Goal: Information Seeking & Learning: Check status

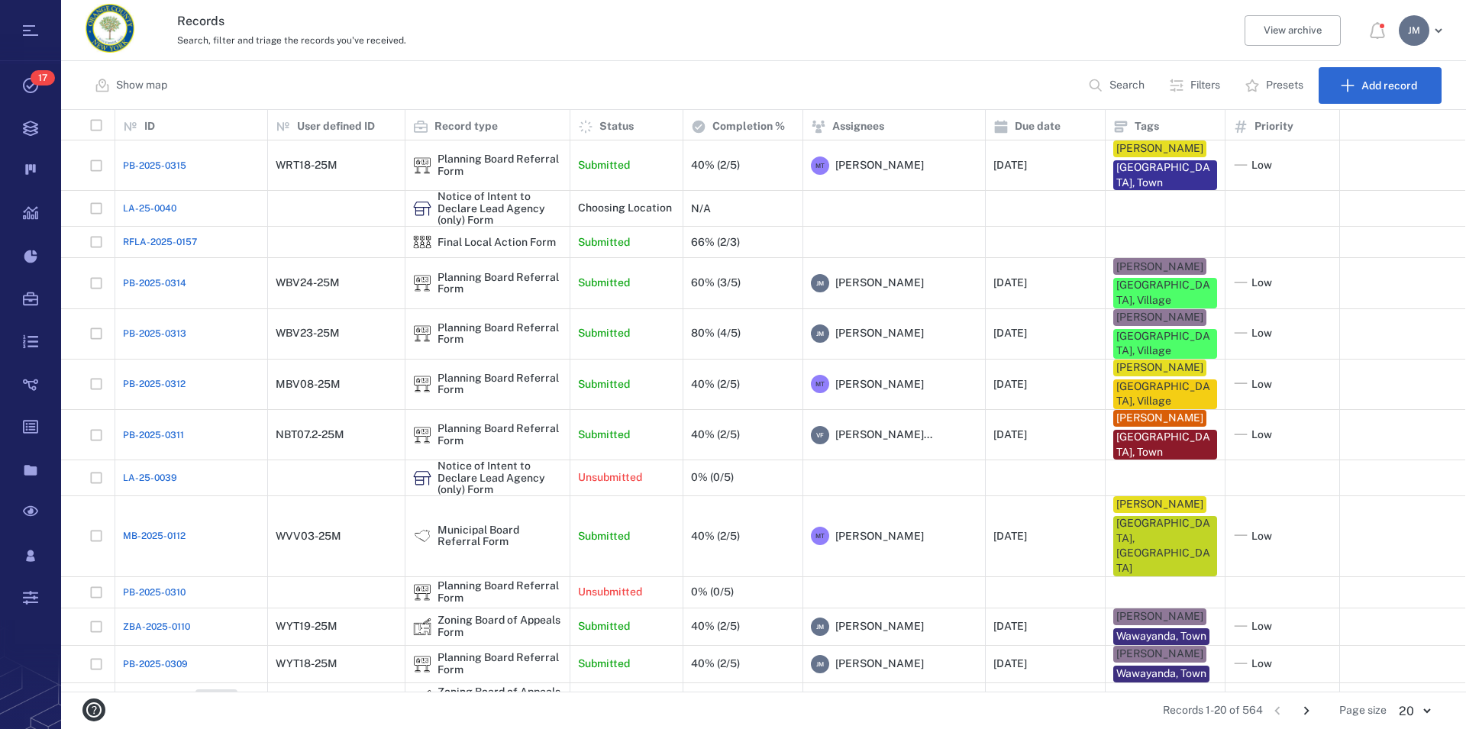
click at [776, 50] on div "Records Search, filter and triage the records you've received. View archive J M" at bounding box center [763, 30] width 1405 height 61
click at [535, 373] on div "Planning Board Referral Form" at bounding box center [499, 385] width 124 height 24
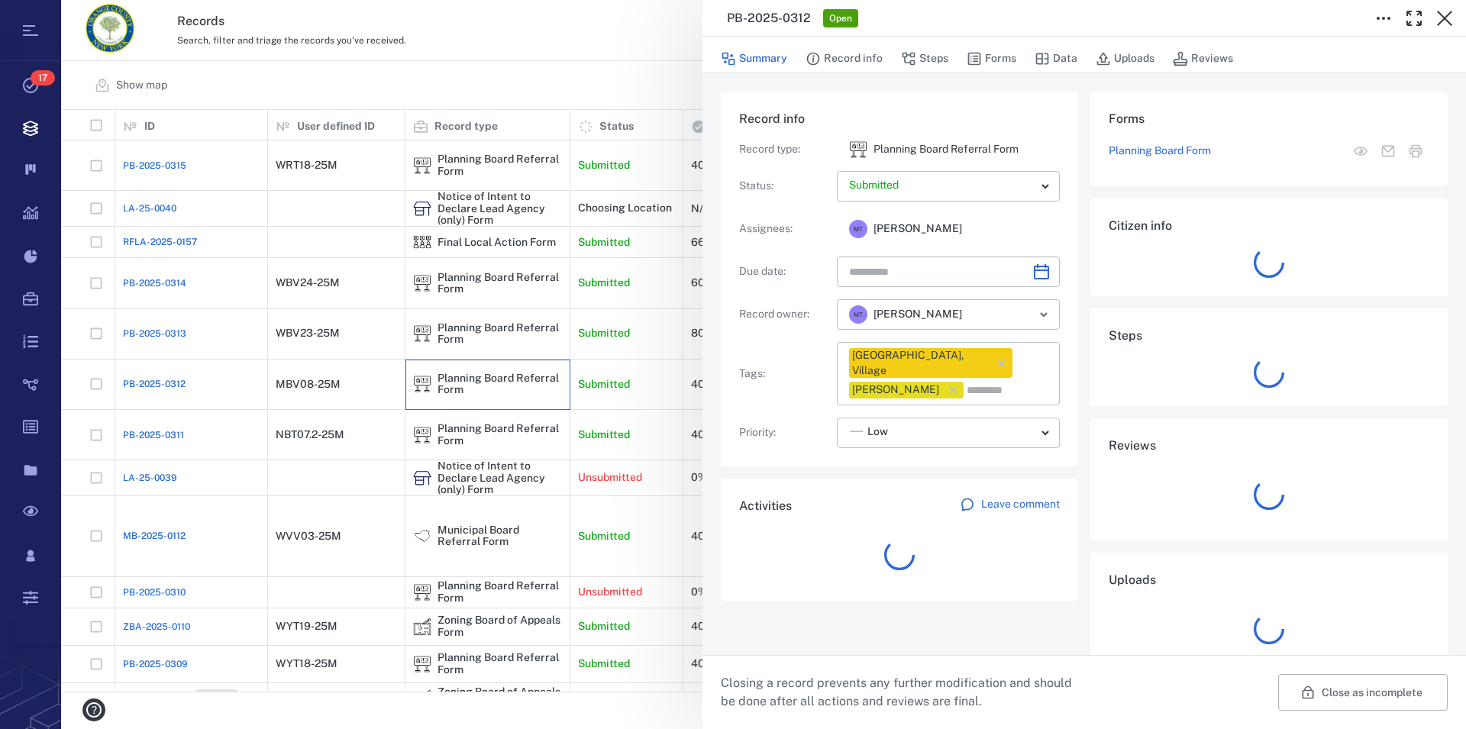
type input "**********"
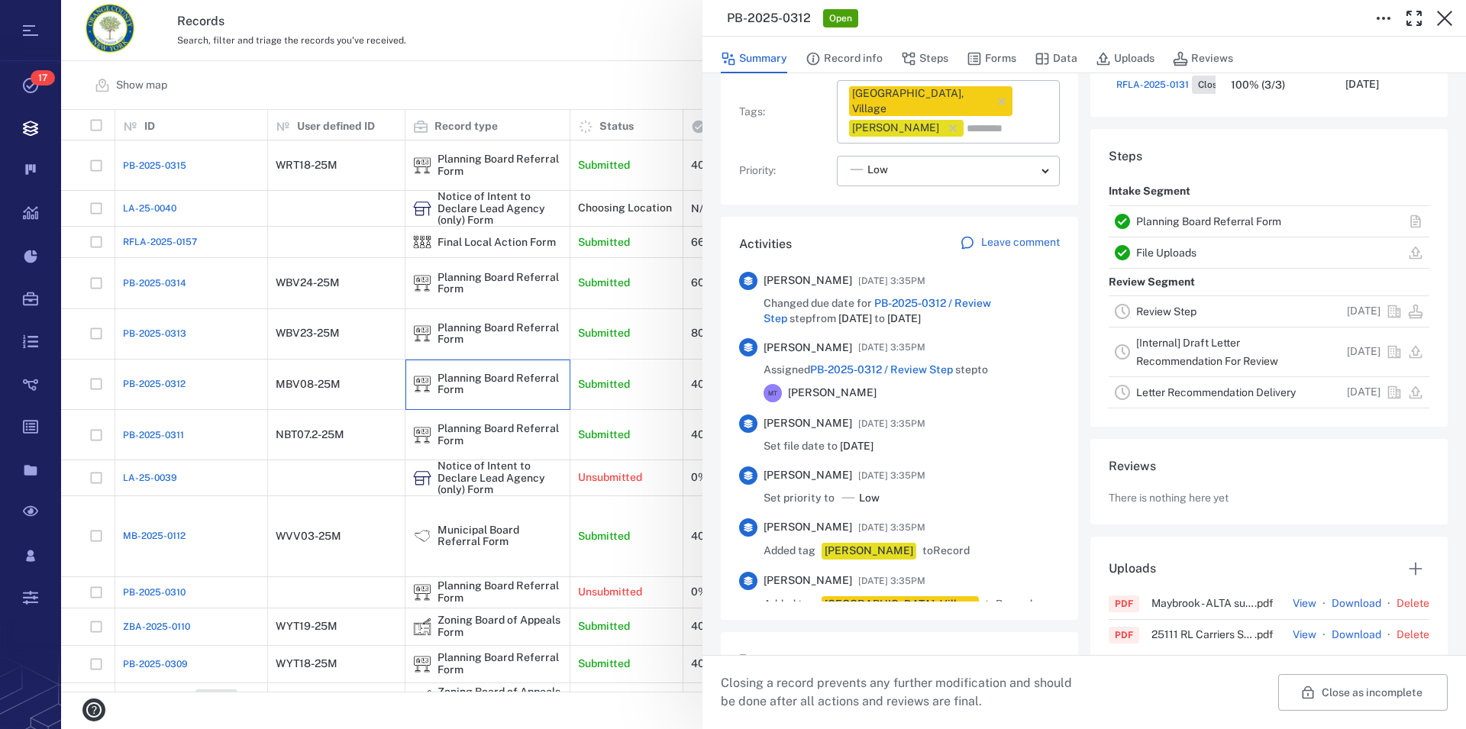
scroll to position [399, 0]
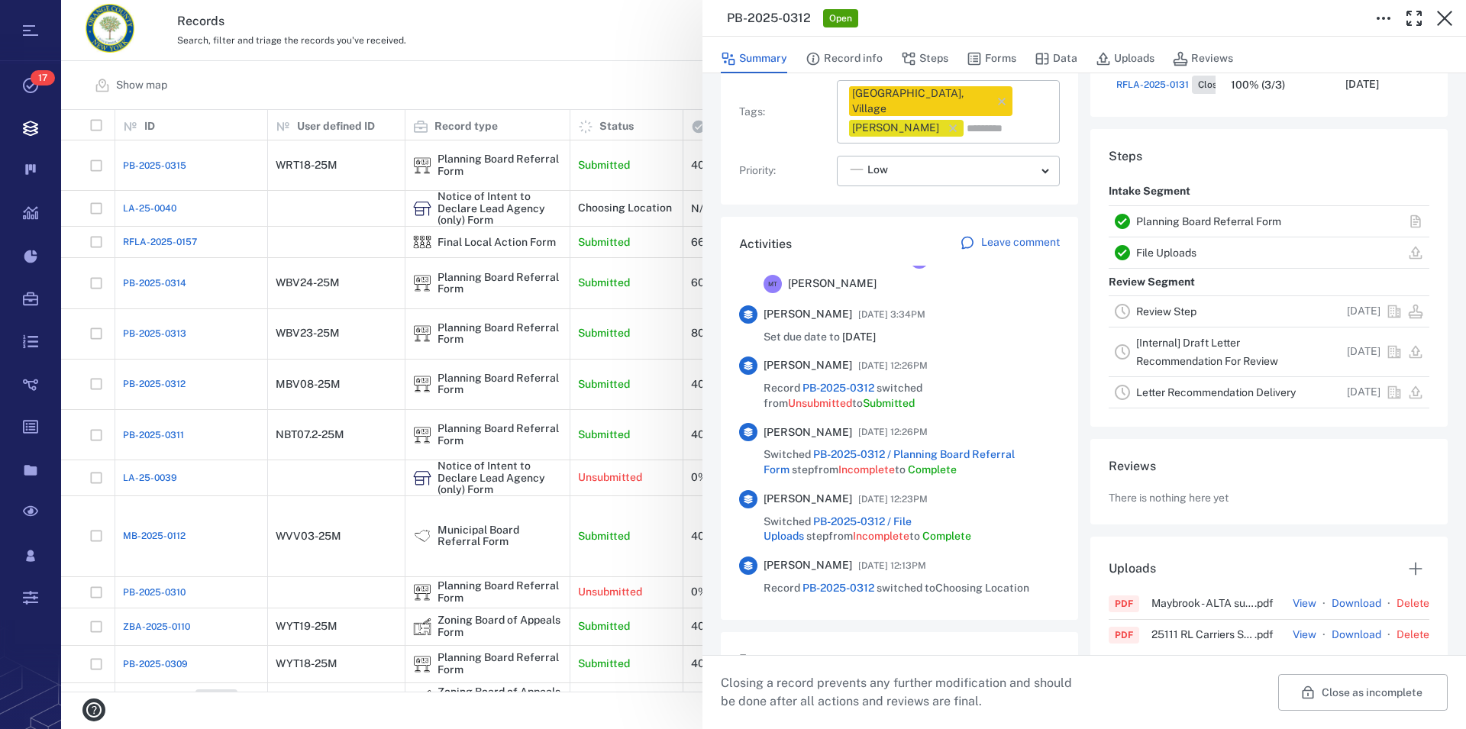
click at [1195, 215] on div "Planning Board Referral Form" at bounding box center [1230, 221] width 189 height 18
click at [1194, 220] on link "Planning Board Referral Form" at bounding box center [1208, 221] width 145 height 12
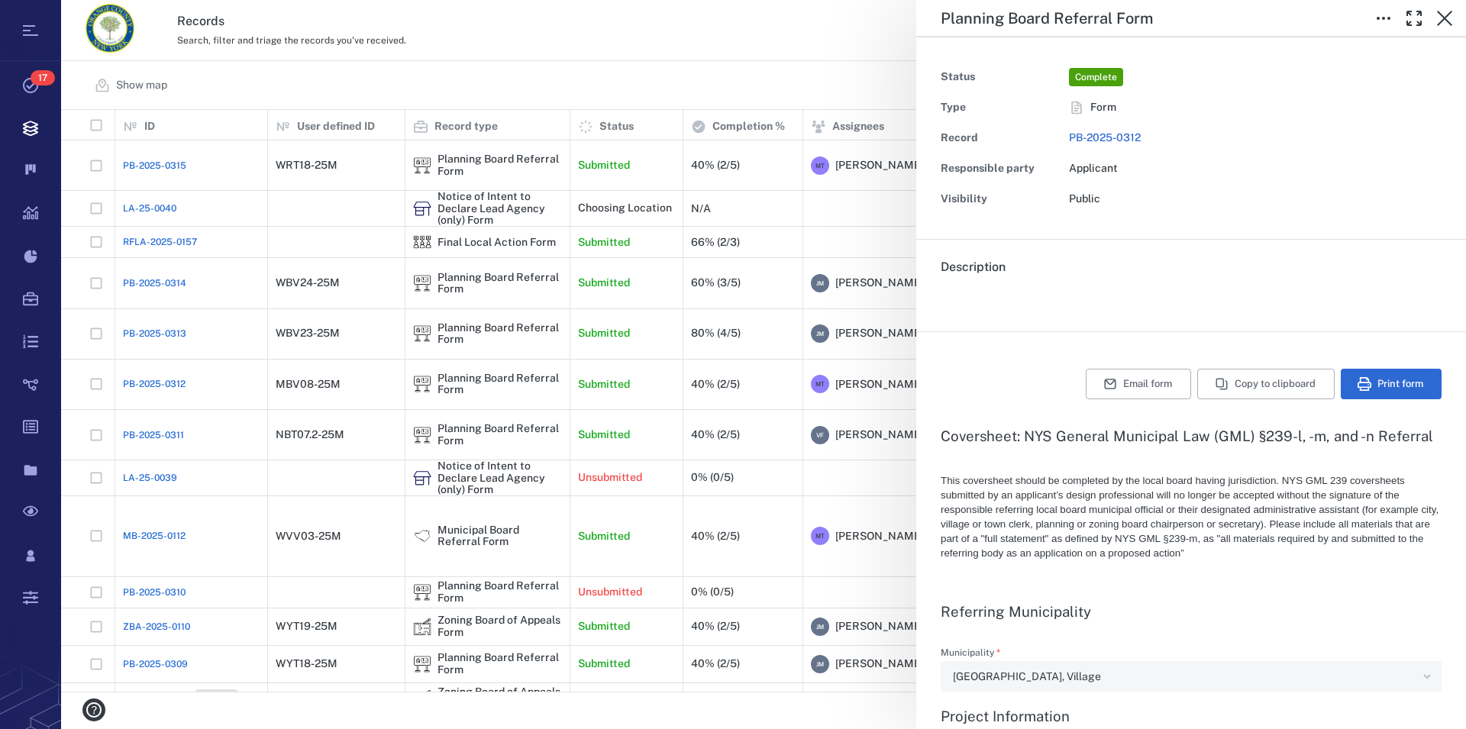
type textarea "*"
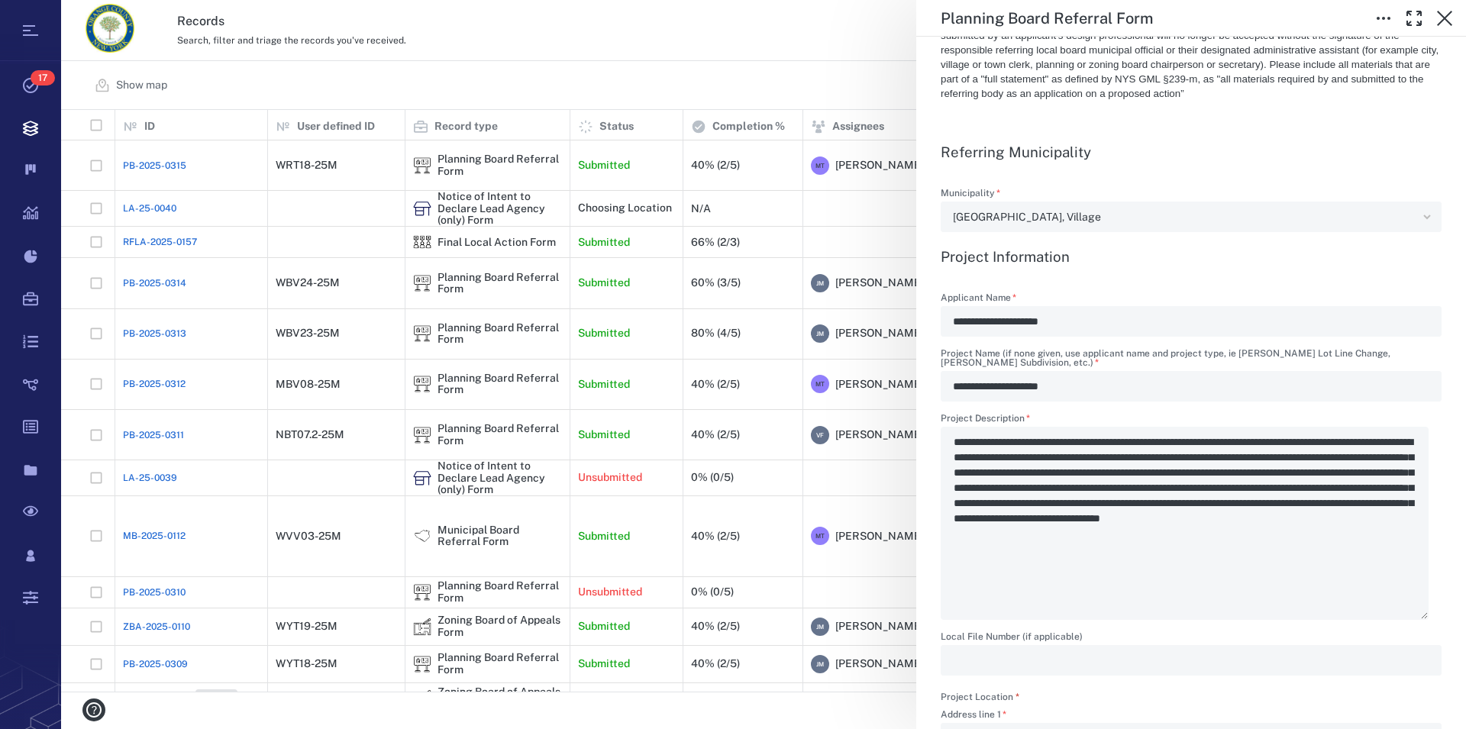
scroll to position [522, 0]
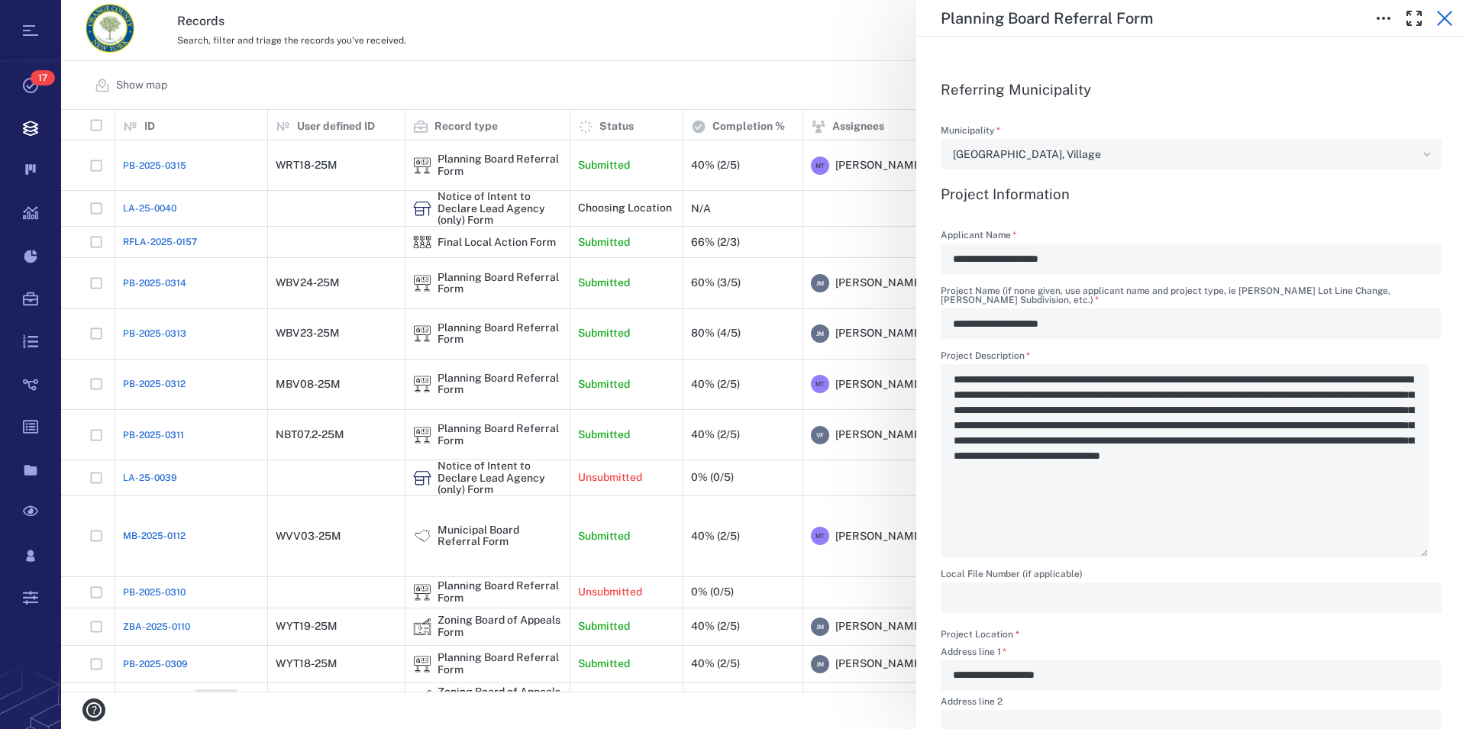
click at [1445, 13] on icon "button" at bounding box center [1444, 18] width 18 height 18
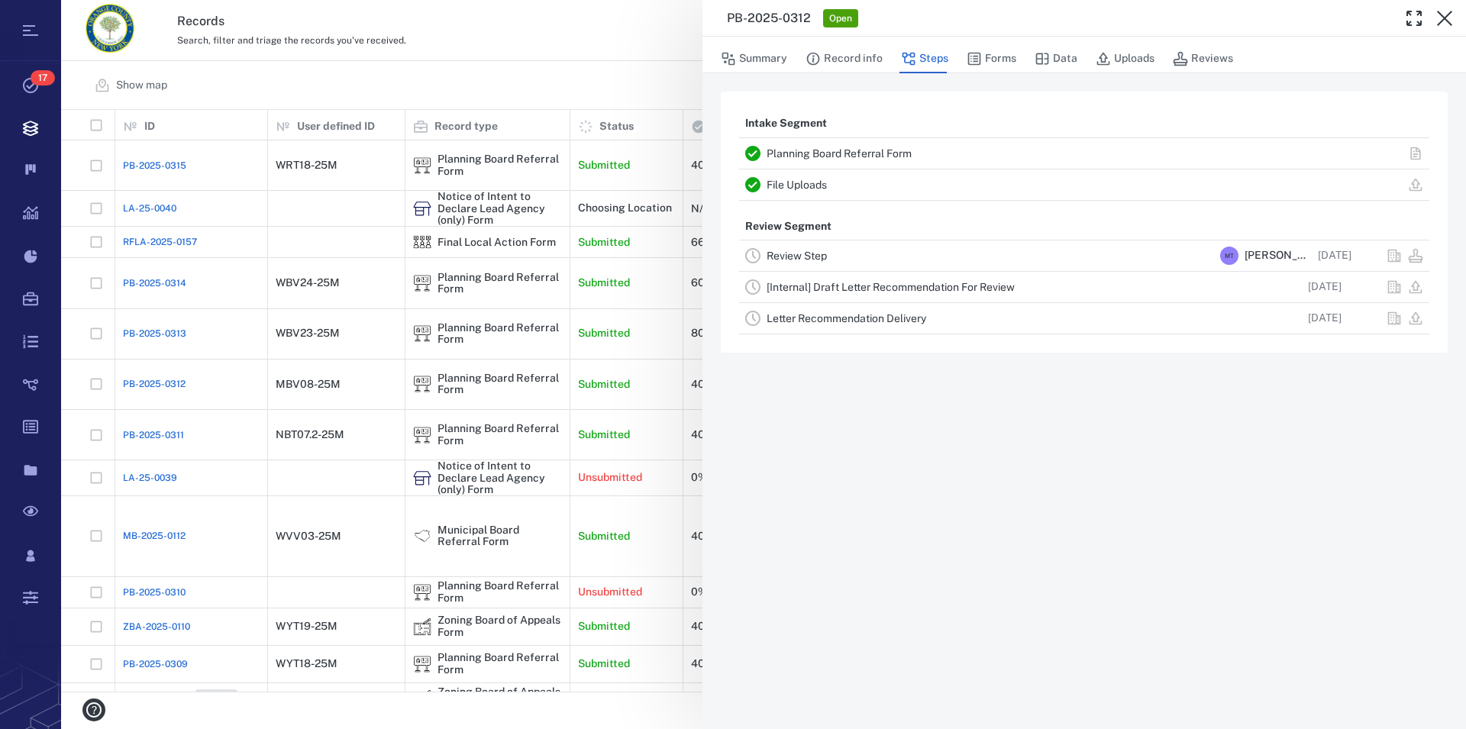
click at [1445, 13] on icon "button" at bounding box center [1444, 18] width 18 height 18
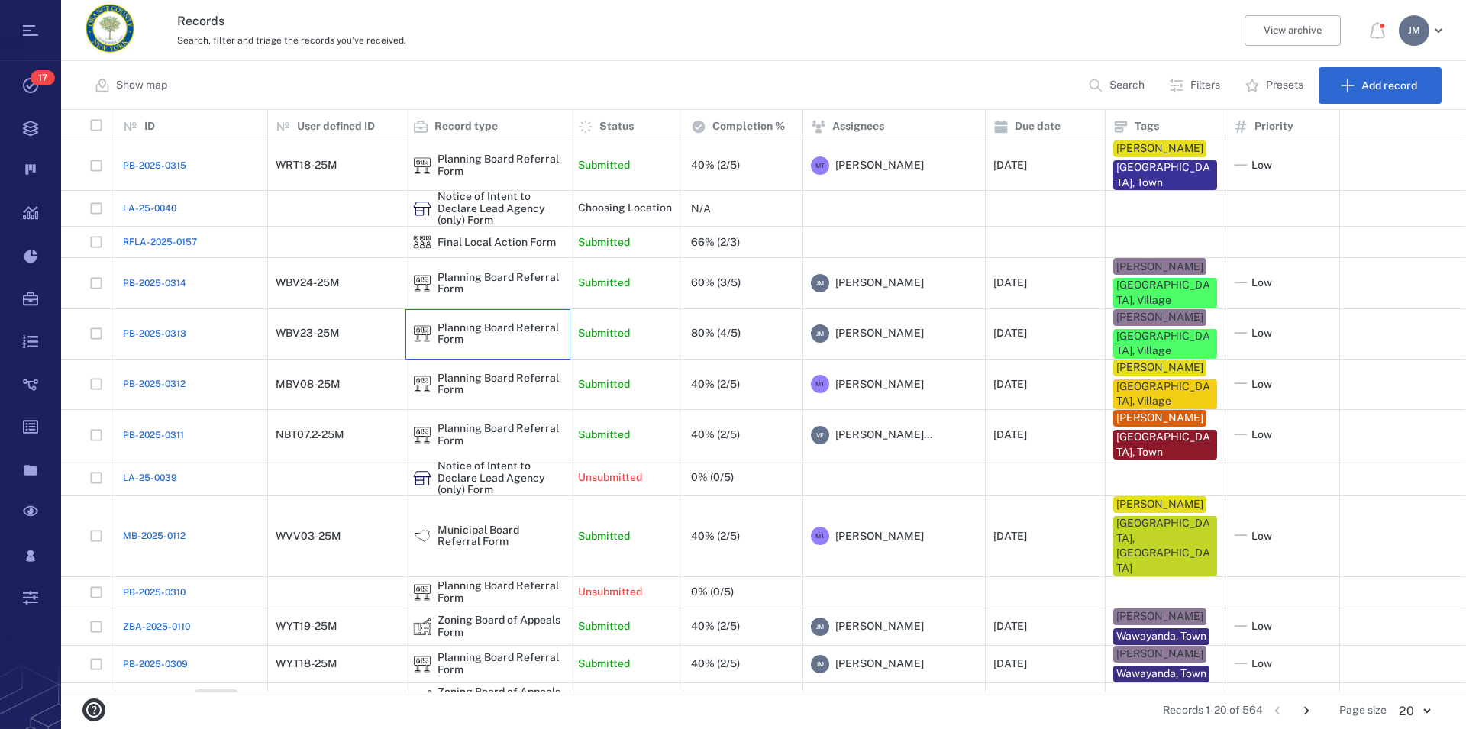
click at [464, 322] on div "Planning Board Referral Form" at bounding box center [499, 334] width 124 height 24
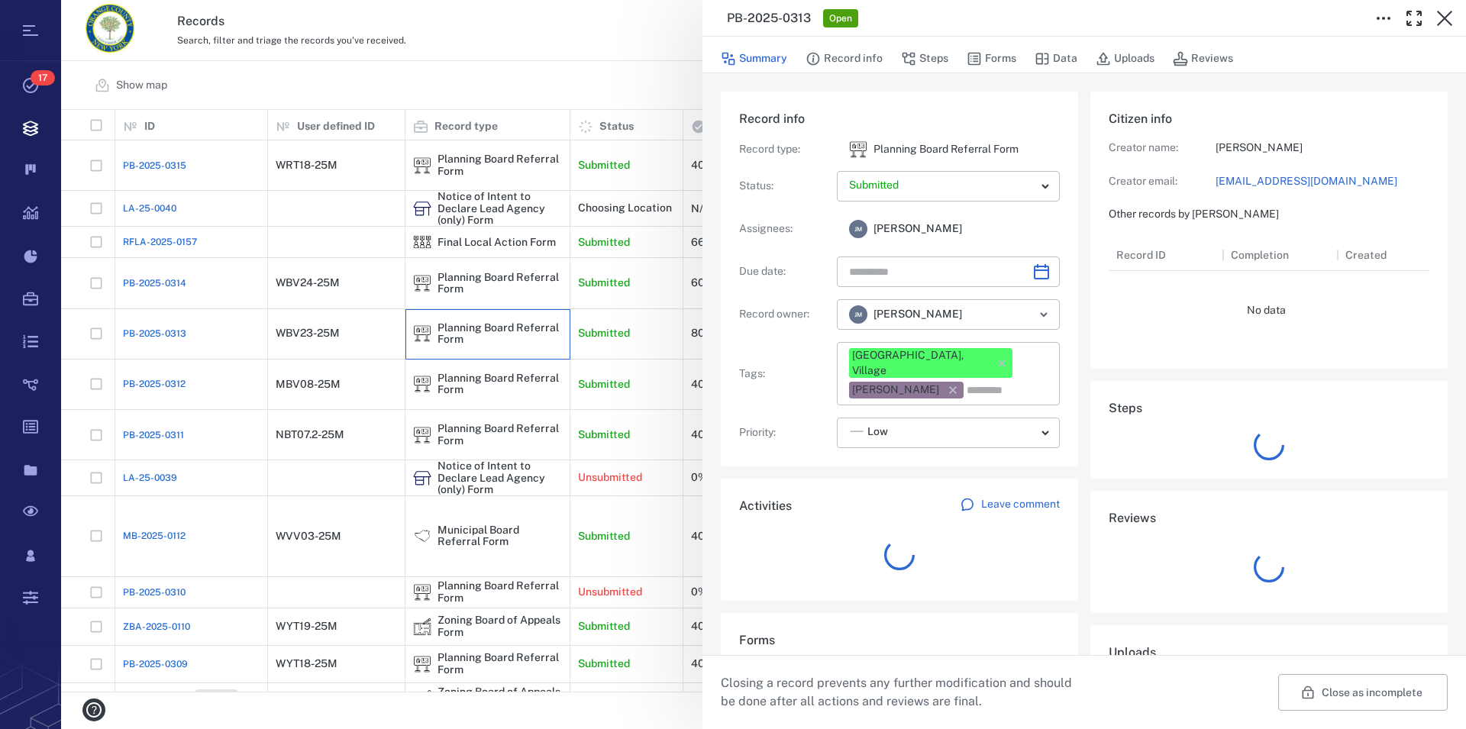
type input "**********"
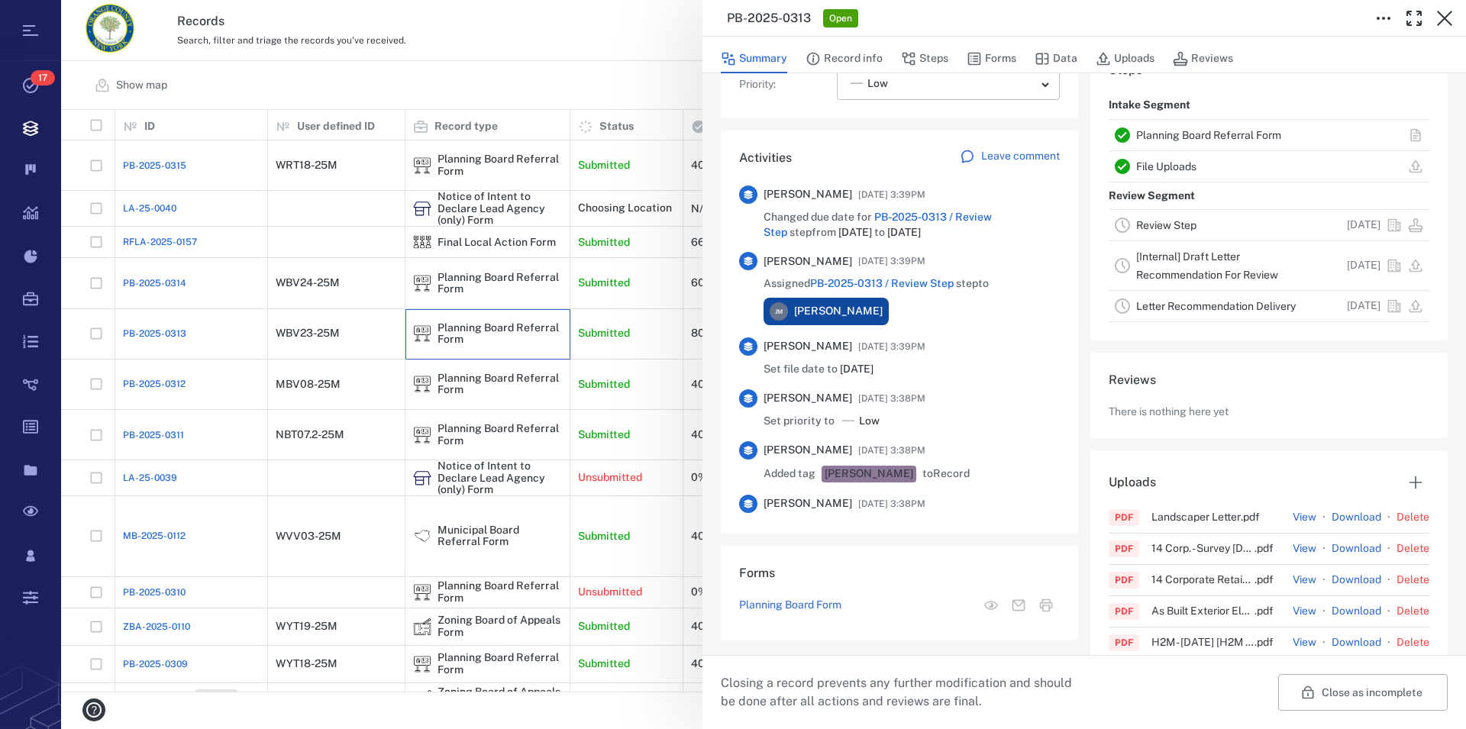
scroll to position [435, 0]
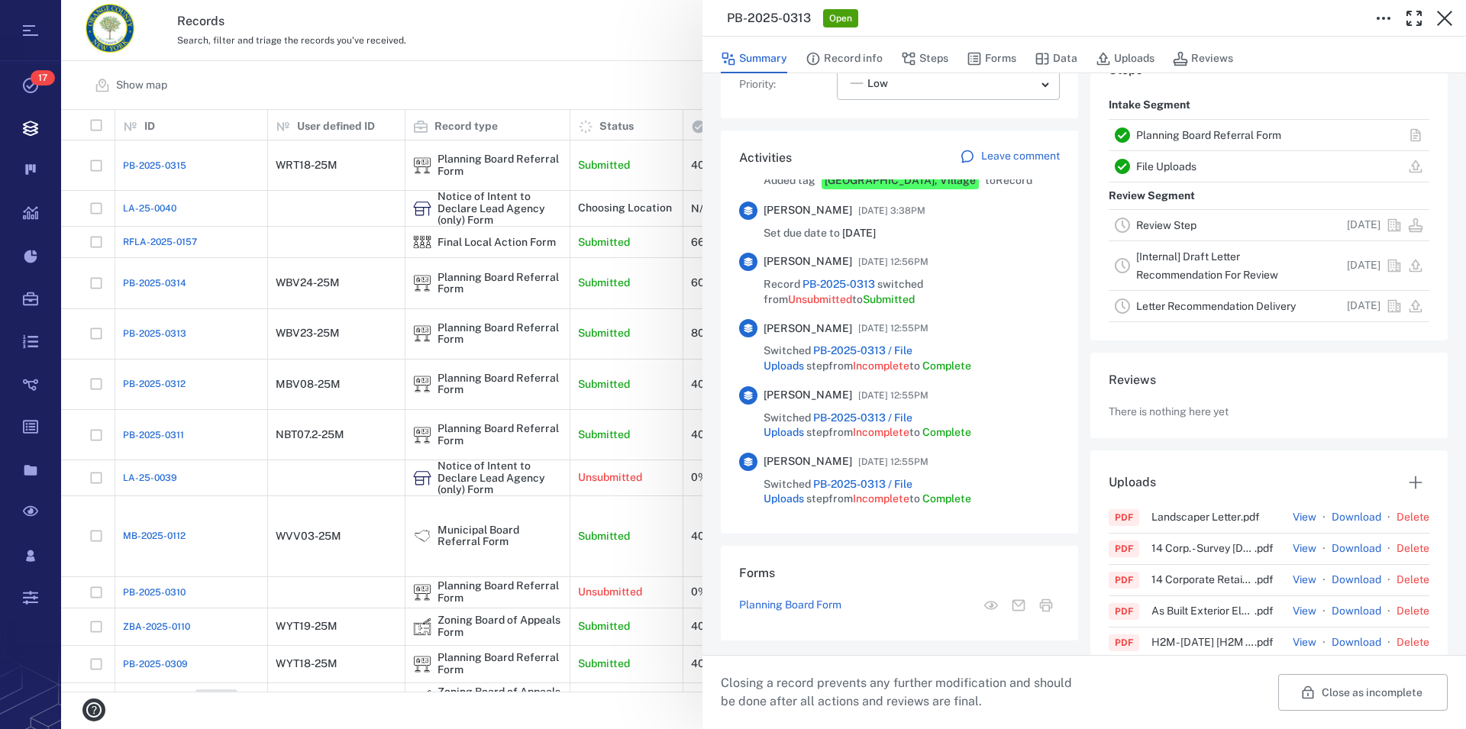
click at [1193, 134] on link "Planning Board Referral Form" at bounding box center [1208, 135] width 145 height 12
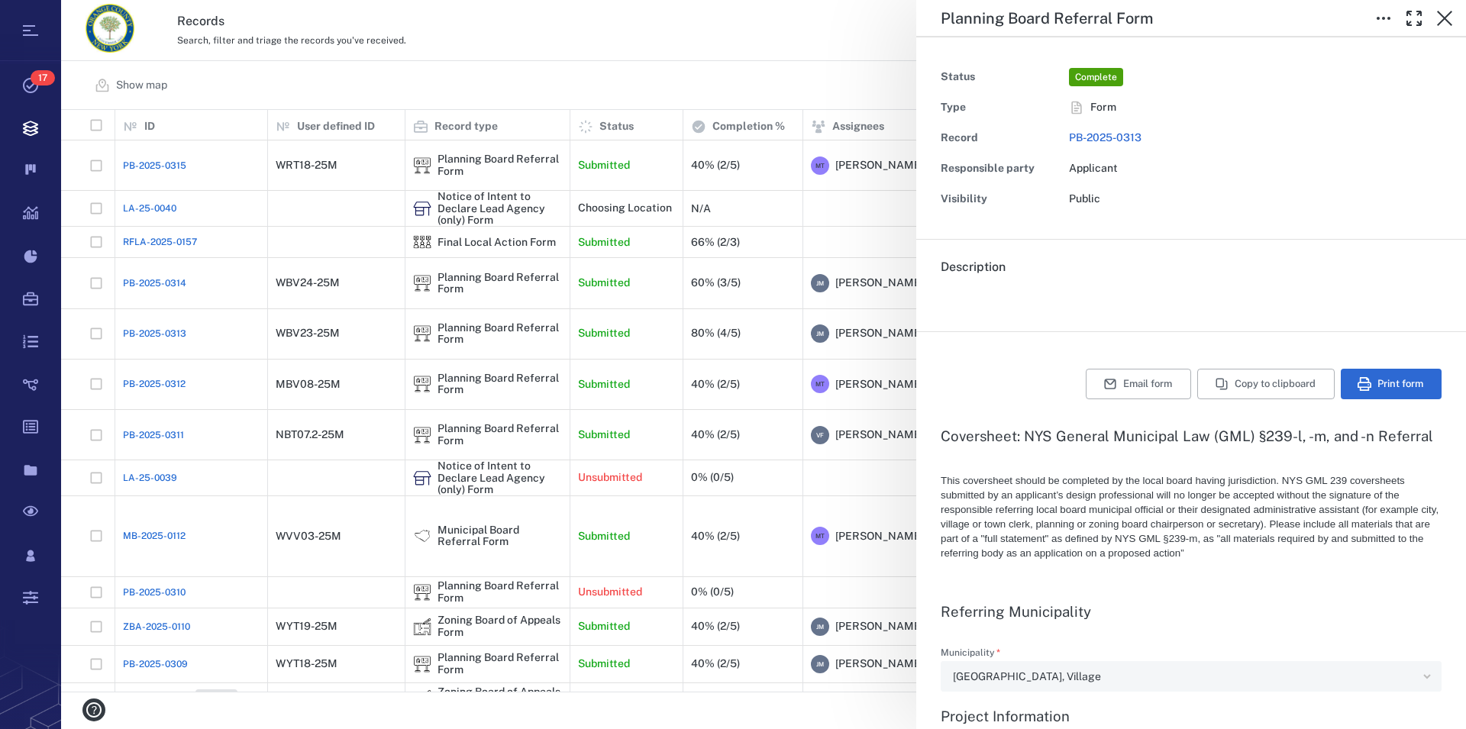
type input "**********"
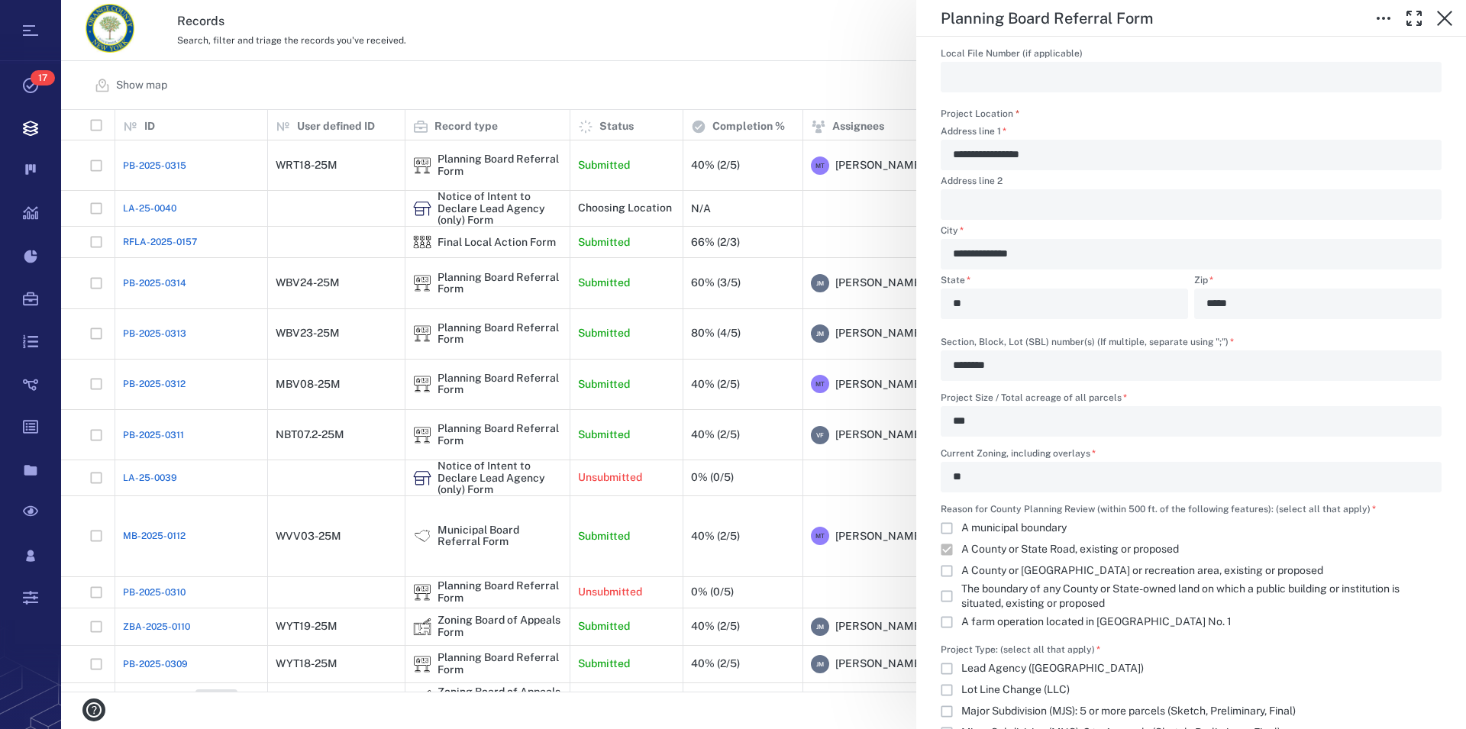
scroll to position [1227, 0]
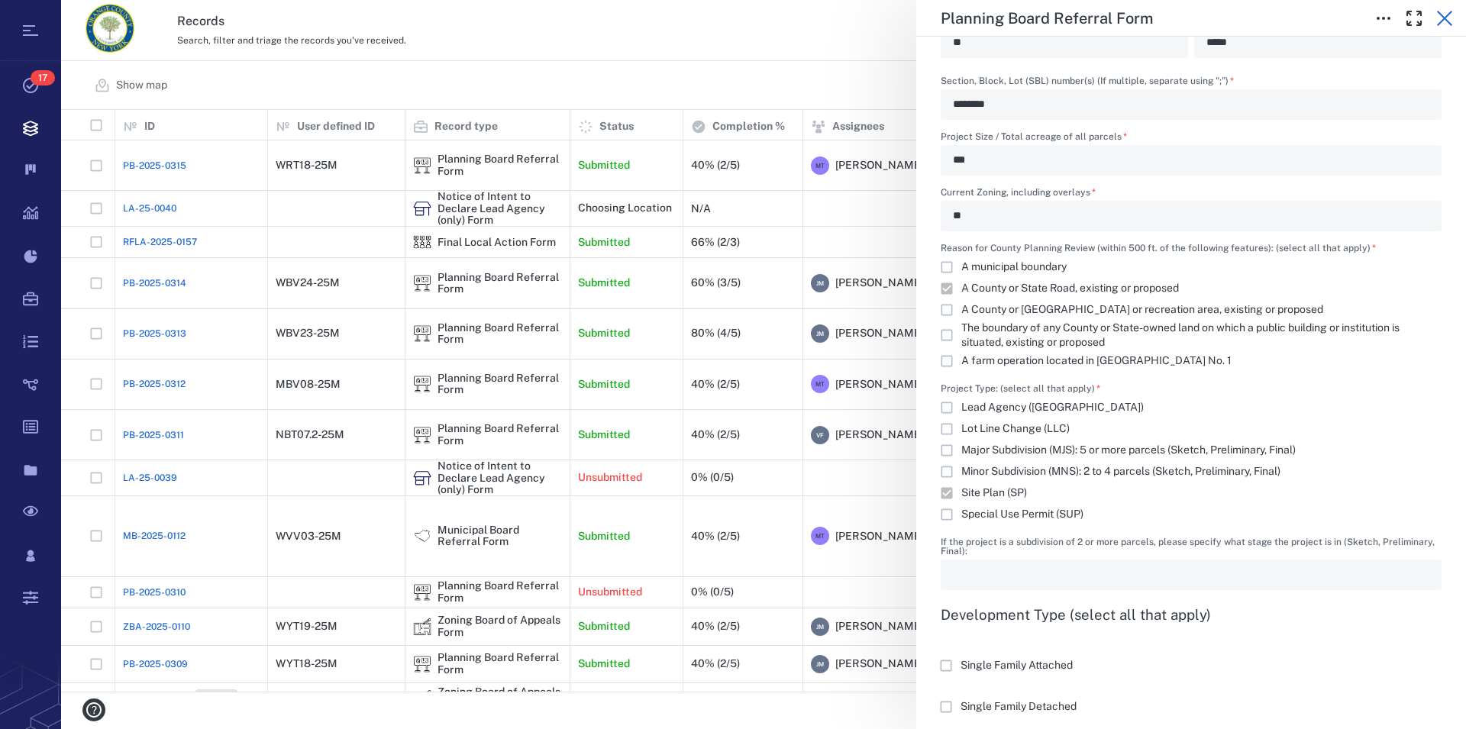
click at [1445, 21] on icon "button" at bounding box center [1444, 18] width 18 height 18
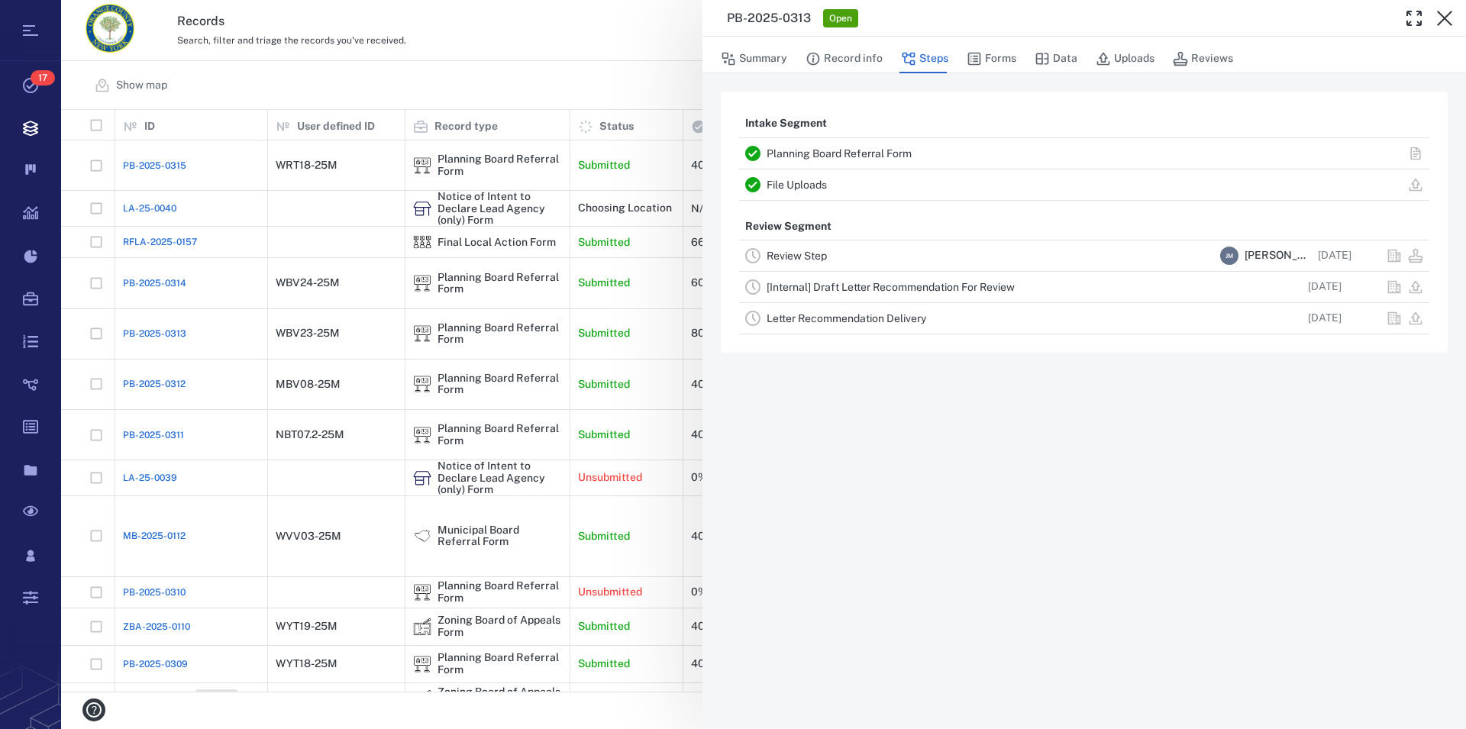
click at [1445, 21] on icon "button" at bounding box center [1444, 18] width 18 height 18
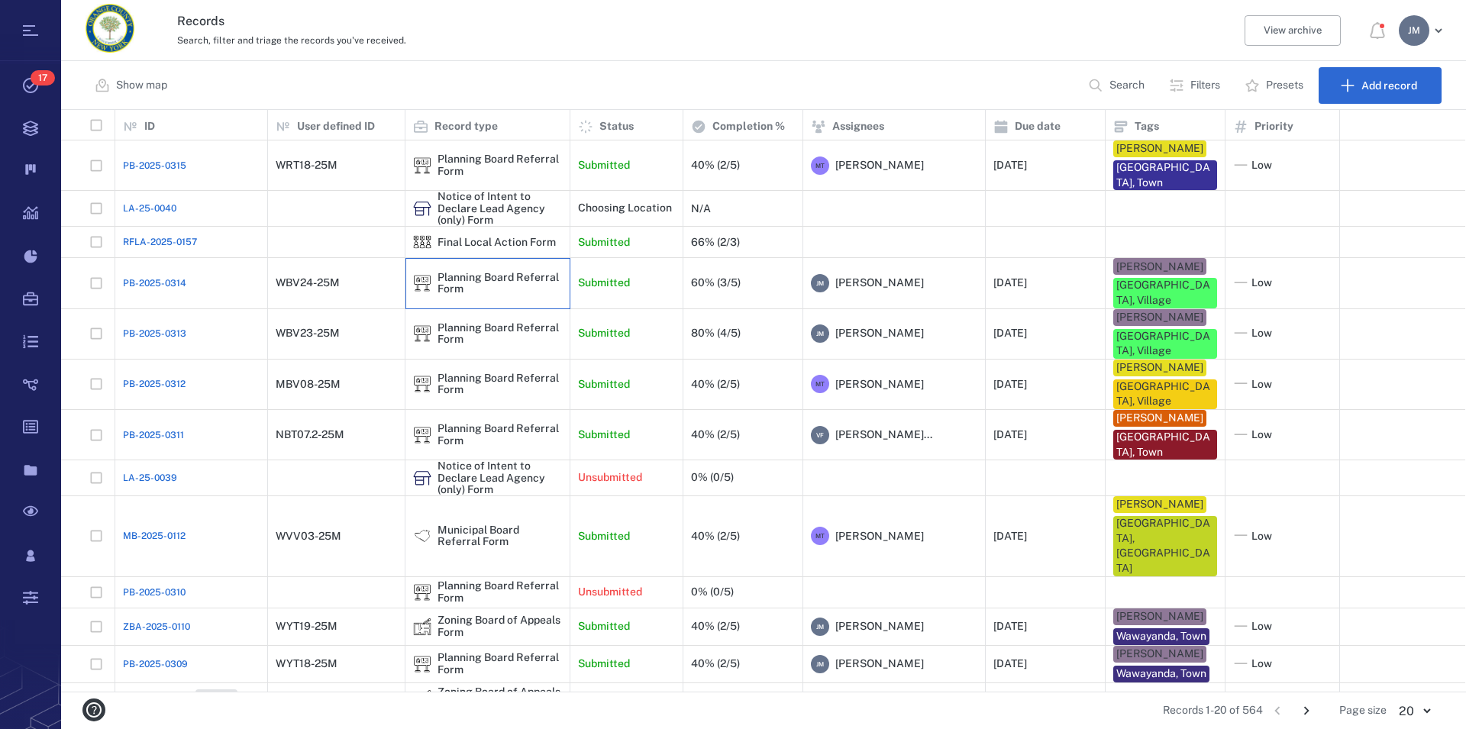
click at [496, 273] on div "Planning Board Referral Form" at bounding box center [499, 284] width 124 height 24
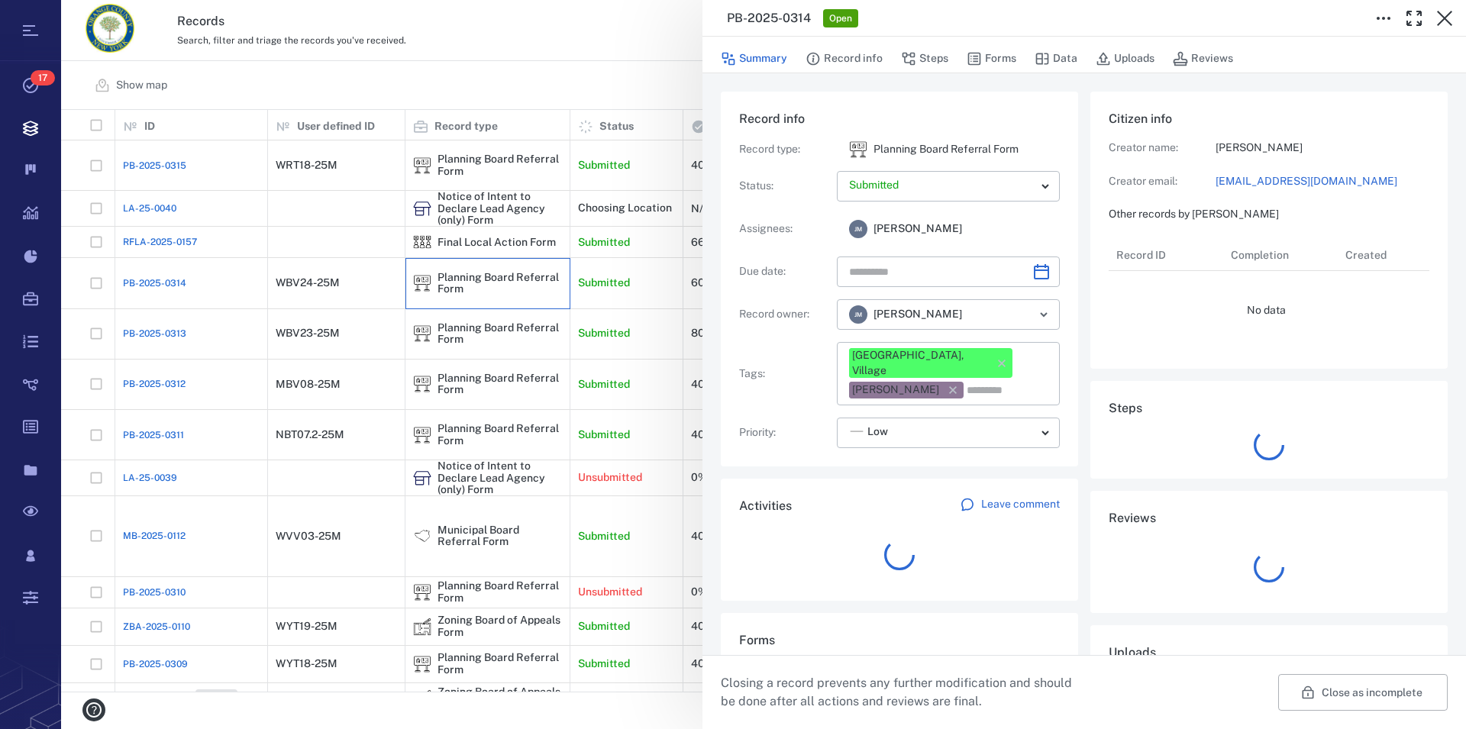
type input "**********"
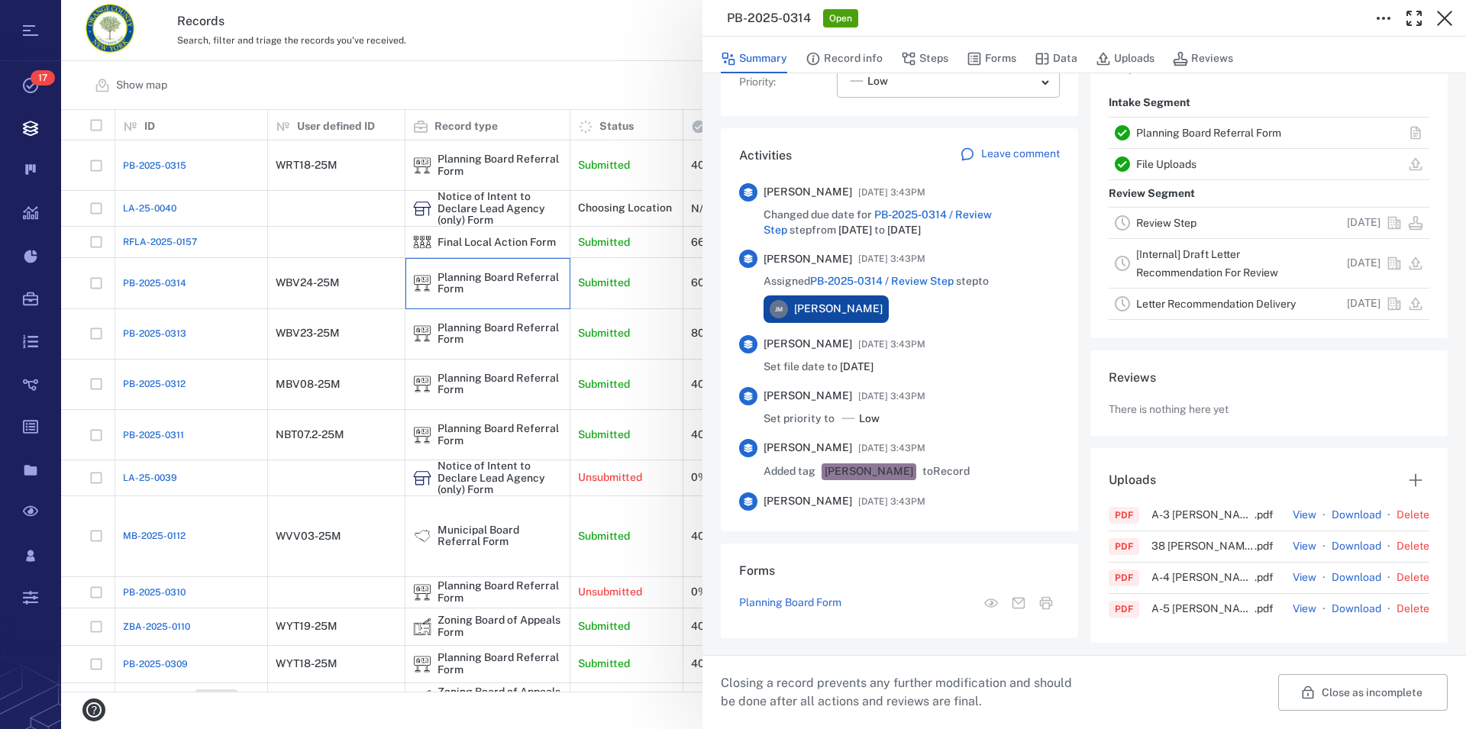
scroll to position [435, 0]
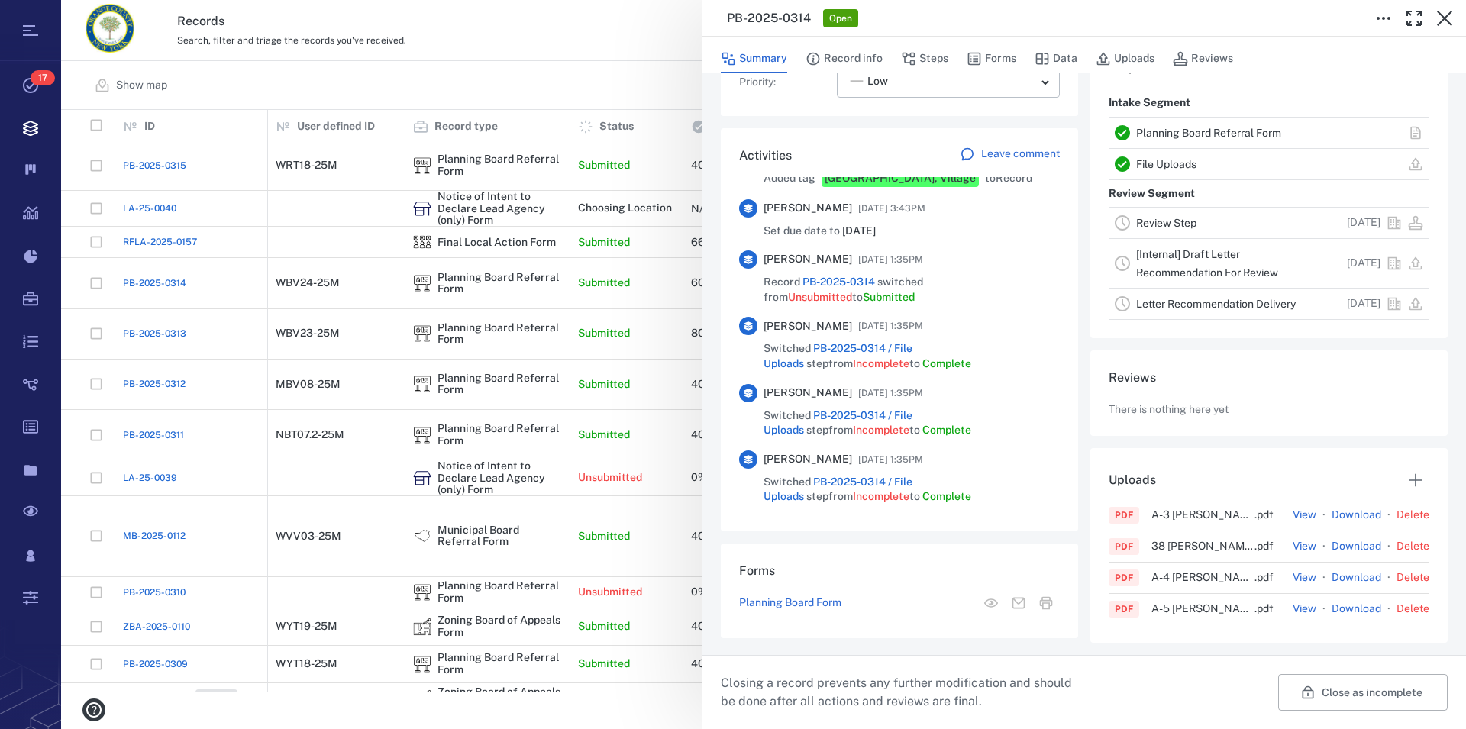
click at [1171, 137] on link "Planning Board Referral Form" at bounding box center [1208, 133] width 145 height 12
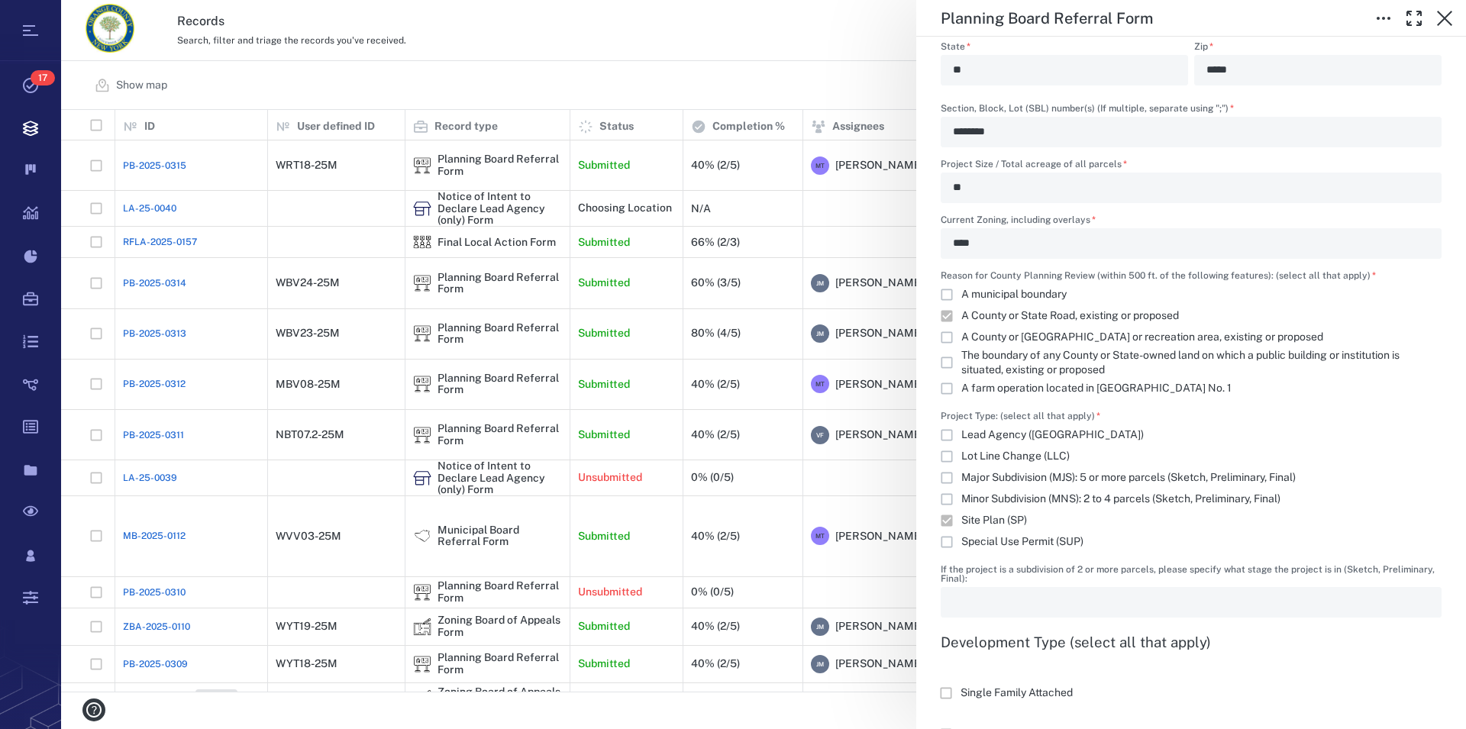
scroll to position [1219, 0]
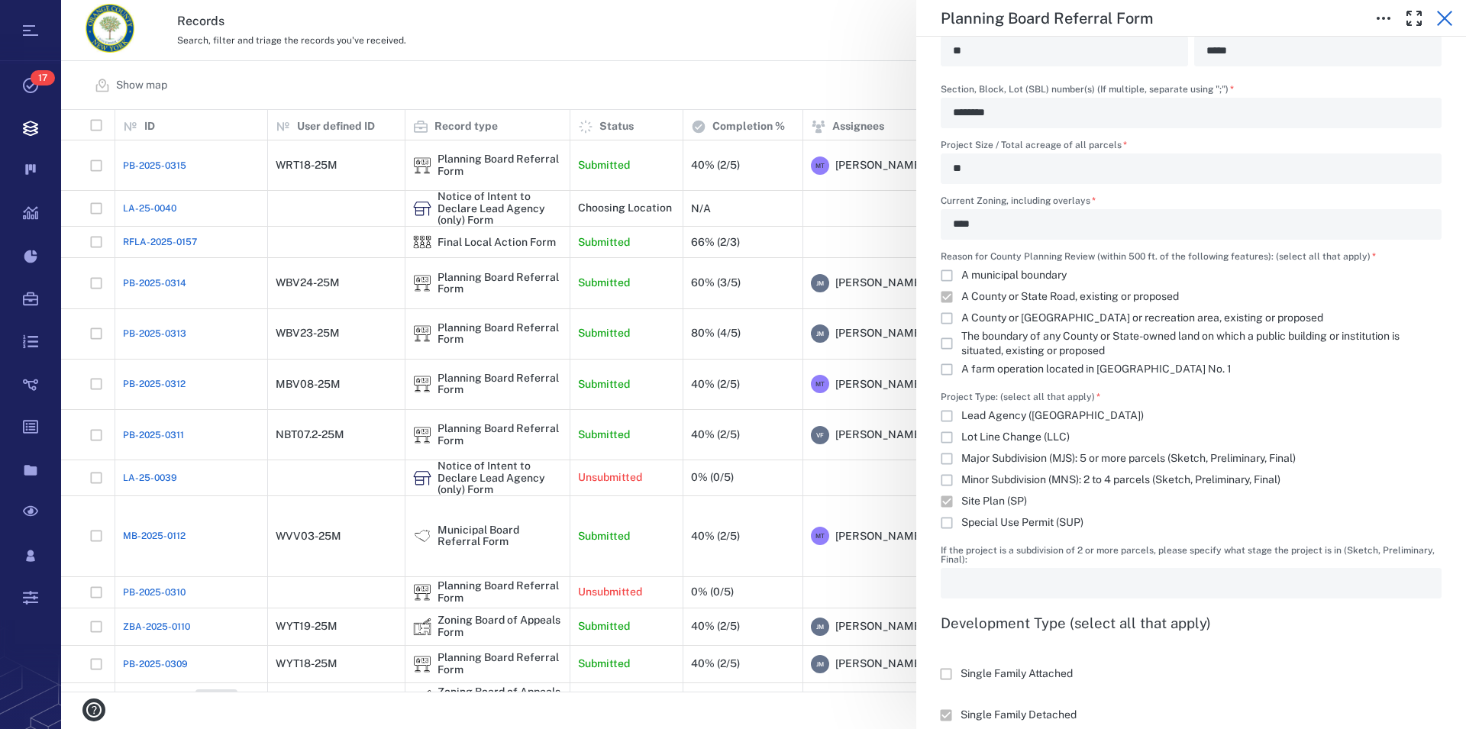
click at [1441, 20] on icon "button" at bounding box center [1444, 18] width 18 height 18
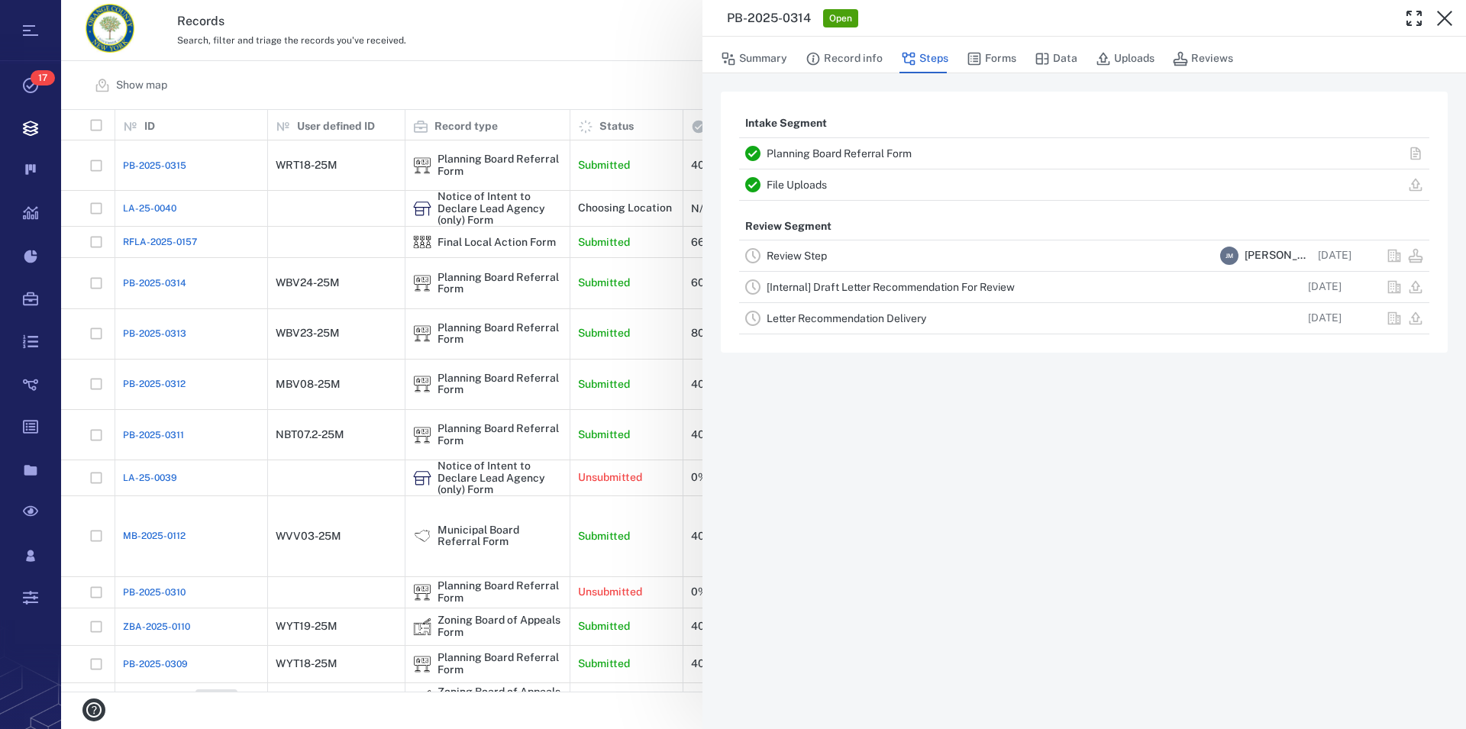
click at [1441, 20] on icon "button" at bounding box center [1444, 18] width 18 height 18
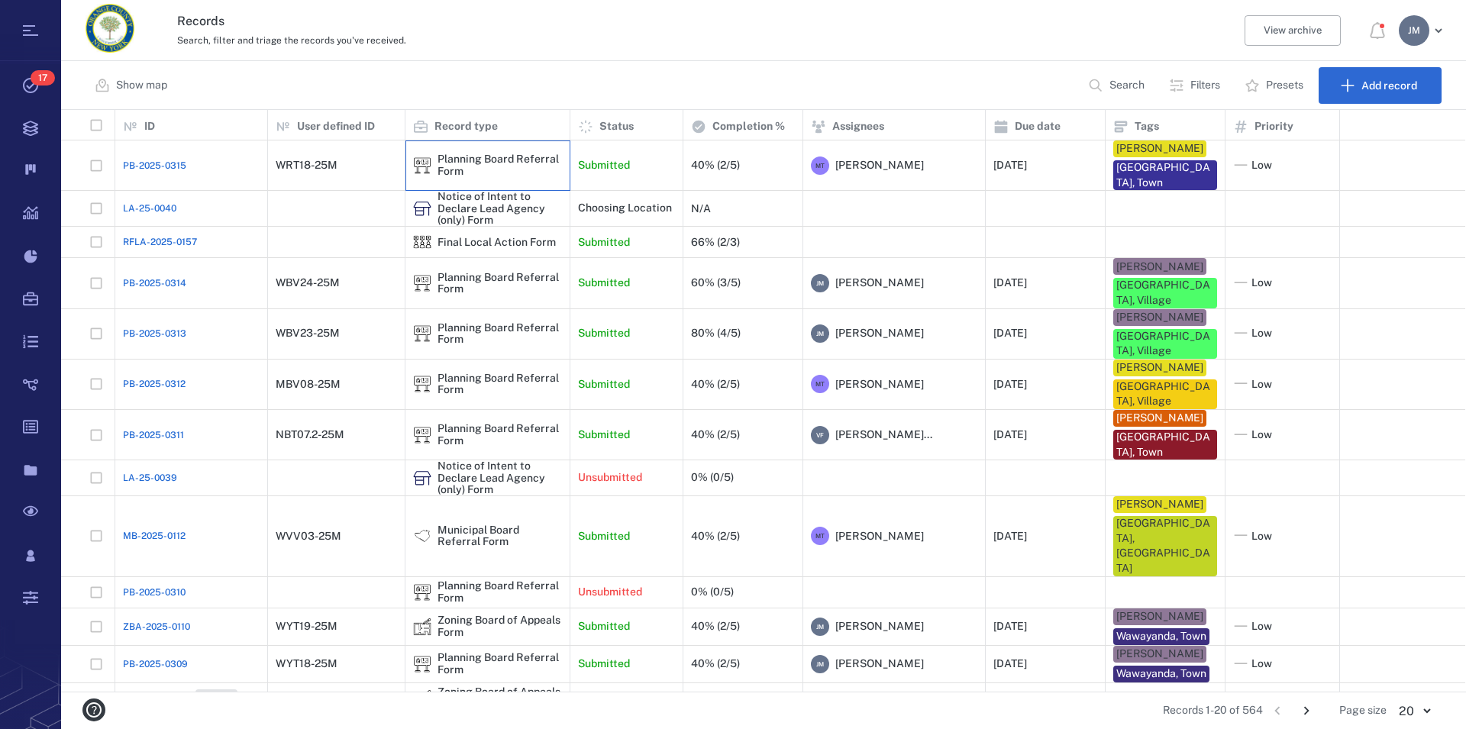
click at [456, 160] on div "Planning Board Referral Form" at bounding box center [499, 165] width 124 height 24
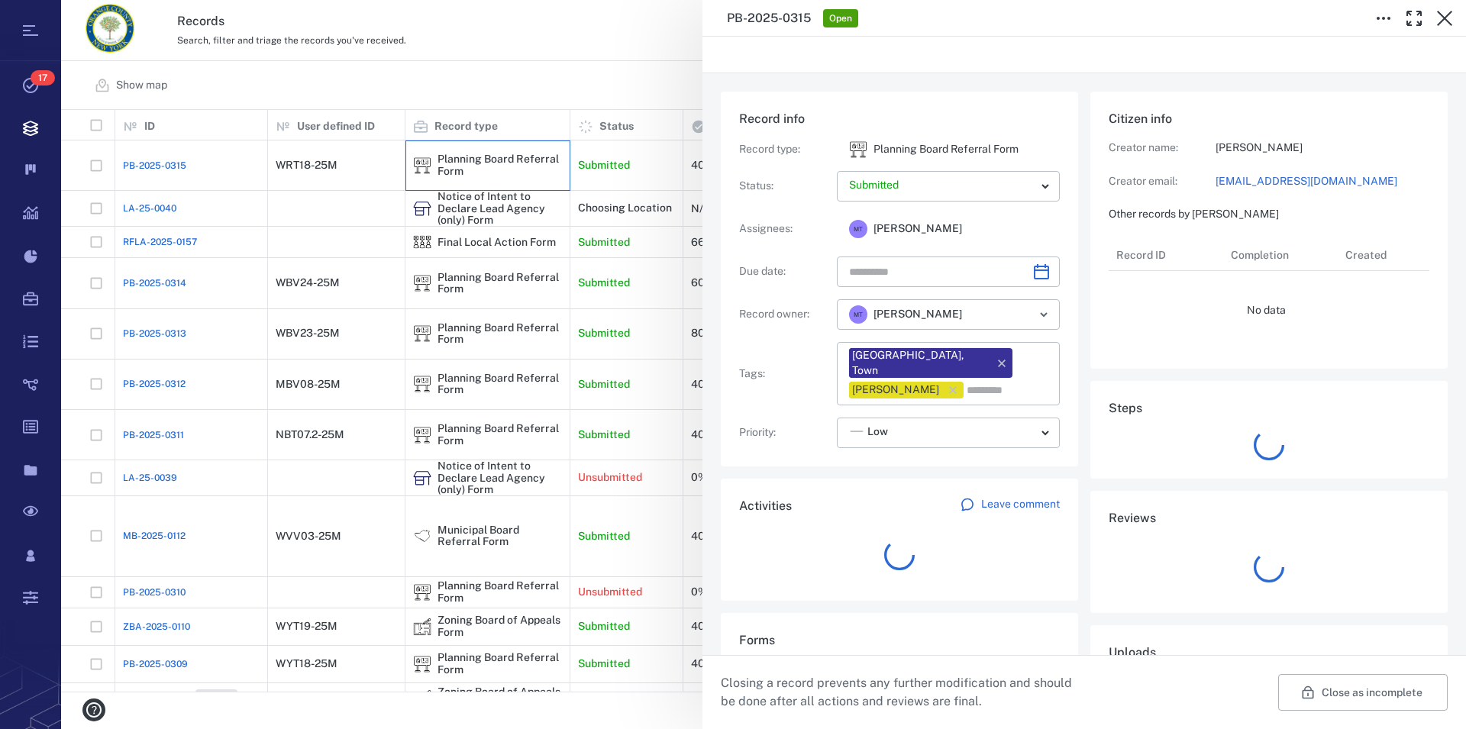
type input "**********"
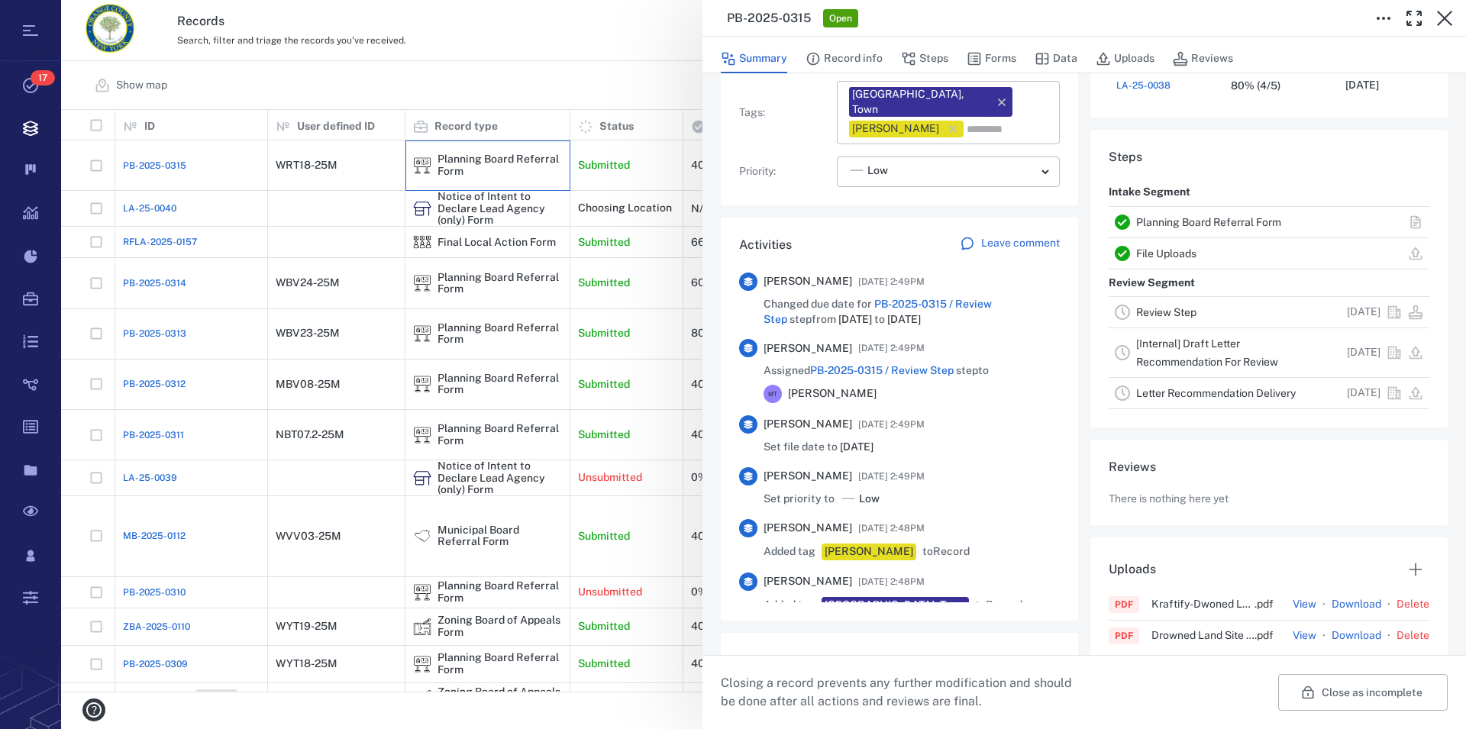
scroll to position [348, 0]
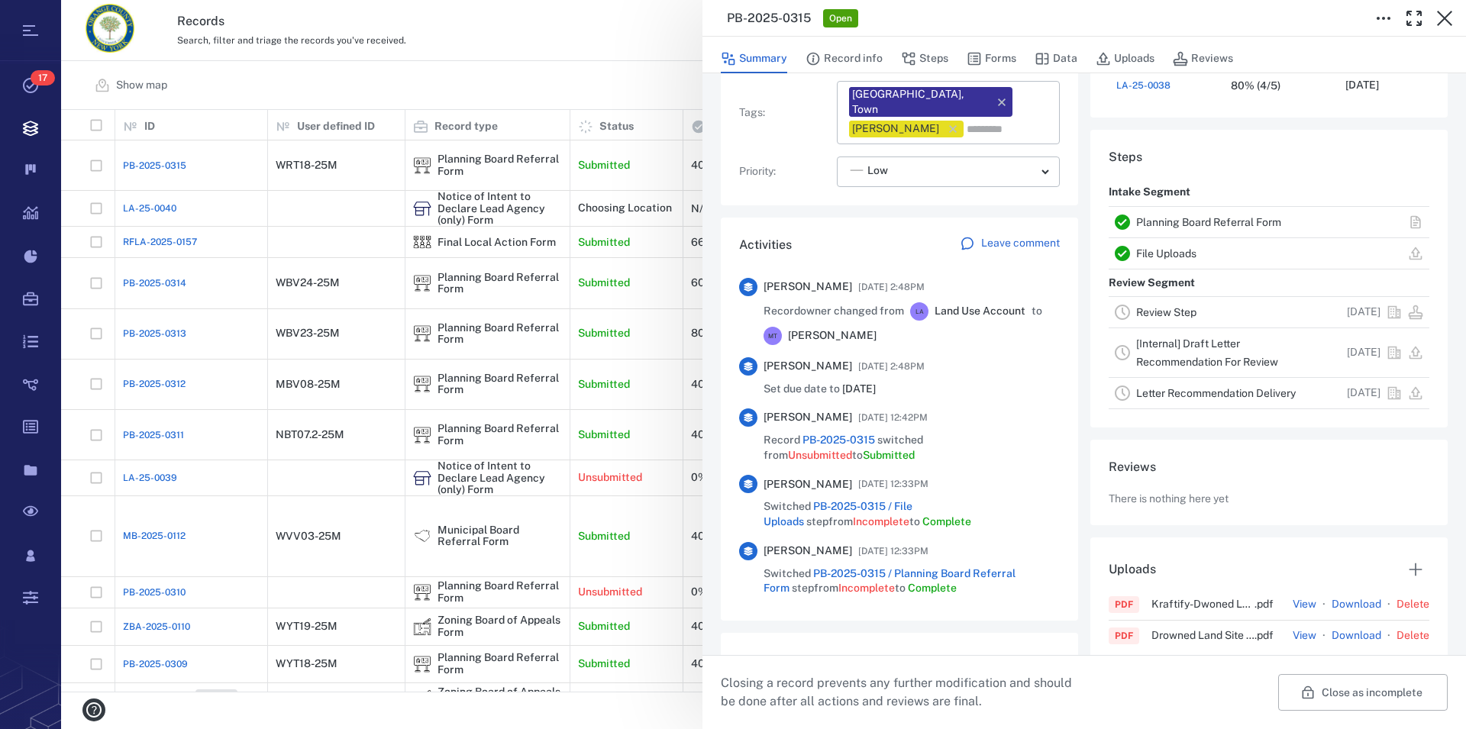
click at [1257, 221] on link "Planning Board Referral Form" at bounding box center [1208, 222] width 145 height 12
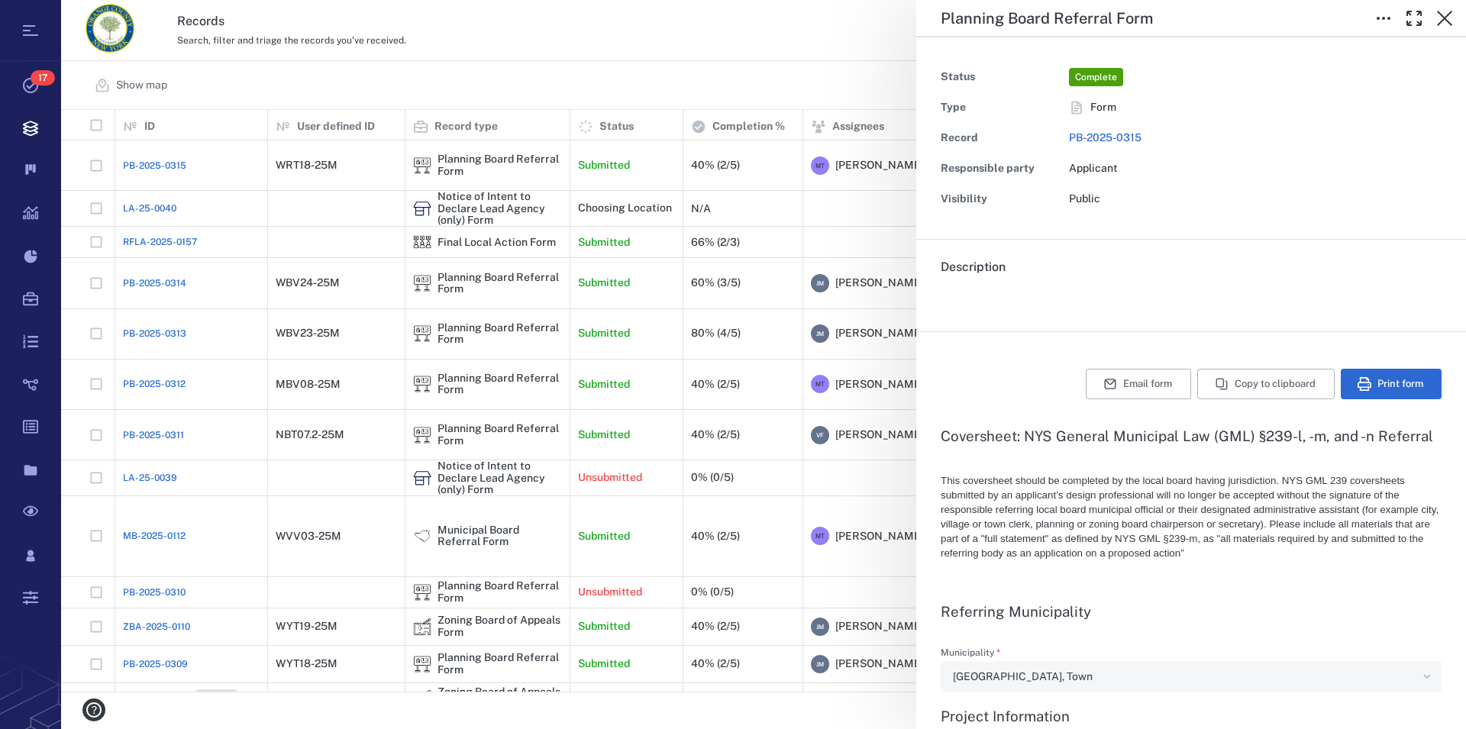
type textarea "*"
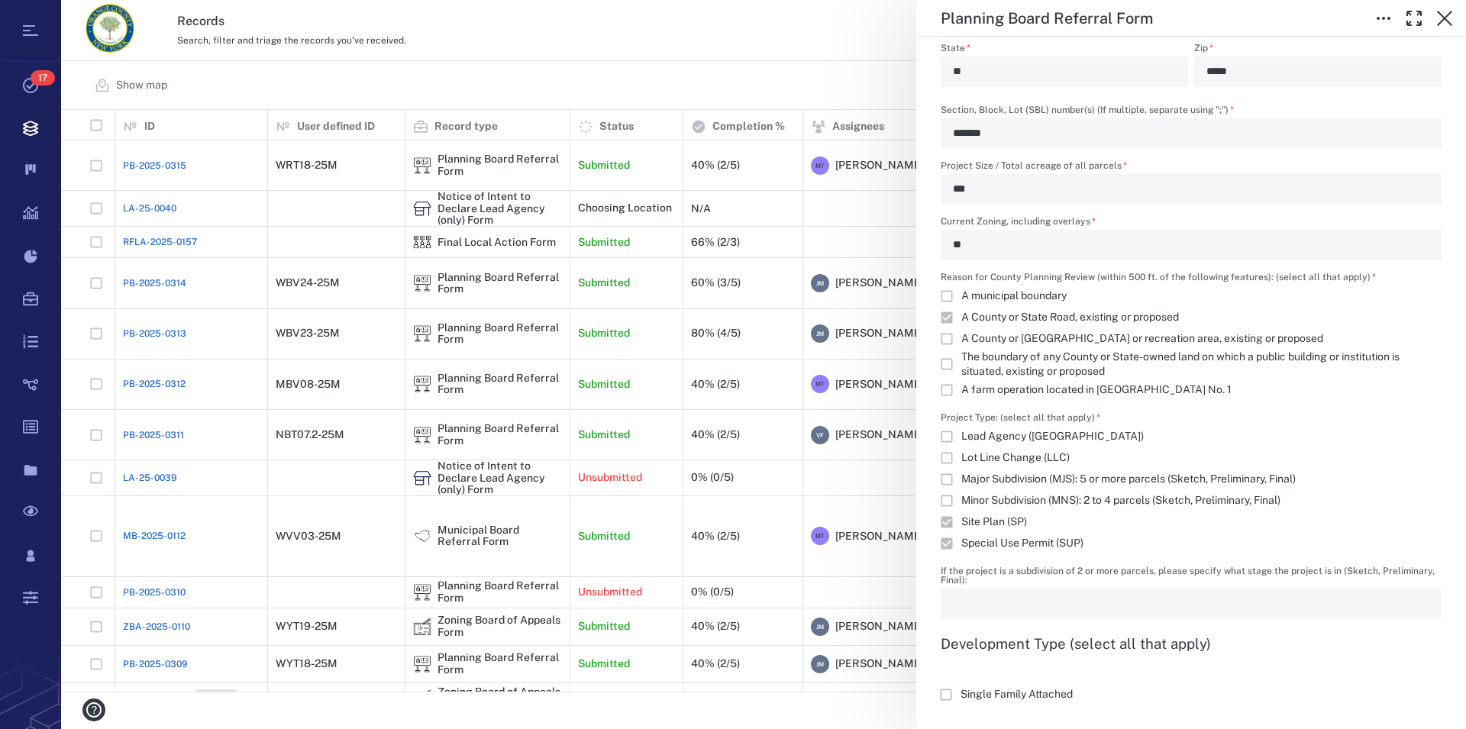
scroll to position [1314, 0]
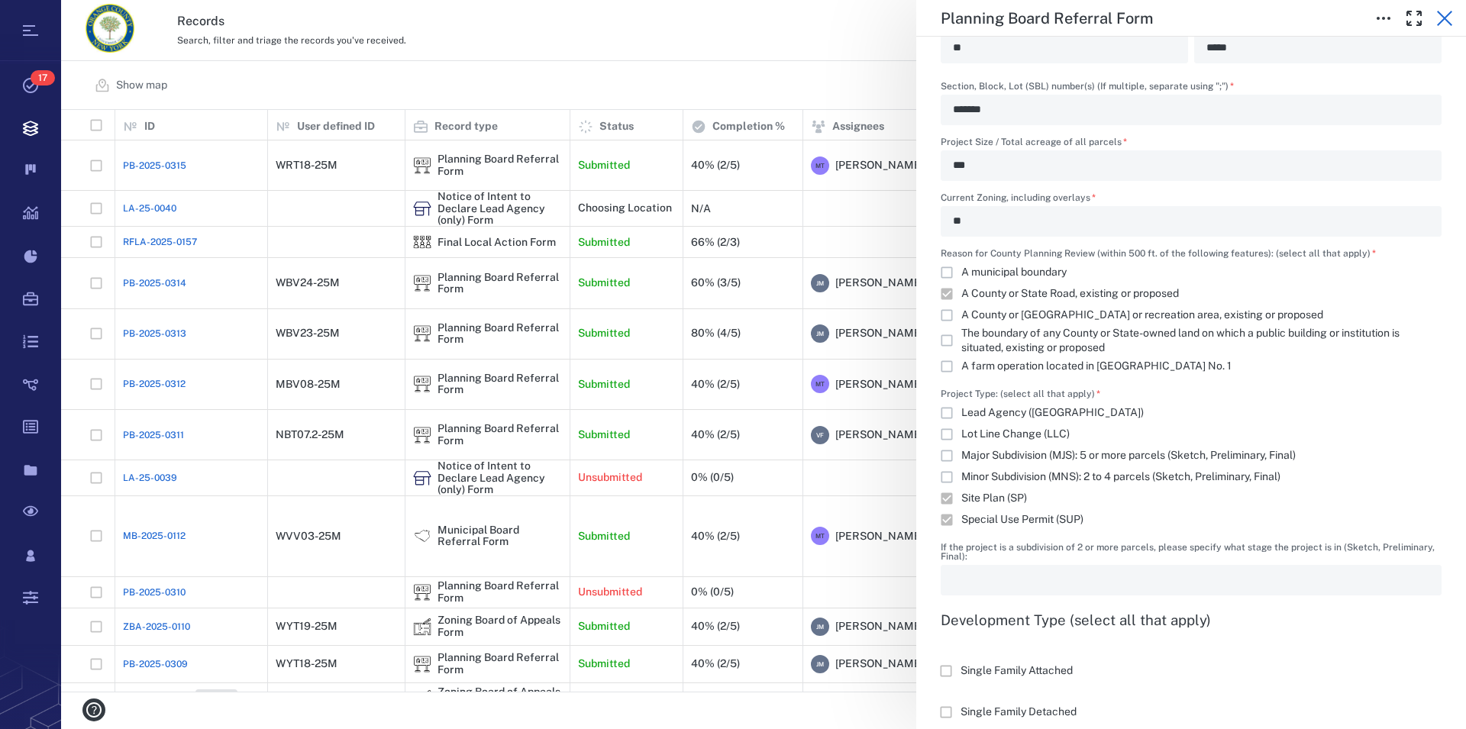
click at [1445, 26] on icon "button" at bounding box center [1444, 18] width 18 height 18
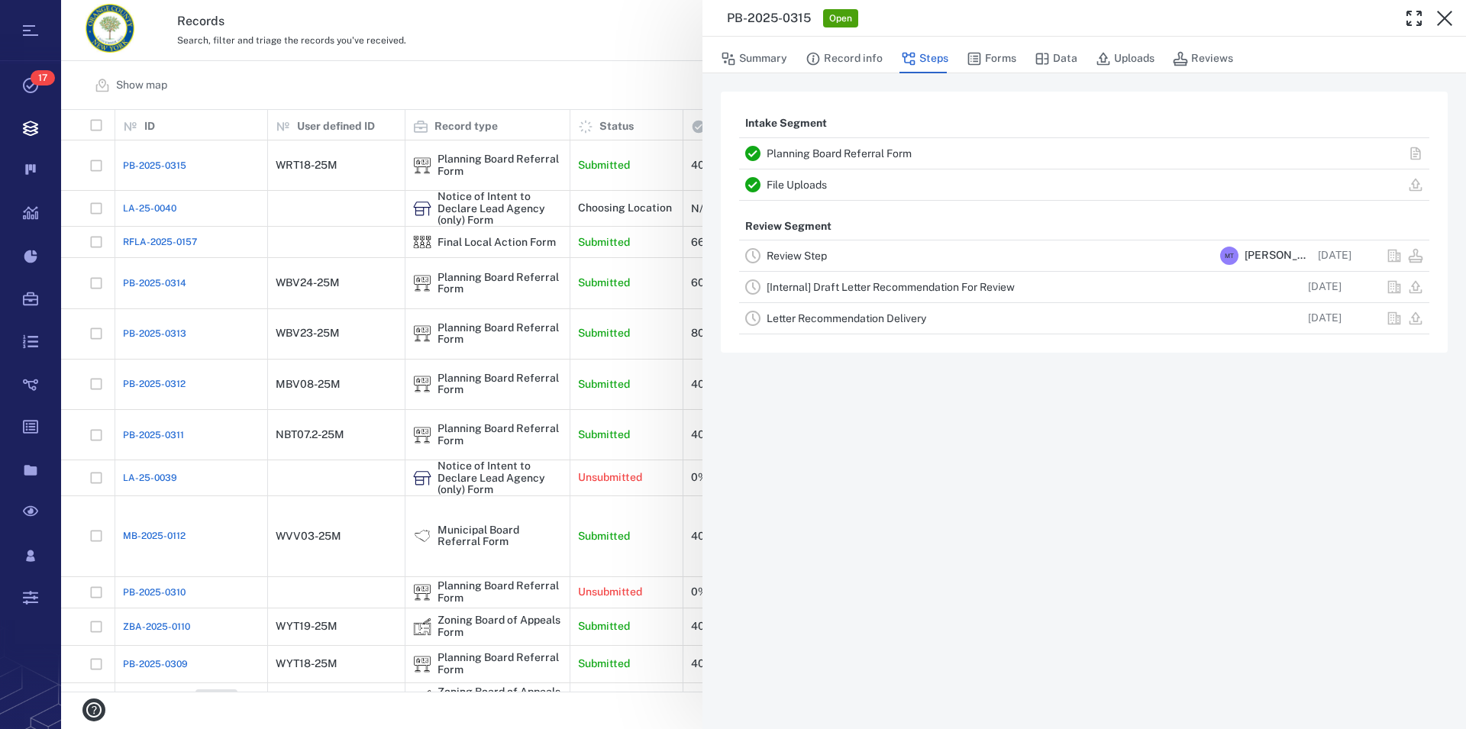
click at [1445, 26] on icon "button" at bounding box center [1444, 18] width 18 height 18
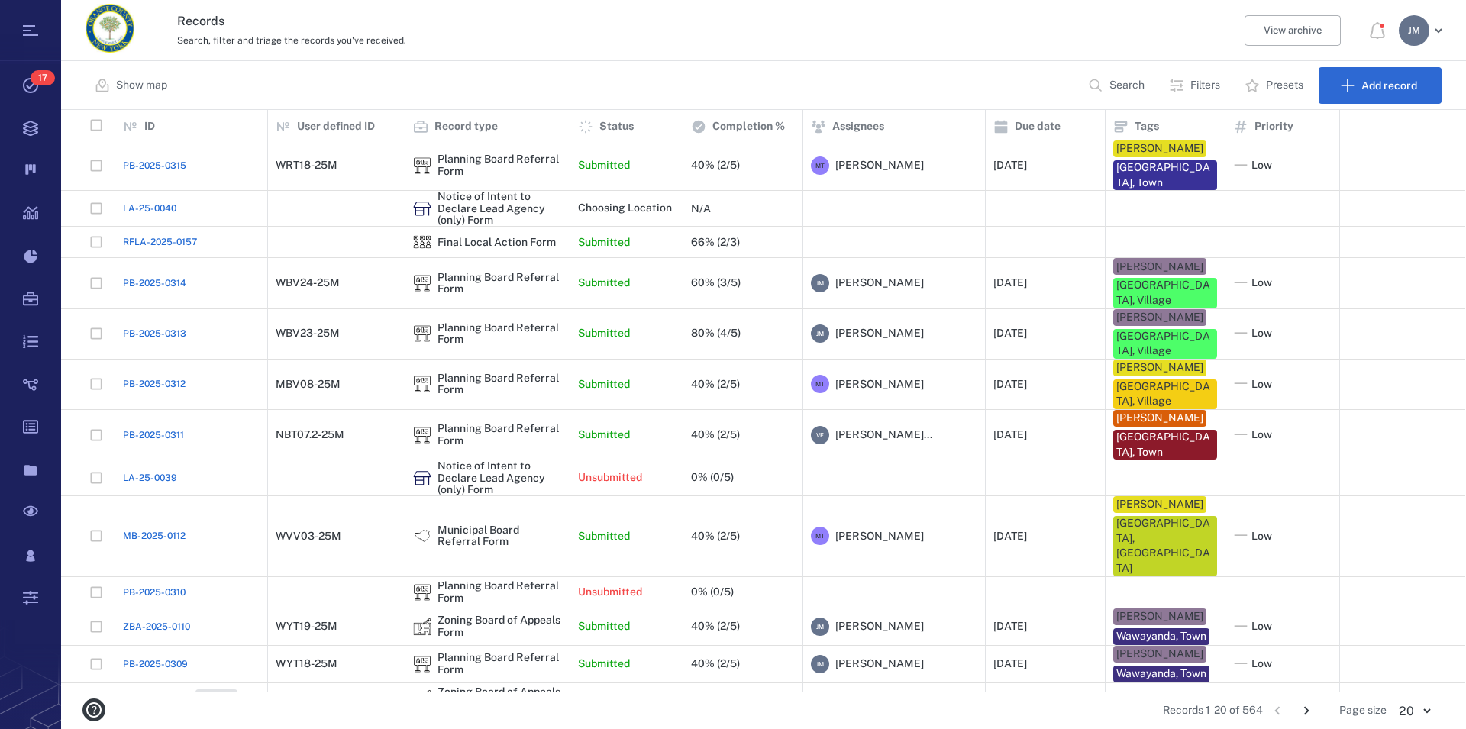
click at [1200, 87] on p "Filters" at bounding box center [1205, 85] width 30 height 15
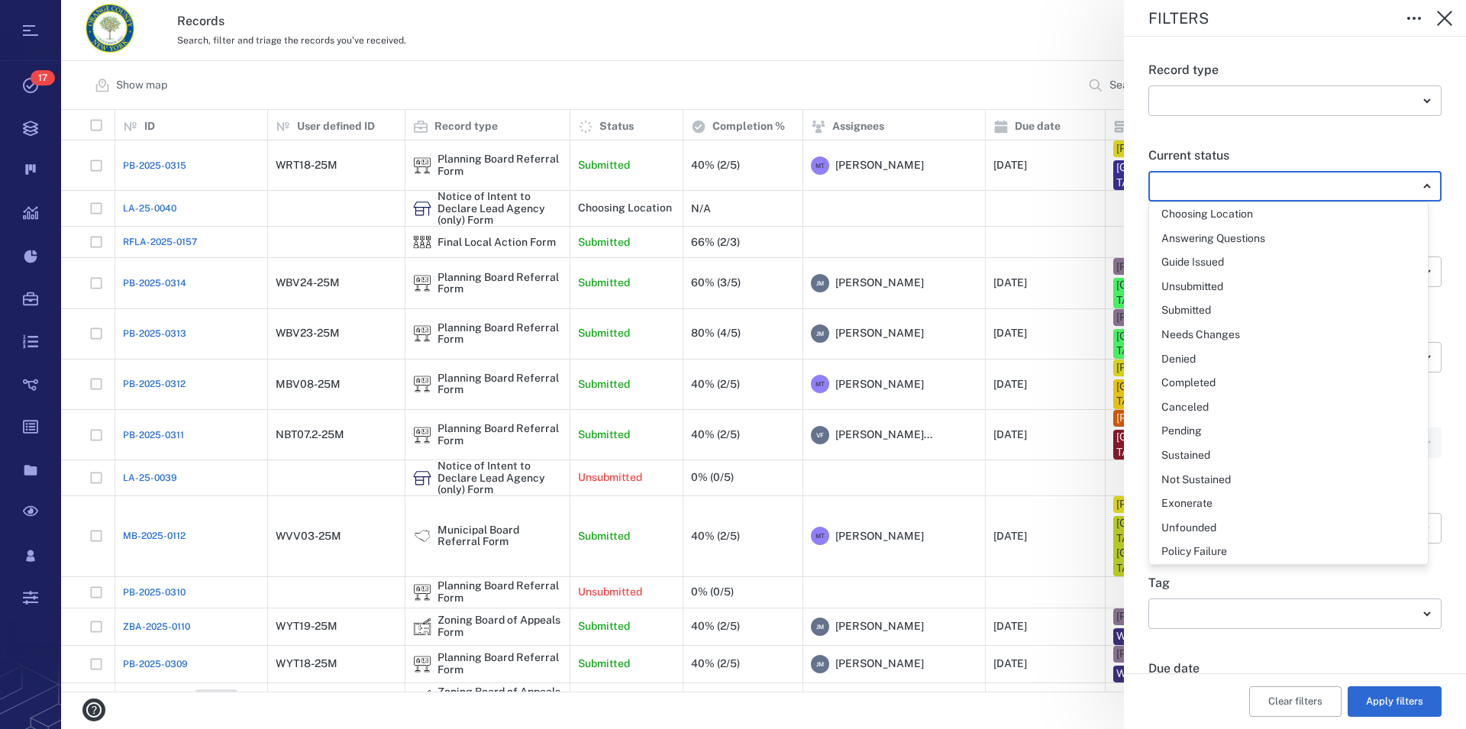
click at [1236, 184] on body "Tasks 17 Records Boards Dashboard Reports Record types Guide steps Rules Form b…" at bounding box center [733, 364] width 1466 height 729
click at [1236, 184] on div at bounding box center [733, 364] width 1466 height 729
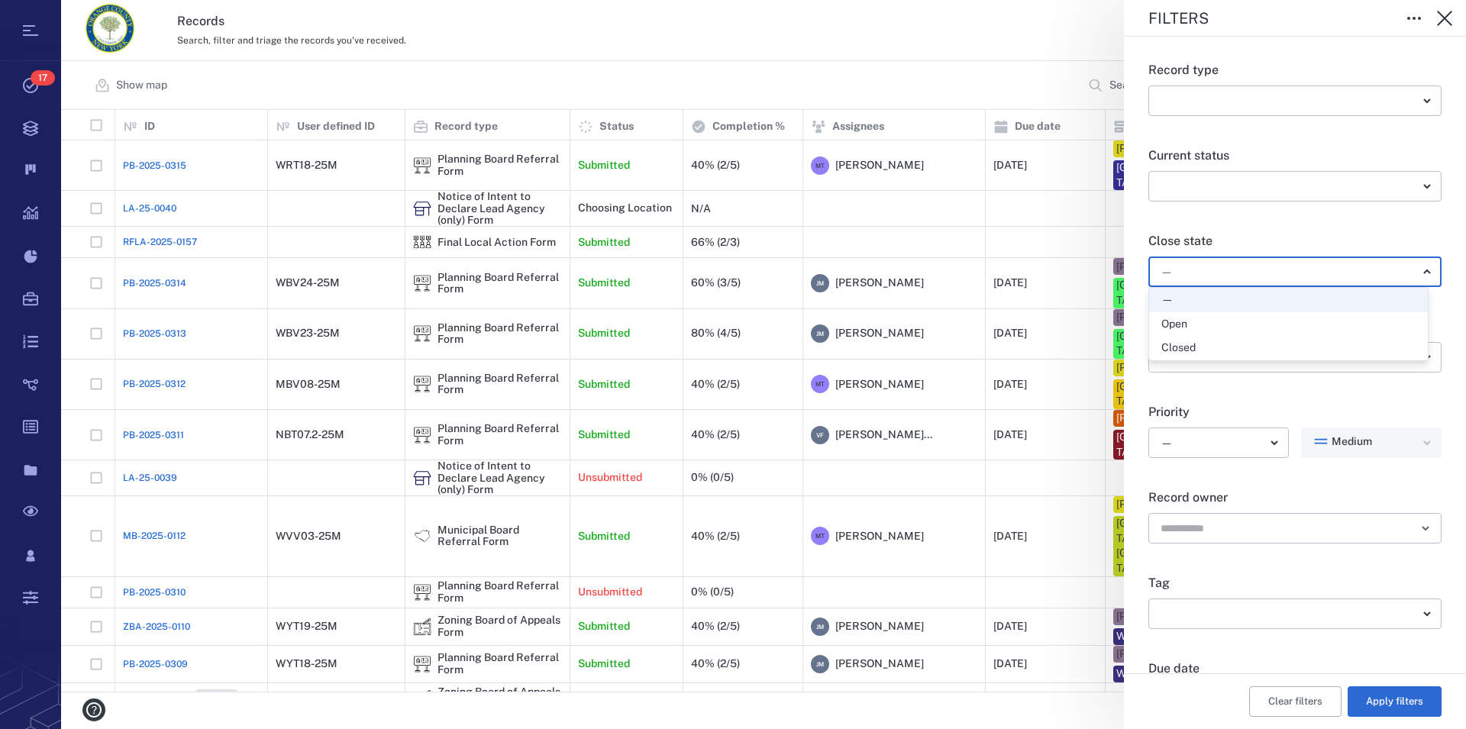
click at [1197, 265] on body "Tasks 17 Records Boards Dashboard Reports Record types Guide steps Rules Form b…" at bounding box center [733, 364] width 1466 height 729
click at [1193, 321] on div "Open" at bounding box center [1288, 324] width 254 height 15
type input "*****"
click at [1389, 702] on button "Apply filters" at bounding box center [1395, 701] width 94 height 31
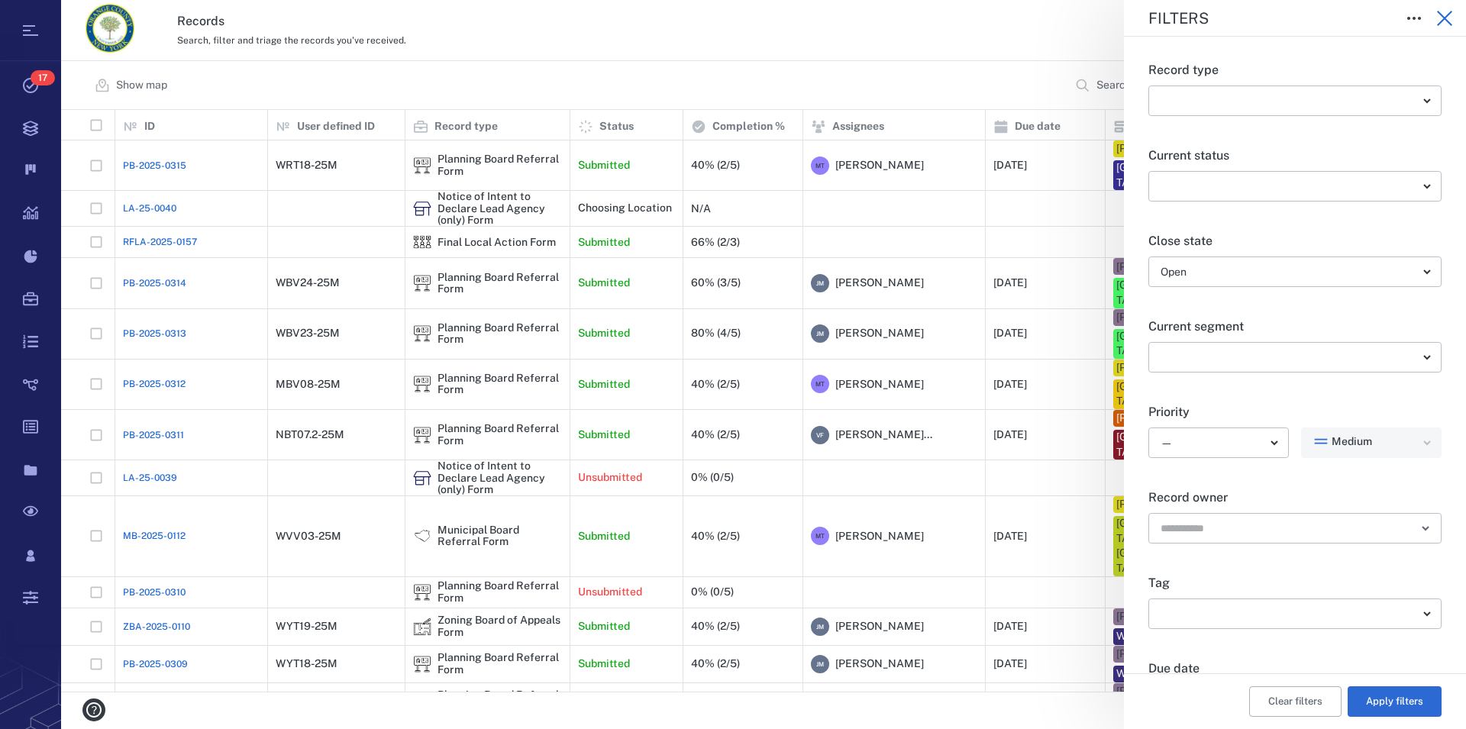
click at [1445, 21] on icon "button" at bounding box center [1444, 18] width 18 height 18
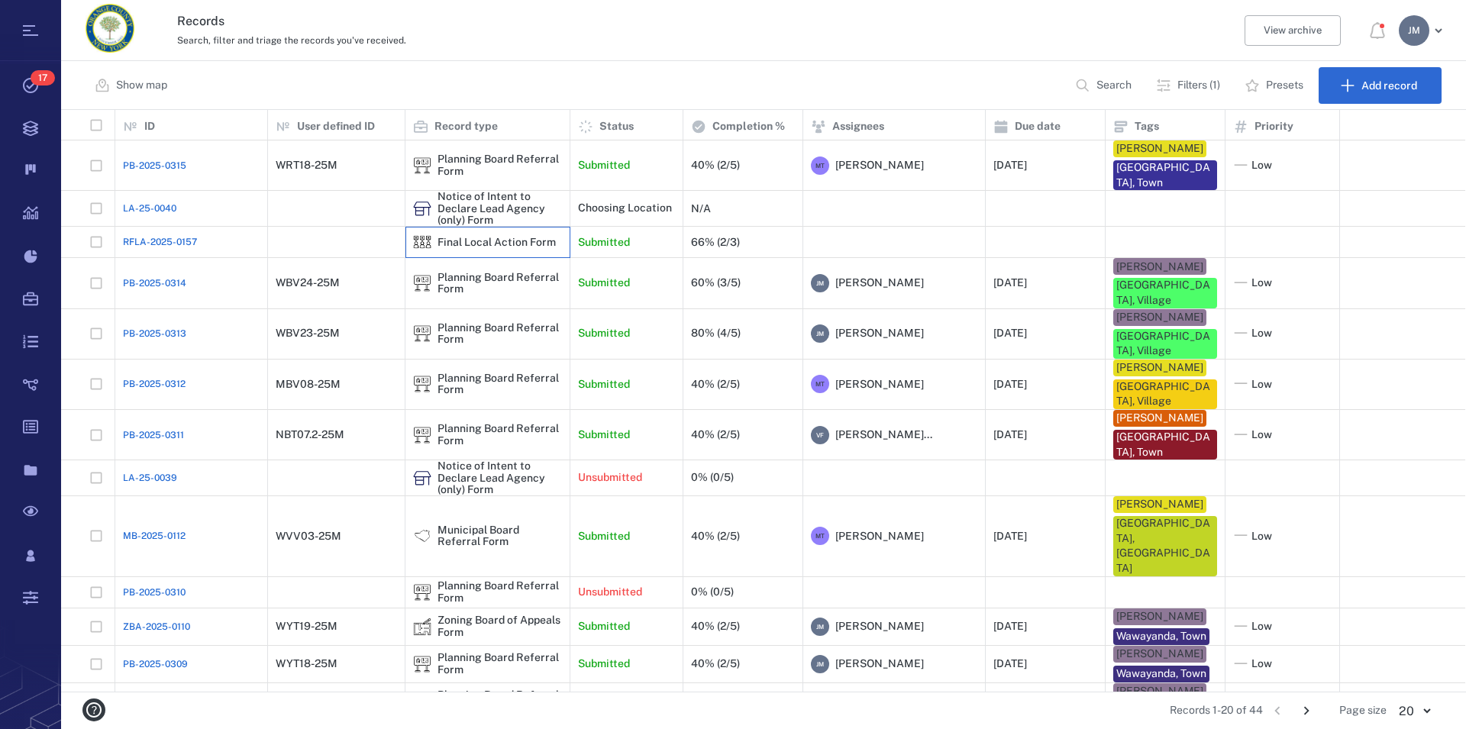
click at [499, 241] on div "Final Local Action Form" at bounding box center [496, 242] width 118 height 11
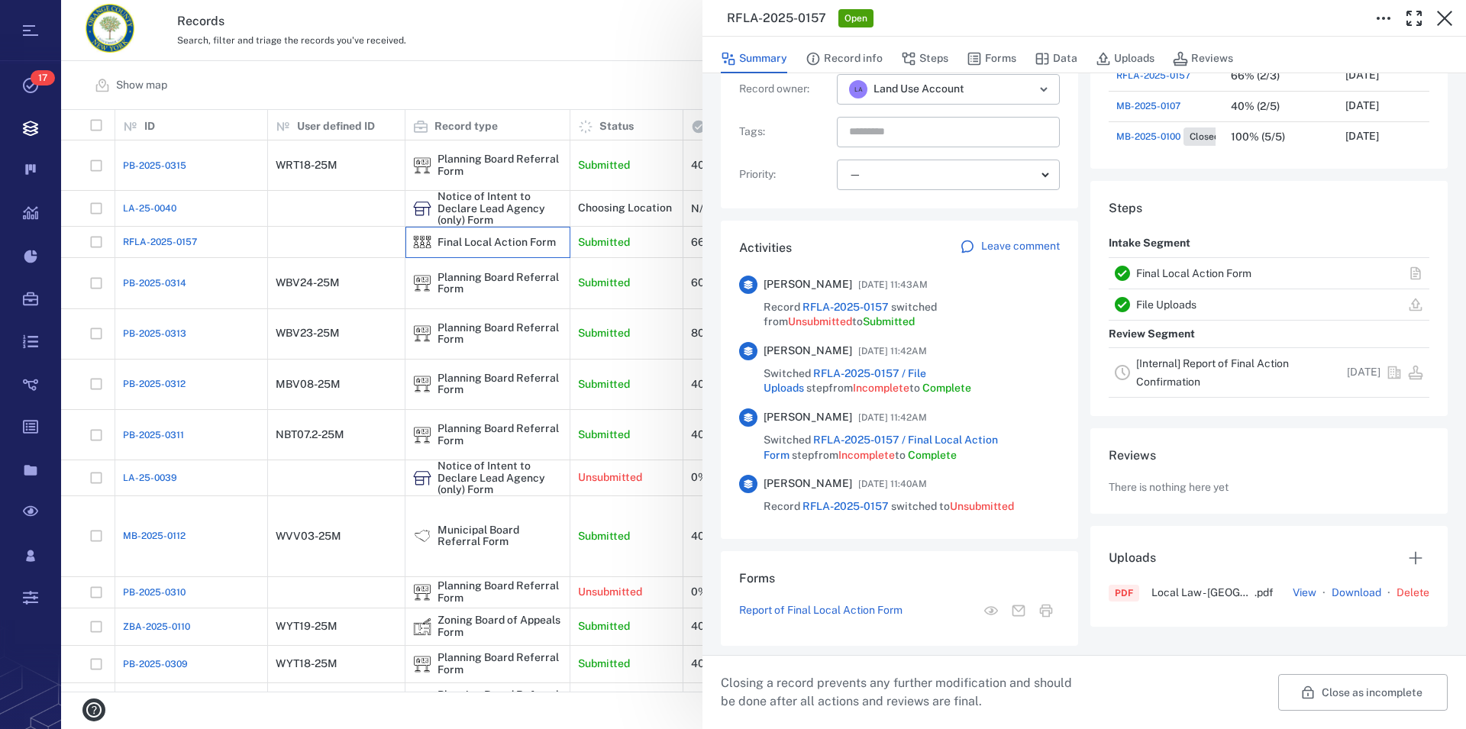
scroll to position [213, 0]
click at [1177, 268] on link "Final Local Action Form" at bounding box center [1193, 270] width 115 height 12
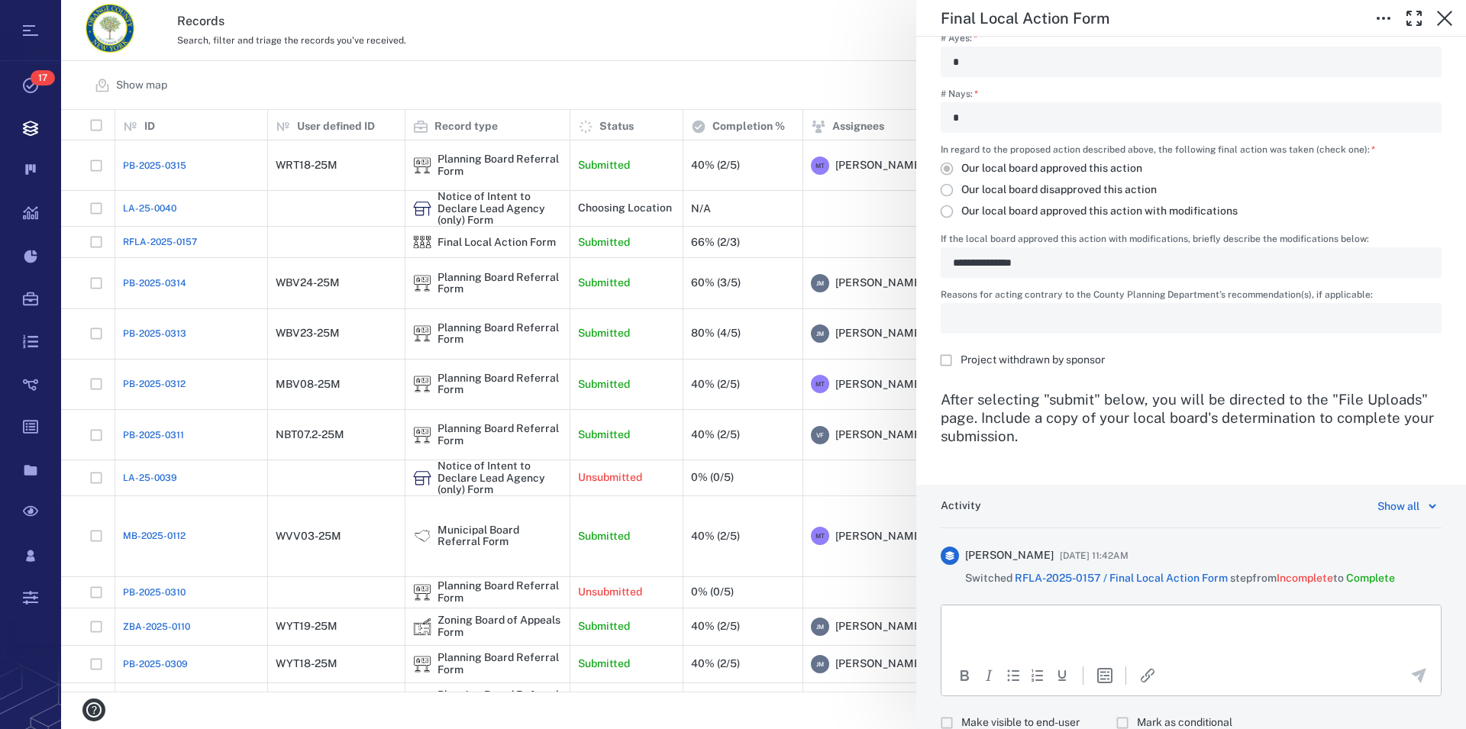
scroll to position [348, 0]
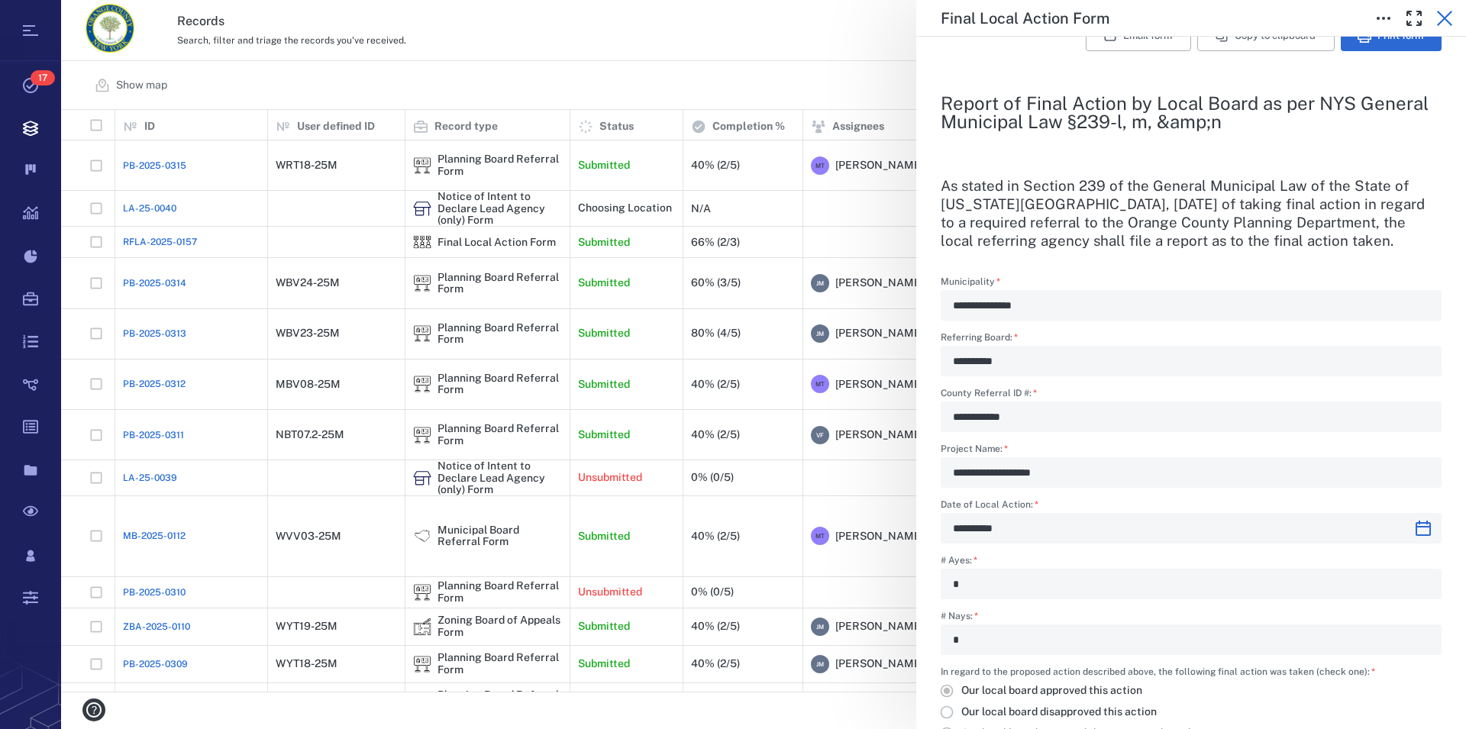
click at [1441, 18] on icon "button" at bounding box center [1444, 18] width 18 height 18
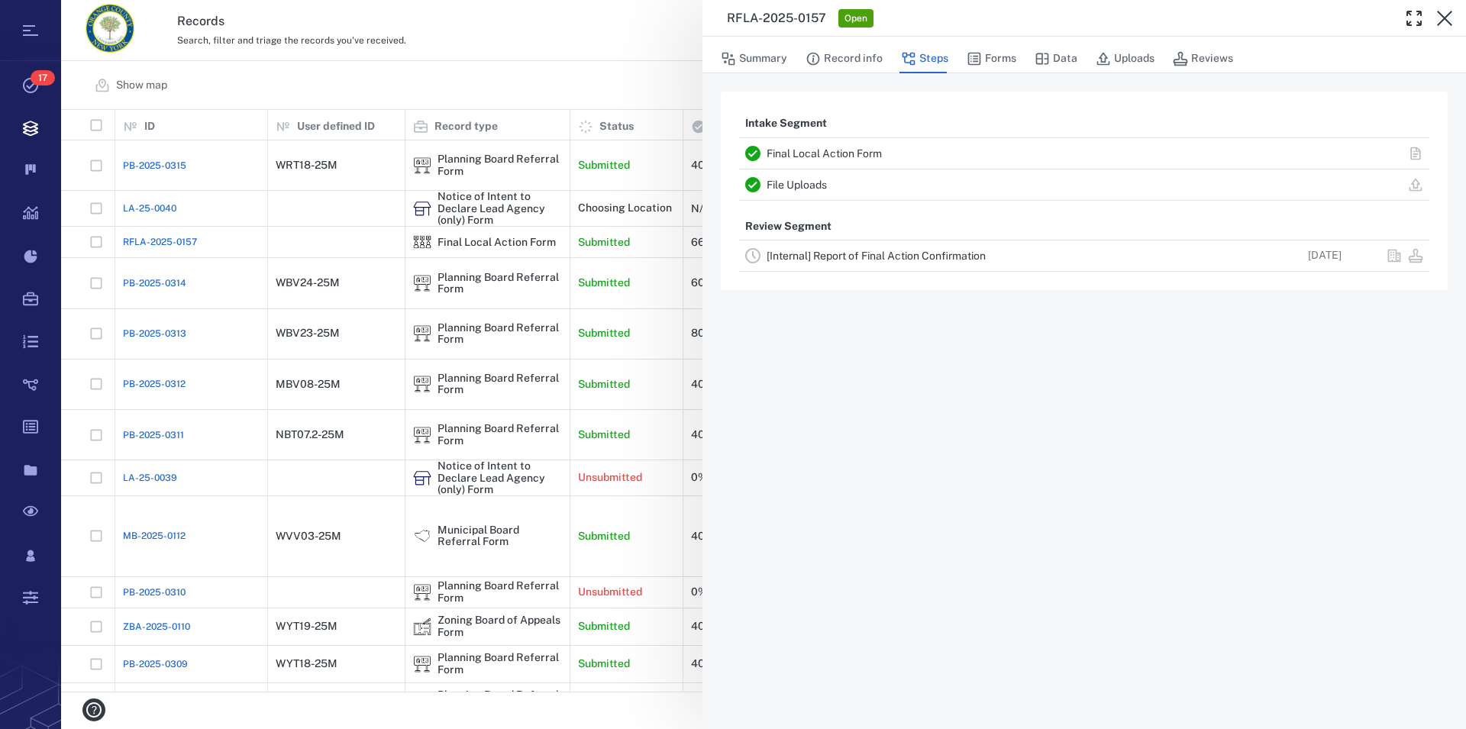
click at [804, 189] on link "File Uploads" at bounding box center [797, 185] width 60 height 12
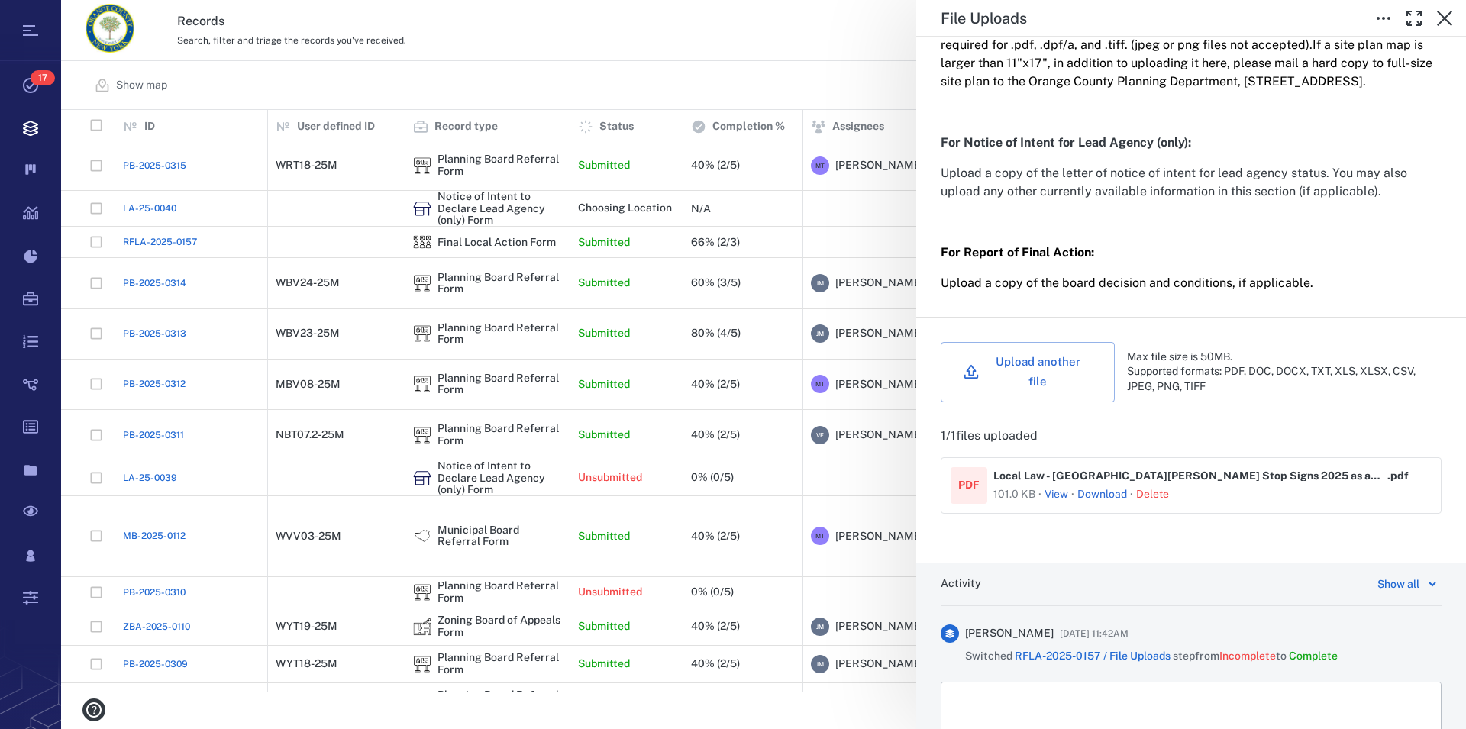
scroll to position [348, 0]
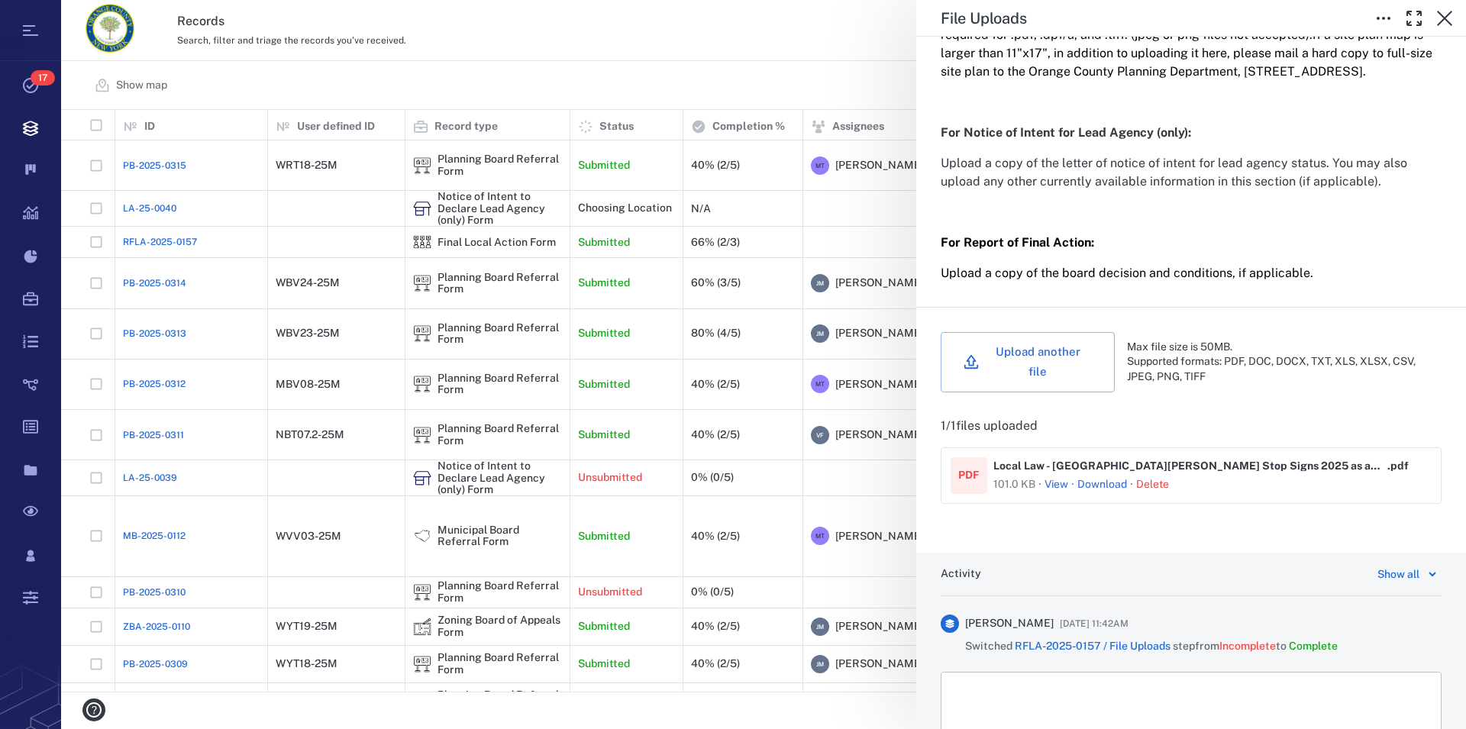
click at [1051, 490] on button "View" at bounding box center [1056, 484] width 24 height 15
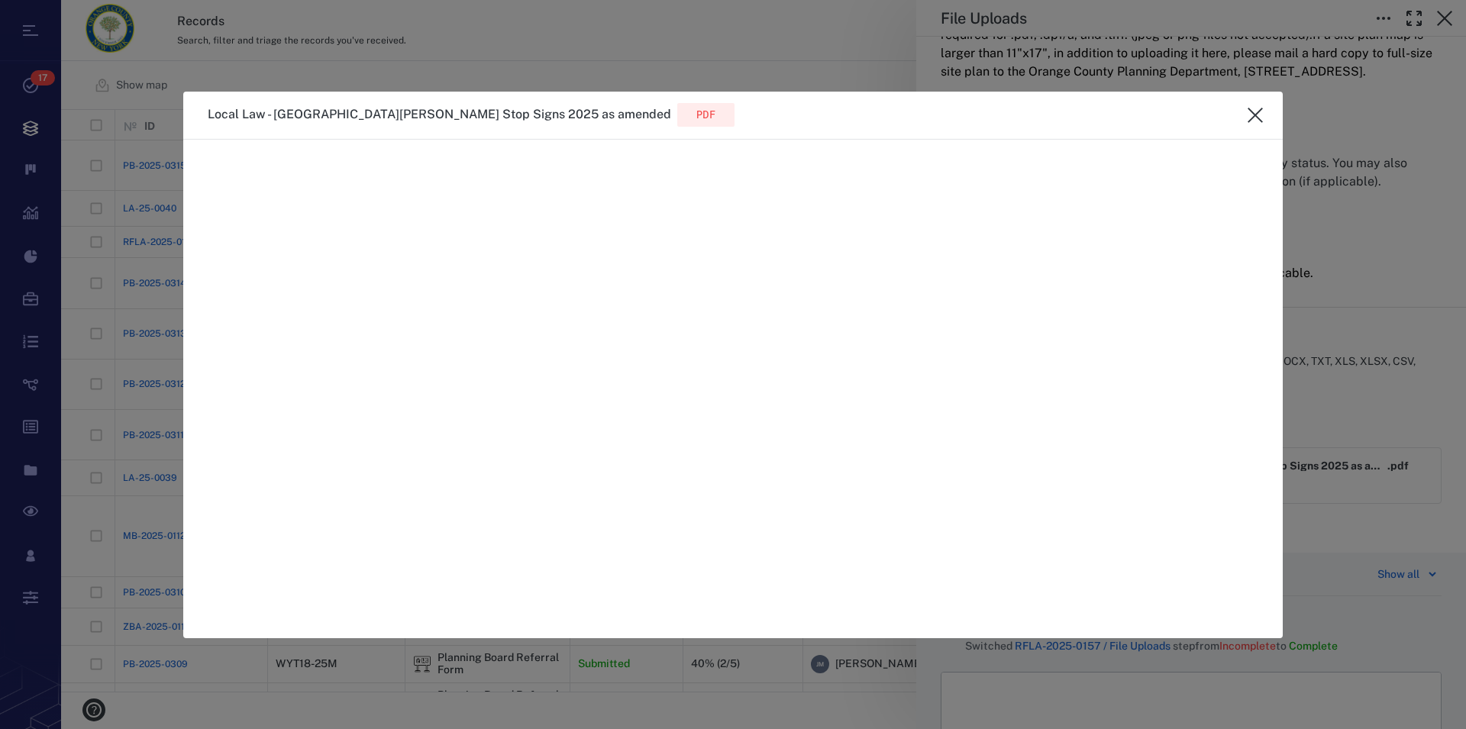
click at [1253, 110] on icon "close" at bounding box center [1255, 115] width 18 height 18
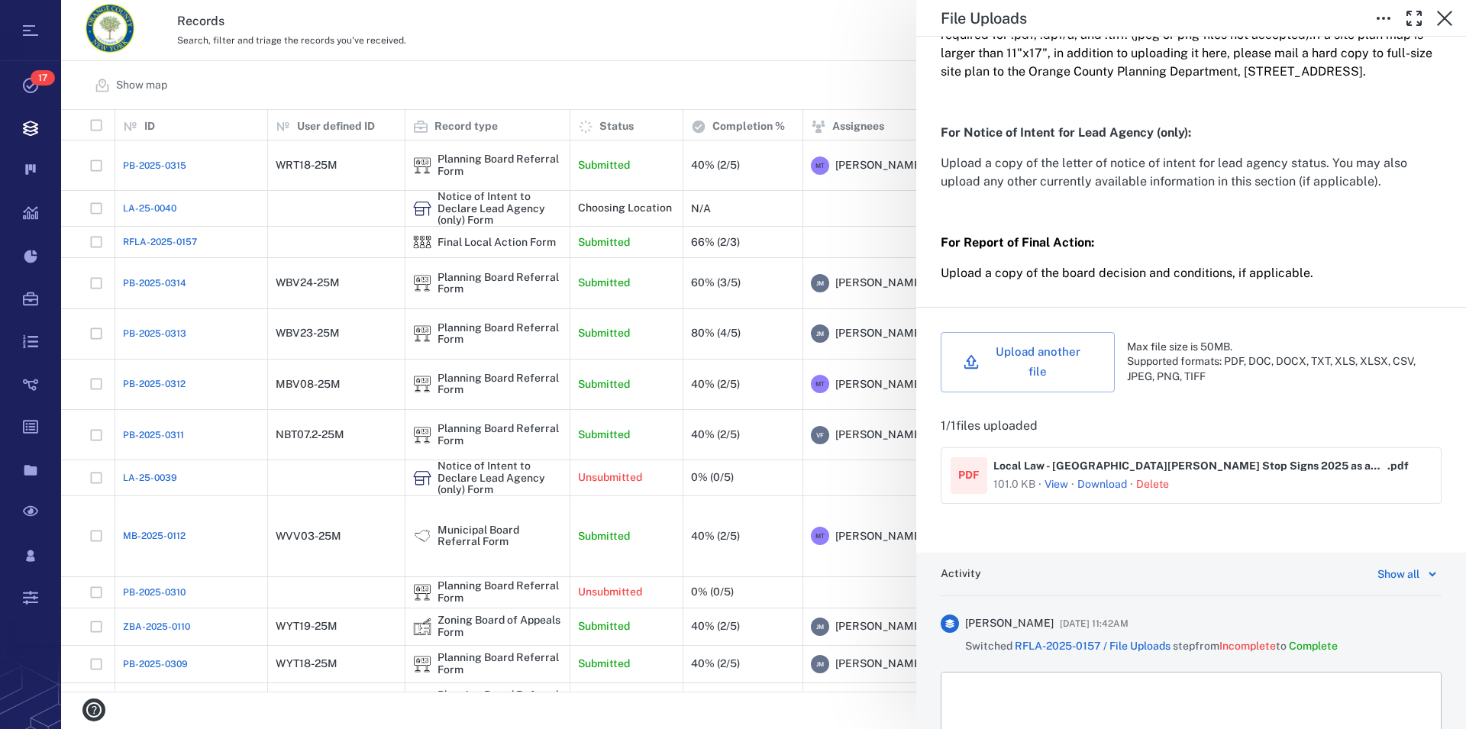
click at [1106, 483] on link "Download" at bounding box center [1102, 484] width 50 height 15
click at [1439, 13] on icon "button" at bounding box center [1444, 18] width 15 height 15
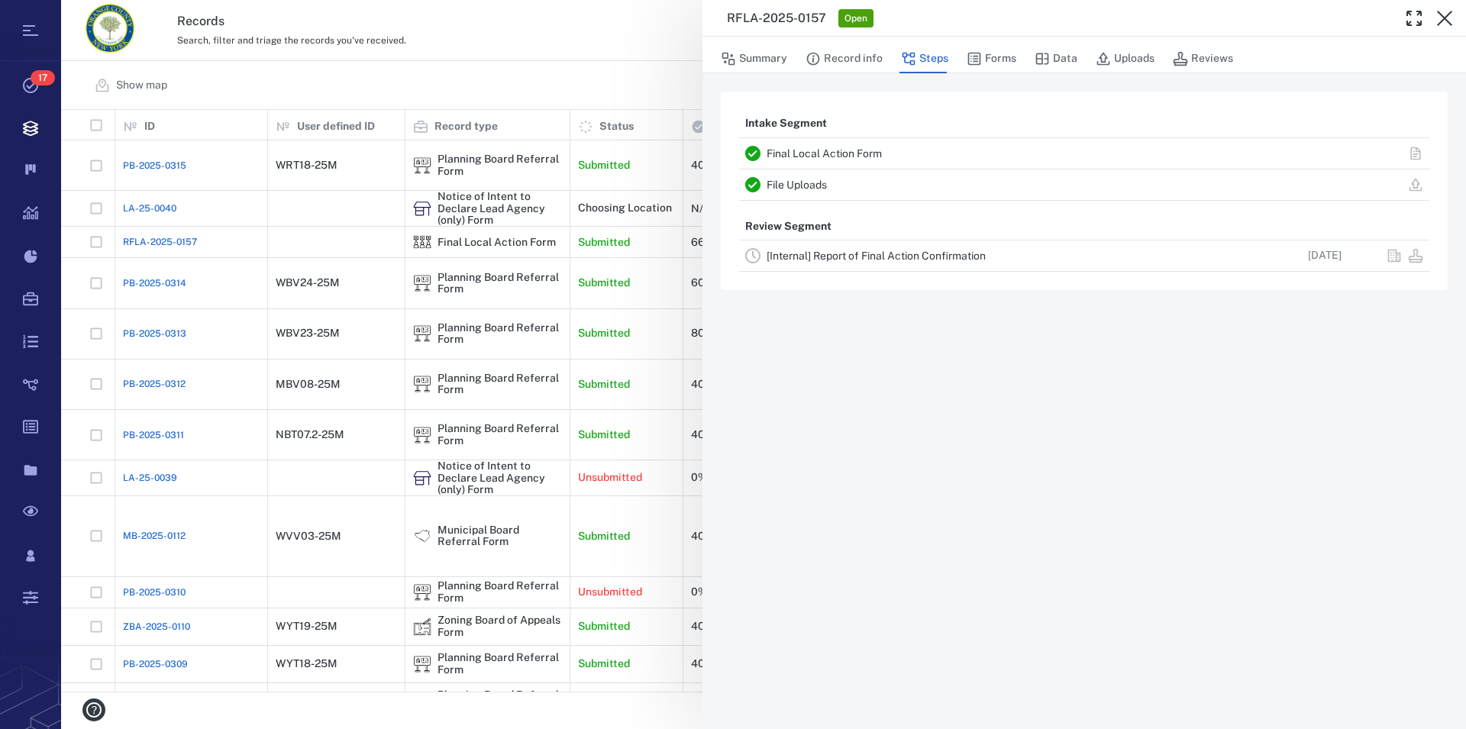
click at [890, 253] on link "[Internal] Report of Final Action Confirmation" at bounding box center [876, 256] width 219 height 12
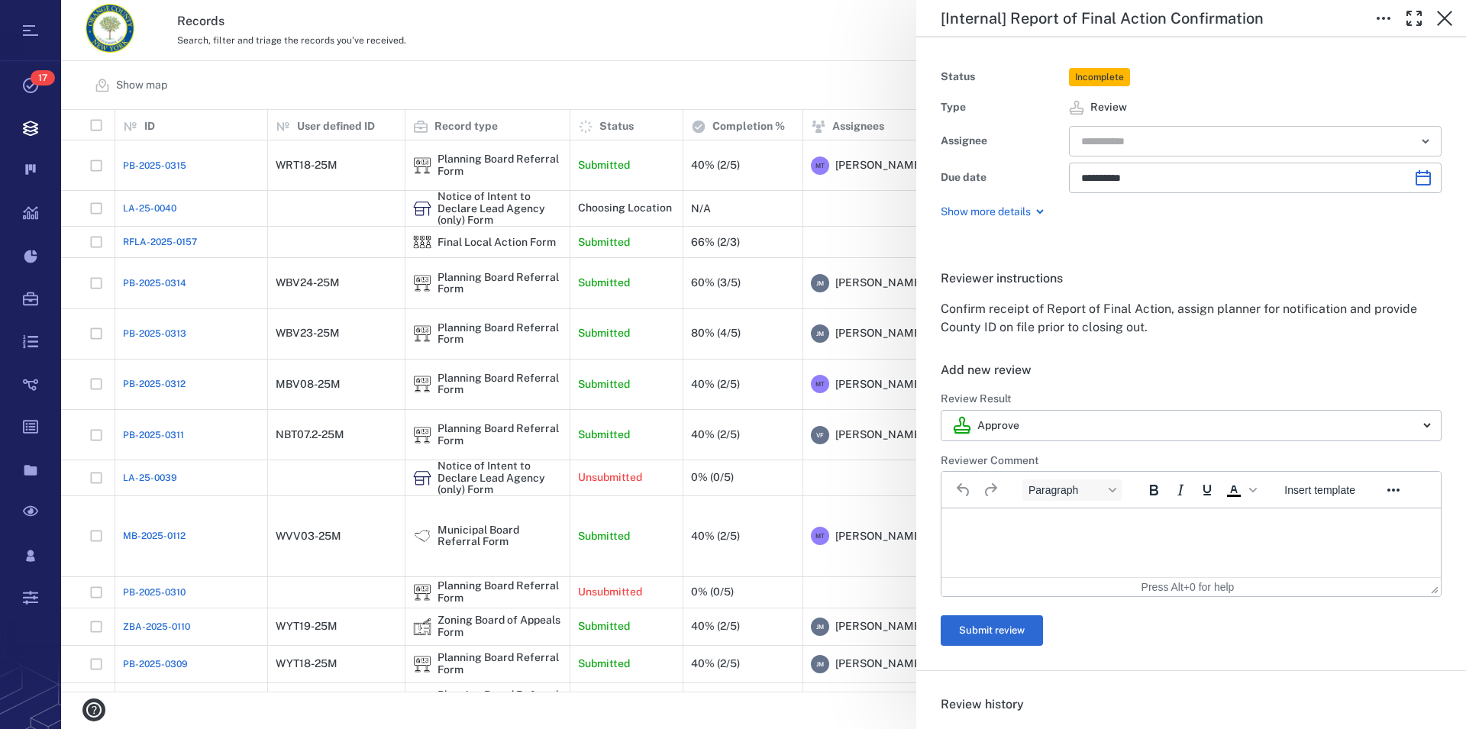
type input "**********"
click at [1441, 15] on icon "button" at bounding box center [1444, 18] width 15 height 15
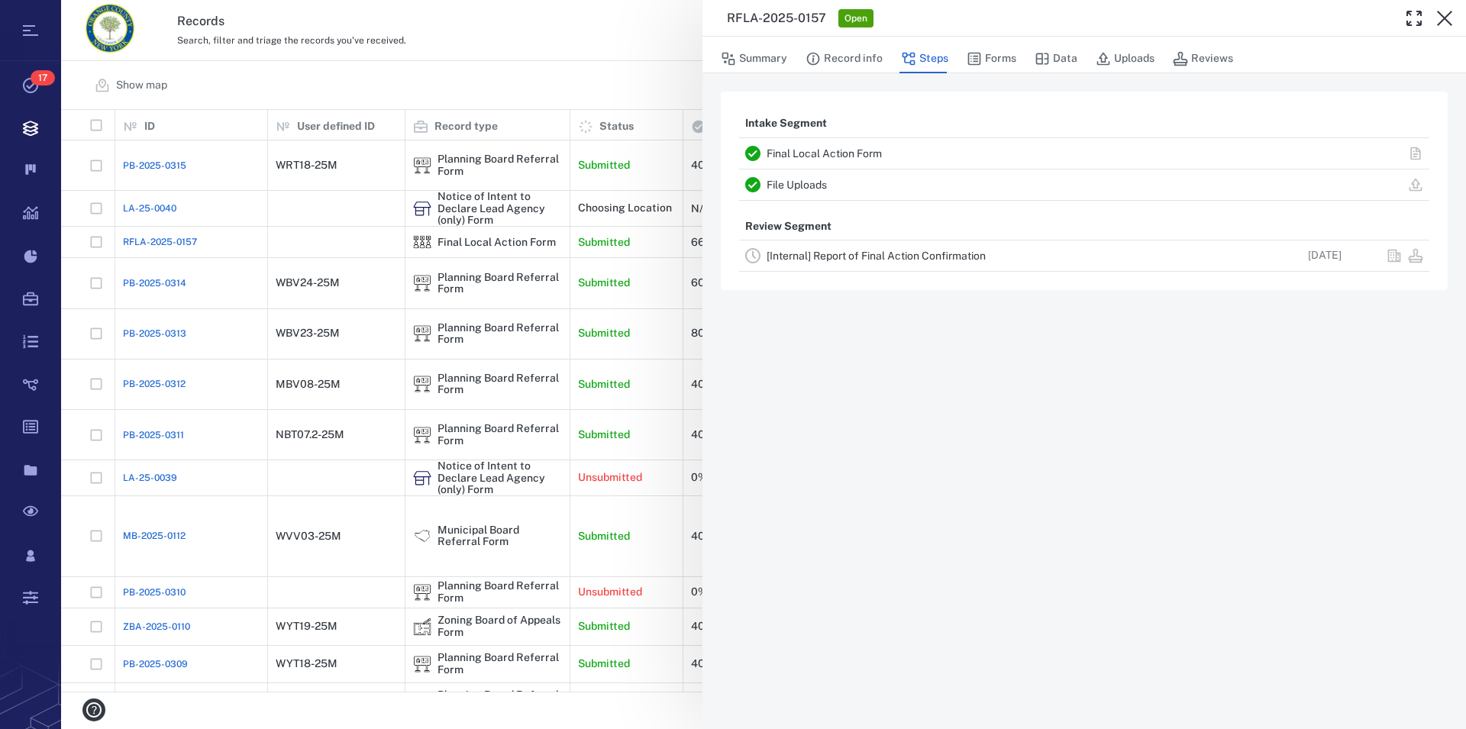
click at [819, 158] on link "Final Local Action Form" at bounding box center [824, 153] width 115 height 12
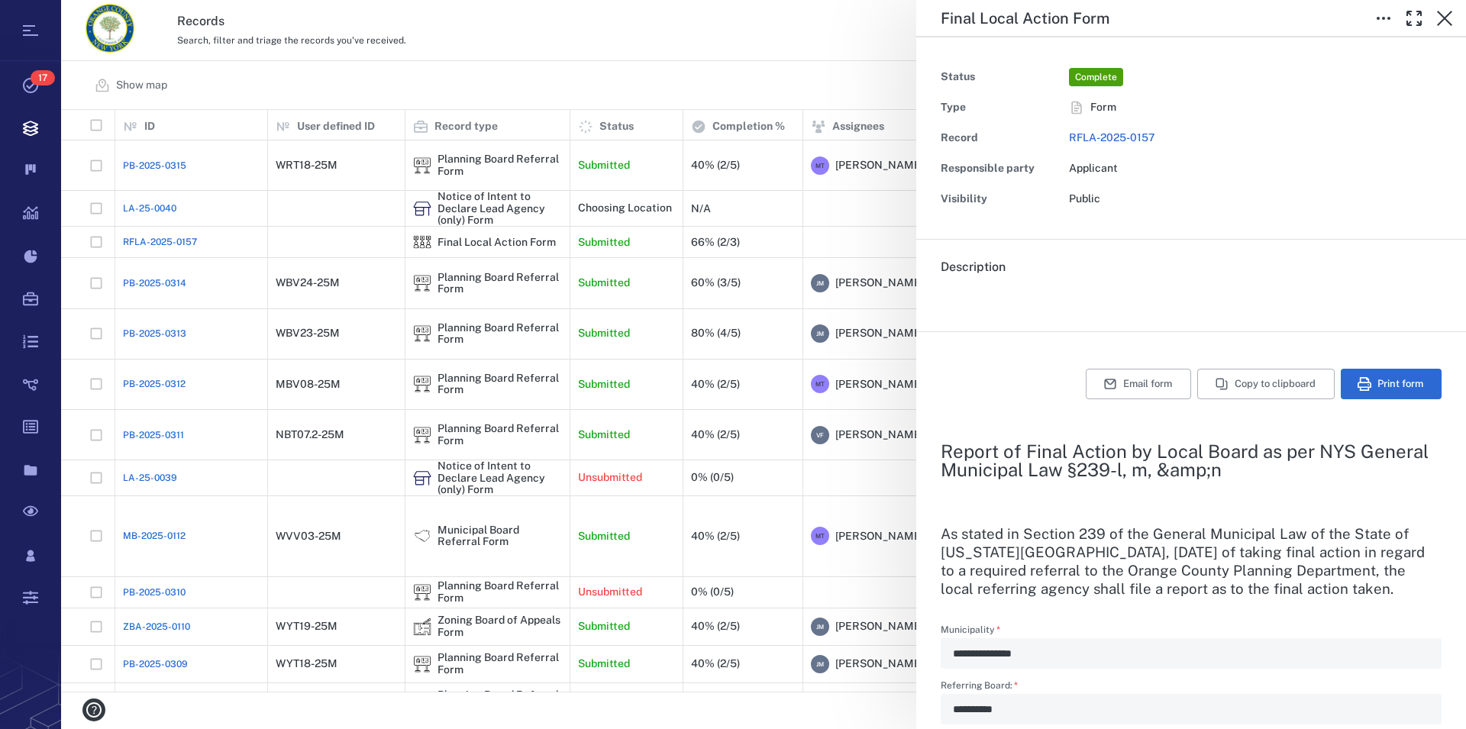
type input "**********"
click at [1444, 21] on icon "button" at bounding box center [1444, 18] width 18 height 18
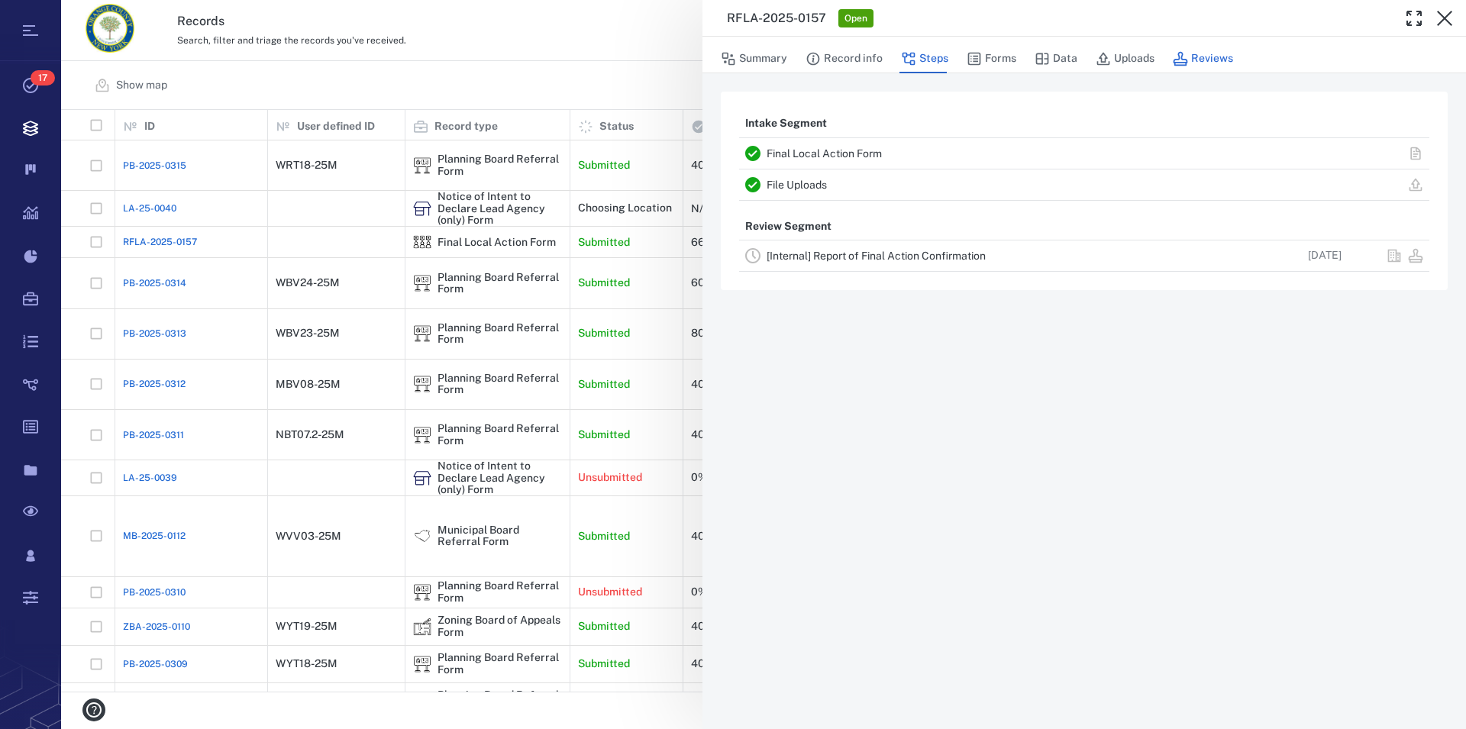
click at [1206, 61] on button "Reviews" at bounding box center [1203, 58] width 60 height 29
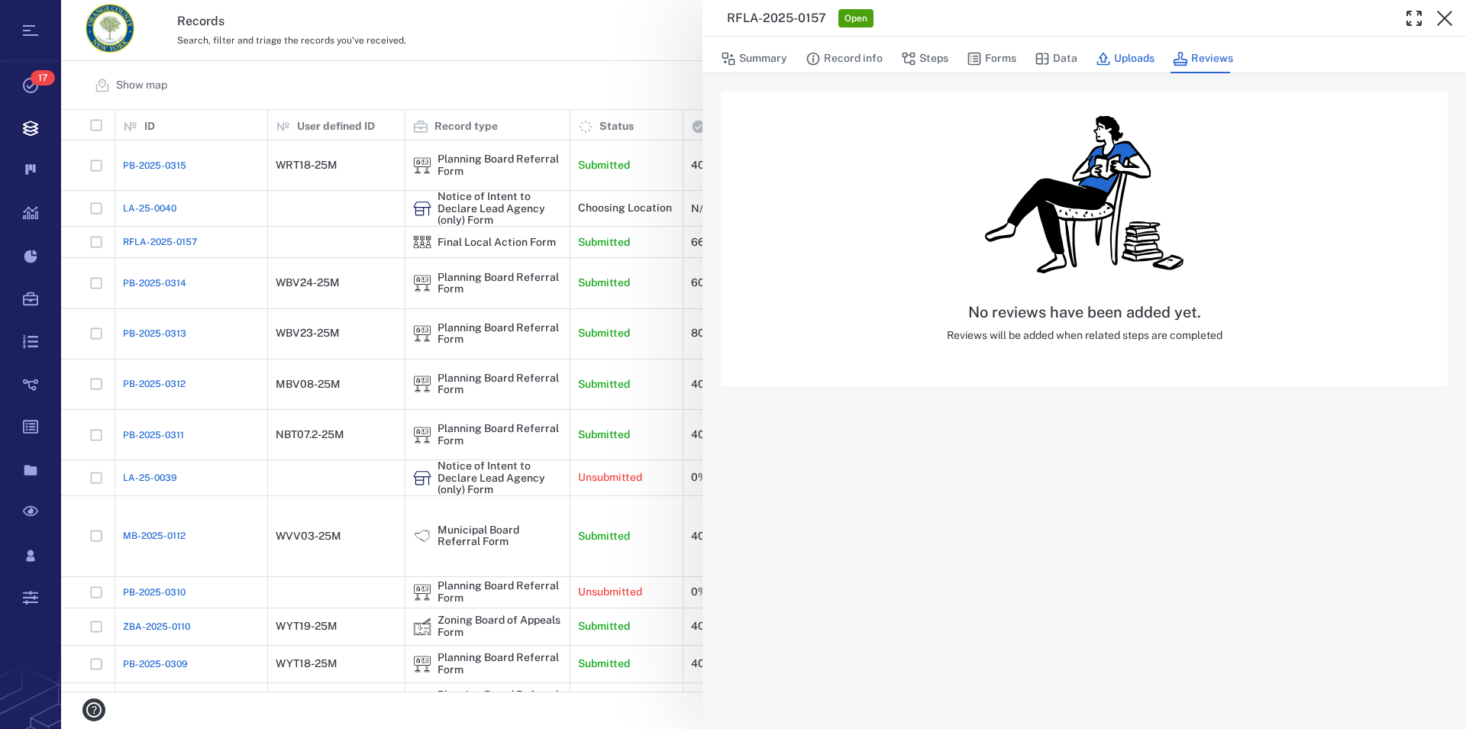
click at [1127, 66] on button "Uploads" at bounding box center [1125, 58] width 59 height 29
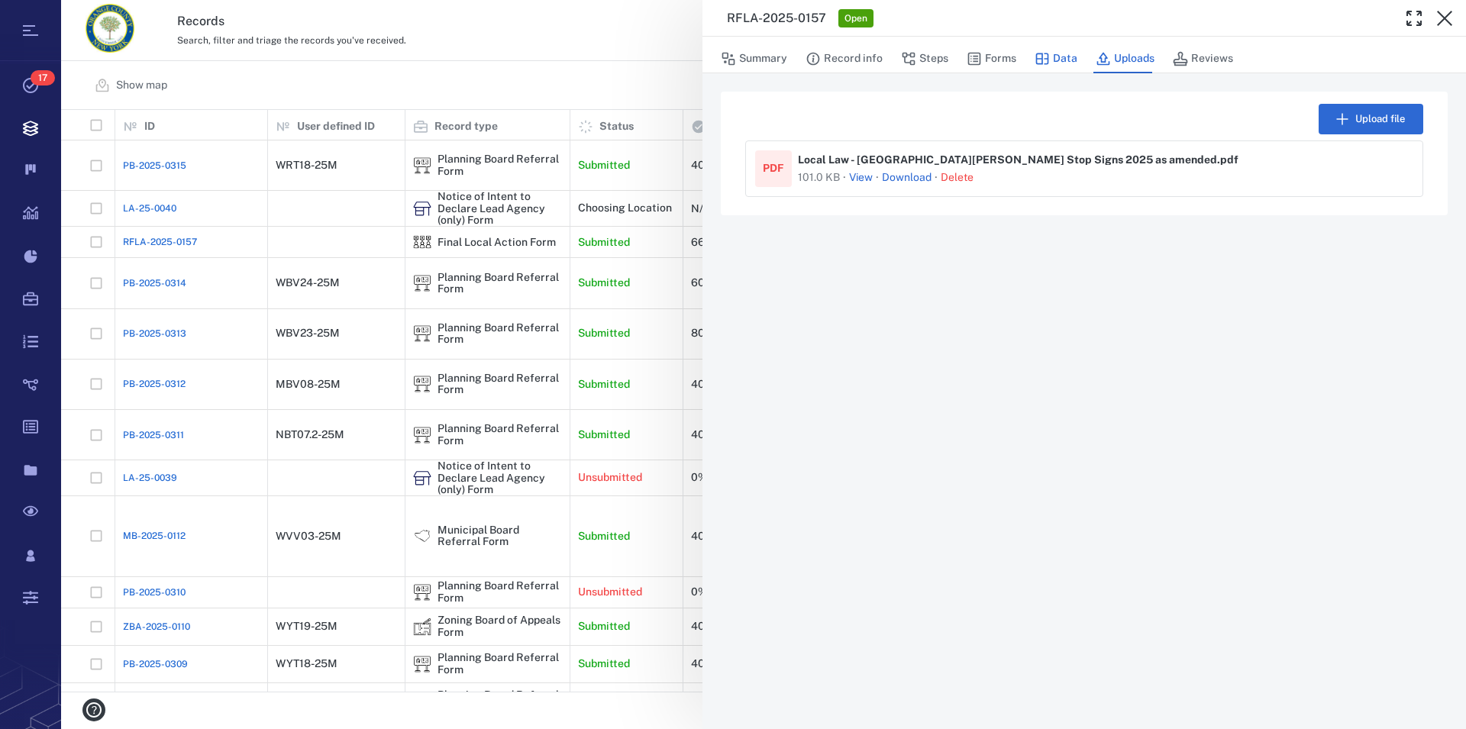
click at [1057, 64] on button "Data" at bounding box center [1056, 58] width 43 height 29
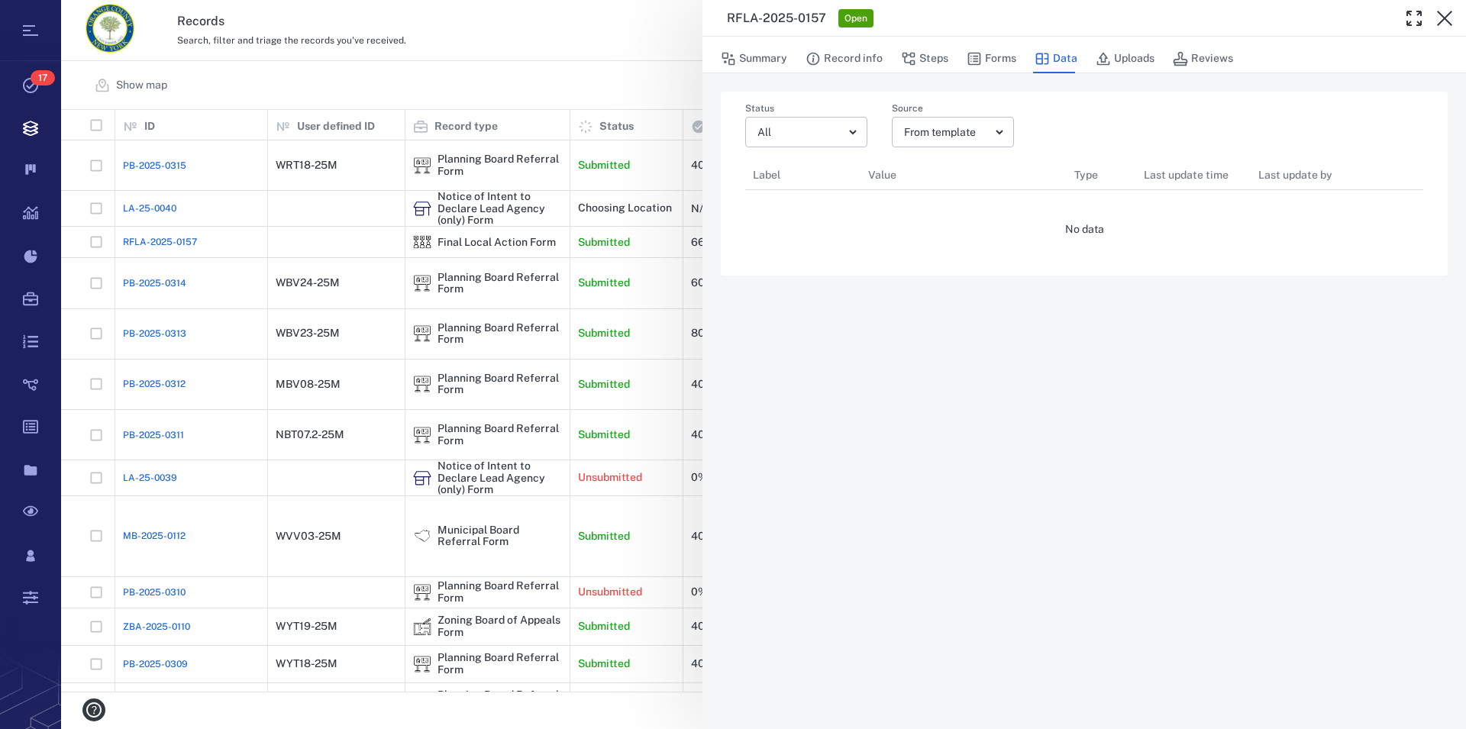
scroll to position [14, 14]
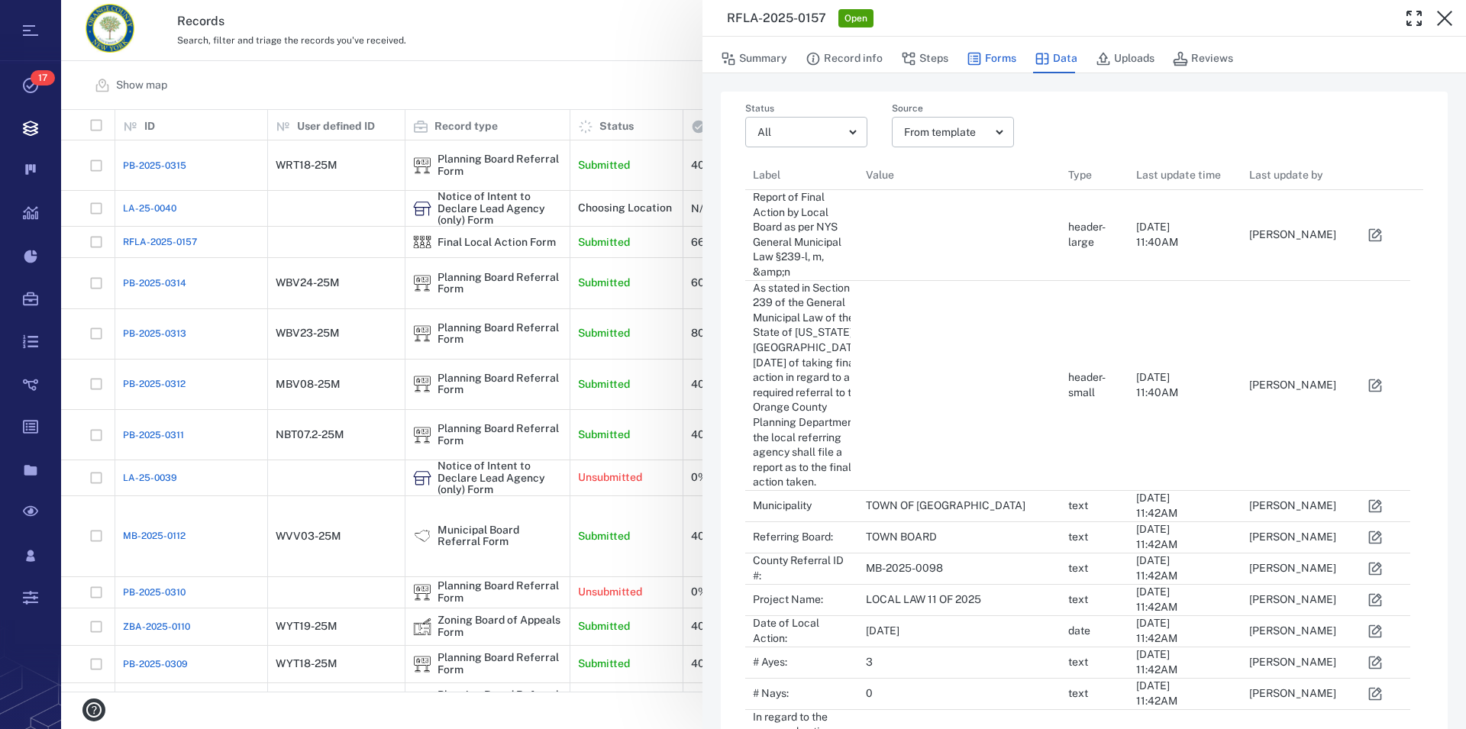
click at [993, 61] on button "Forms" at bounding box center [992, 58] width 50 height 29
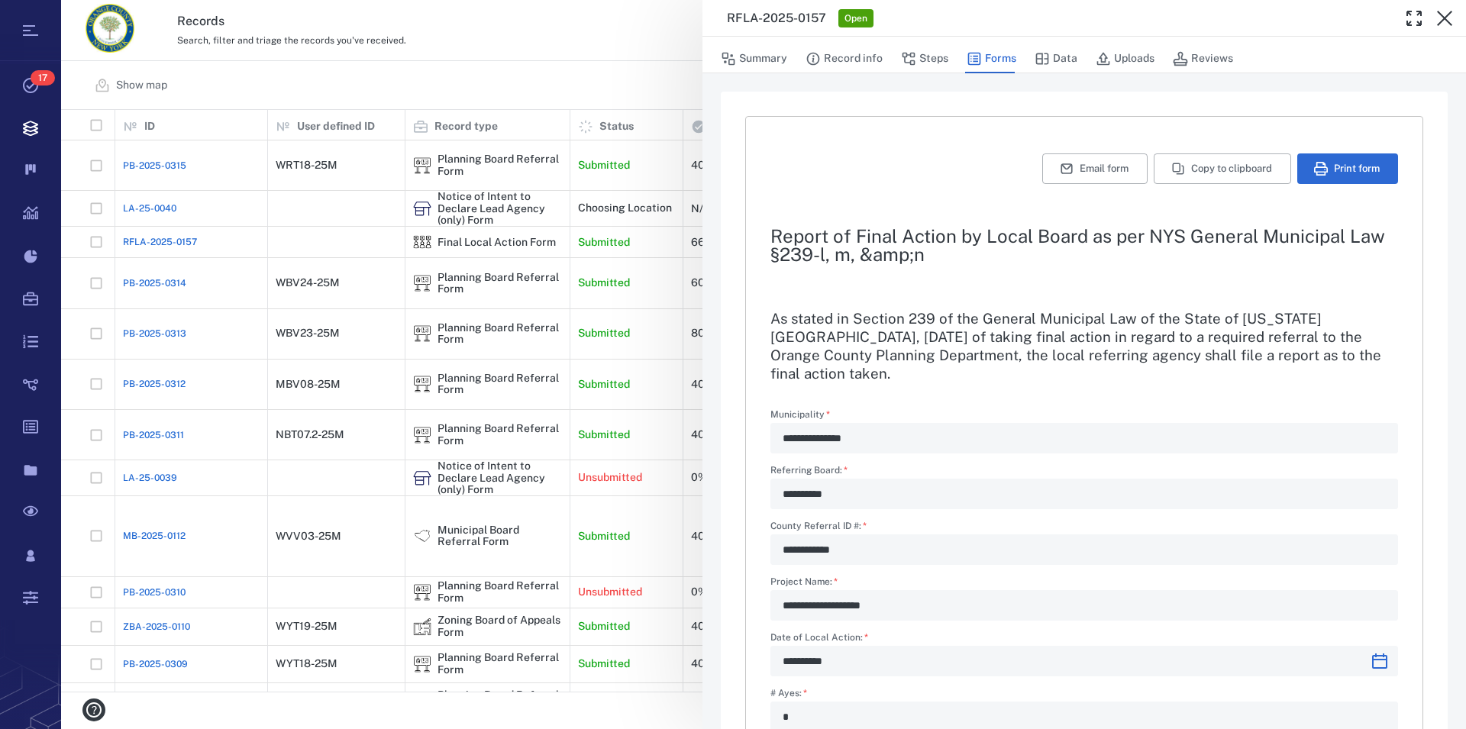
type input "**********"
click at [927, 62] on button "Steps" at bounding box center [924, 58] width 47 height 29
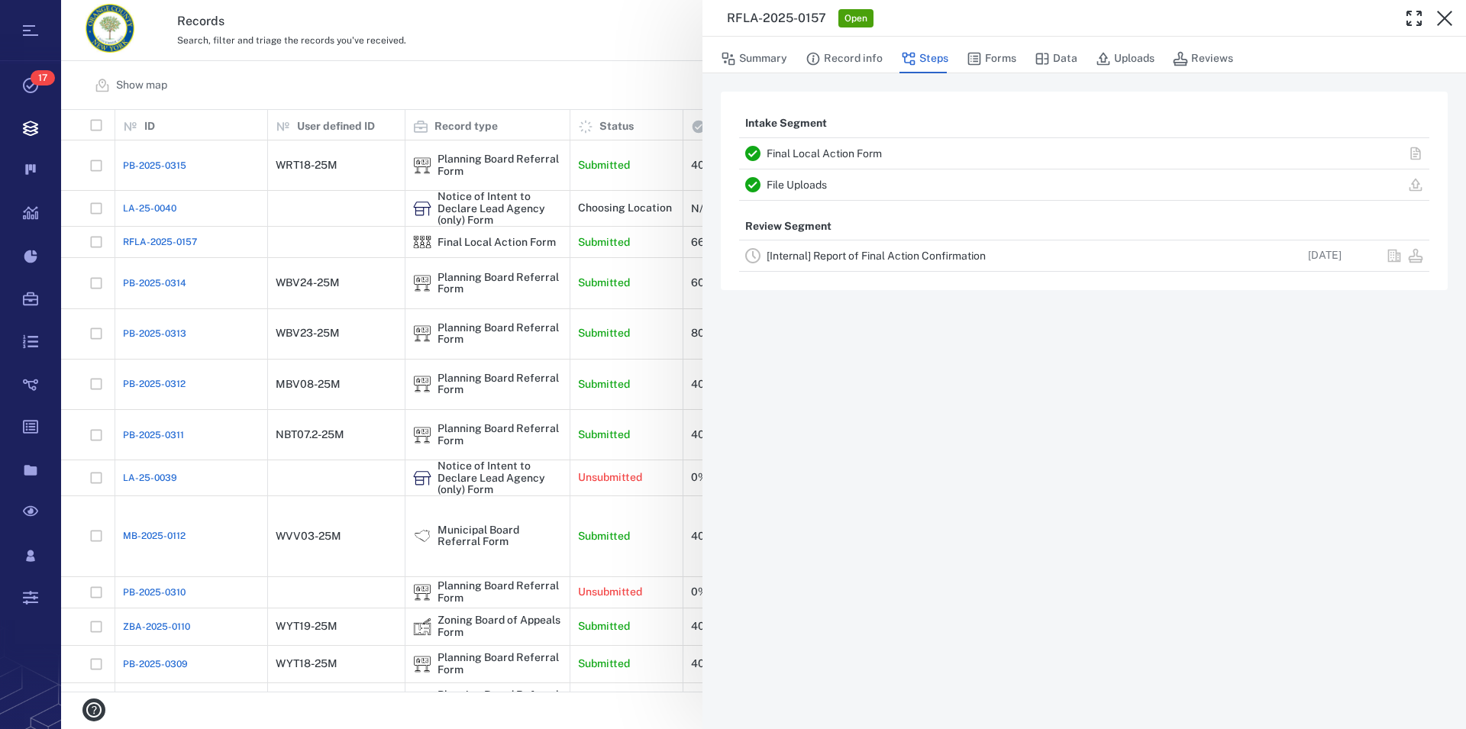
click at [889, 259] on link "[Internal] Report of Final Action Confirmation" at bounding box center [876, 256] width 219 height 12
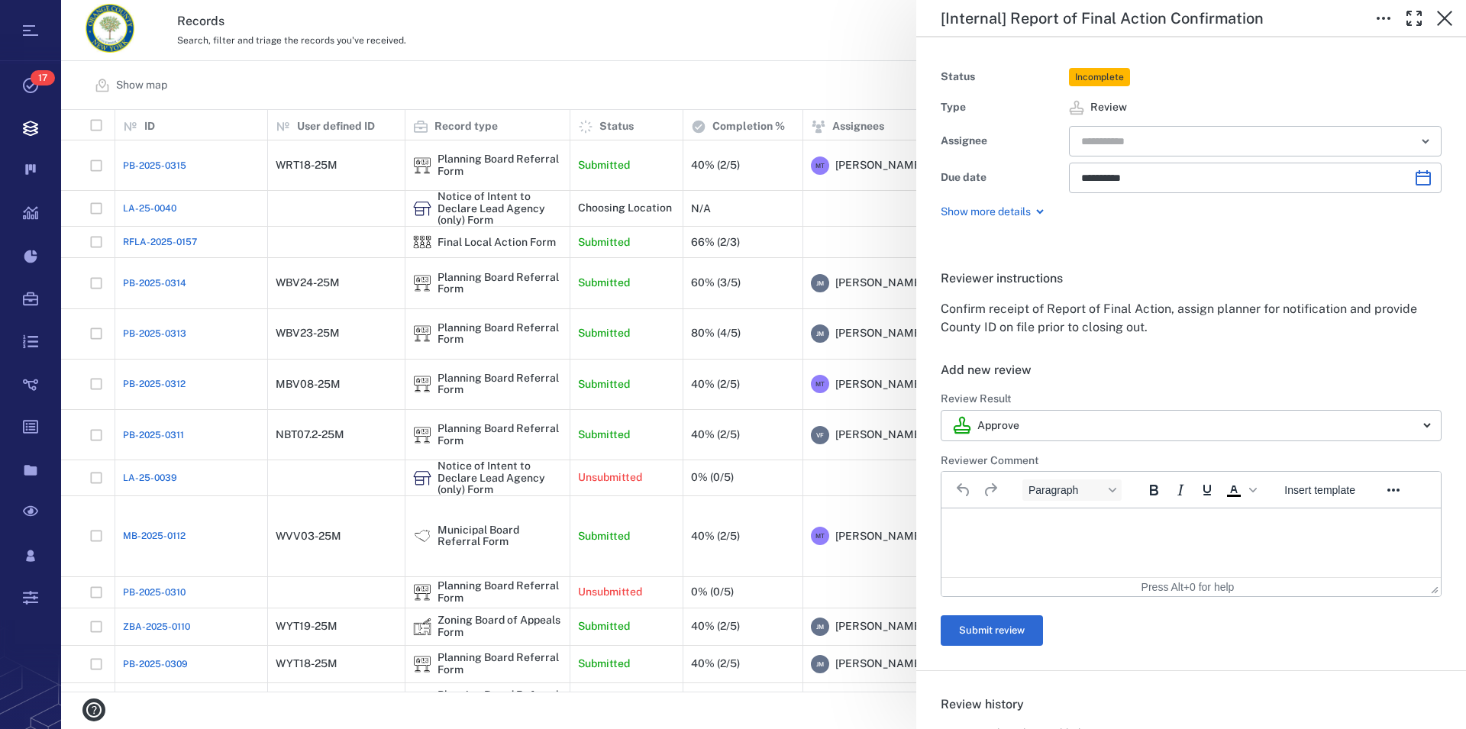
type input "**********"
click at [1015, 210] on p "Show more details" at bounding box center [986, 212] width 90 height 15
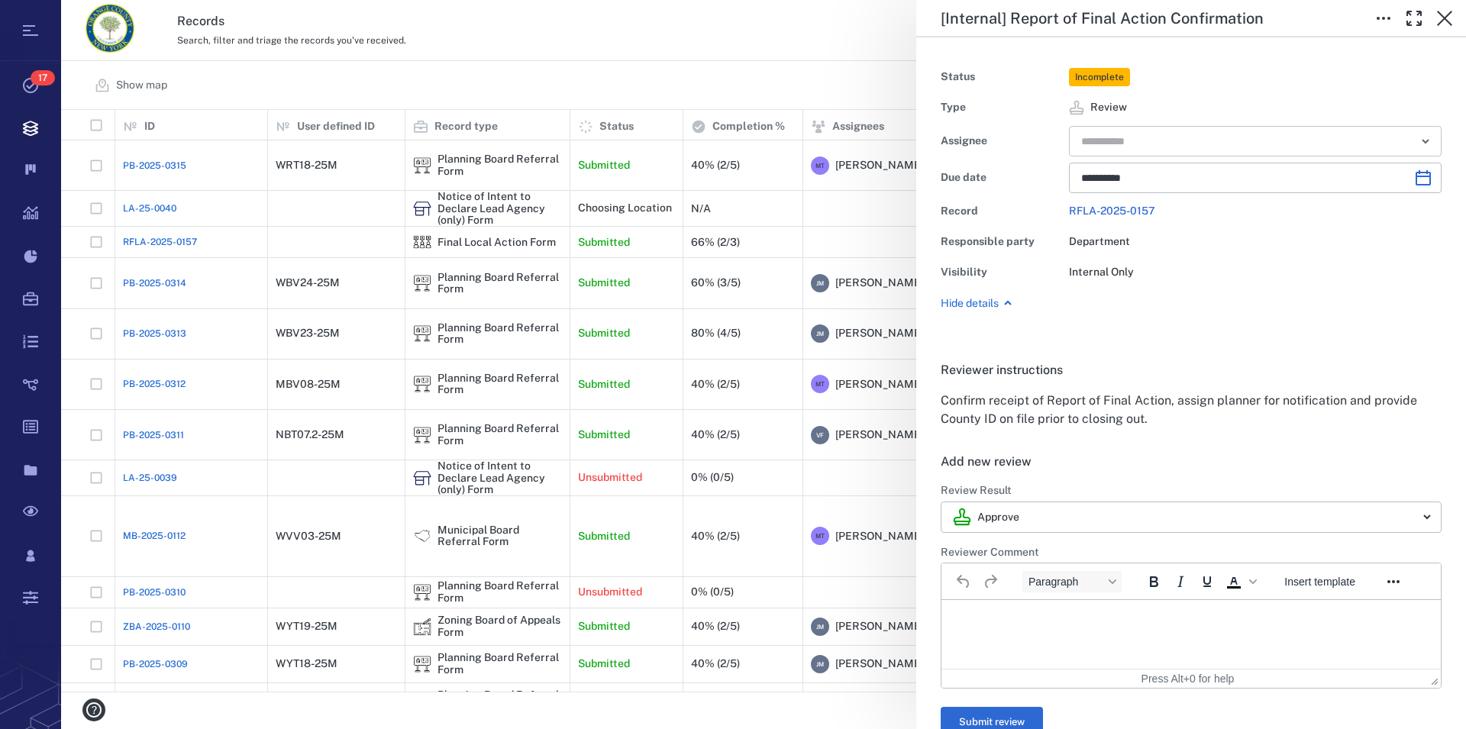
click at [1422, 141] on icon "Open" at bounding box center [1425, 141] width 6 height 3
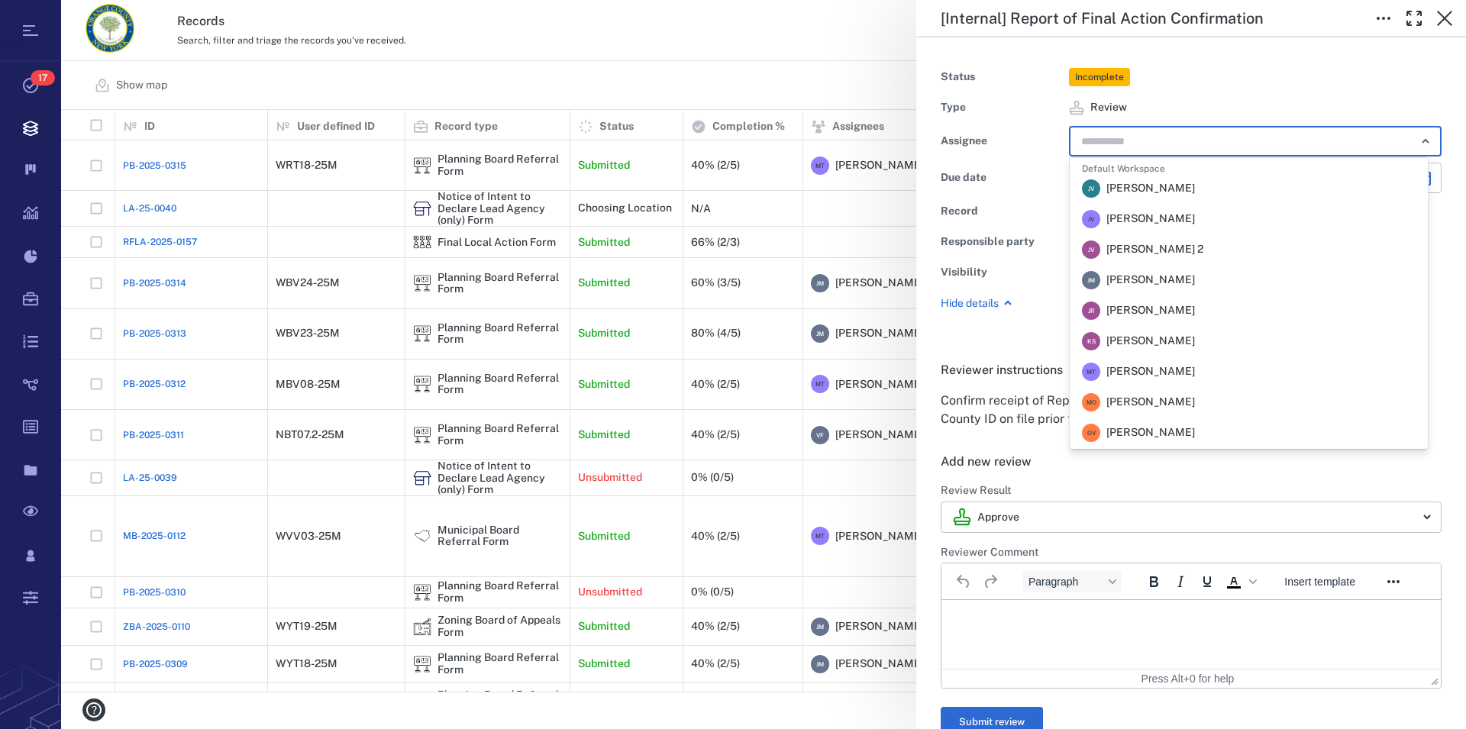
scroll to position [293, 0]
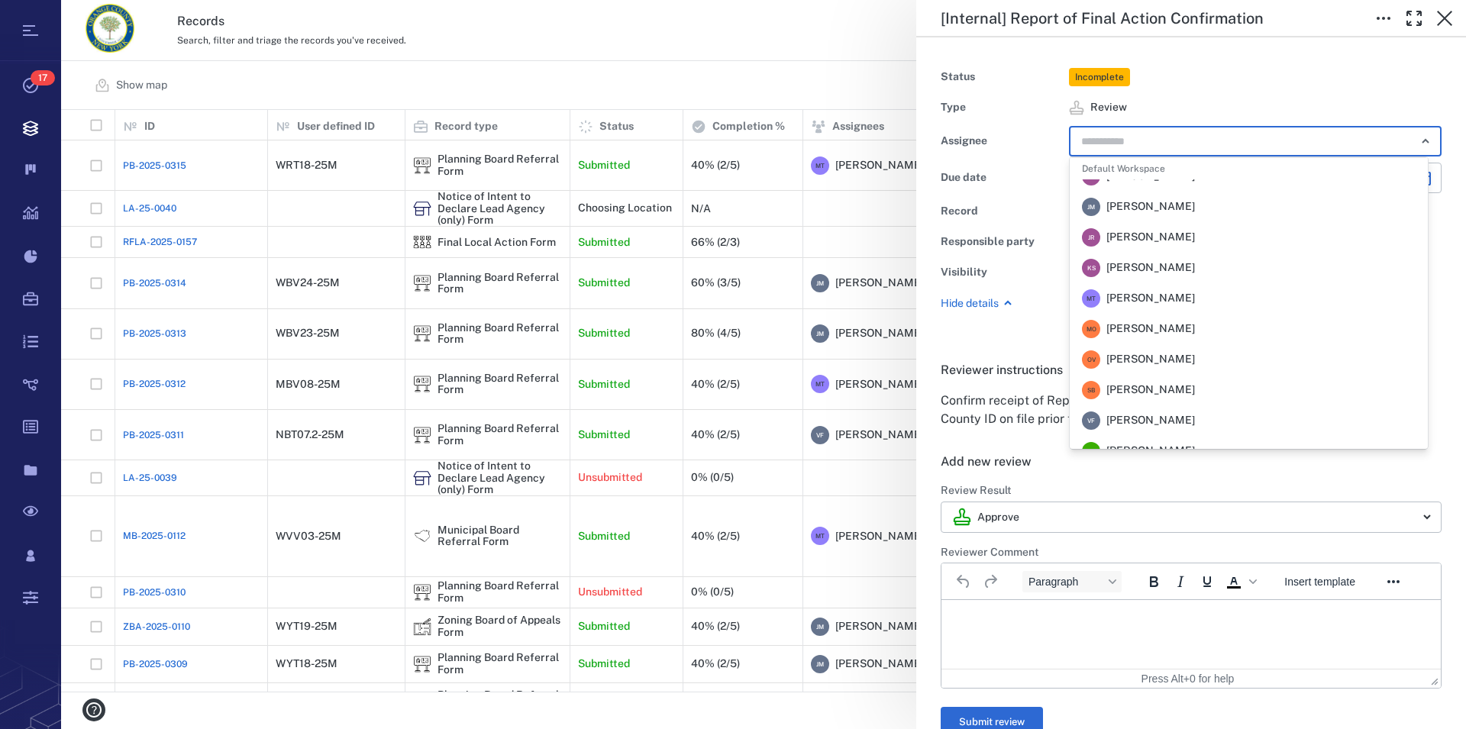
click at [1195, 299] on span "[PERSON_NAME]" at bounding box center [1150, 298] width 89 height 15
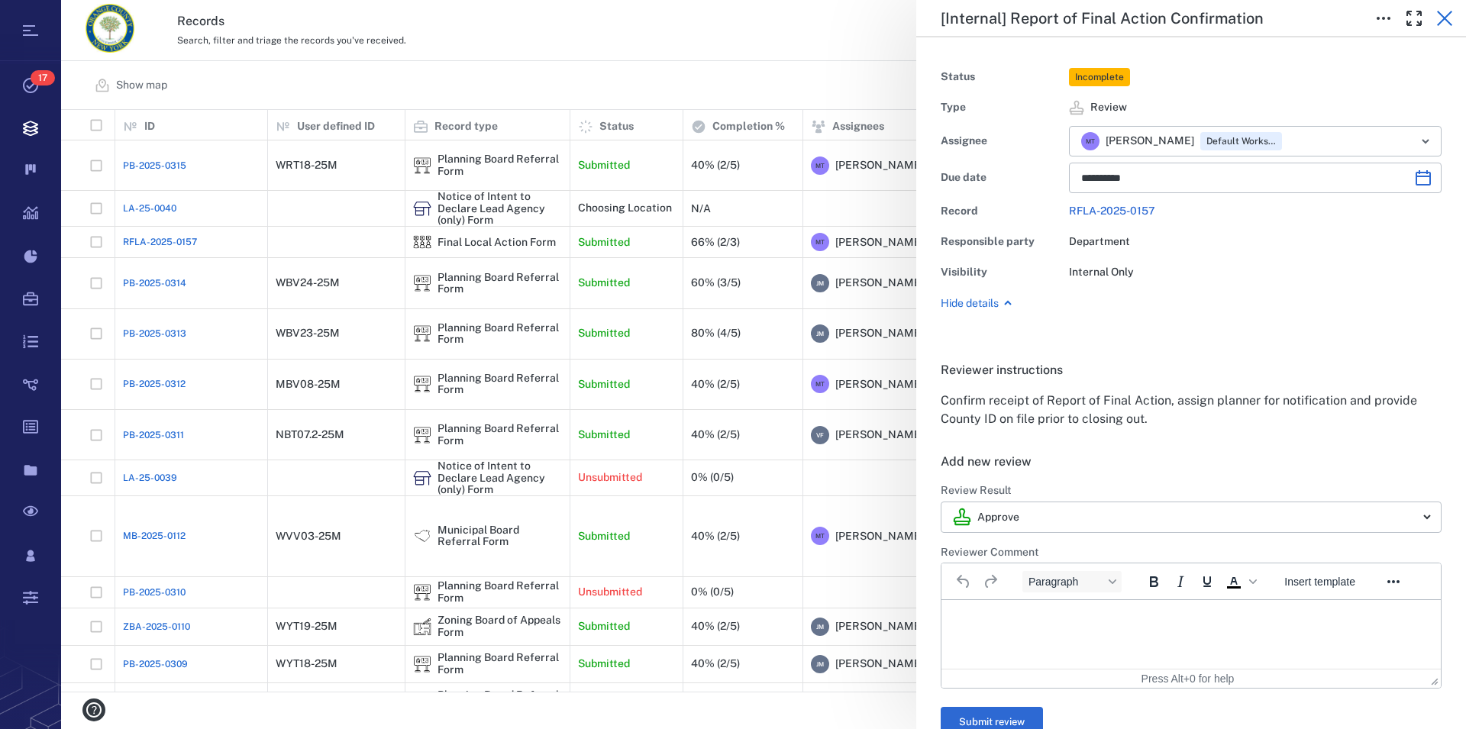
click at [1441, 16] on icon "button" at bounding box center [1444, 18] width 18 height 18
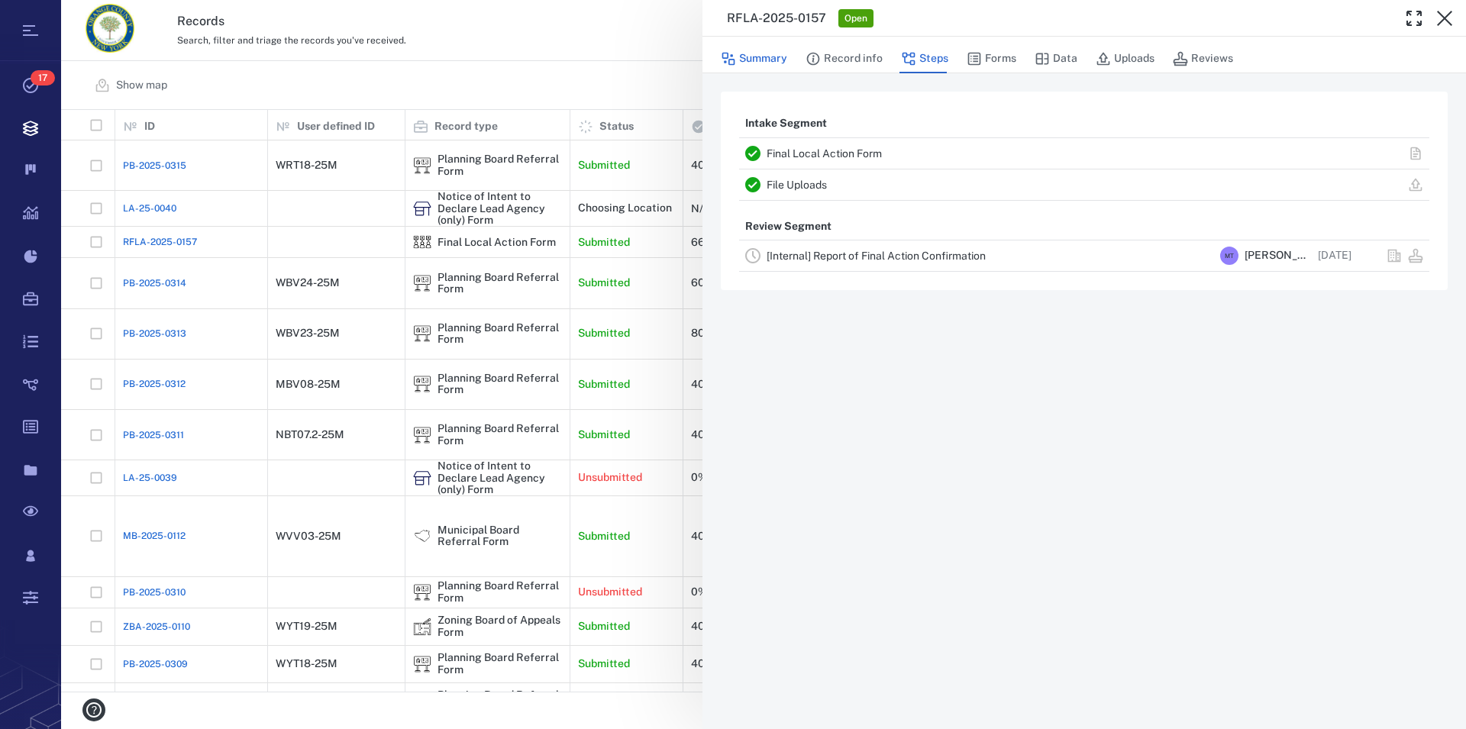
click at [771, 55] on button "Summary" at bounding box center [754, 58] width 66 height 29
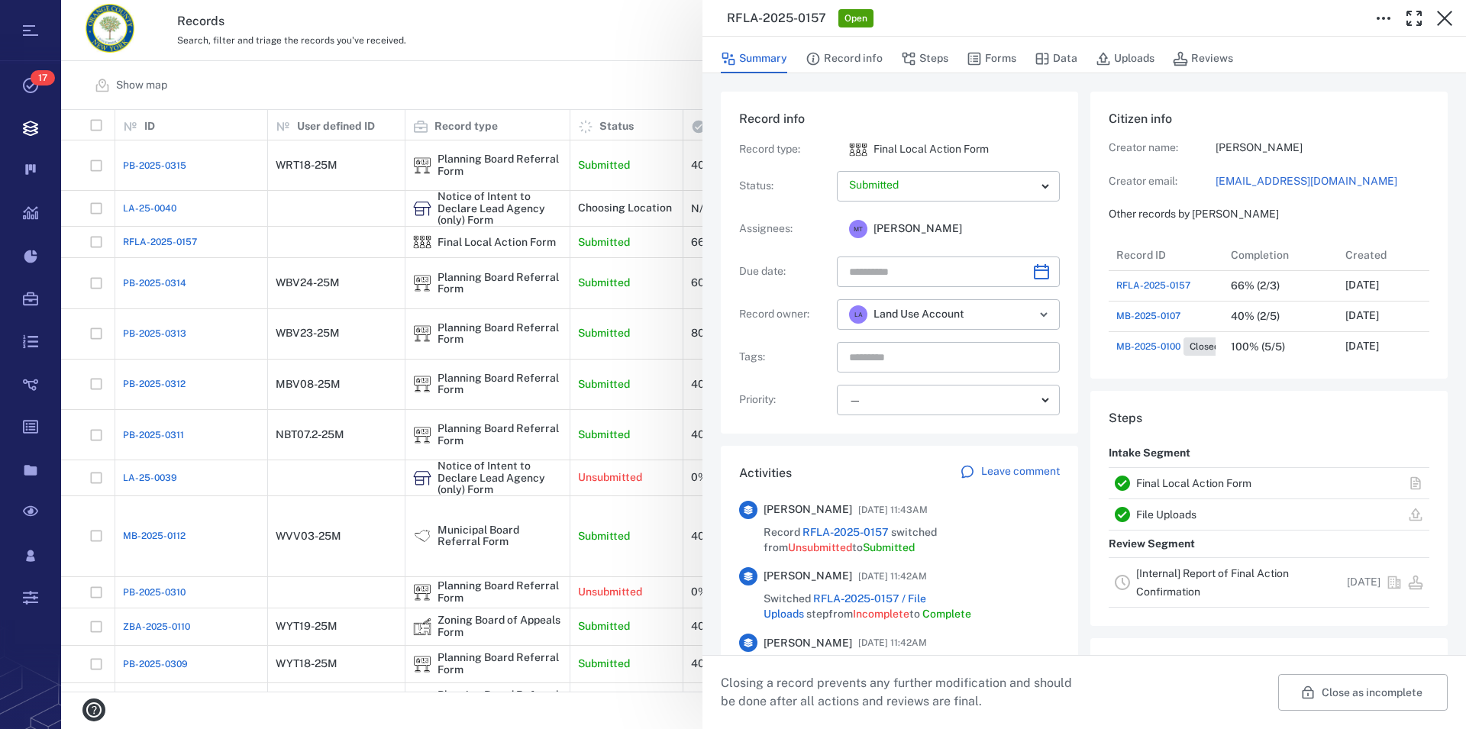
scroll to position [14, 15]
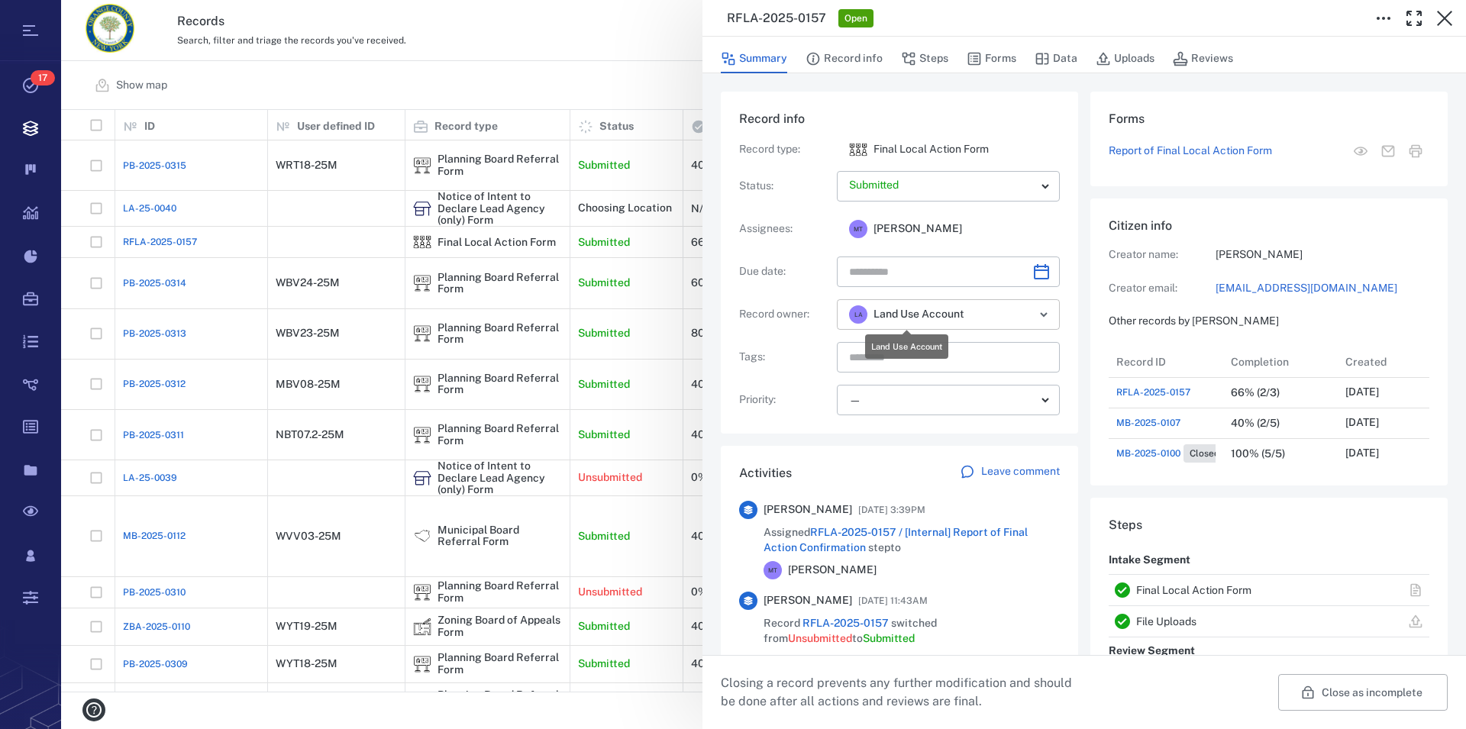
click at [922, 318] on span "Land Use Account" at bounding box center [918, 314] width 91 height 15
click at [1038, 308] on icon "Open" at bounding box center [1044, 314] width 18 height 18
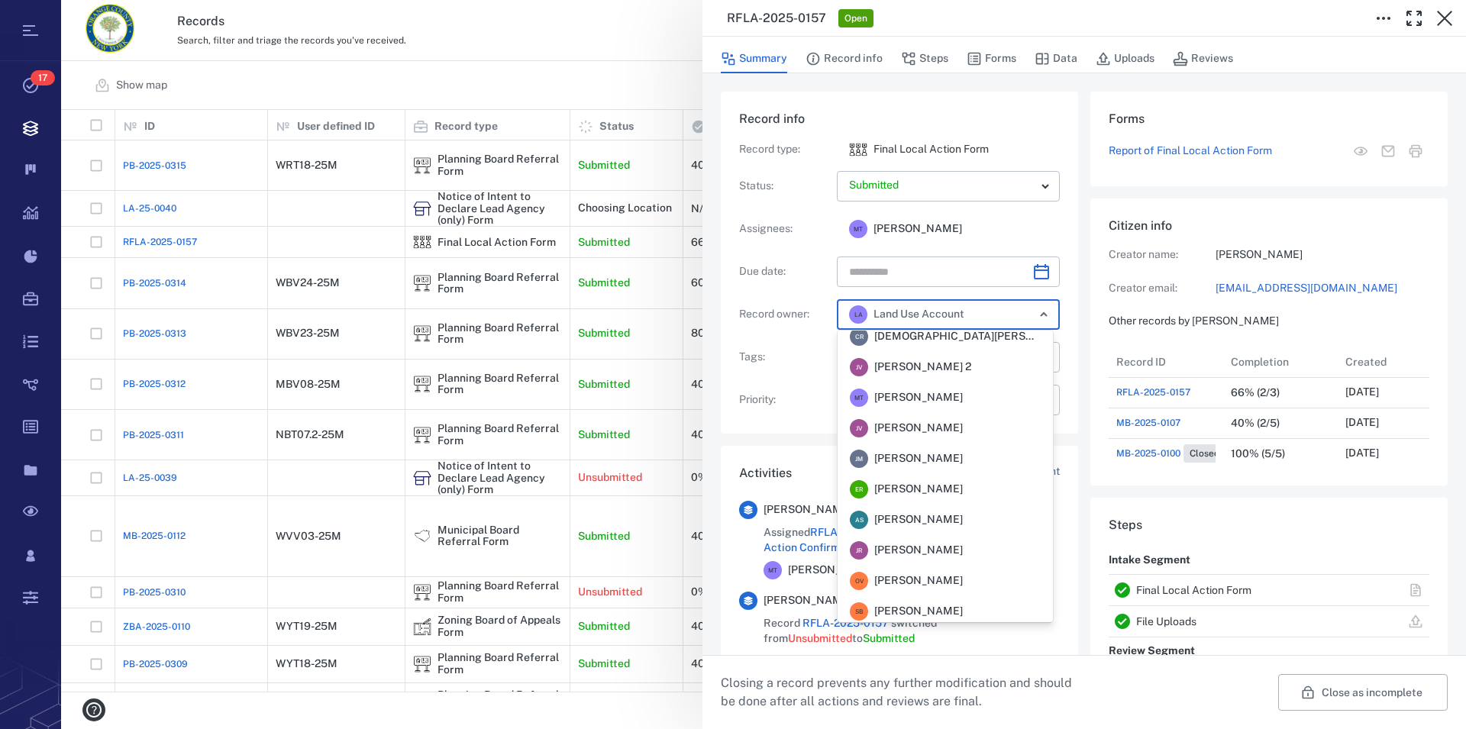
scroll to position [0, 0]
click at [963, 439] on span "[PERSON_NAME]" at bounding box center [918, 437] width 89 height 15
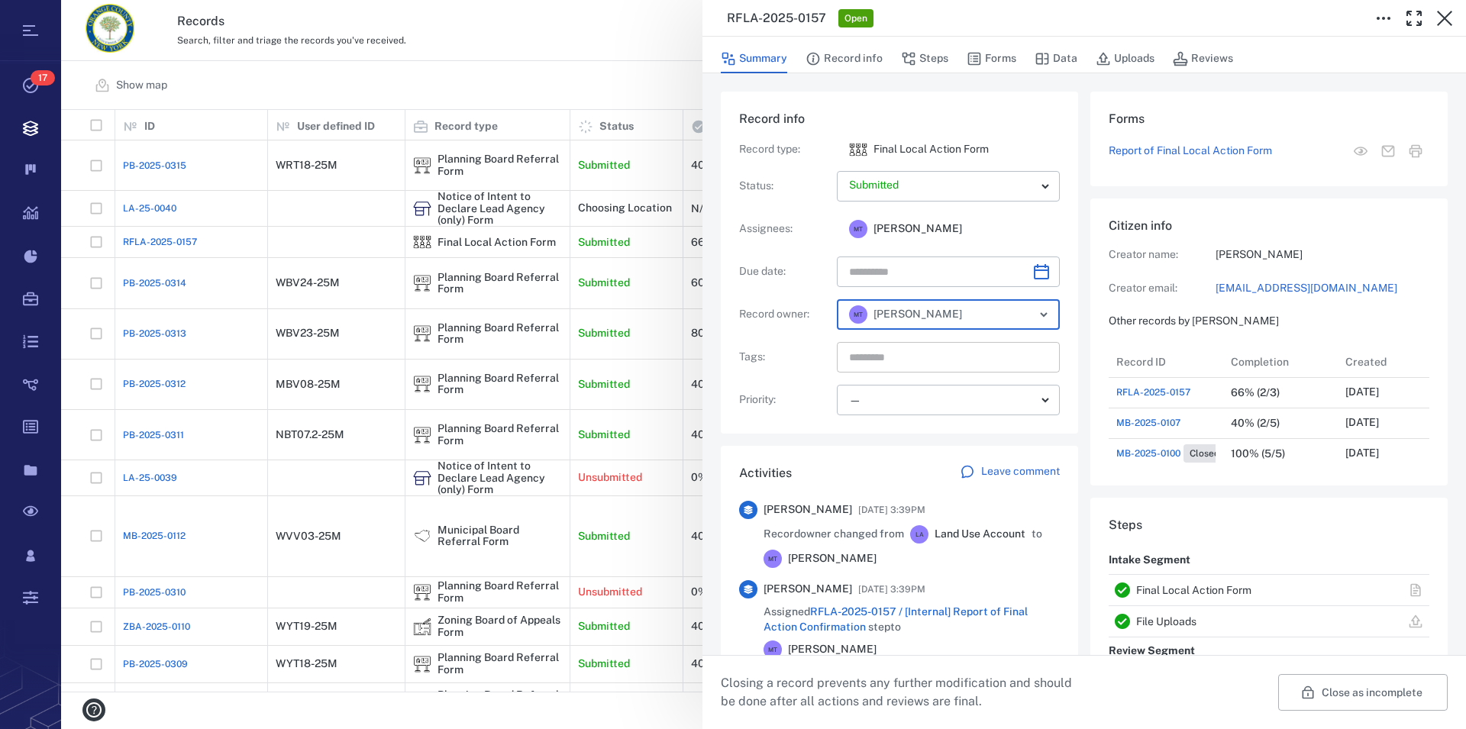
click at [901, 360] on input "text" at bounding box center [930, 357] width 166 height 21
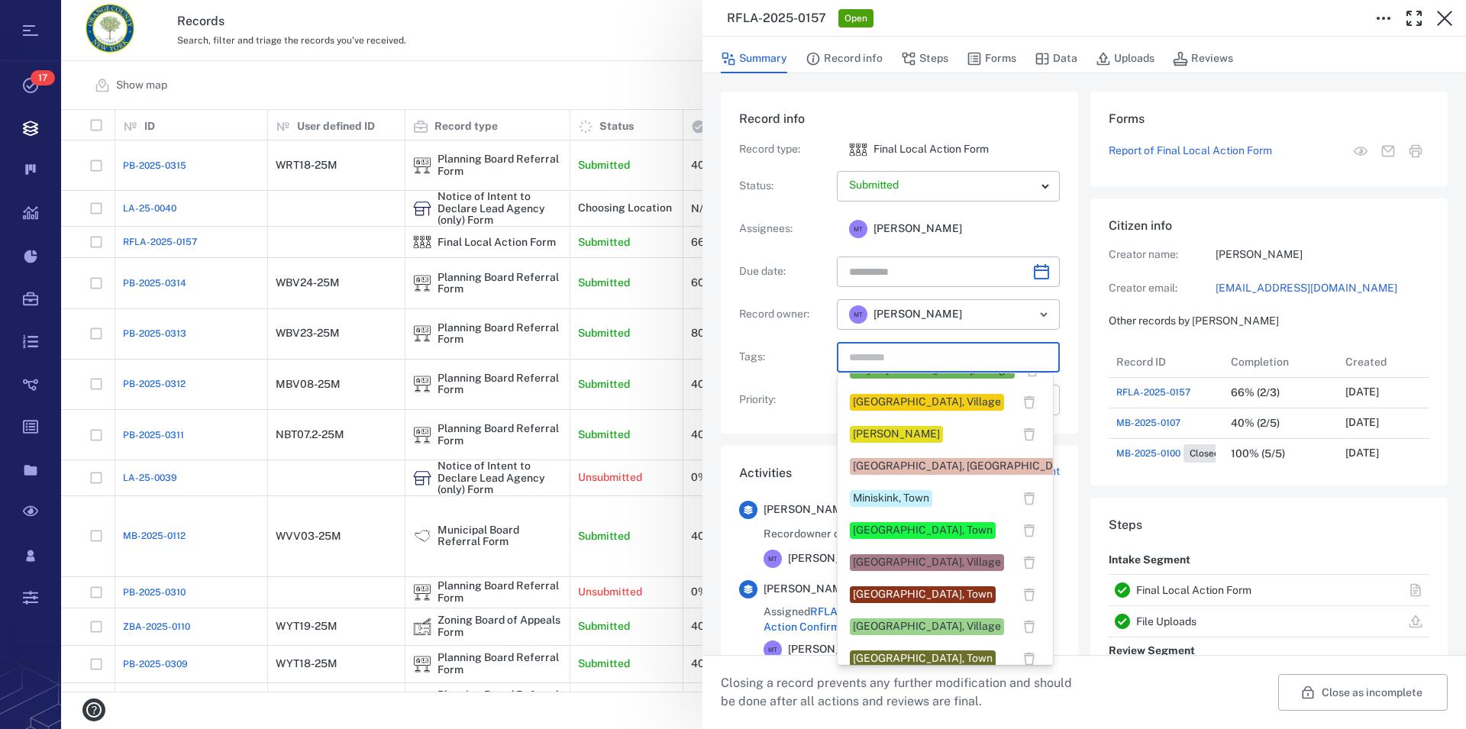
scroll to position [586, 0]
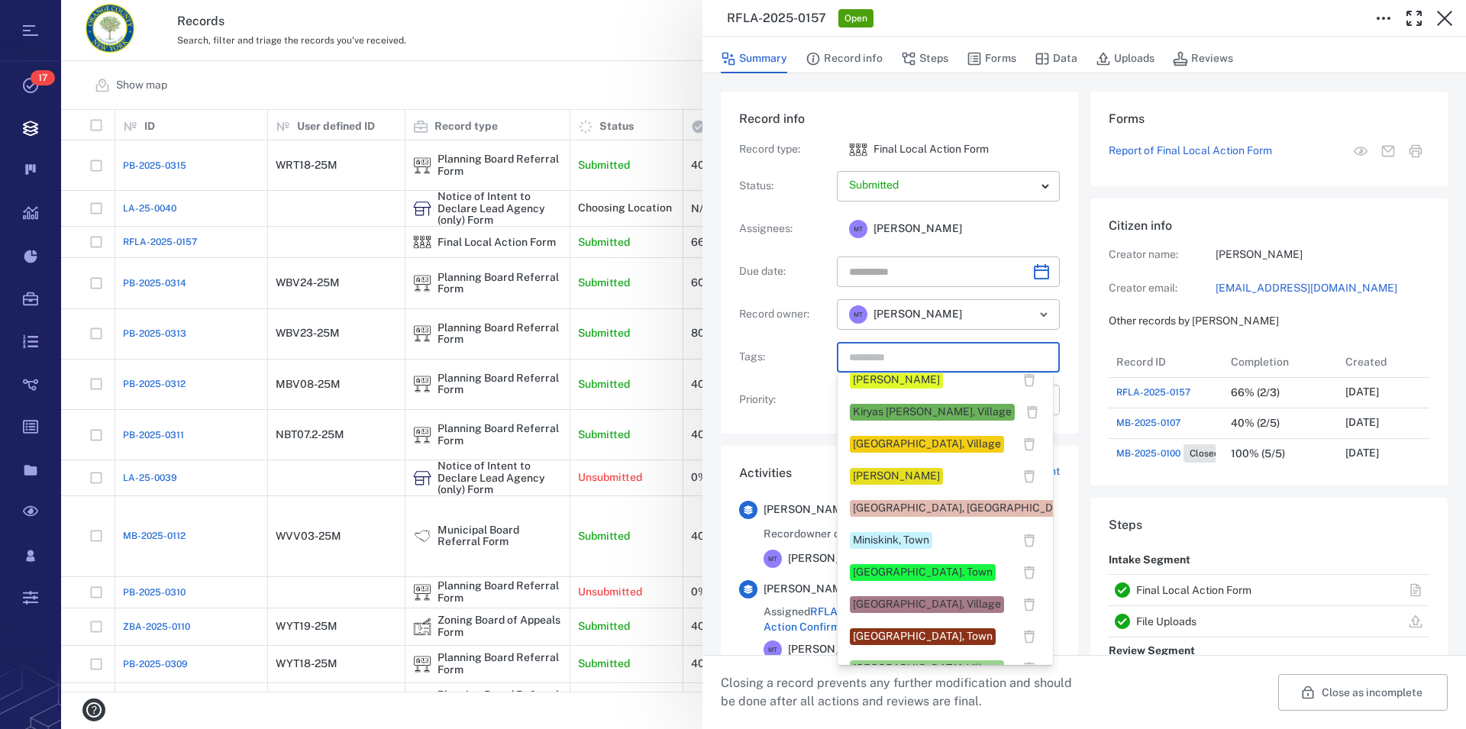
click at [940, 477] on div "[PERSON_NAME]" at bounding box center [896, 476] width 87 height 15
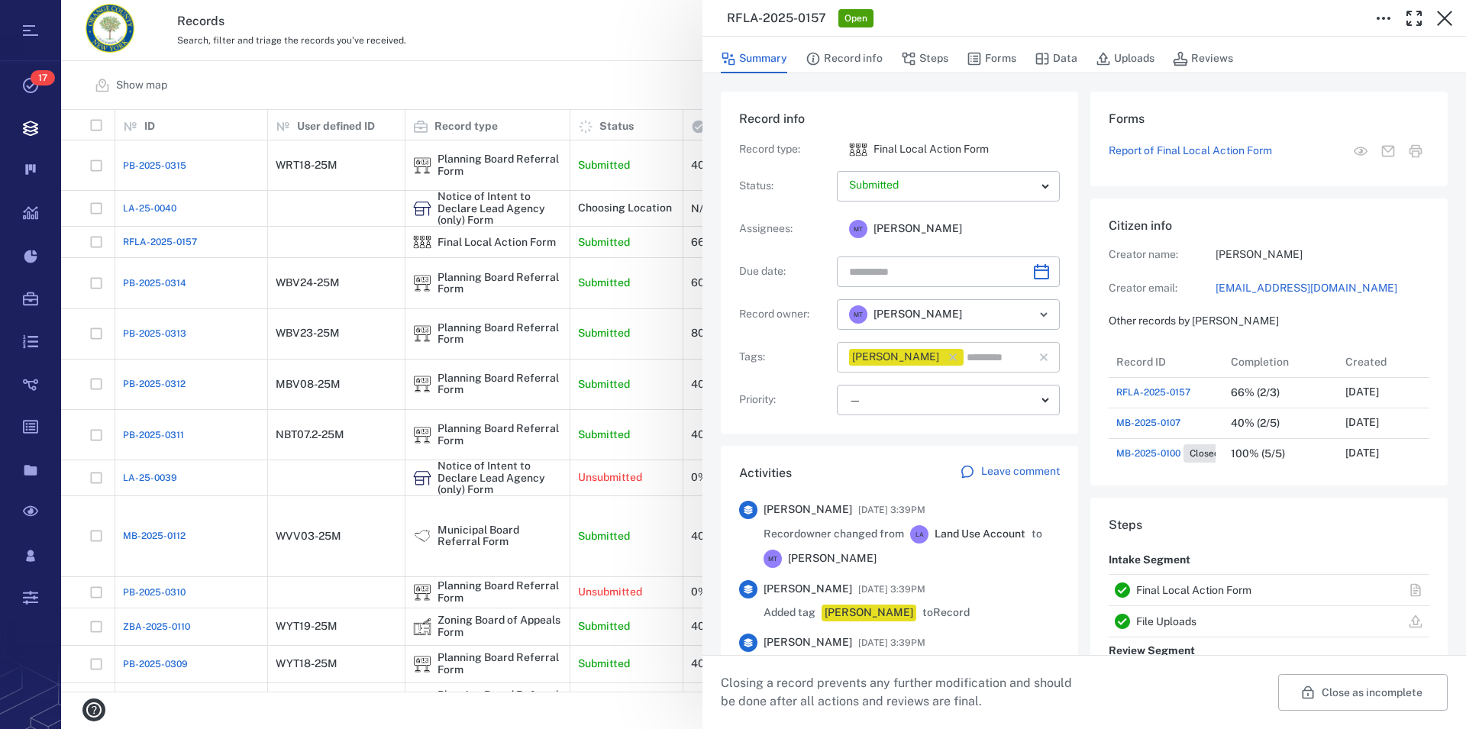
click at [1002, 358] on input "text" at bounding box center [989, 357] width 49 height 21
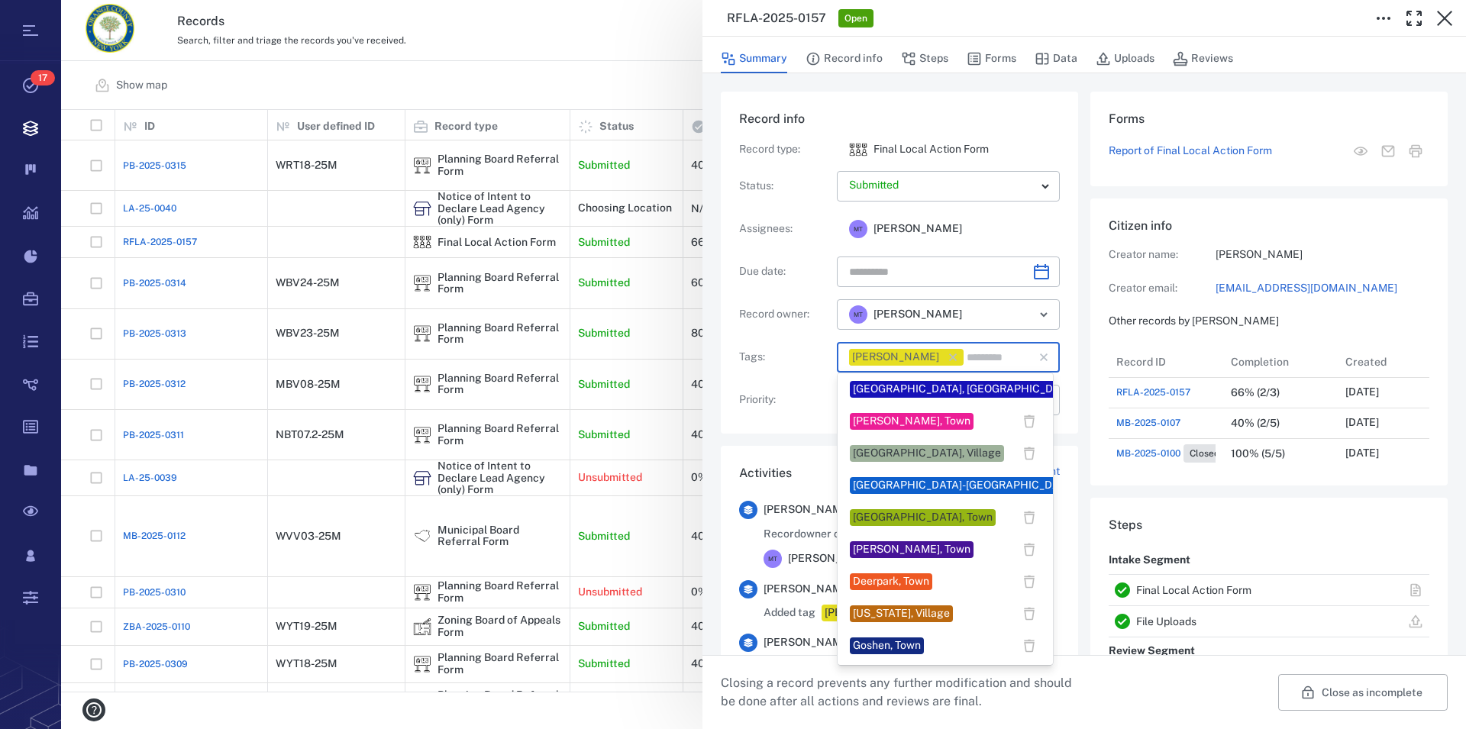
click at [923, 421] on div "[PERSON_NAME], Town" at bounding box center [912, 421] width 124 height 17
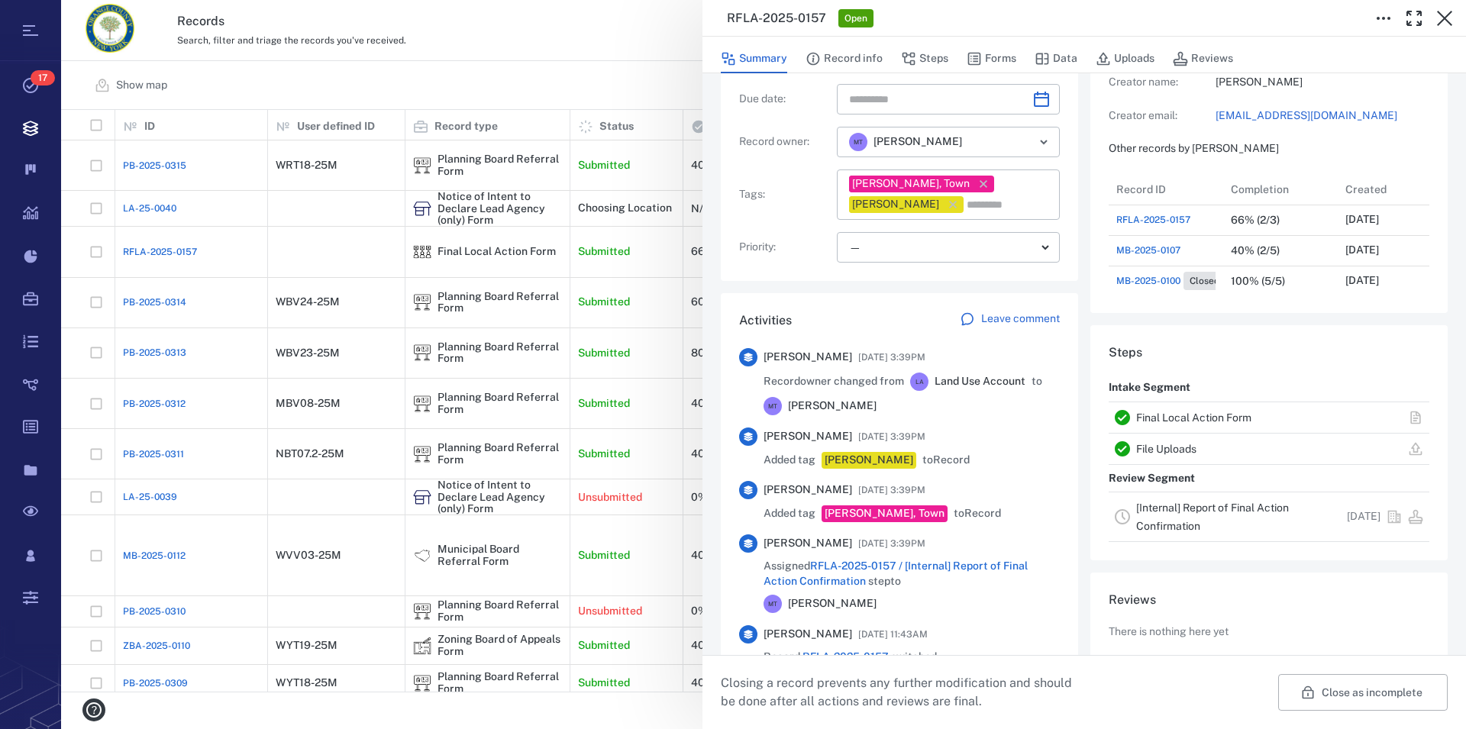
scroll to position [174, 0]
click at [1155, 510] on link "[Internal] Report of Final Action Confirmation" at bounding box center [1212, 515] width 153 height 31
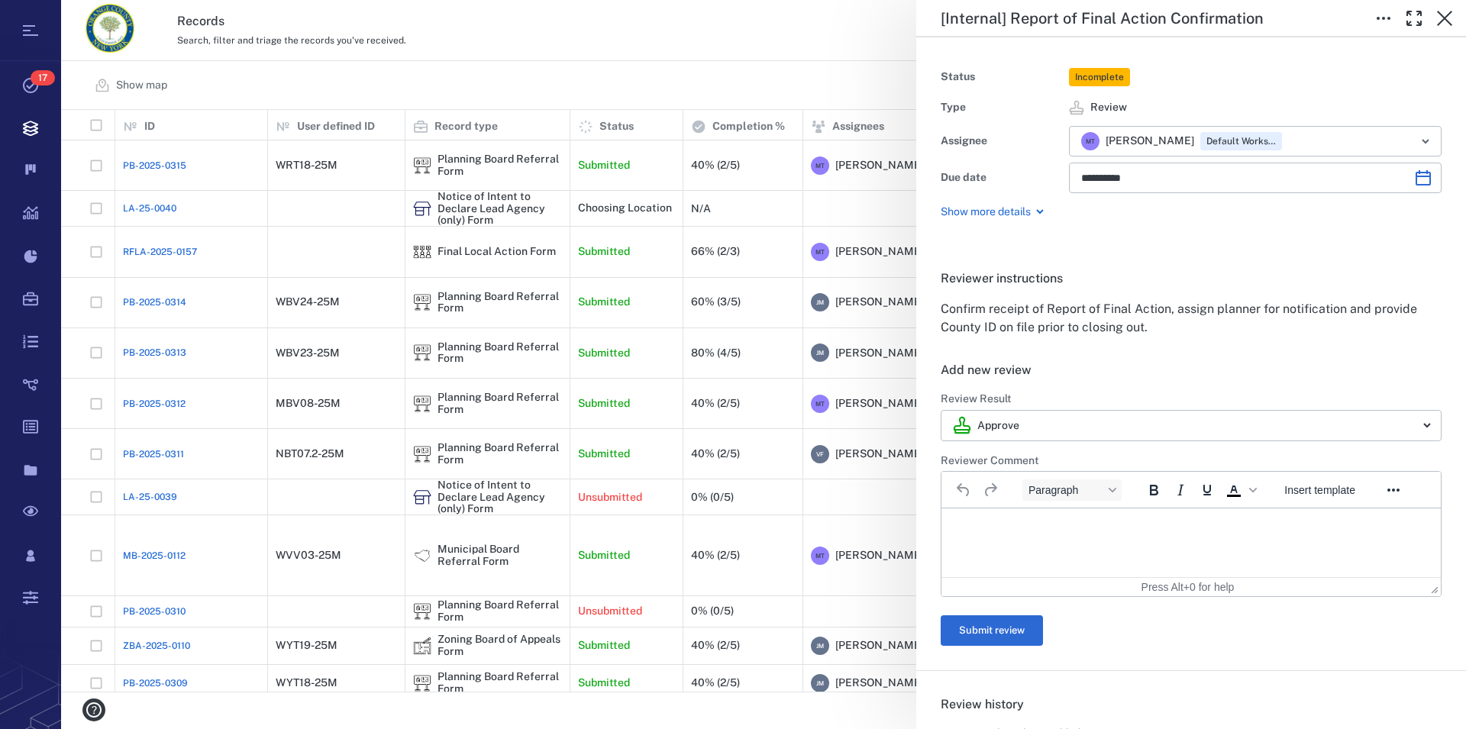
type input "**********"
click at [1094, 76] on span "Incomplete" at bounding box center [1099, 77] width 55 height 13
click at [1444, 16] on icon "button" at bounding box center [1444, 18] width 18 height 18
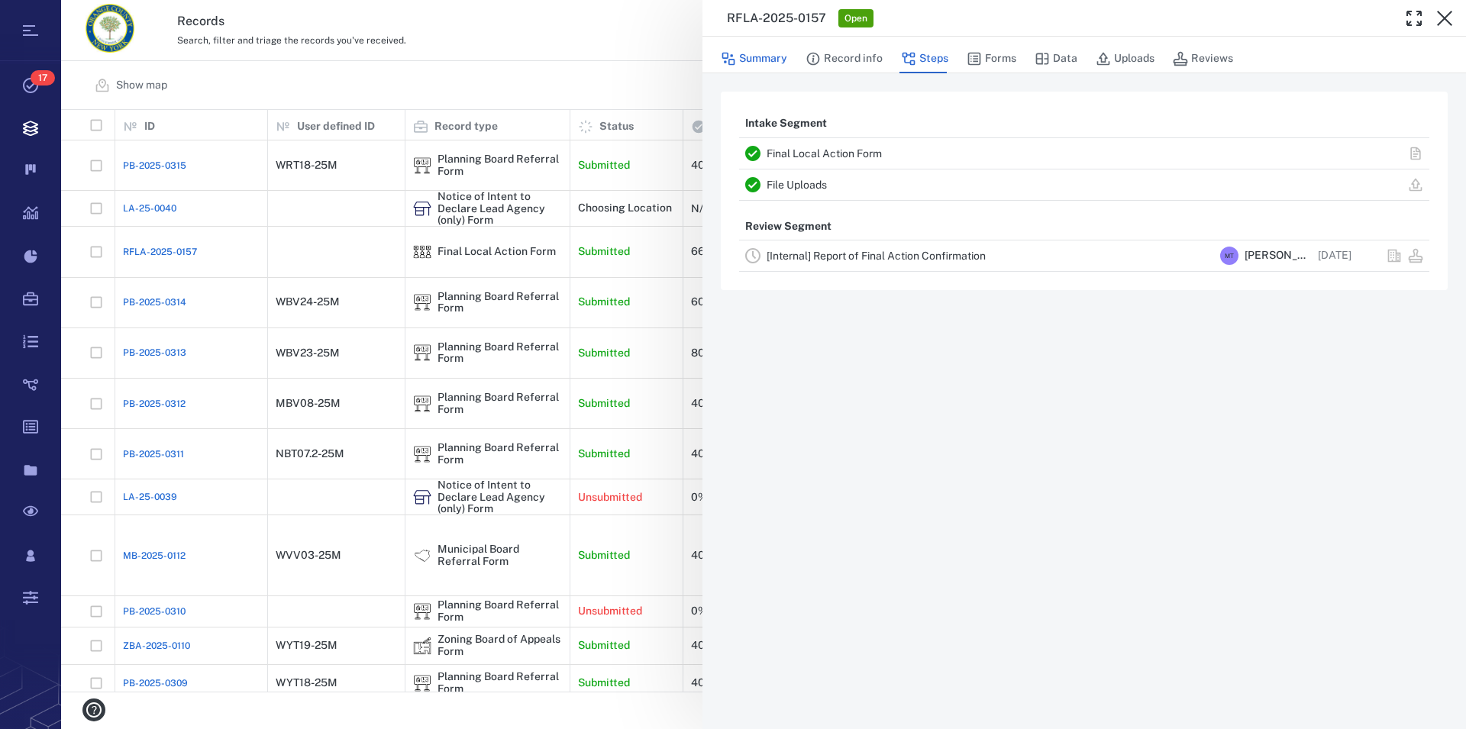
click at [781, 58] on button "Summary" at bounding box center [754, 58] width 66 height 29
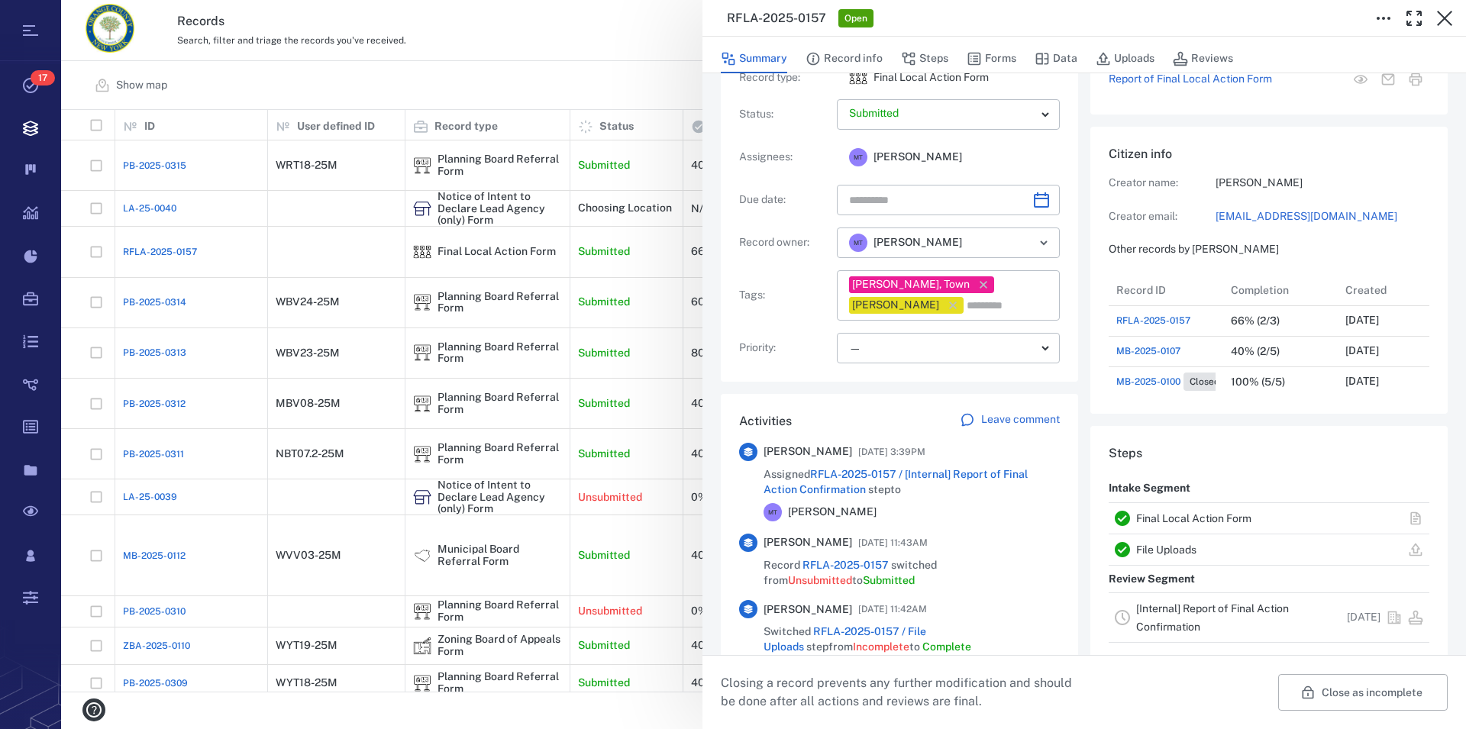
scroll to position [40, 0]
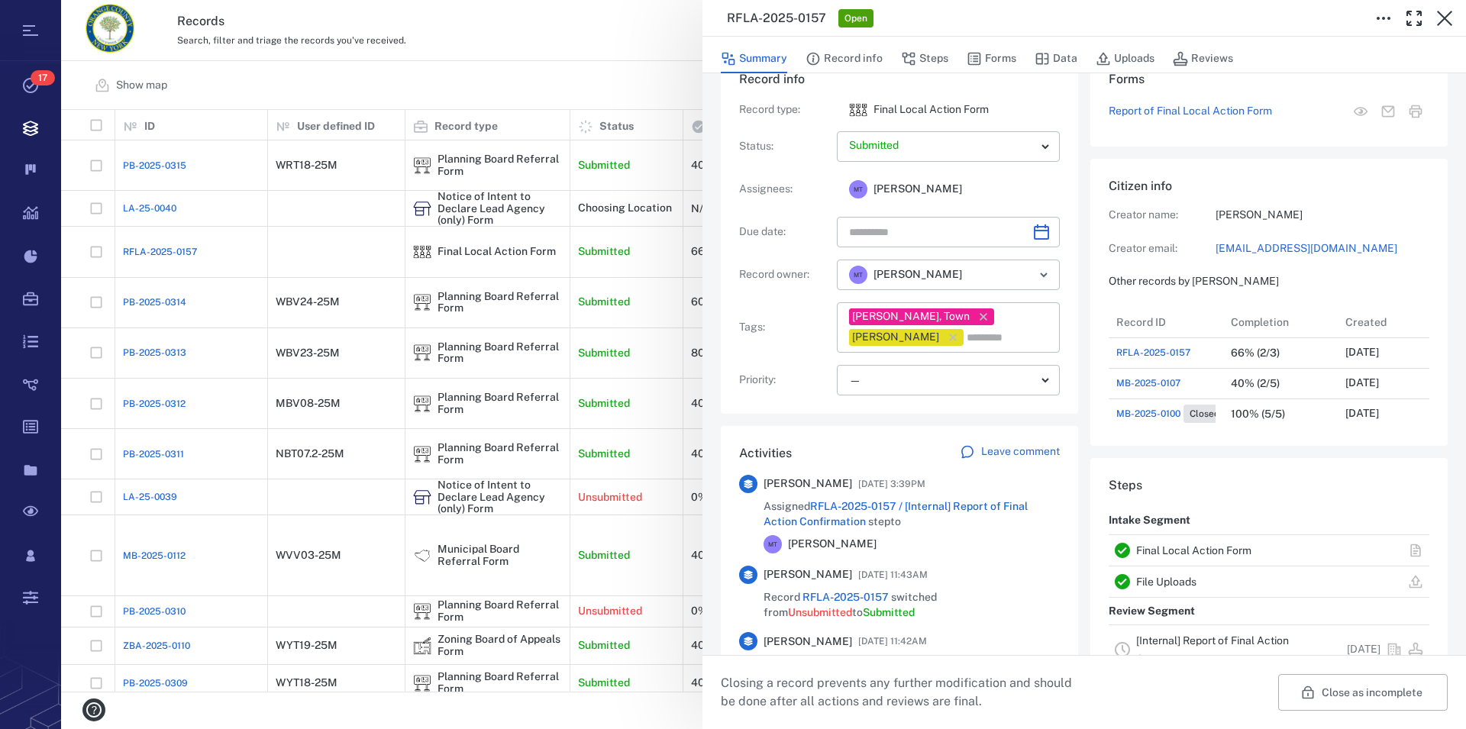
click at [1172, 546] on link "Final Local Action Form" at bounding box center [1193, 550] width 115 height 12
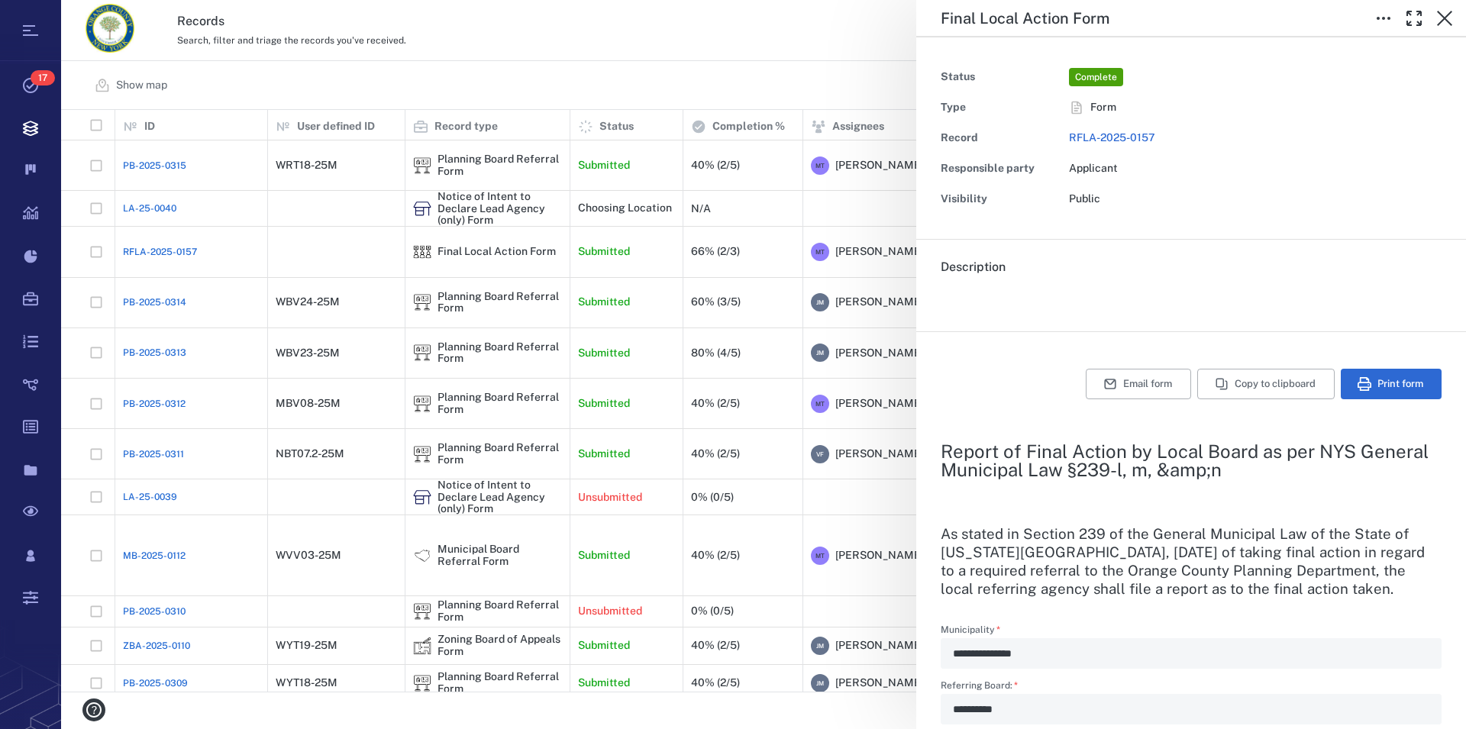
type input "**********"
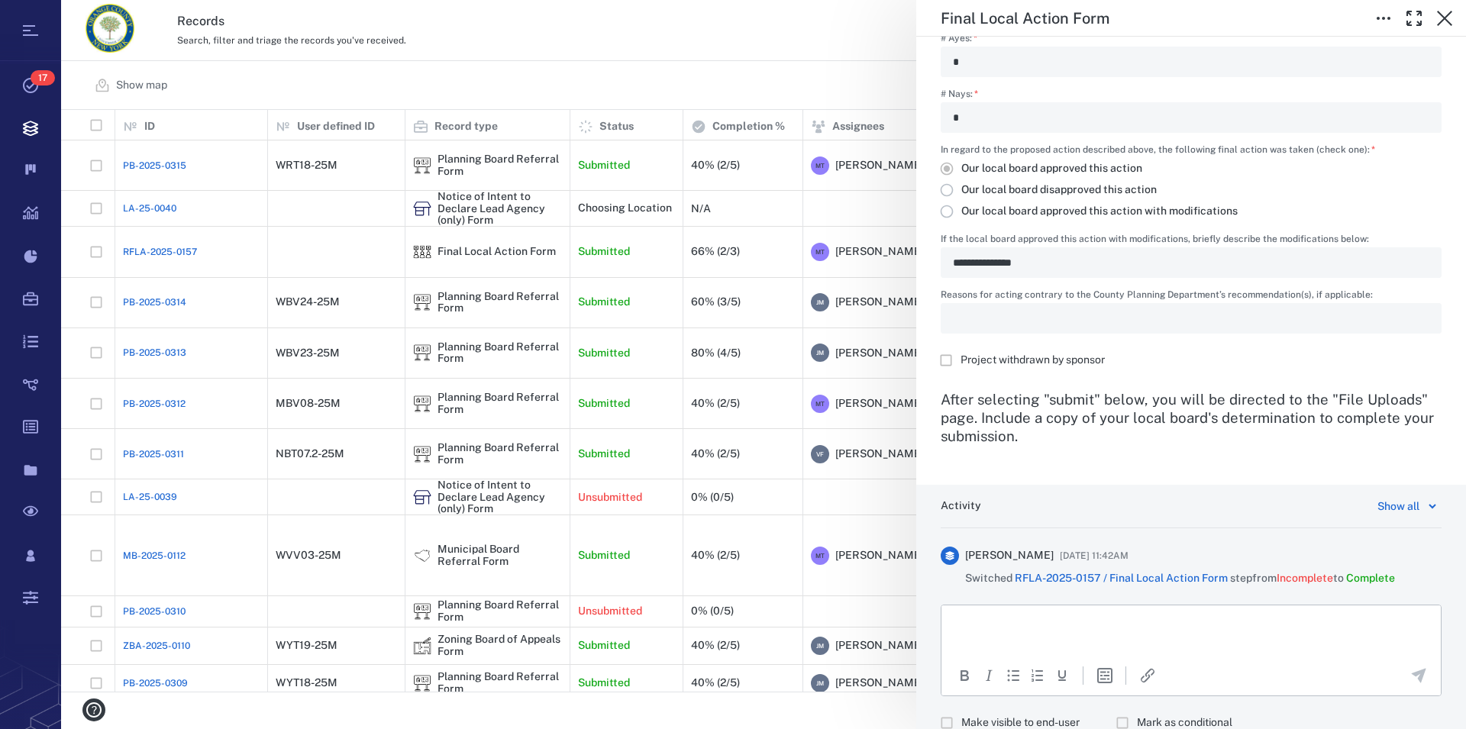
scroll to position [928, 0]
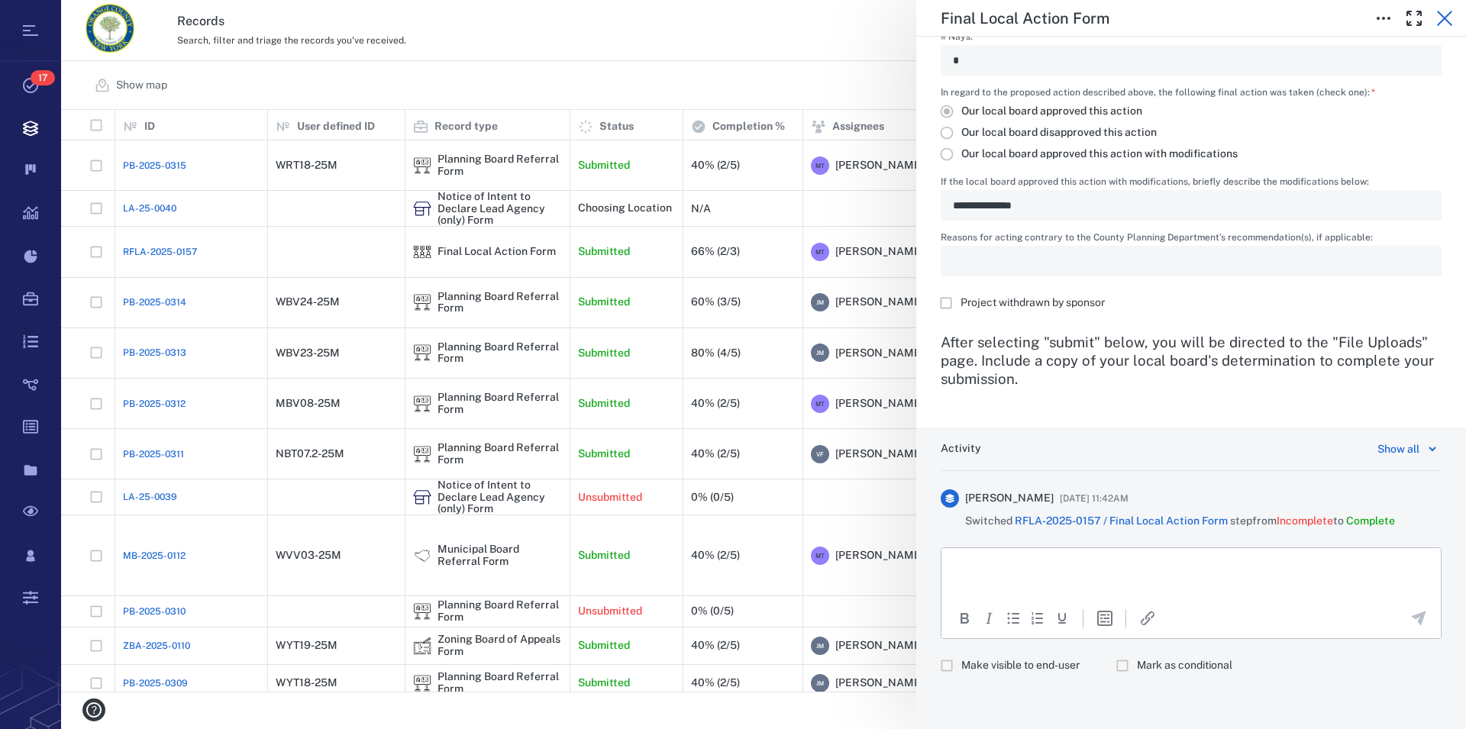
click at [1441, 18] on icon "button" at bounding box center [1444, 18] width 18 height 18
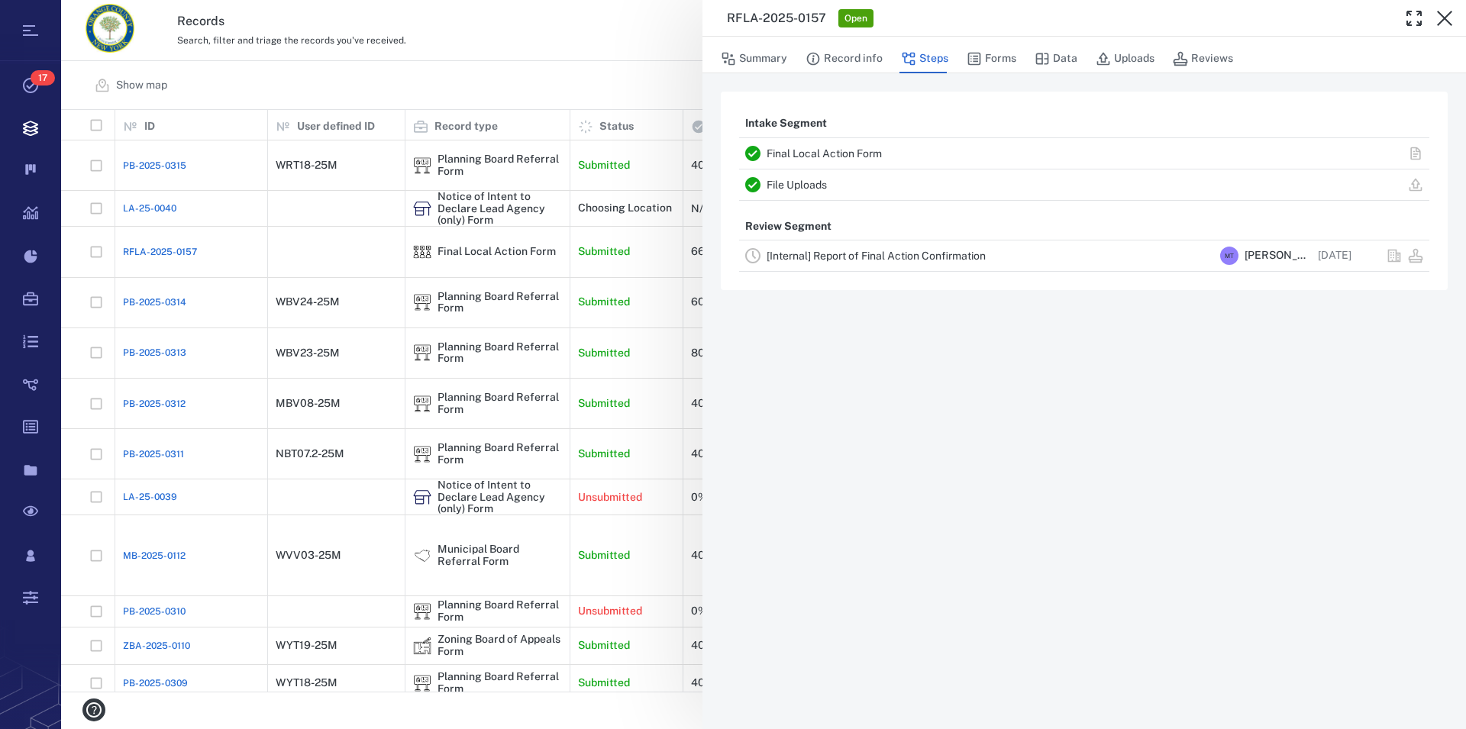
click at [810, 184] on link "File Uploads" at bounding box center [797, 185] width 60 height 12
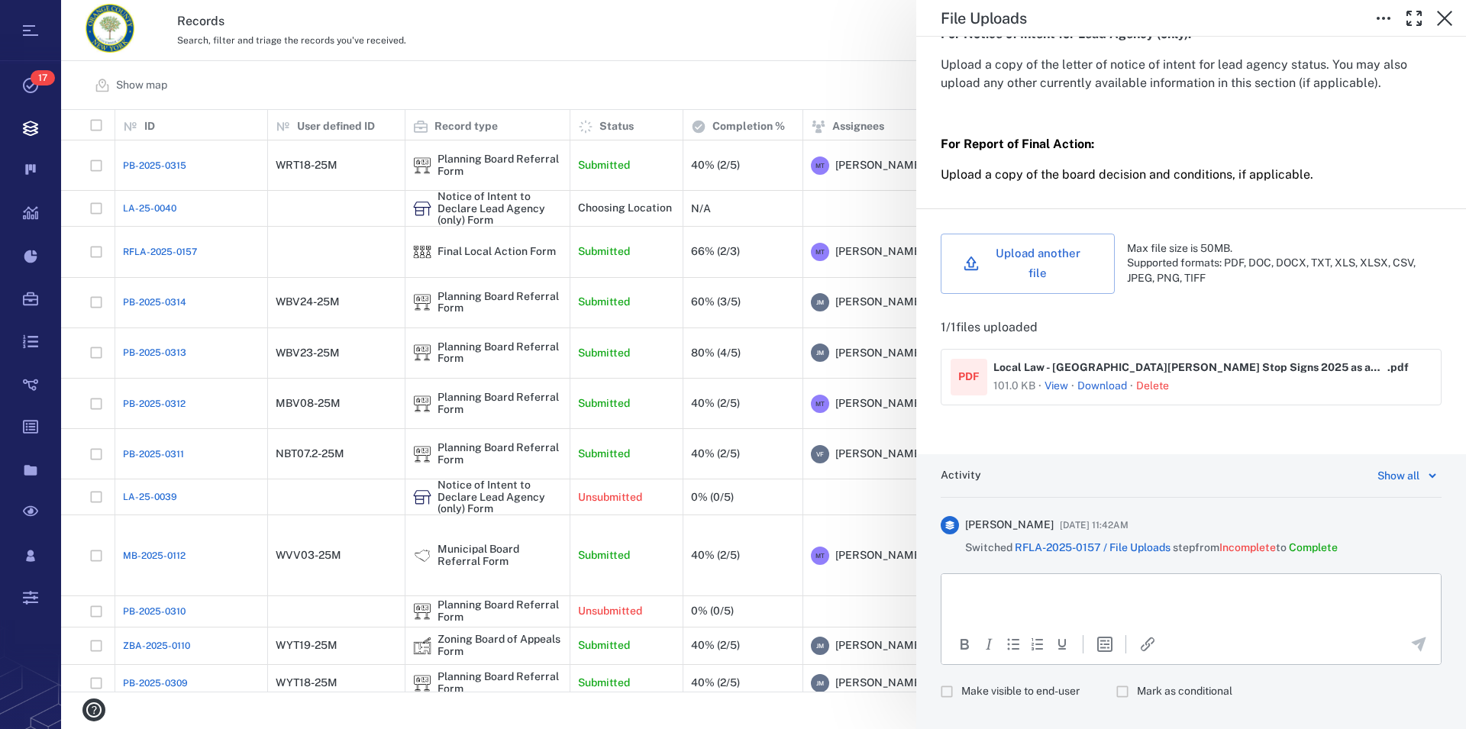
scroll to position [476, 0]
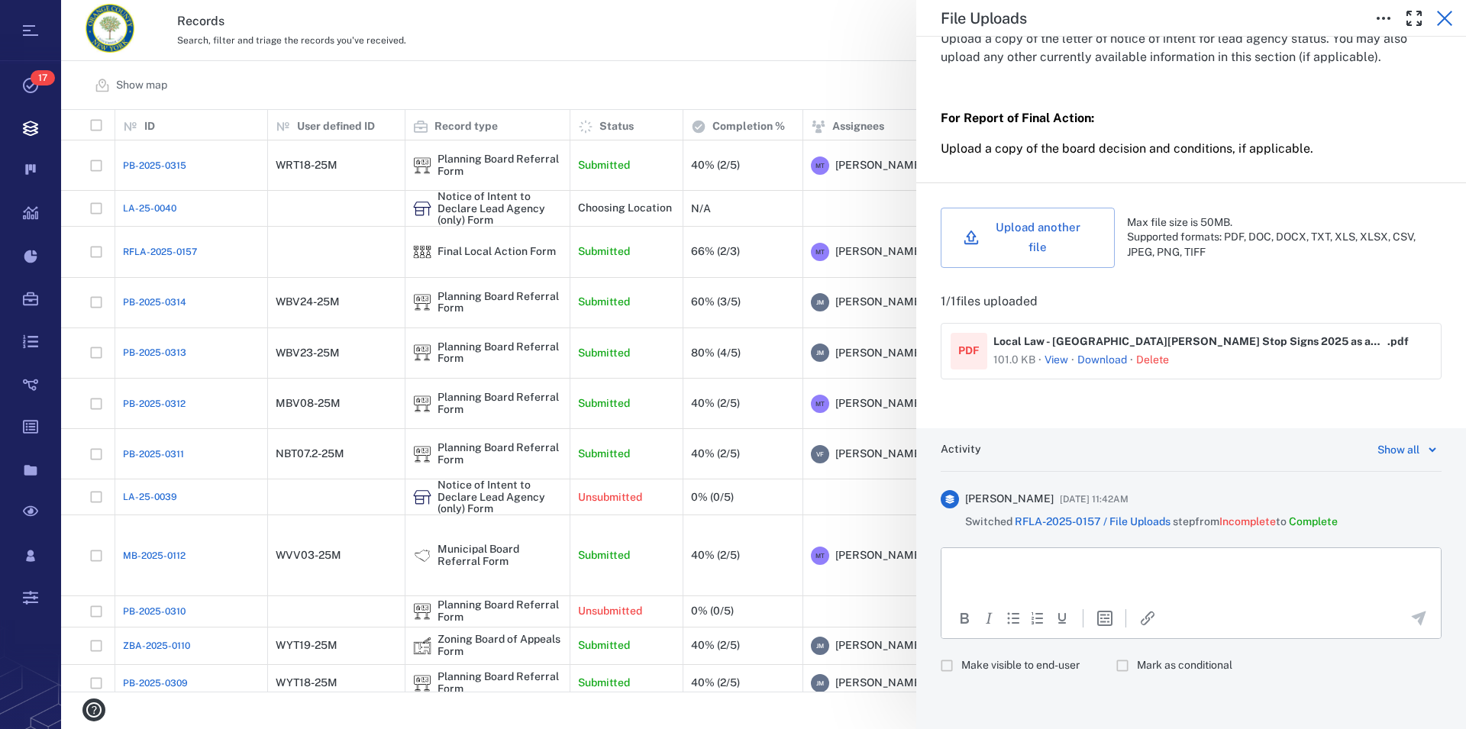
click at [1445, 15] on icon "button" at bounding box center [1444, 18] width 18 height 18
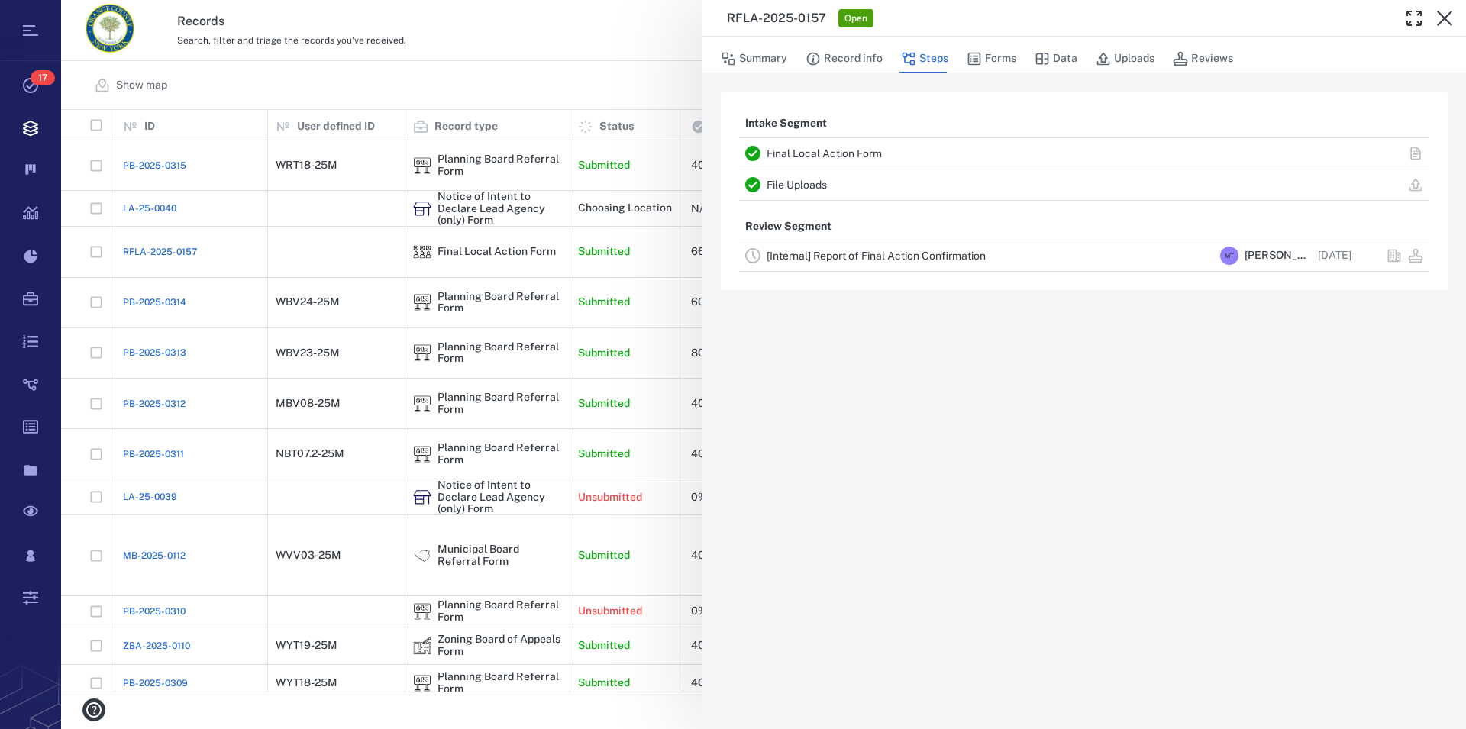
click at [828, 253] on link "[Internal] Report of Final Action Confirmation" at bounding box center [876, 256] width 219 height 12
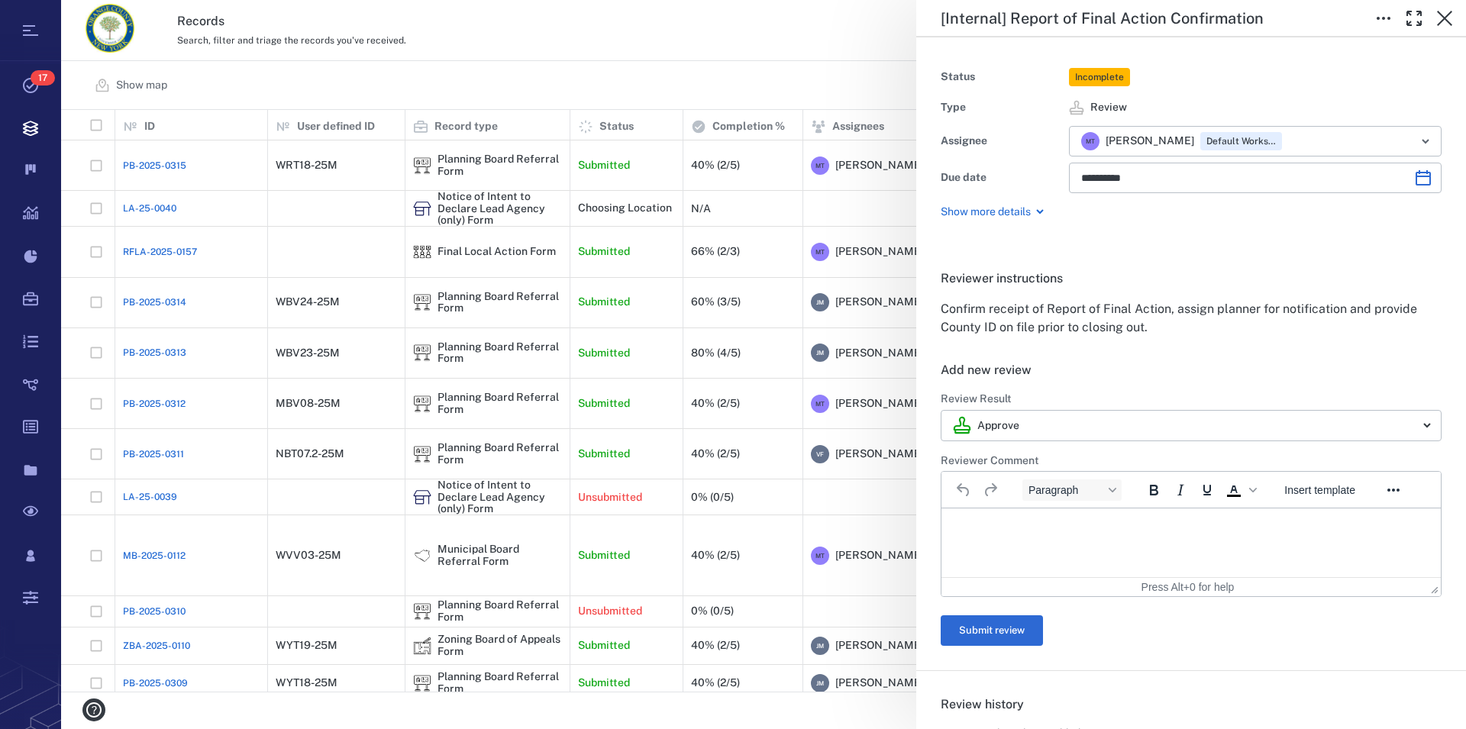
type input "**********"
click at [983, 215] on p "Show more details" at bounding box center [986, 212] width 90 height 15
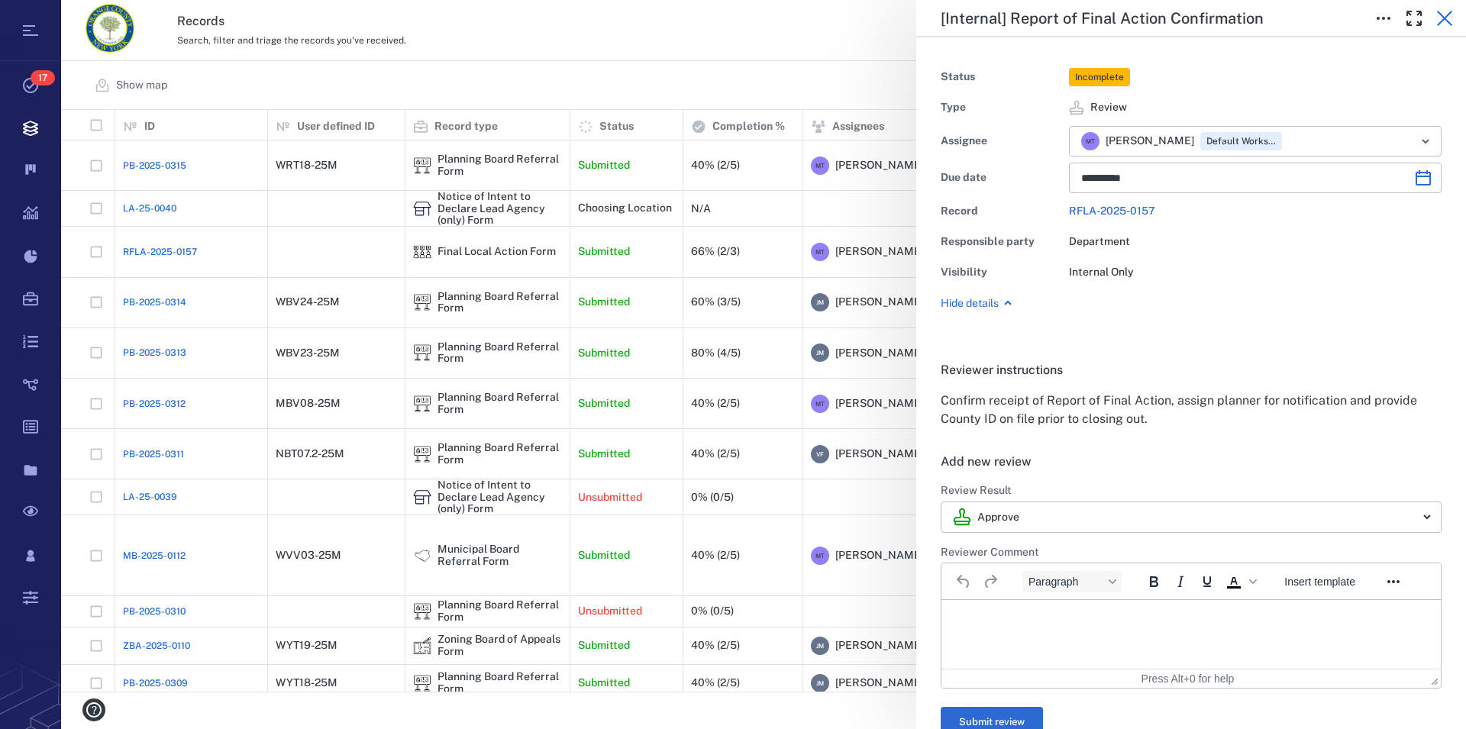
click at [1445, 17] on icon "button" at bounding box center [1444, 18] width 15 height 15
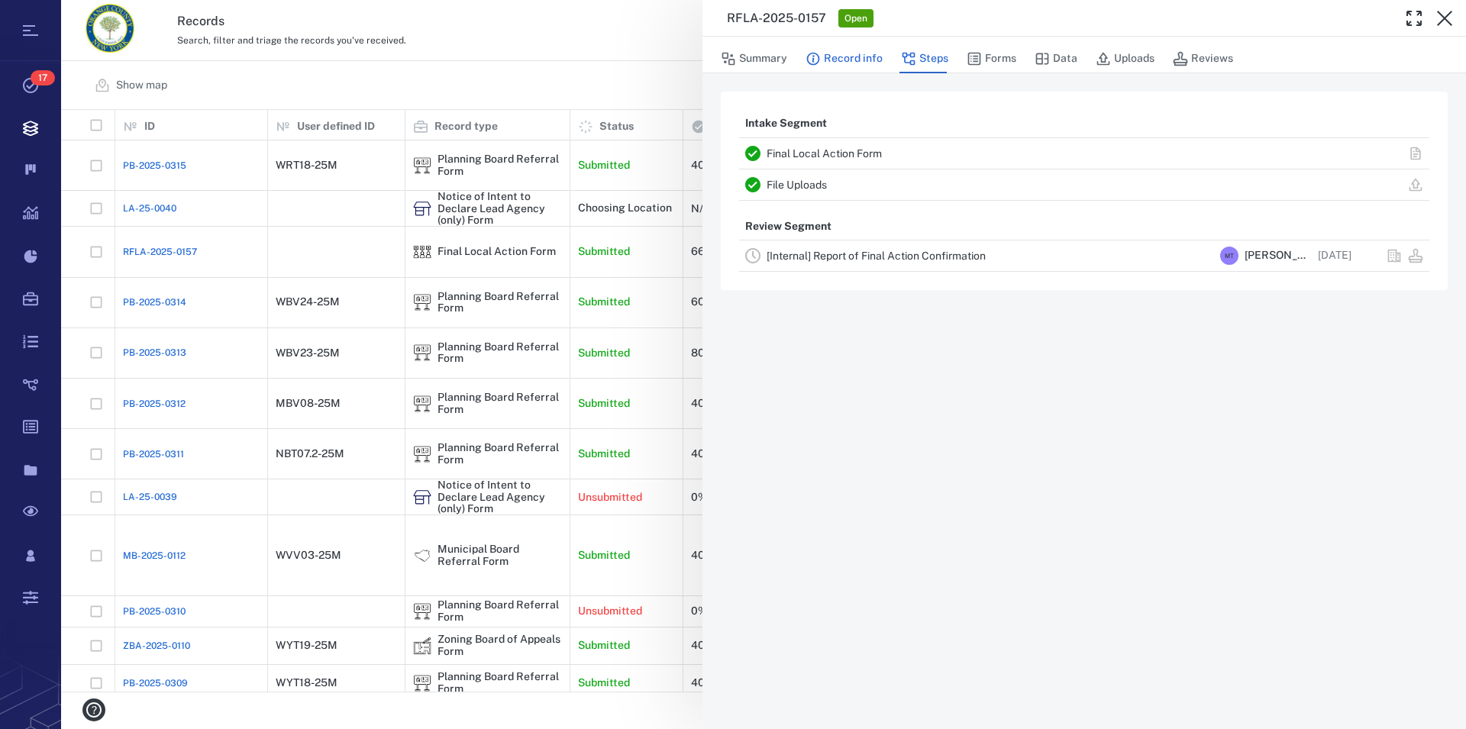
click at [844, 57] on button "Record info" at bounding box center [843, 58] width 77 height 29
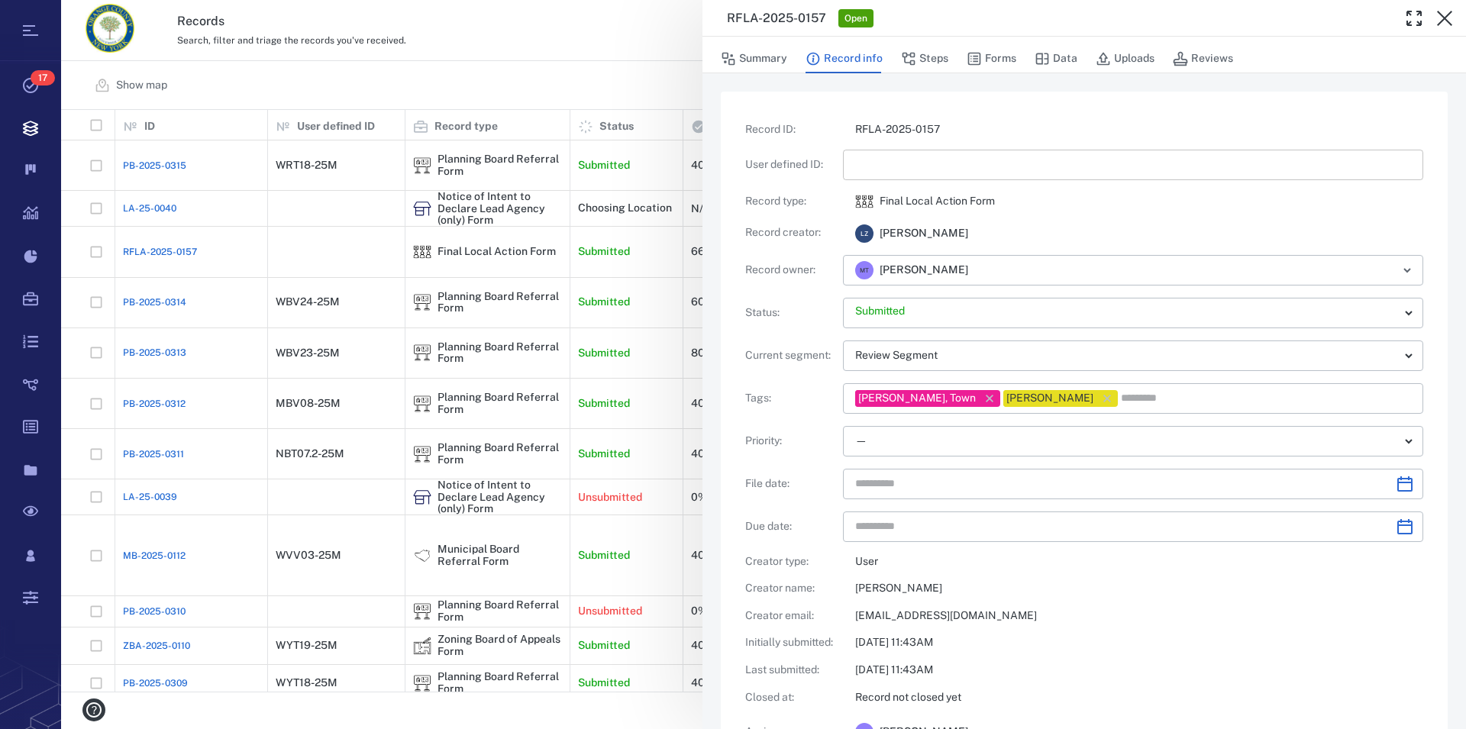
click at [928, 165] on input "text" at bounding box center [1133, 165] width 556 height 31
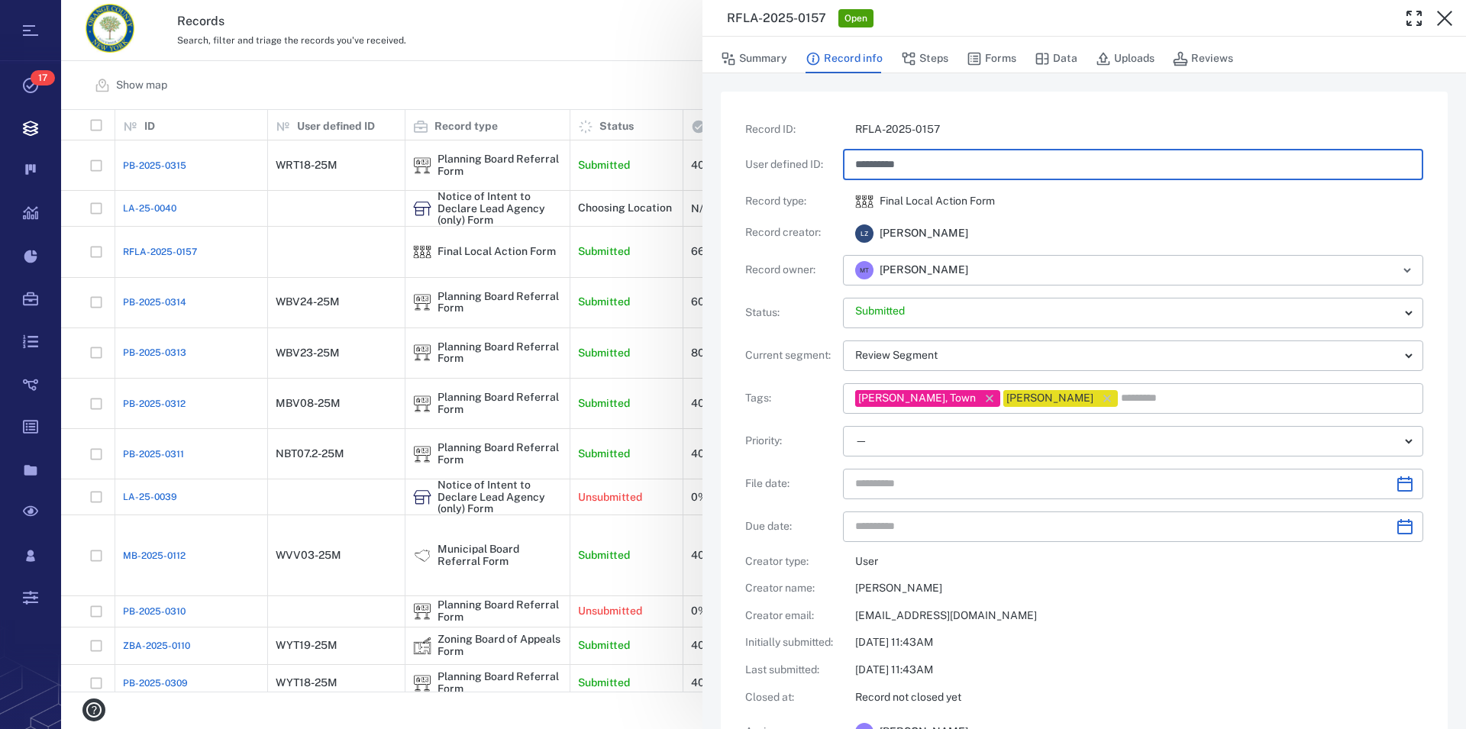
type input "**********"
click at [1082, 576] on div "**********" at bounding box center [1084, 448] width 678 height 653
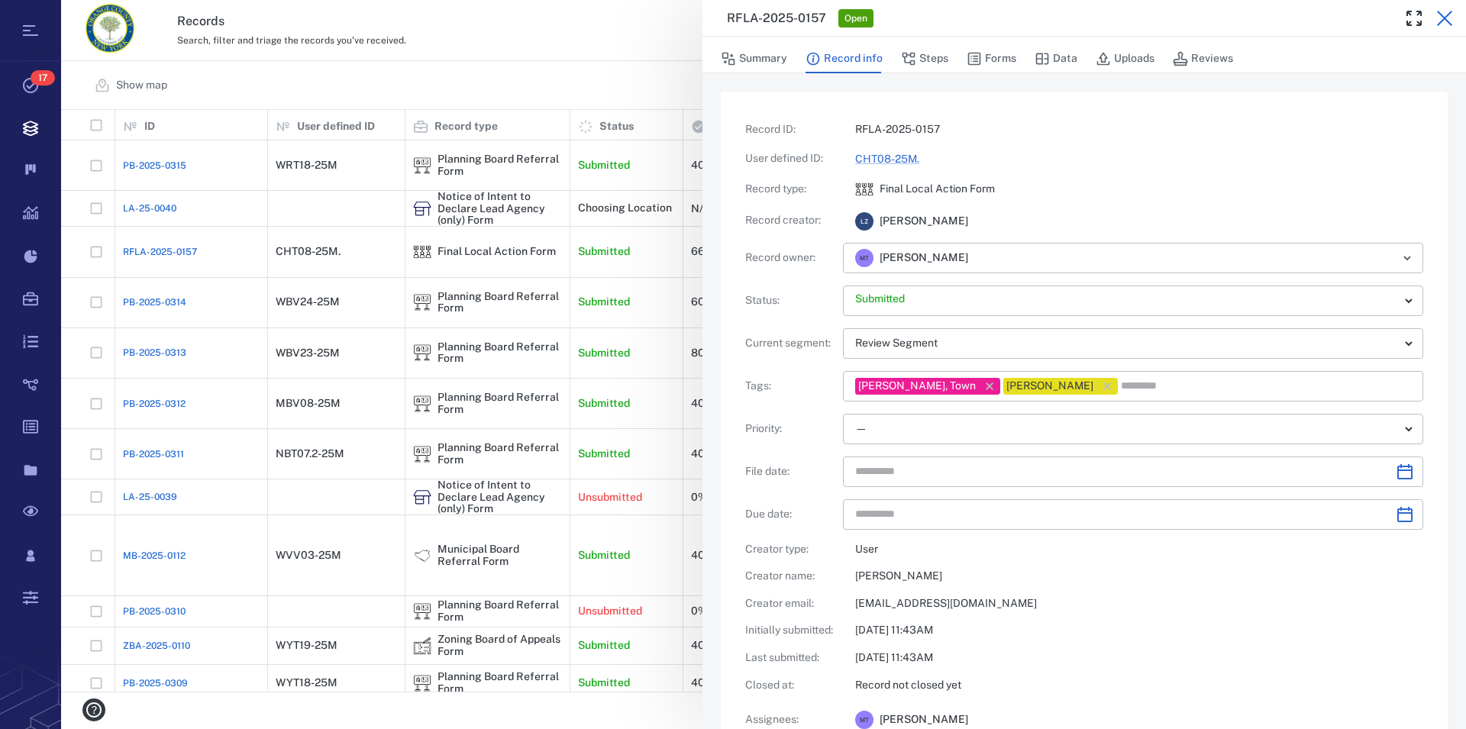
click at [1447, 17] on icon "button" at bounding box center [1444, 18] width 15 height 15
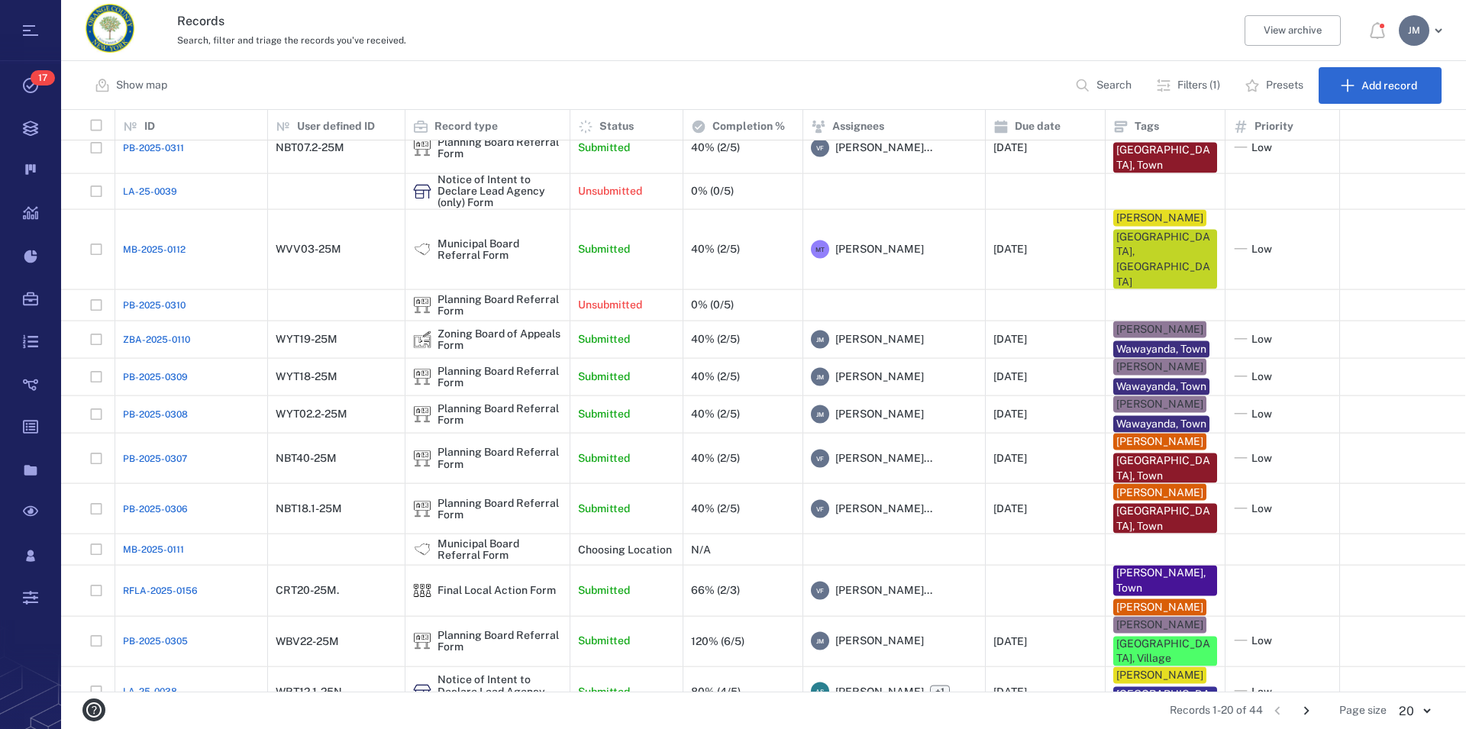
scroll to position [313, 0]
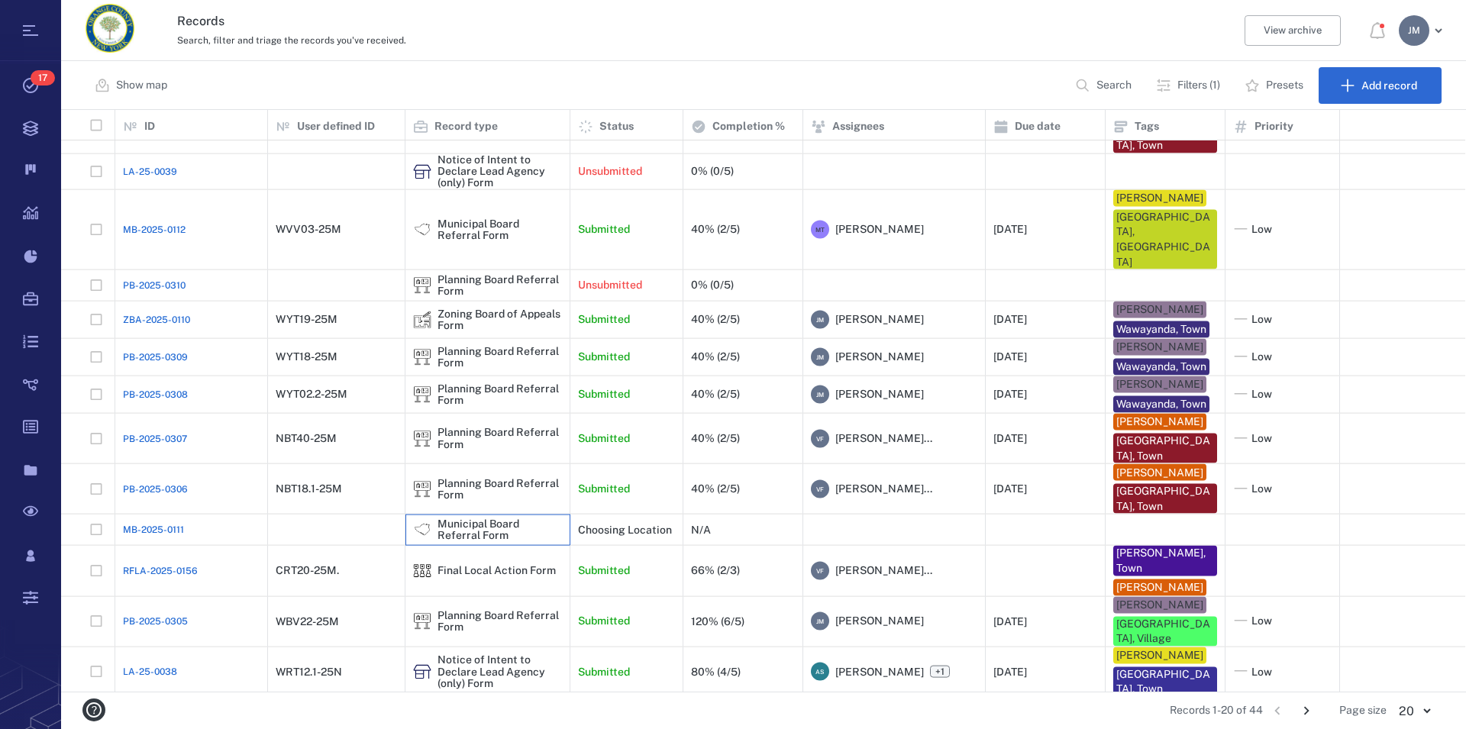
click at [476, 518] on div "Municipal Board Referral Form" at bounding box center [499, 530] width 124 height 24
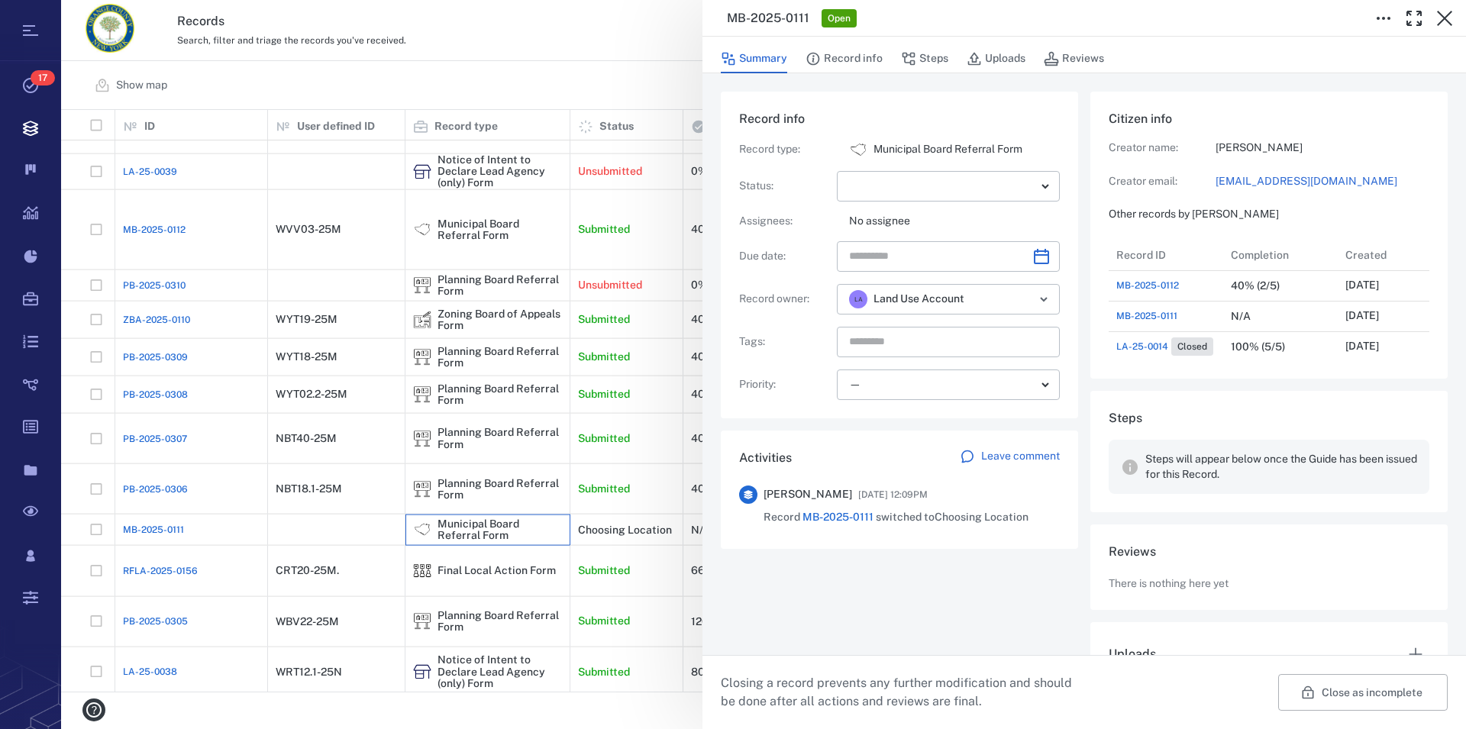
scroll to position [794, 289]
click at [1448, 12] on icon "button" at bounding box center [1444, 18] width 18 height 18
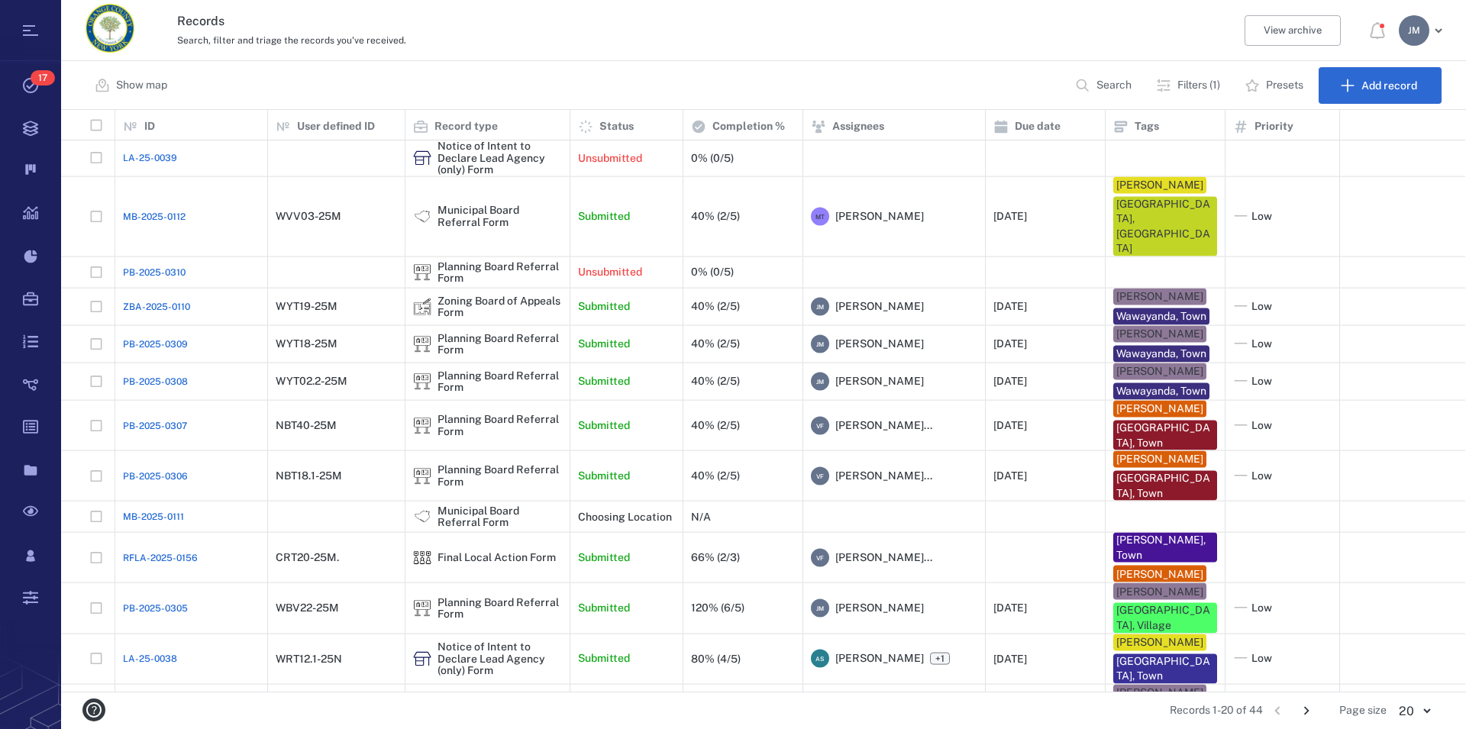
click at [1305, 712] on icon "Go to next page" at bounding box center [1306, 710] width 17 height 17
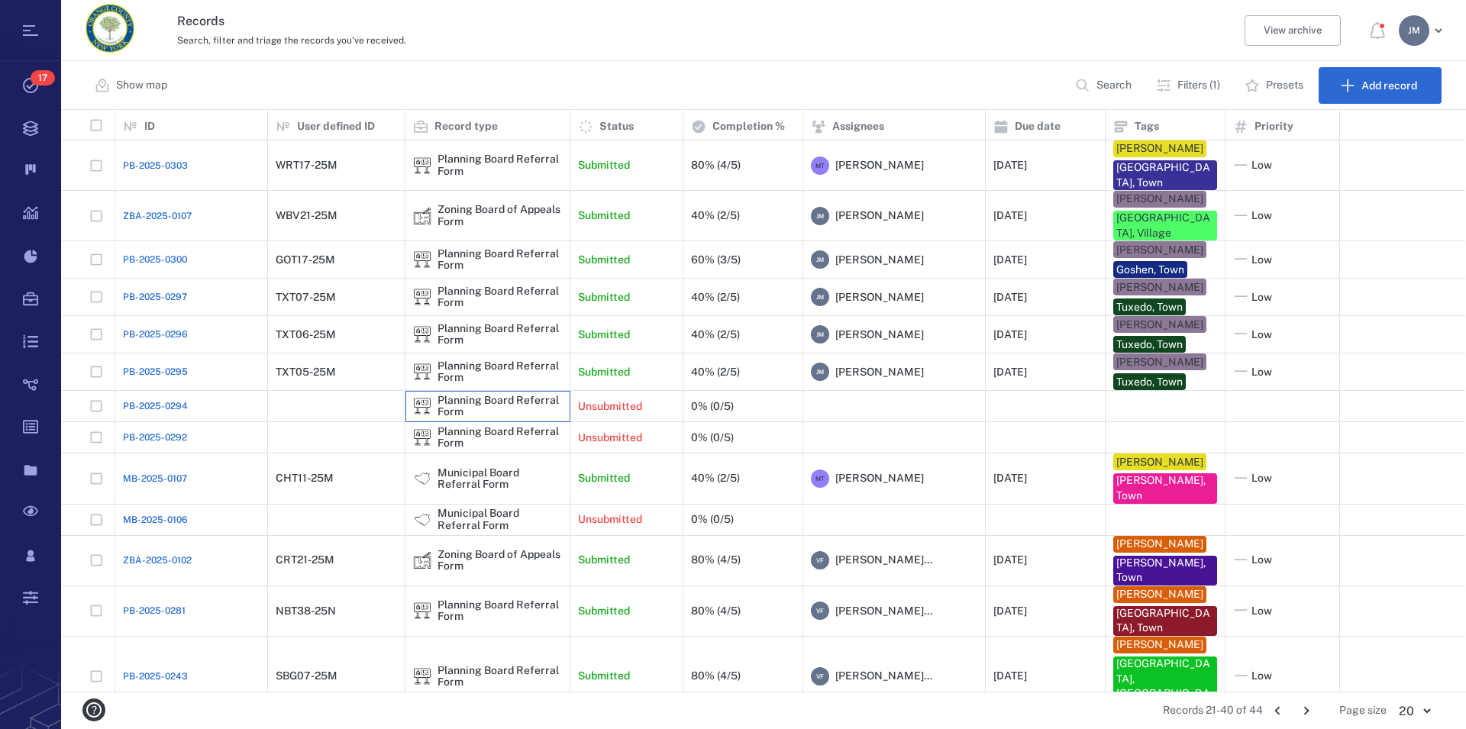
click at [500, 395] on div "Planning Board Referral Form" at bounding box center [499, 407] width 124 height 24
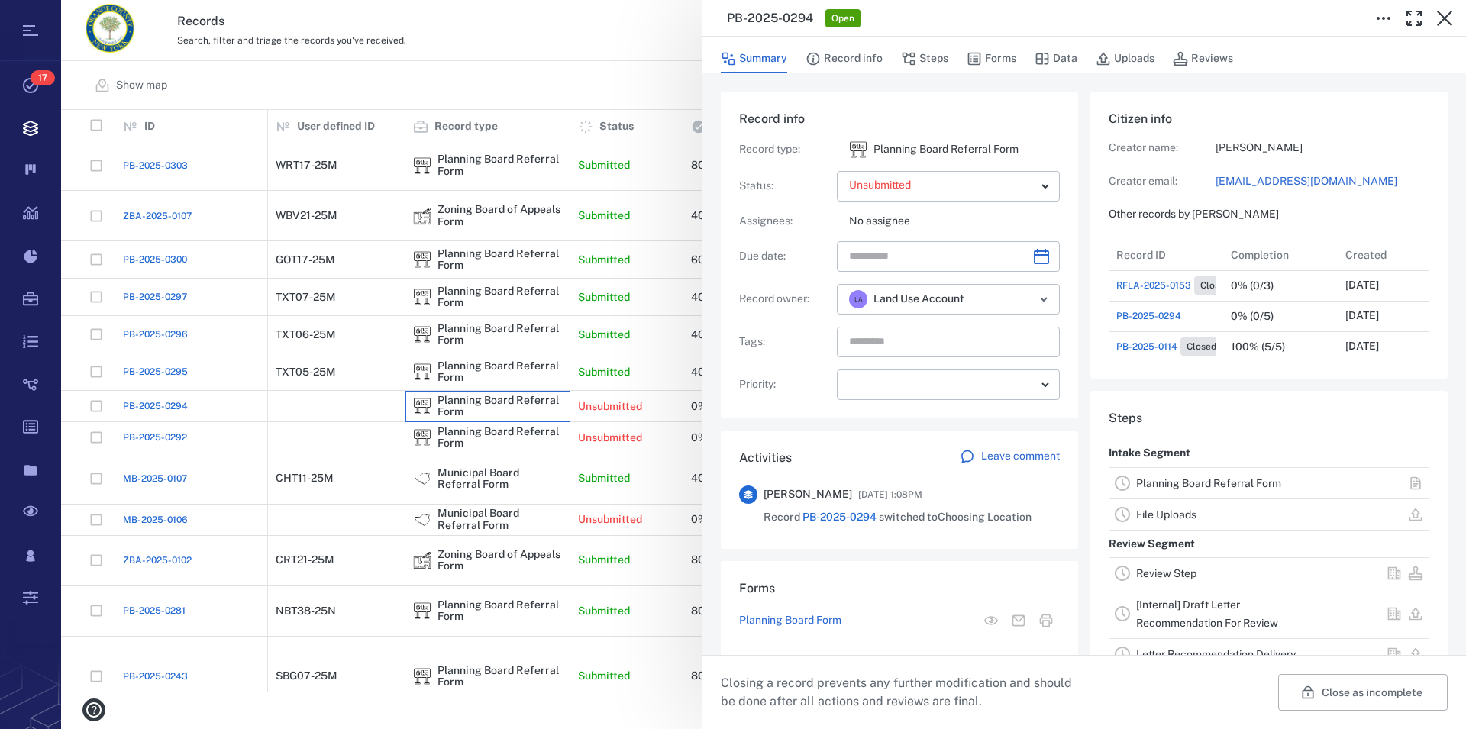
scroll to position [153, 289]
click at [1230, 483] on link "Planning Board Referral Form" at bounding box center [1208, 483] width 145 height 12
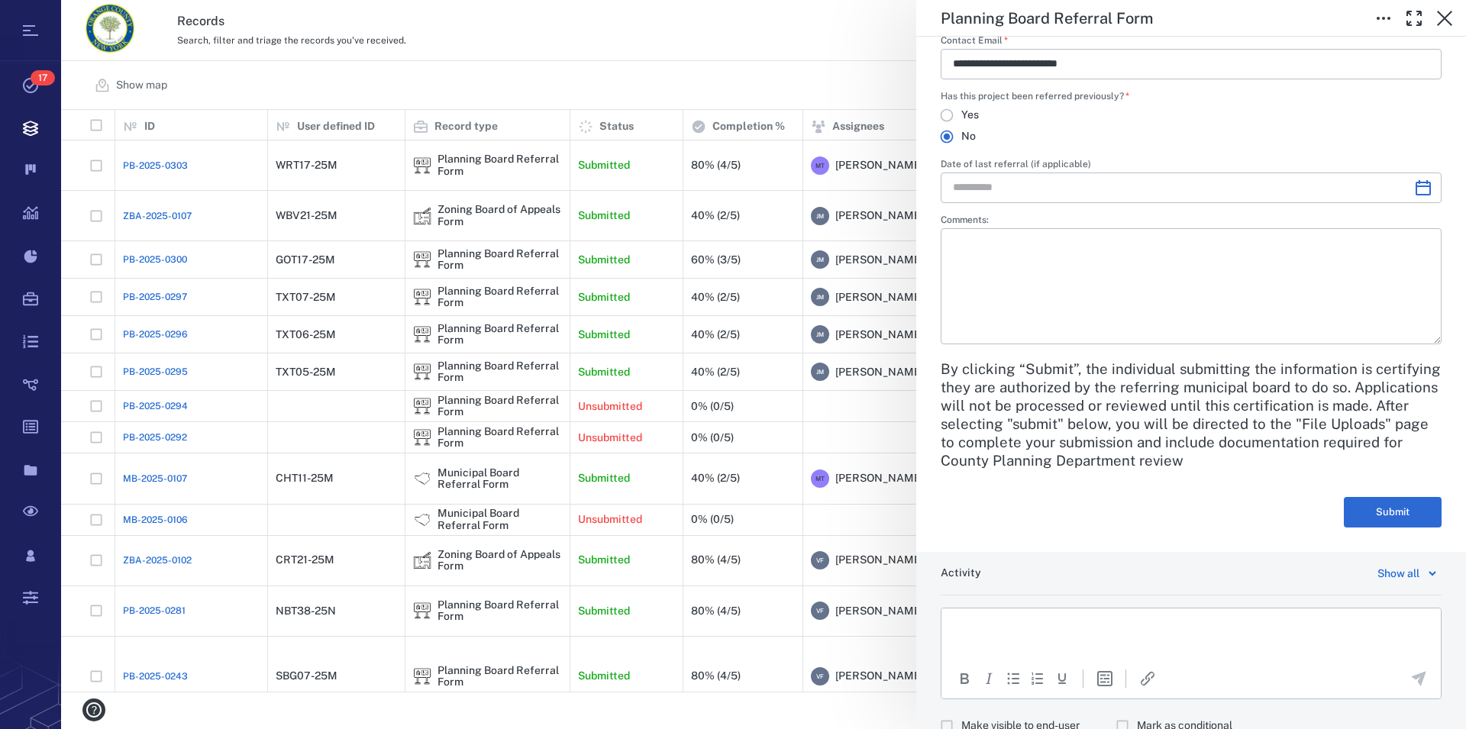
scroll to position [3310, 0]
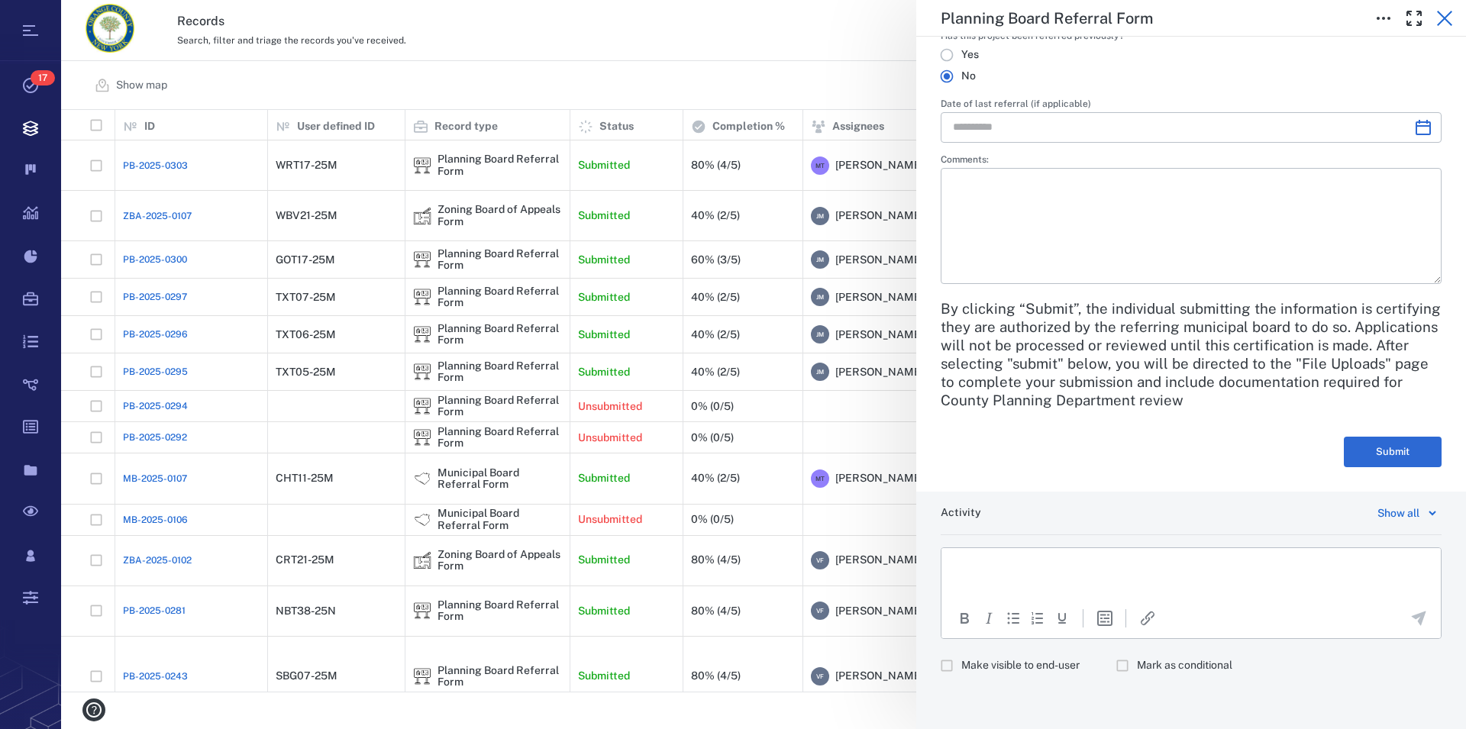
click at [1441, 19] on icon "button" at bounding box center [1444, 18] width 18 height 18
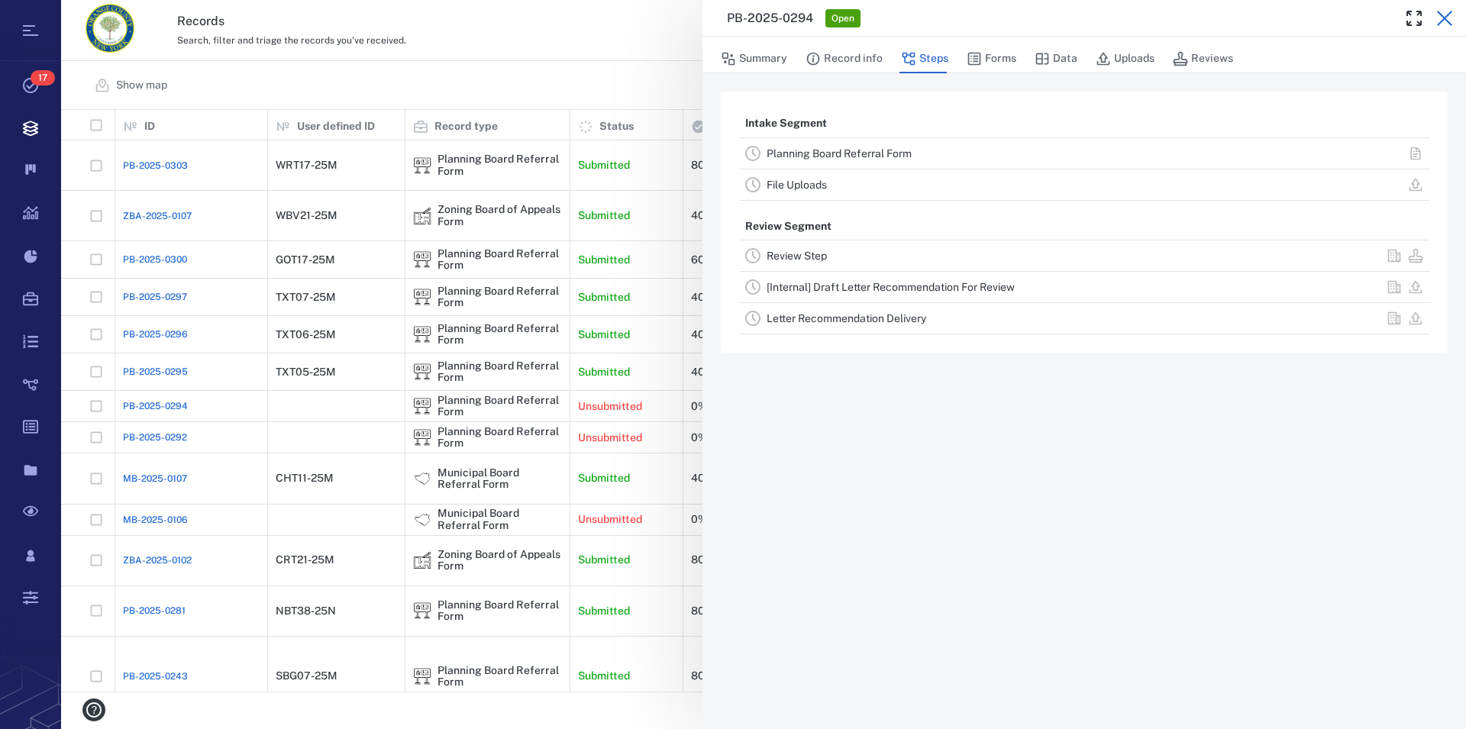
click at [1438, 19] on icon "button" at bounding box center [1444, 18] width 18 height 18
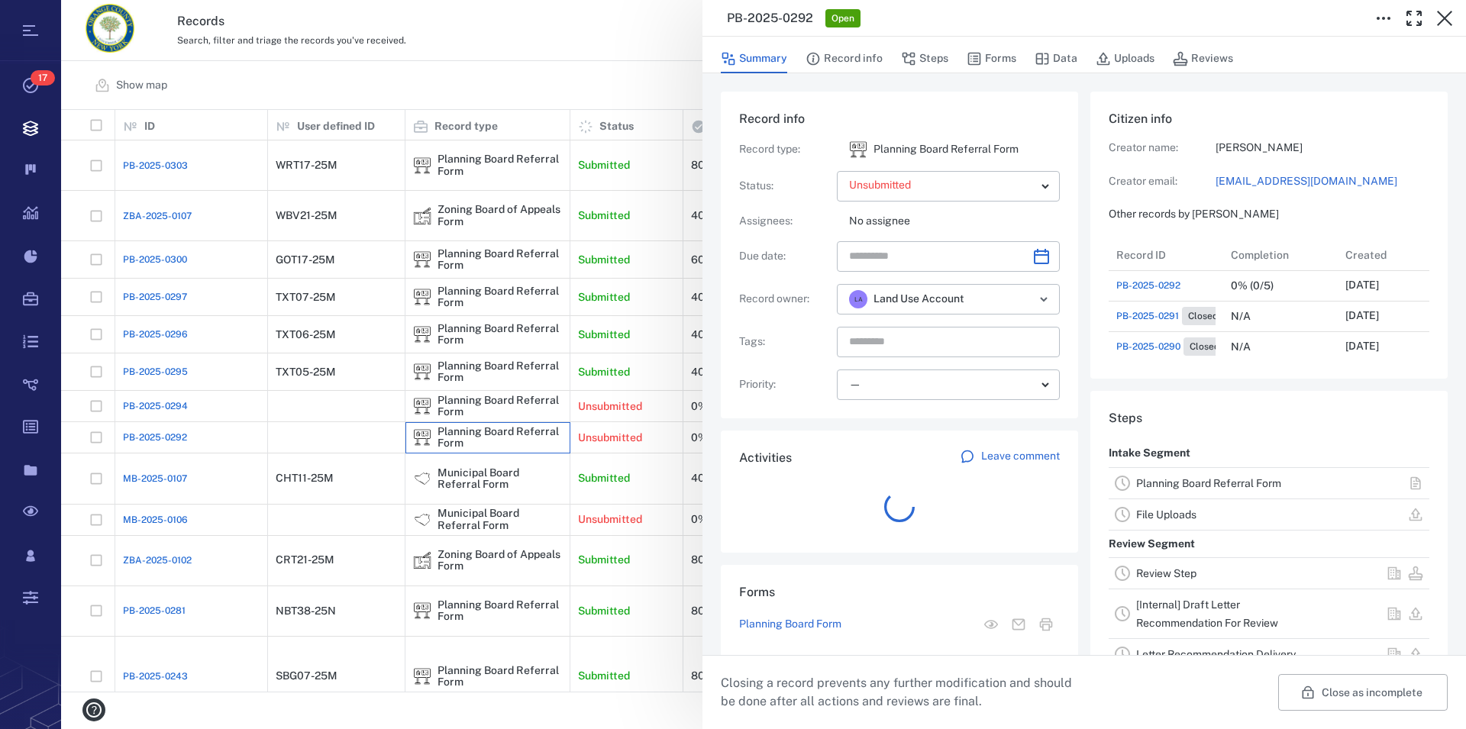
scroll to position [122, 289]
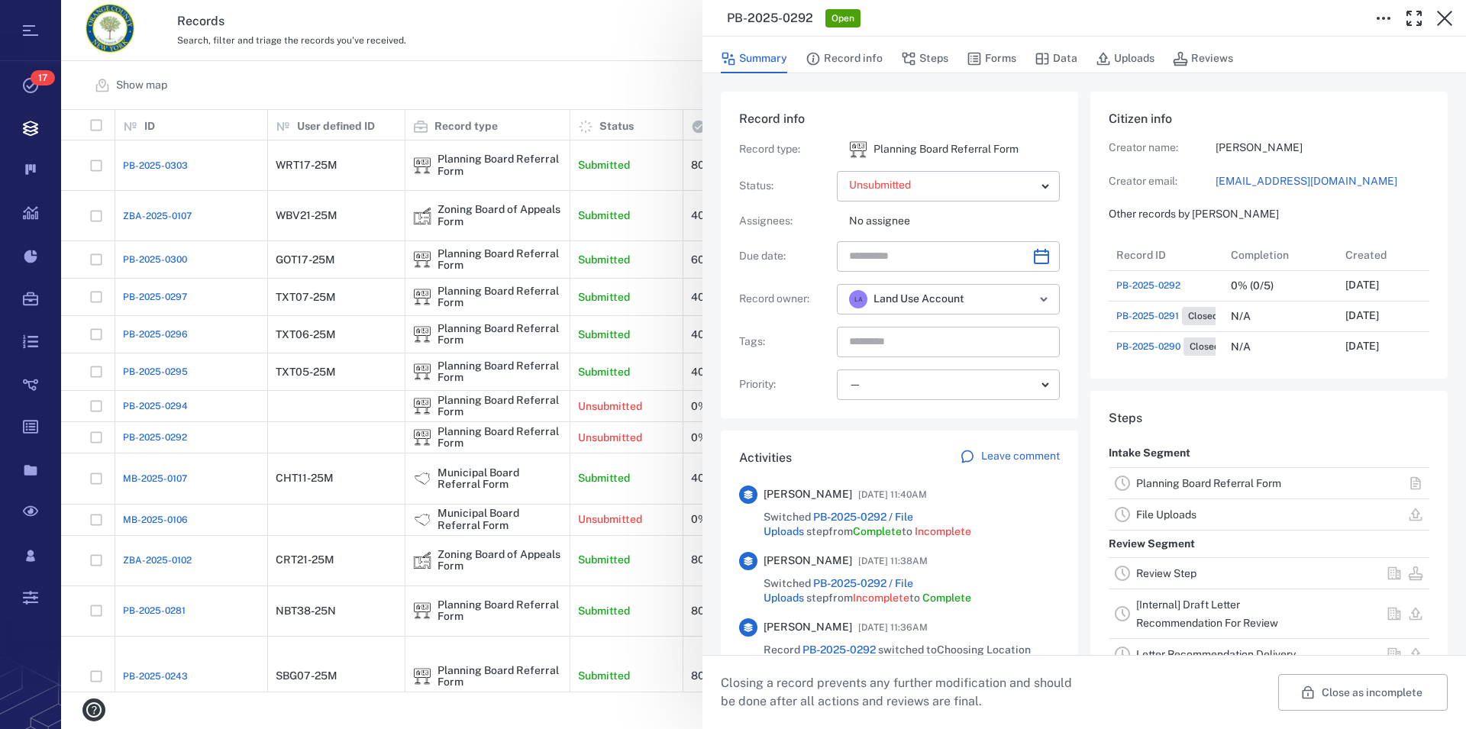
click at [1192, 486] on link "Planning Board Referral Form" at bounding box center [1208, 483] width 145 height 12
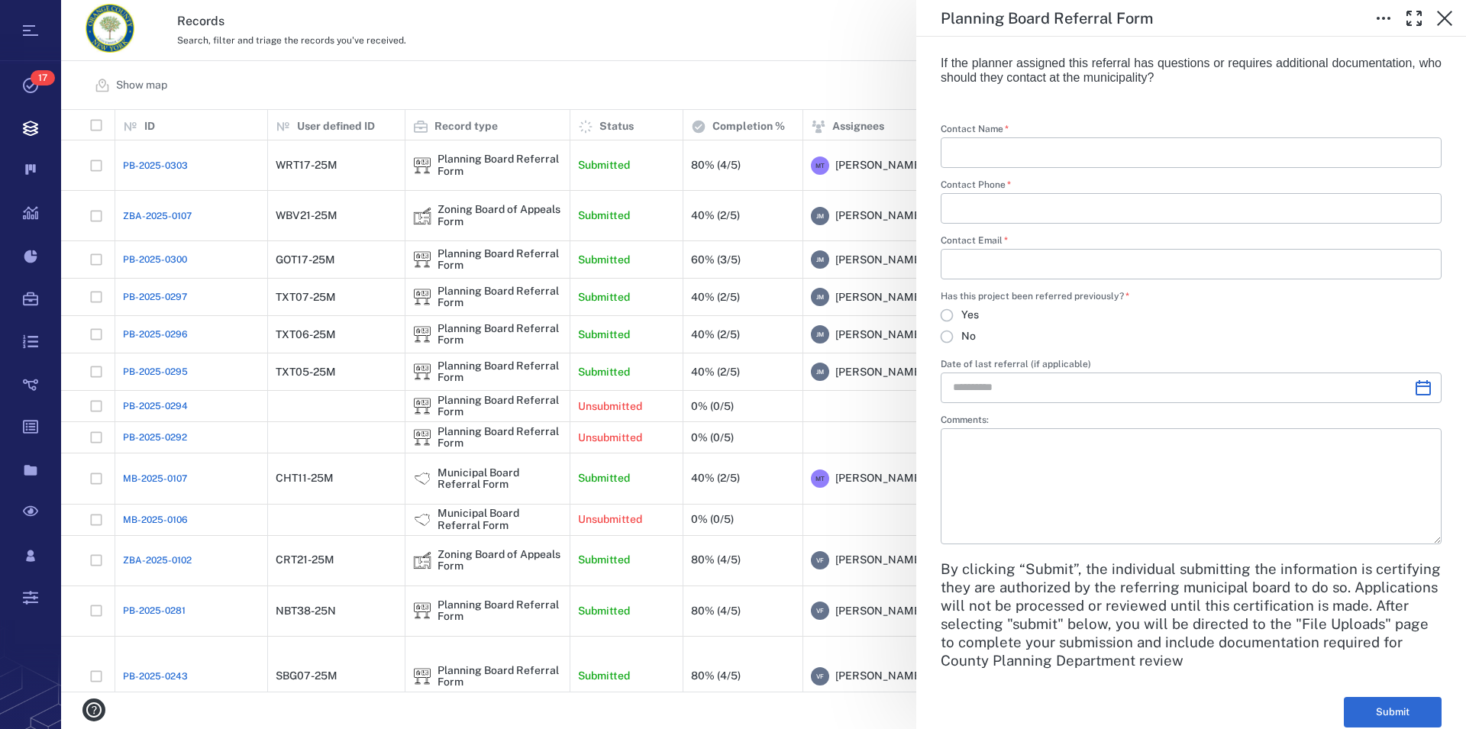
scroll to position [3310, 0]
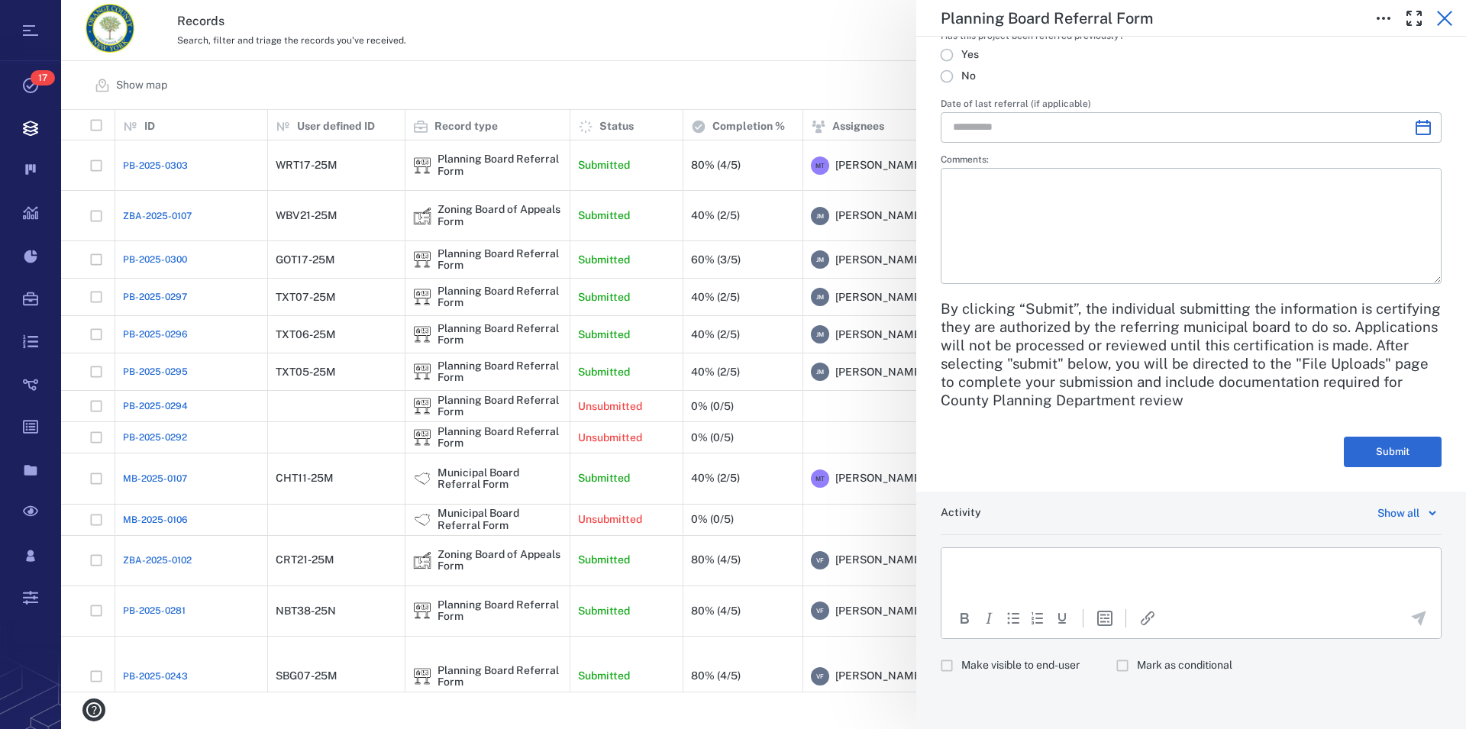
click at [1445, 15] on icon "button" at bounding box center [1444, 18] width 18 height 18
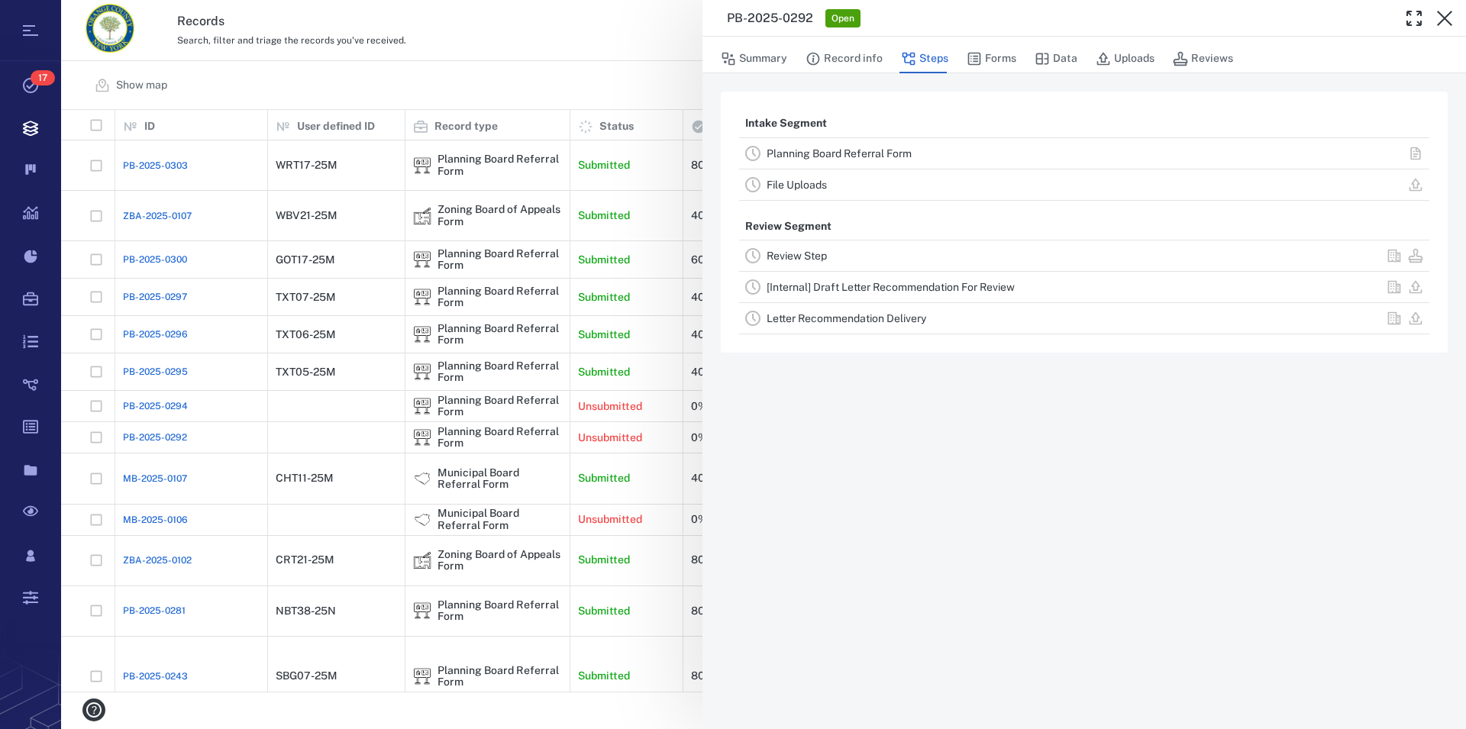
click at [1445, 15] on icon "button" at bounding box center [1444, 18] width 18 height 18
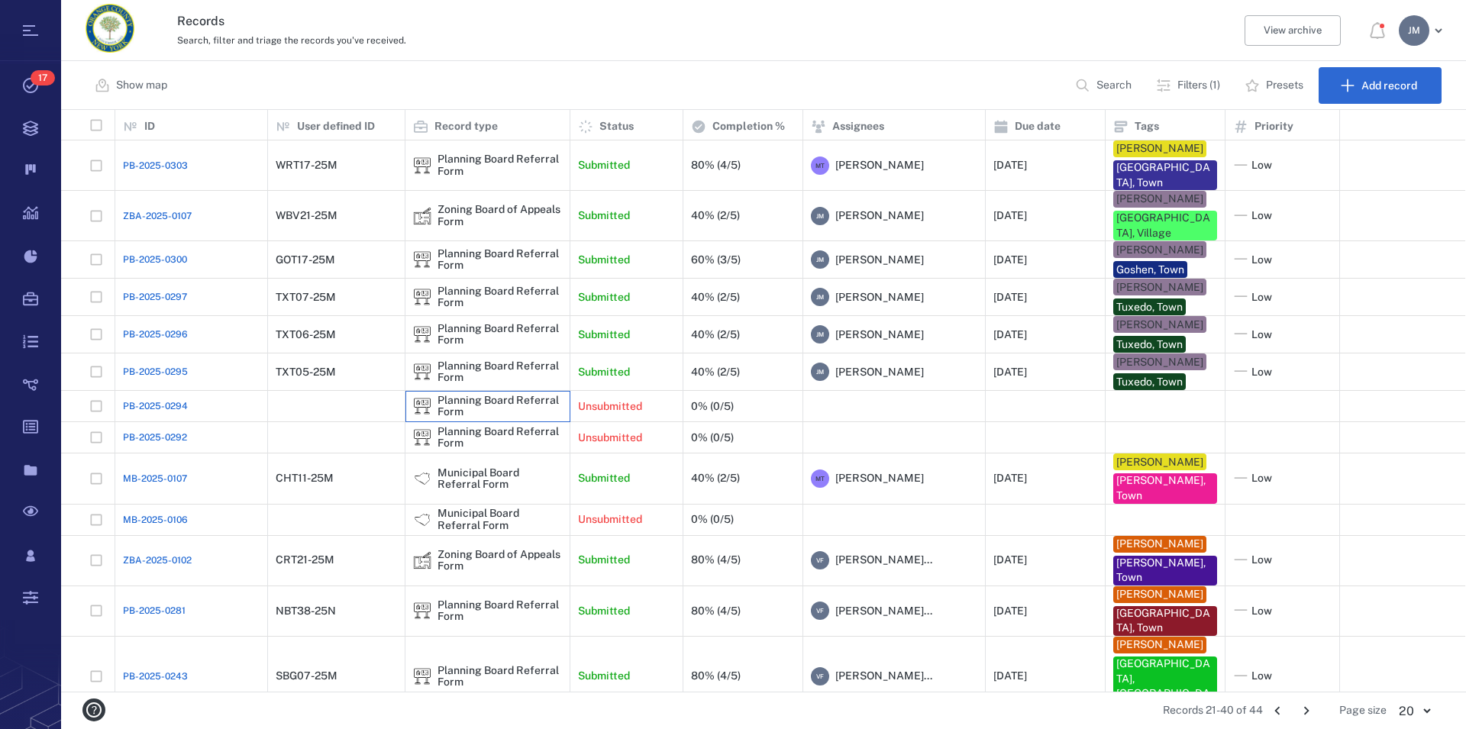
click at [505, 395] on div "Planning Board Referral Form" at bounding box center [499, 407] width 124 height 24
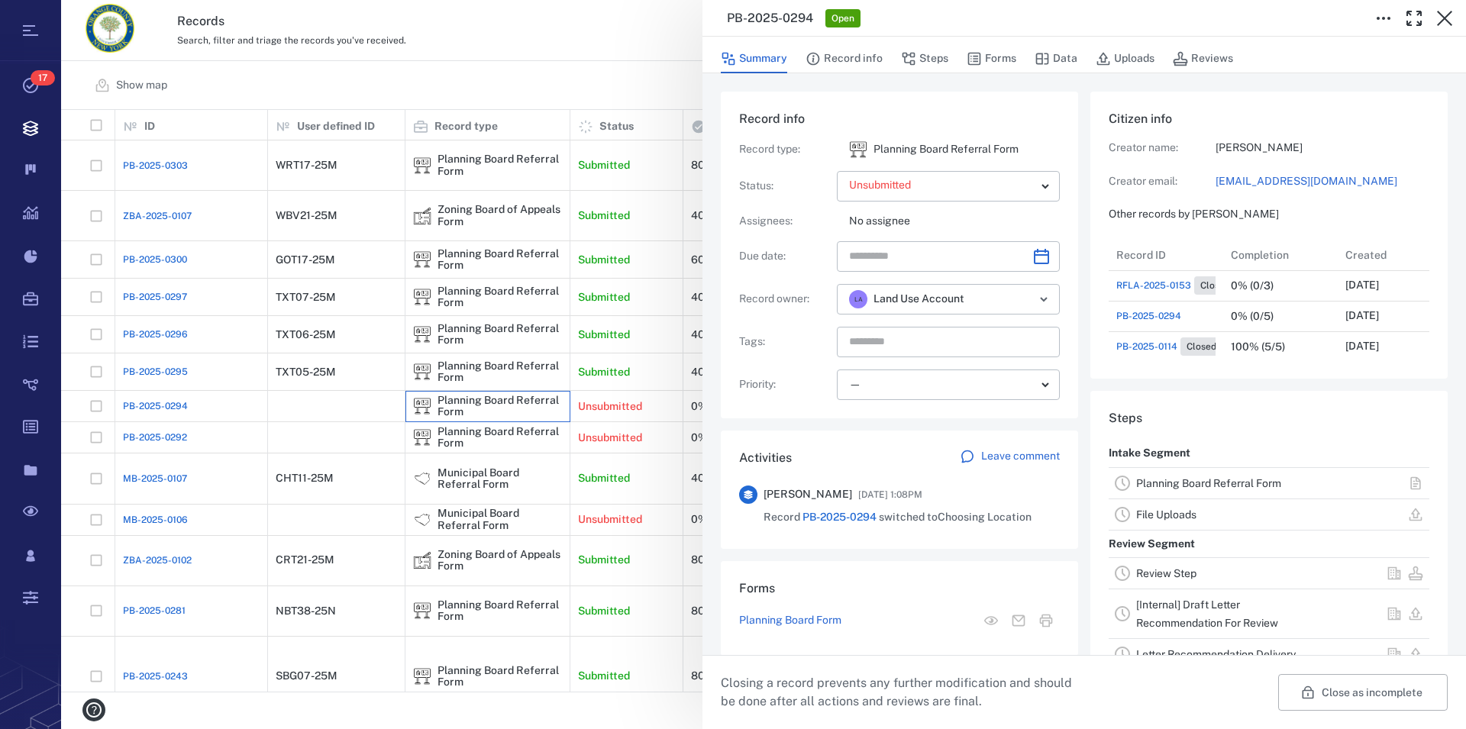
scroll to position [153, 289]
click at [1197, 486] on link "Planning Board Referral Form" at bounding box center [1208, 483] width 145 height 12
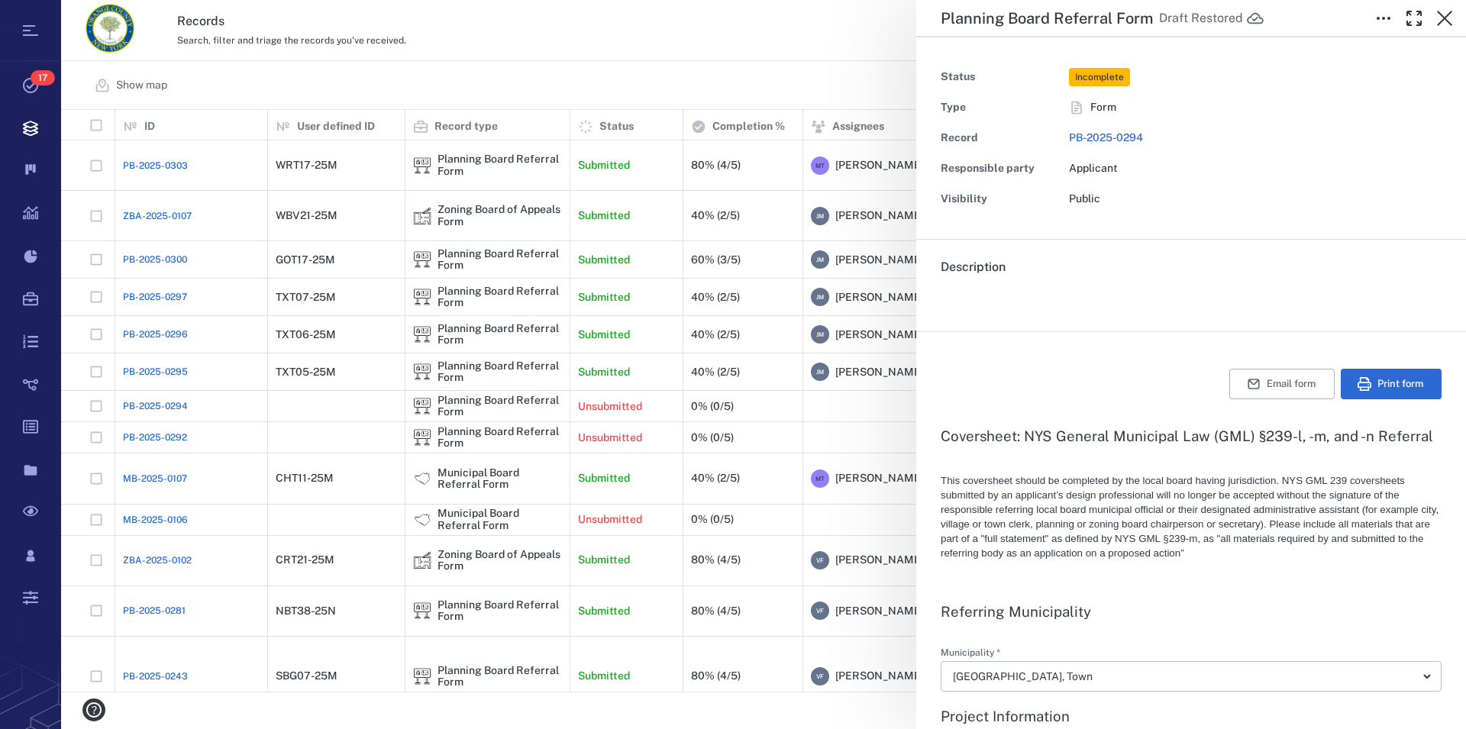
type textarea "*"
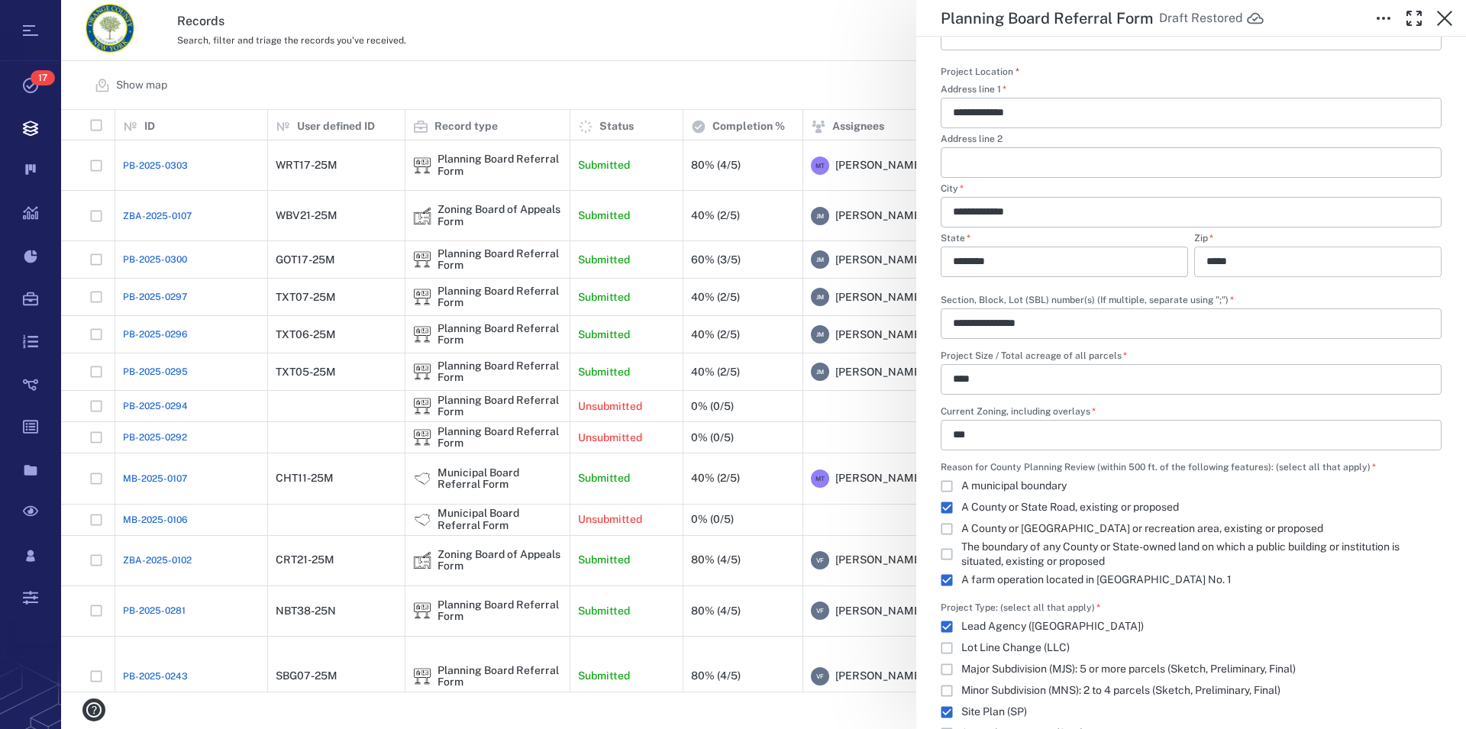
scroll to position [1044, 0]
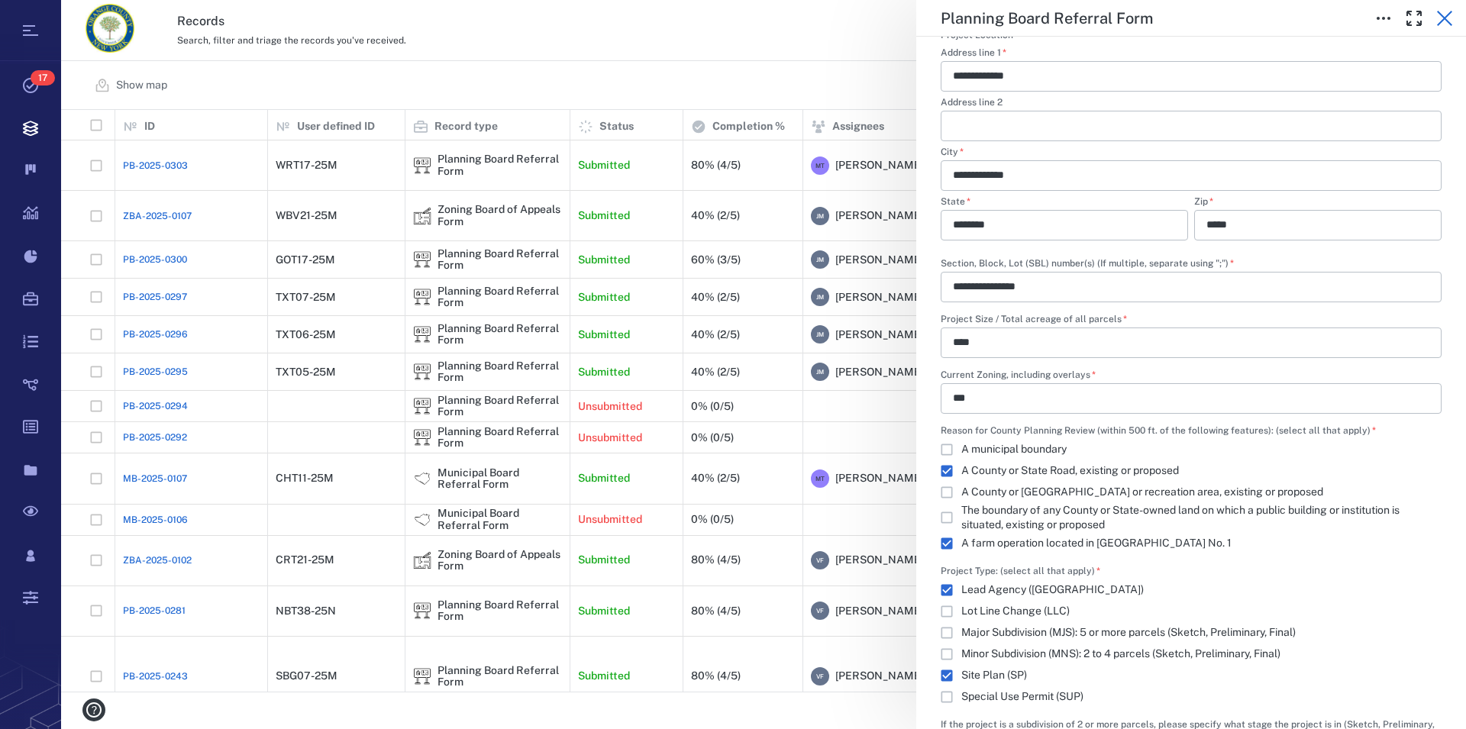
click at [1440, 21] on icon "button" at bounding box center [1444, 18] width 18 height 18
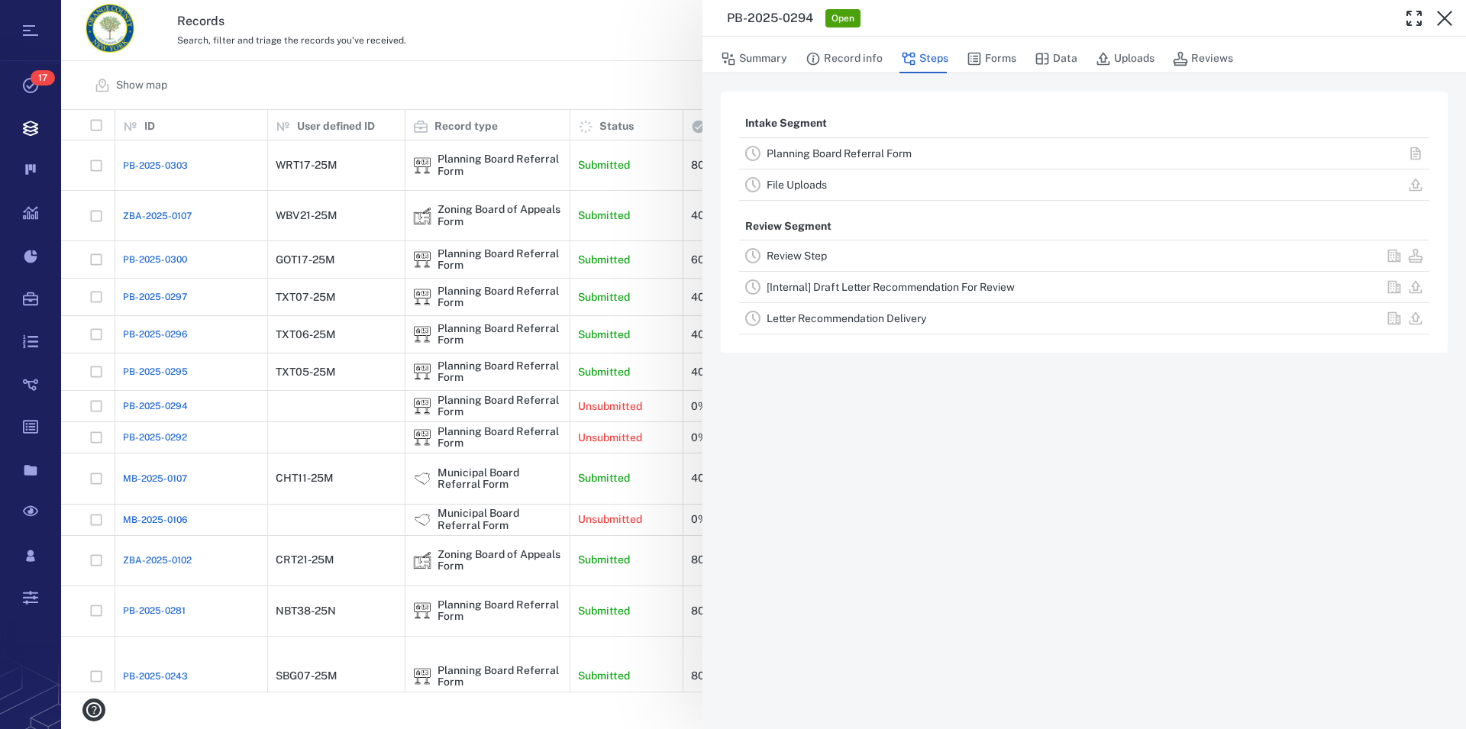
click at [1440, 21] on icon "button" at bounding box center [1444, 18] width 18 height 18
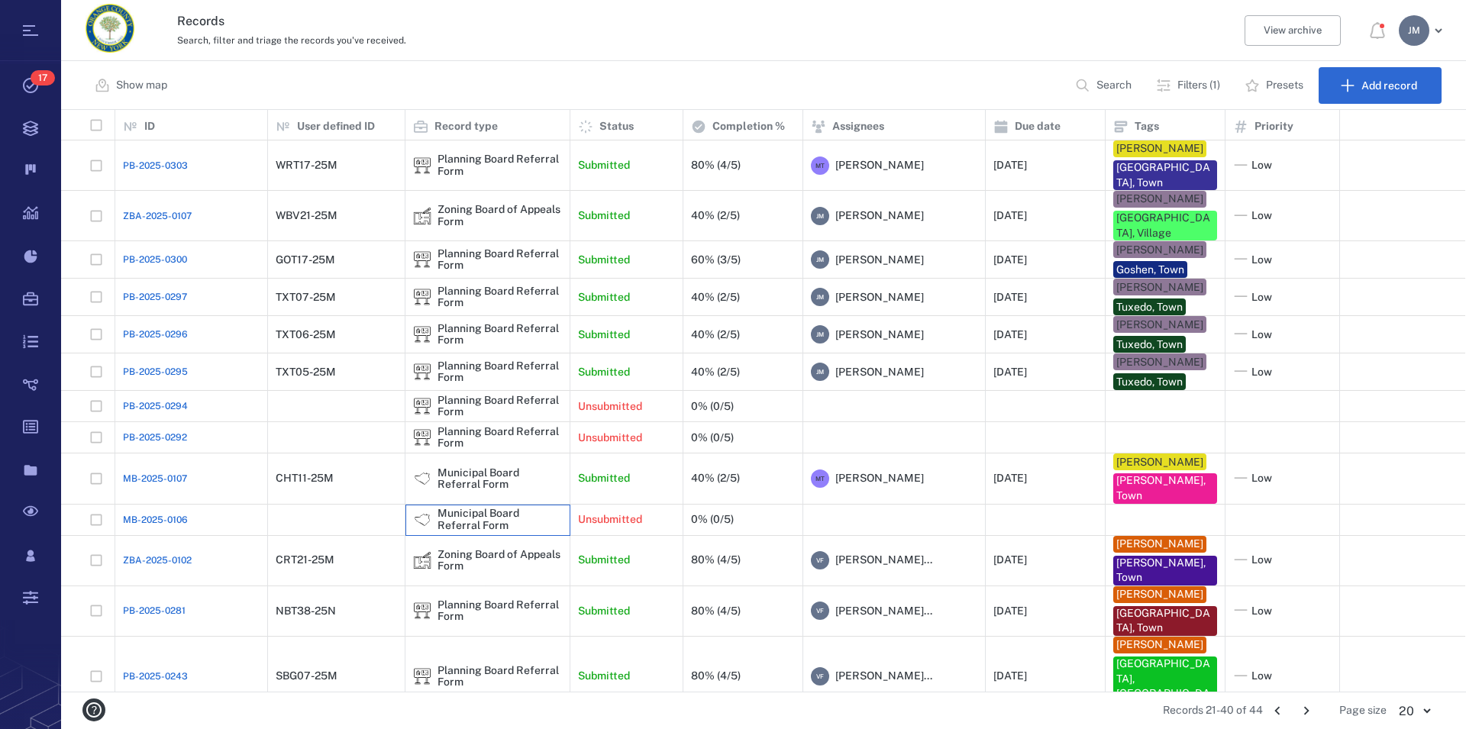
click at [438, 508] on div "Municipal Board Referral Form" at bounding box center [499, 520] width 124 height 24
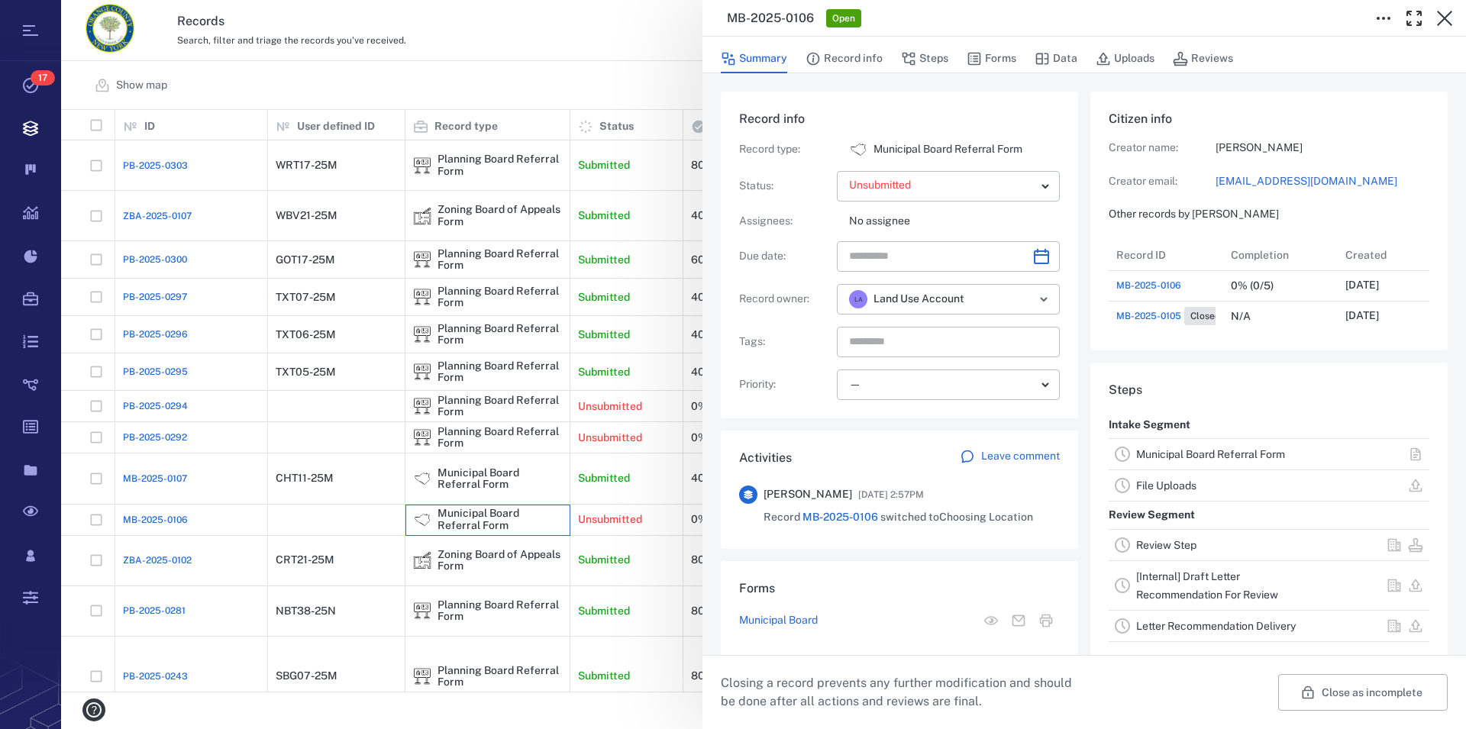
scroll to position [14, 15]
click at [1167, 460] on link "Municipal Board Referral Form" at bounding box center [1210, 454] width 149 height 12
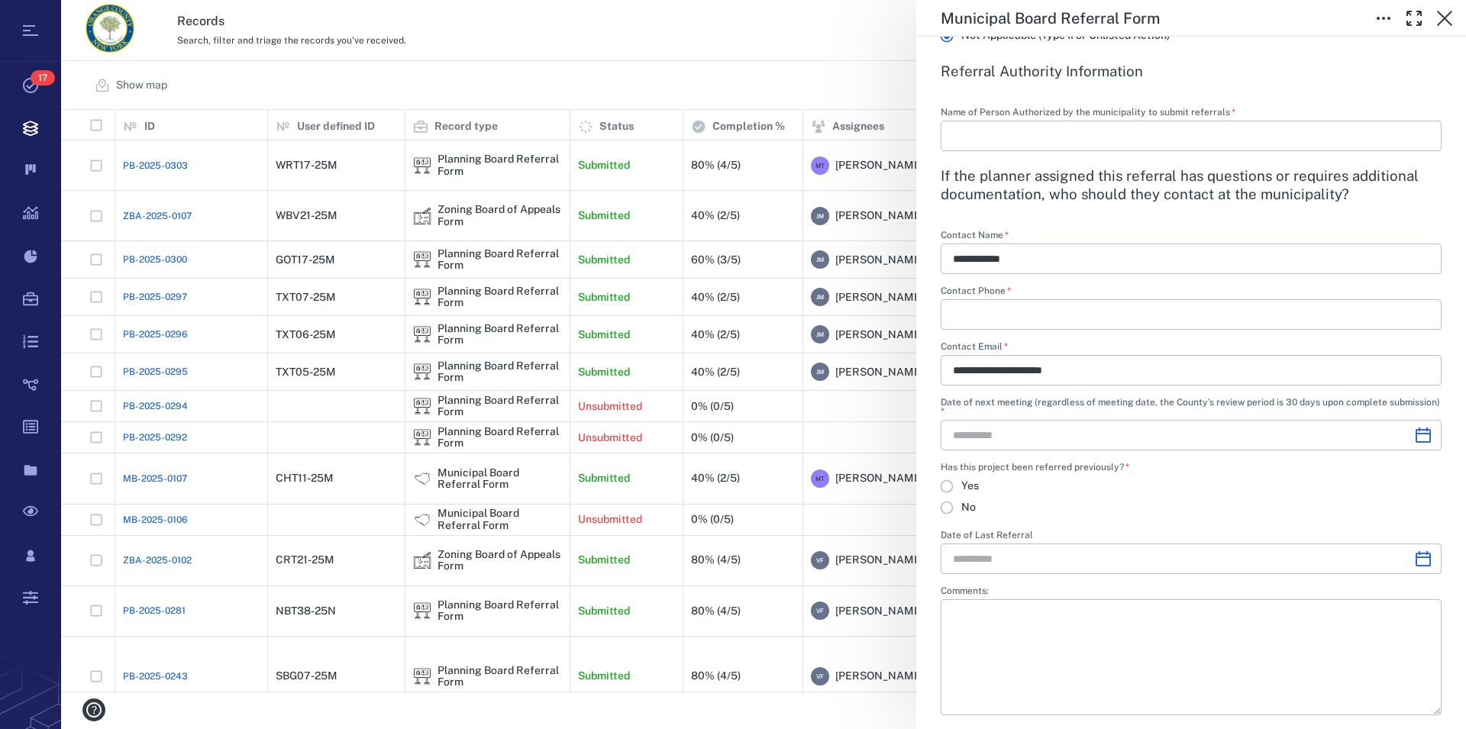
scroll to position [2279, 0]
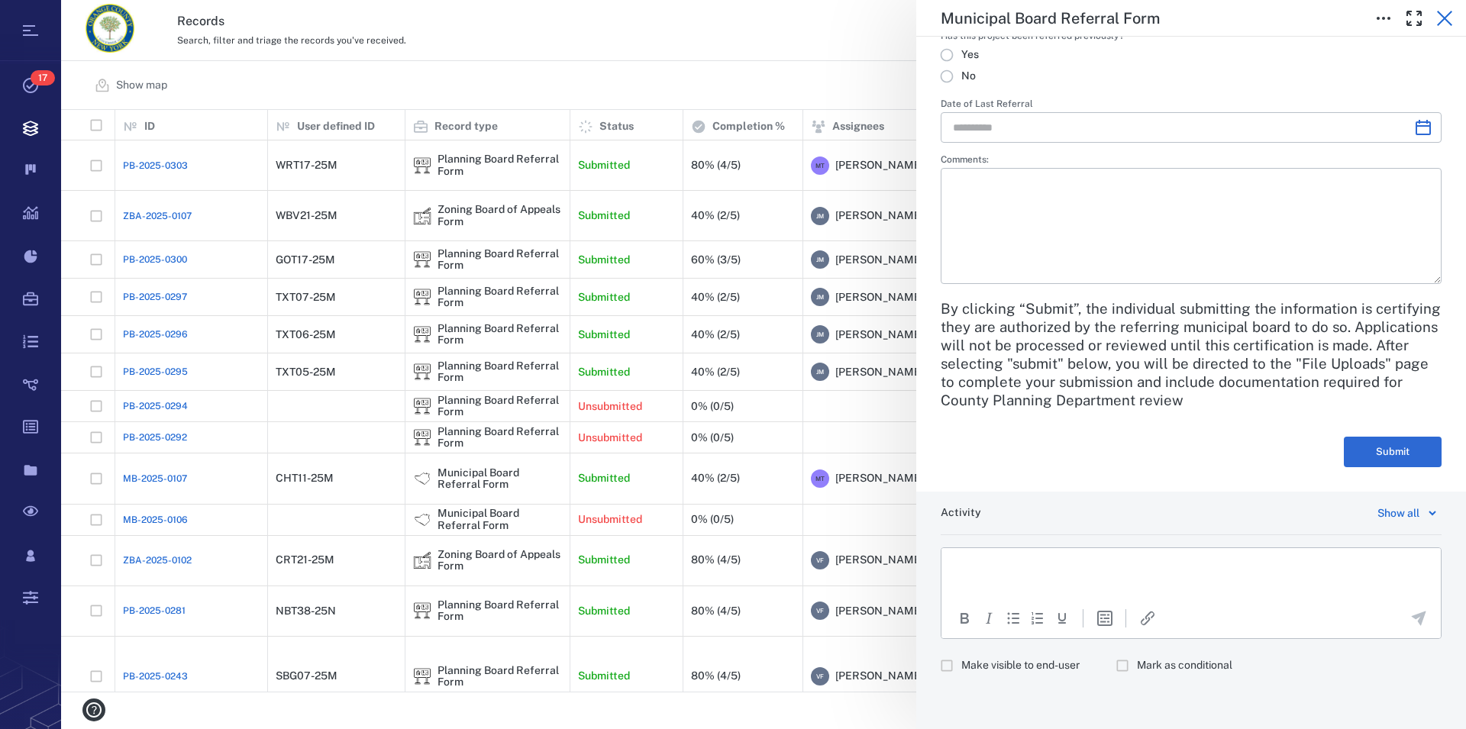
click at [1436, 11] on icon "button" at bounding box center [1444, 18] width 18 height 18
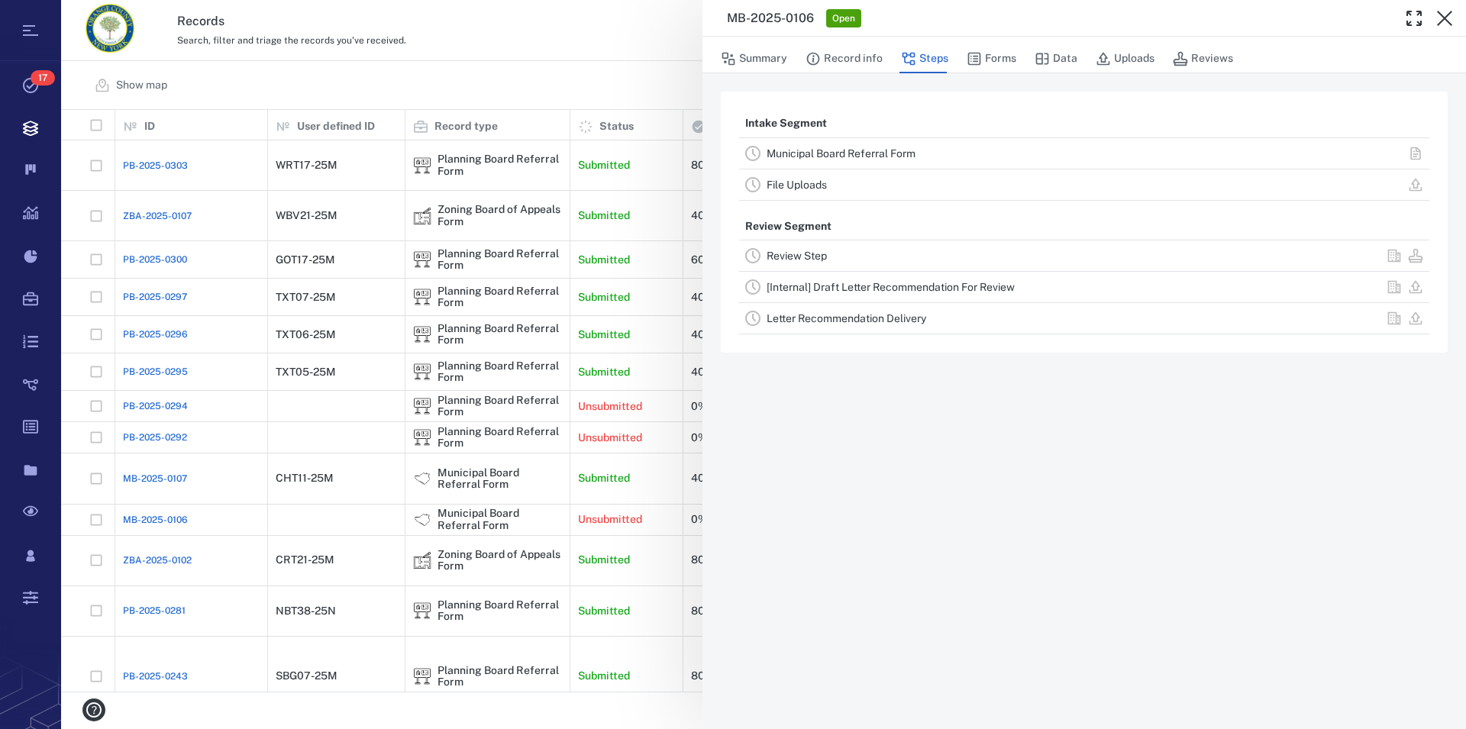
click at [793, 186] on link "File Uploads" at bounding box center [797, 185] width 60 height 12
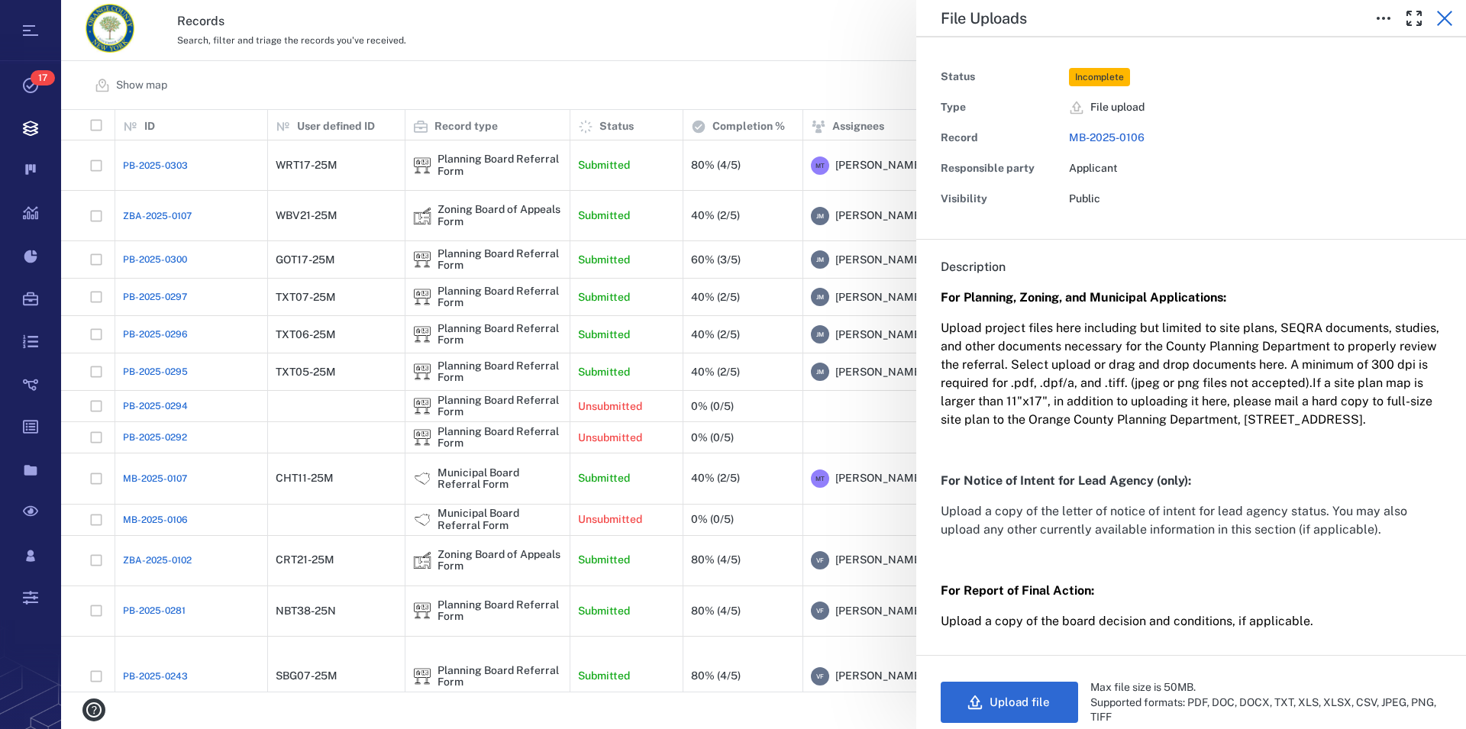
click at [1445, 22] on icon "button" at bounding box center [1444, 18] width 18 height 18
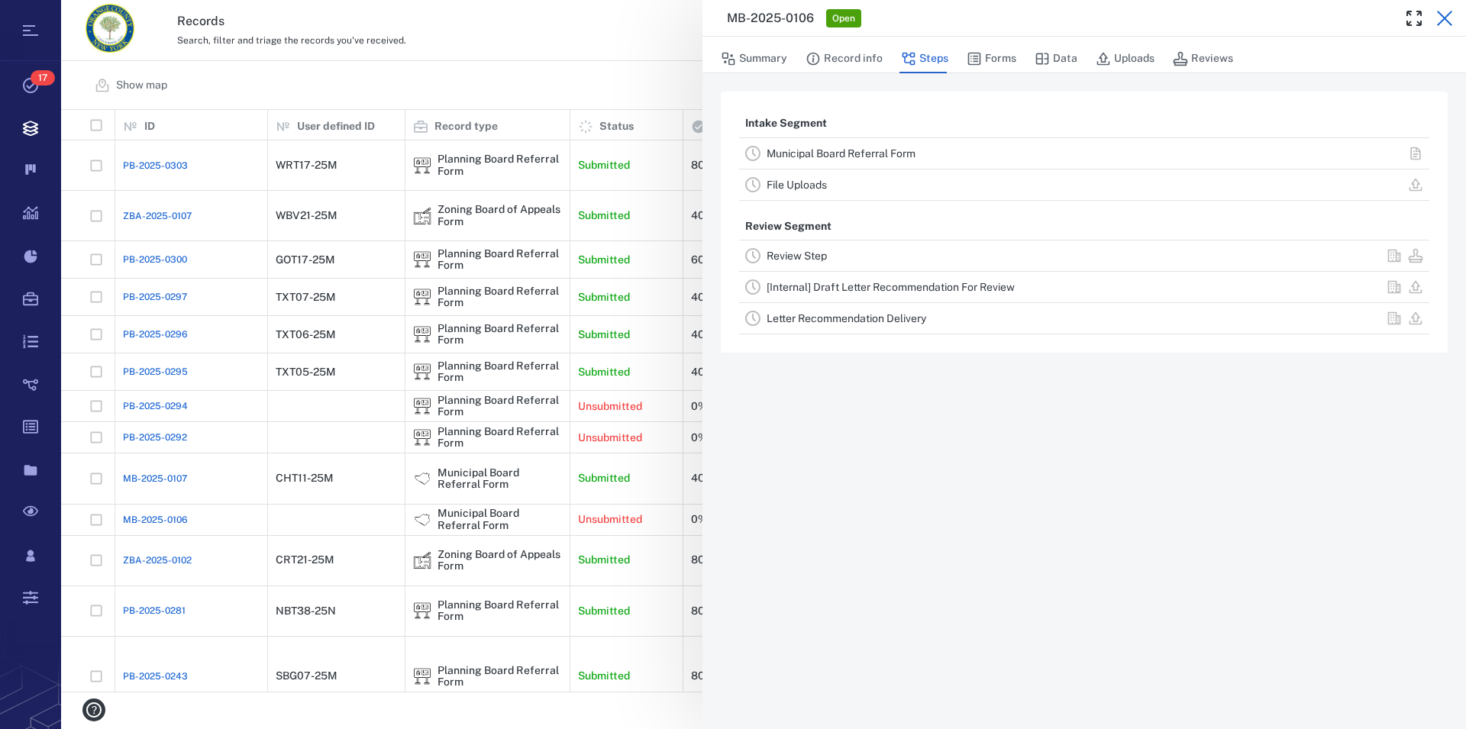
click at [1451, 23] on icon "button" at bounding box center [1444, 18] width 18 height 18
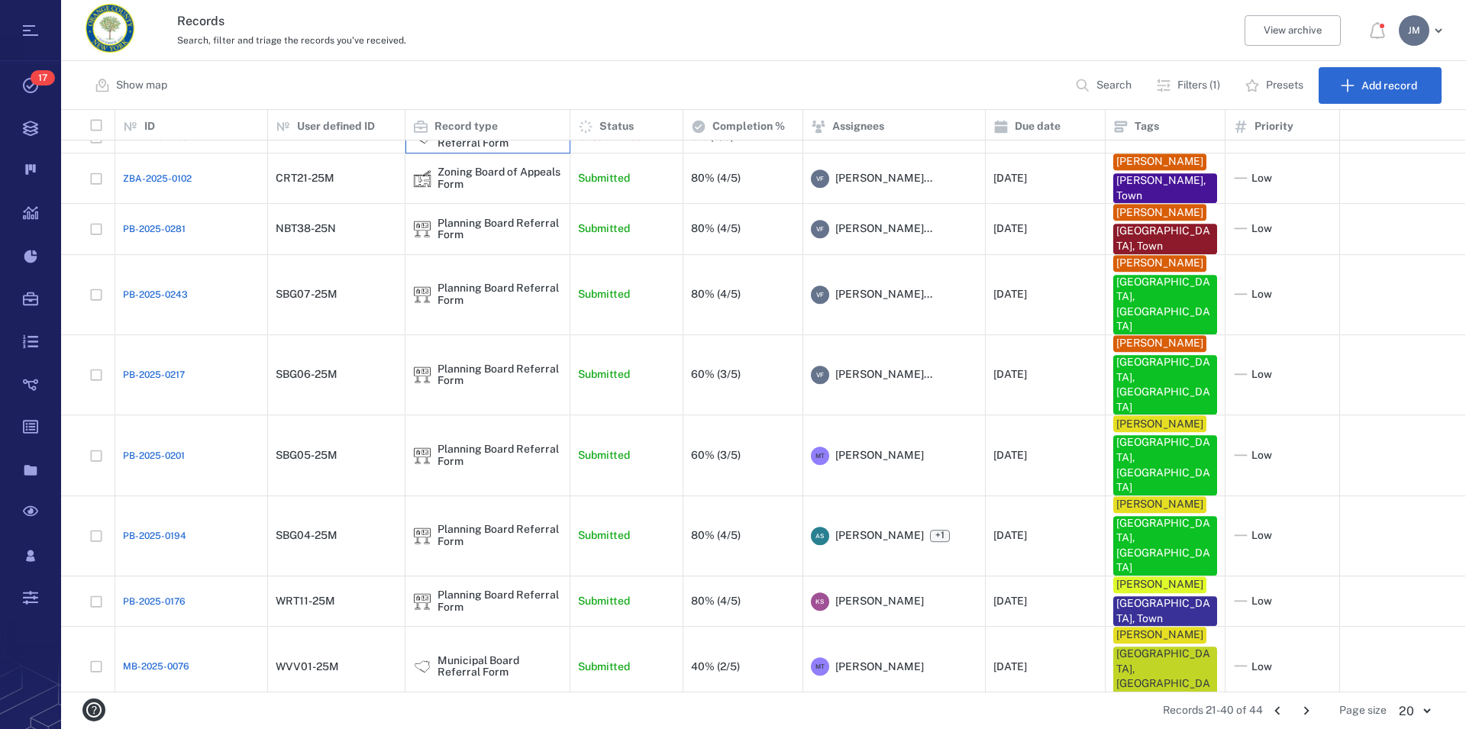
scroll to position [370, 0]
click at [1305, 712] on icon "Go to next page" at bounding box center [1306, 710] width 17 height 17
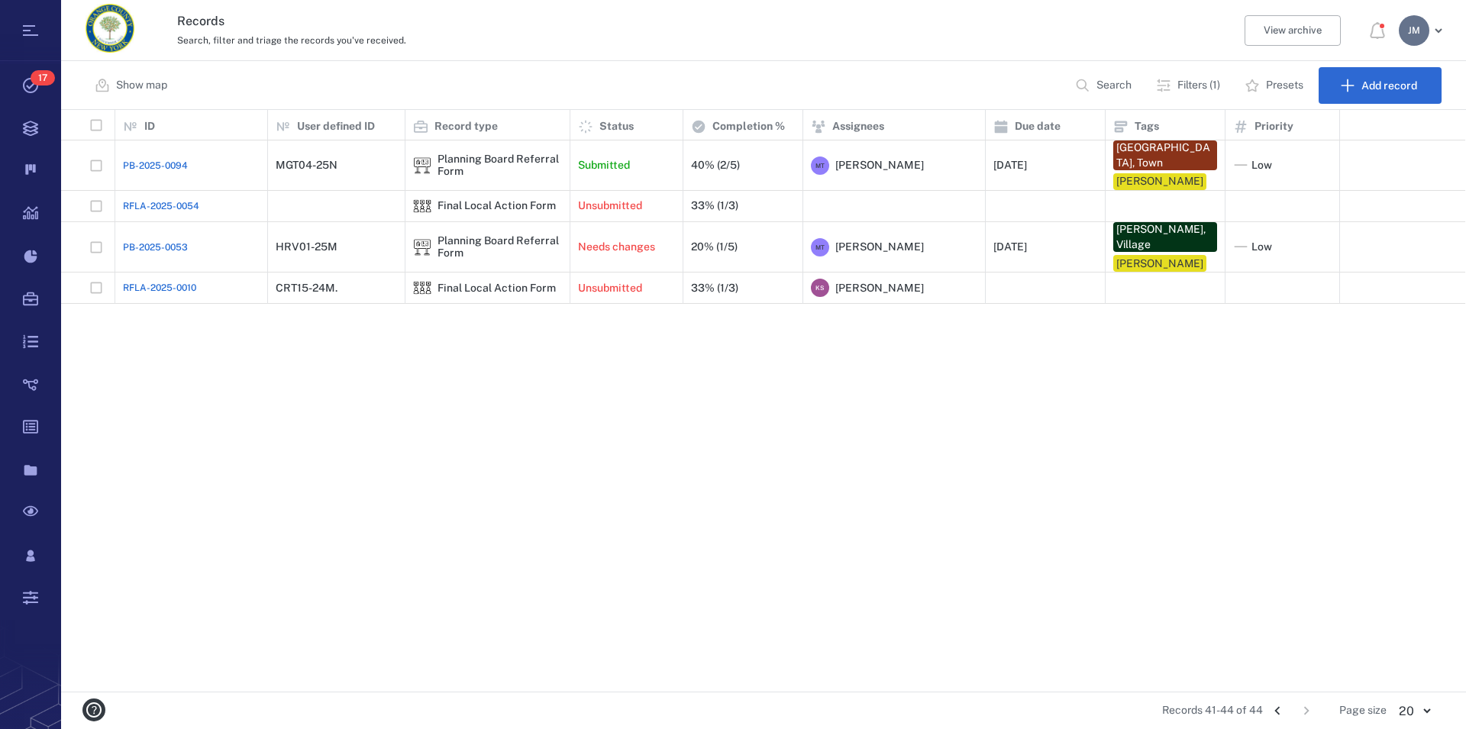
scroll to position [0, 0]
click at [1275, 709] on icon "Go to previous page" at bounding box center [1277, 710] width 17 height 17
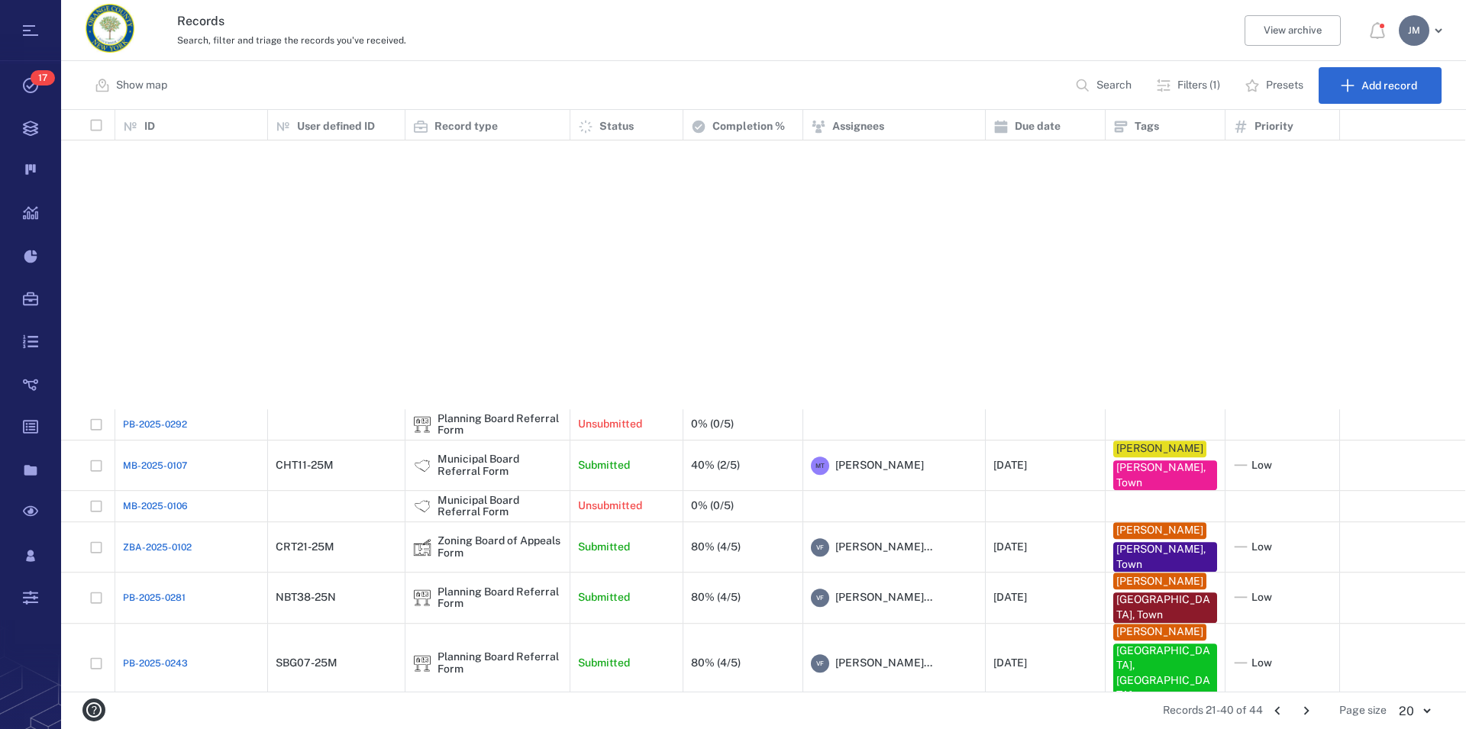
scroll to position [370, 0]
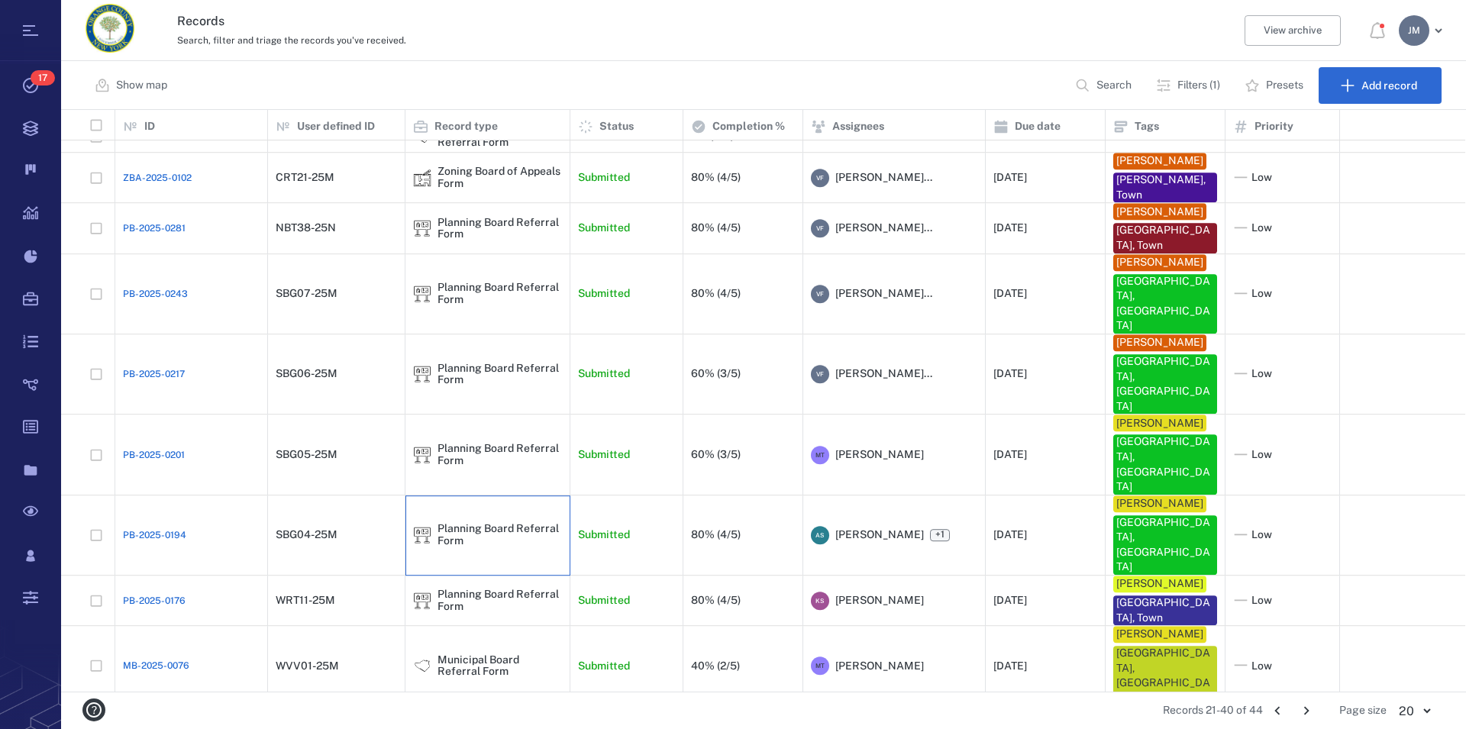
click at [437, 524] on div "Planning Board Referral Form" at bounding box center [499, 536] width 124 height 24
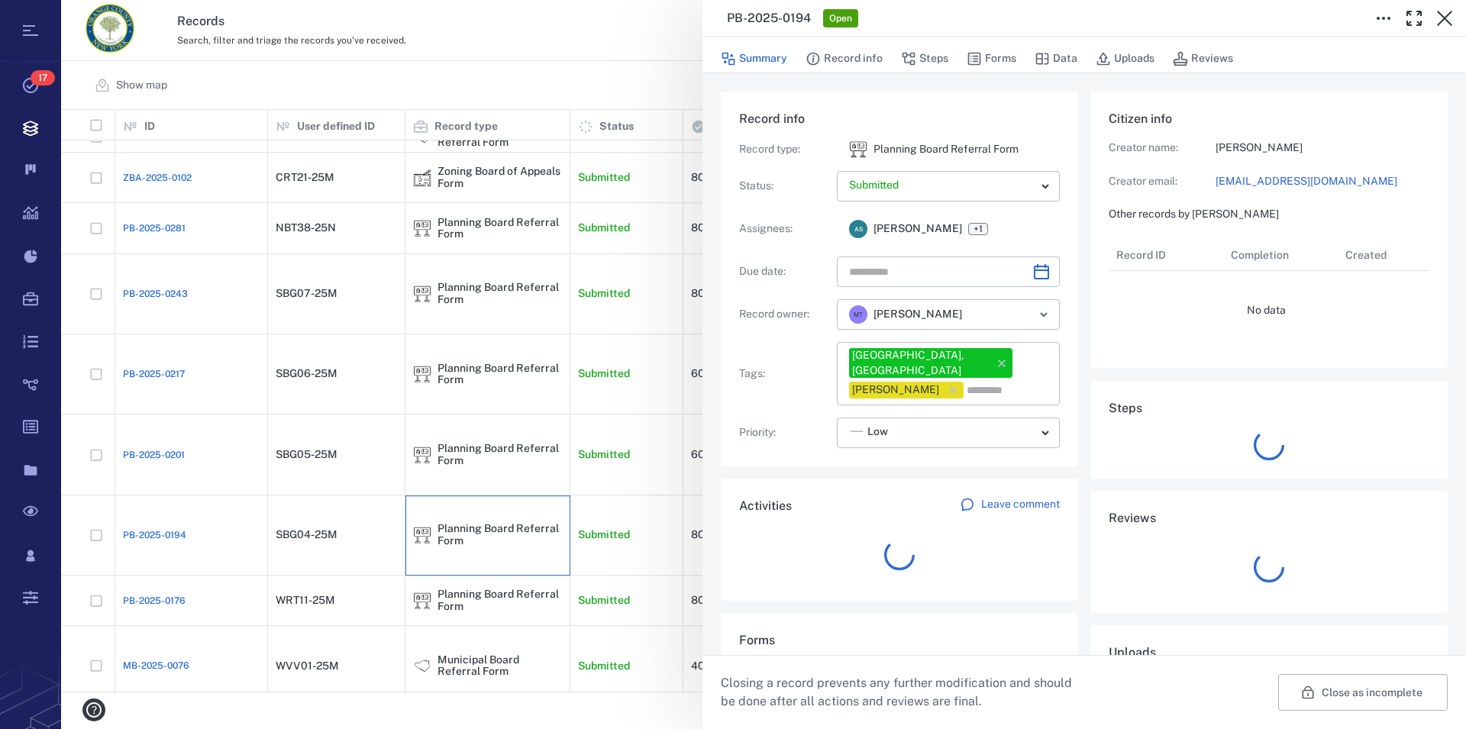
type input "**********"
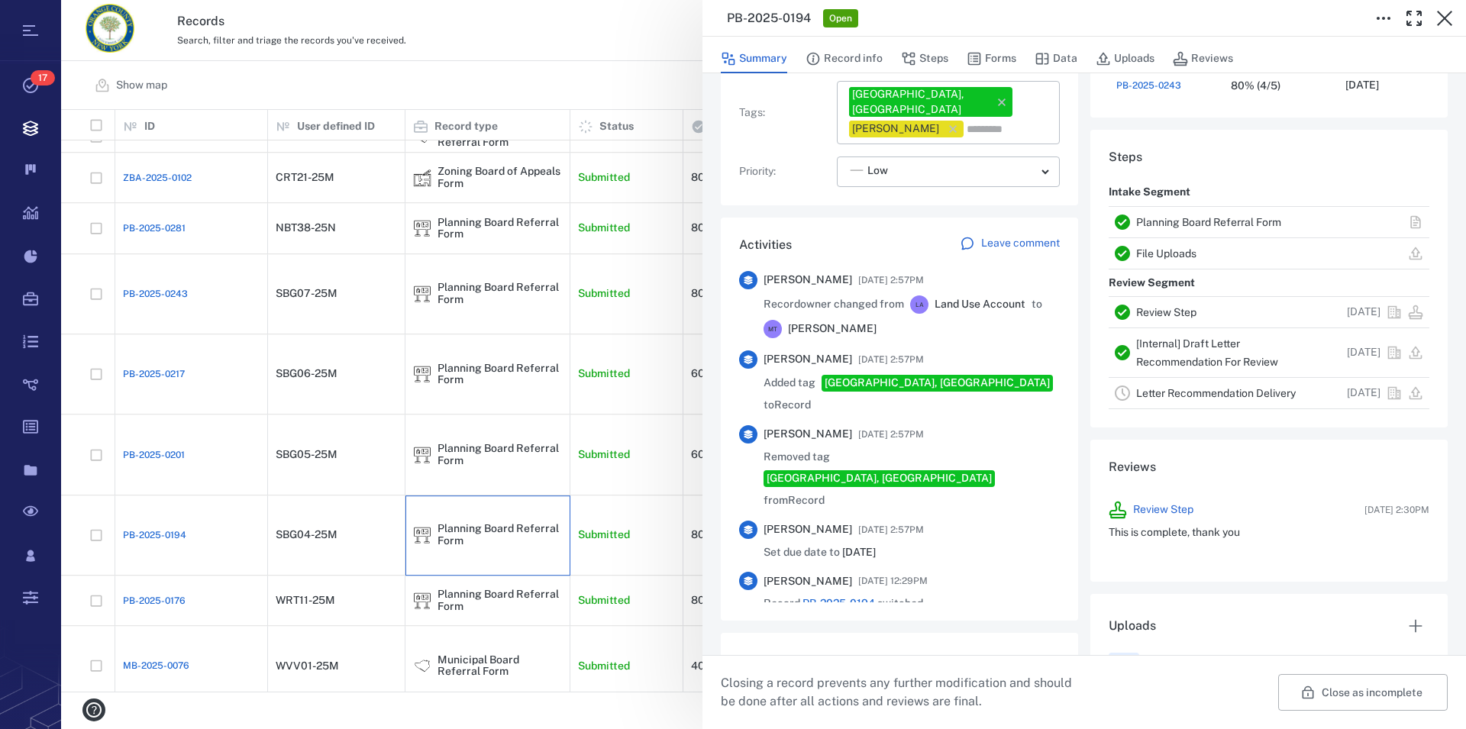
scroll to position [783, 0]
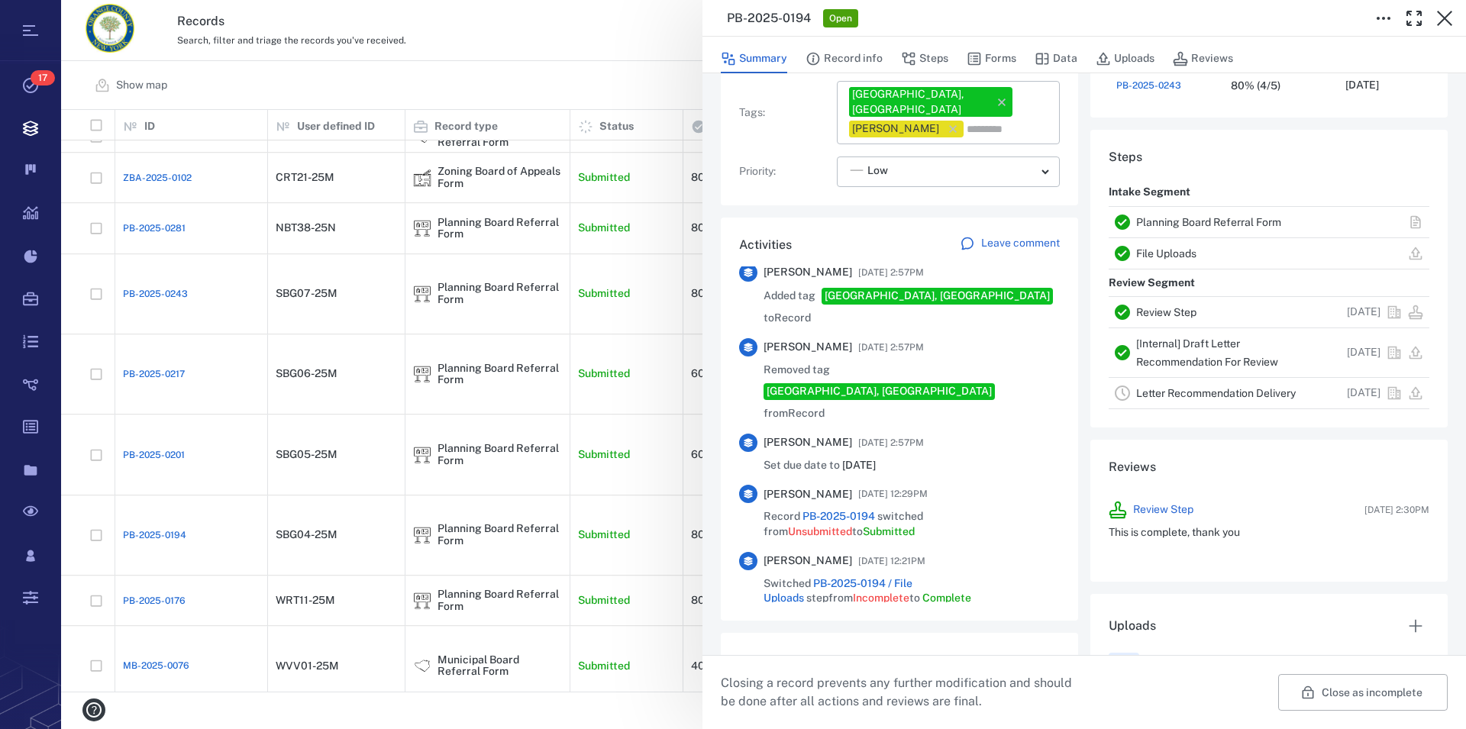
click at [1151, 220] on link "Planning Board Referral Form" at bounding box center [1208, 222] width 145 height 12
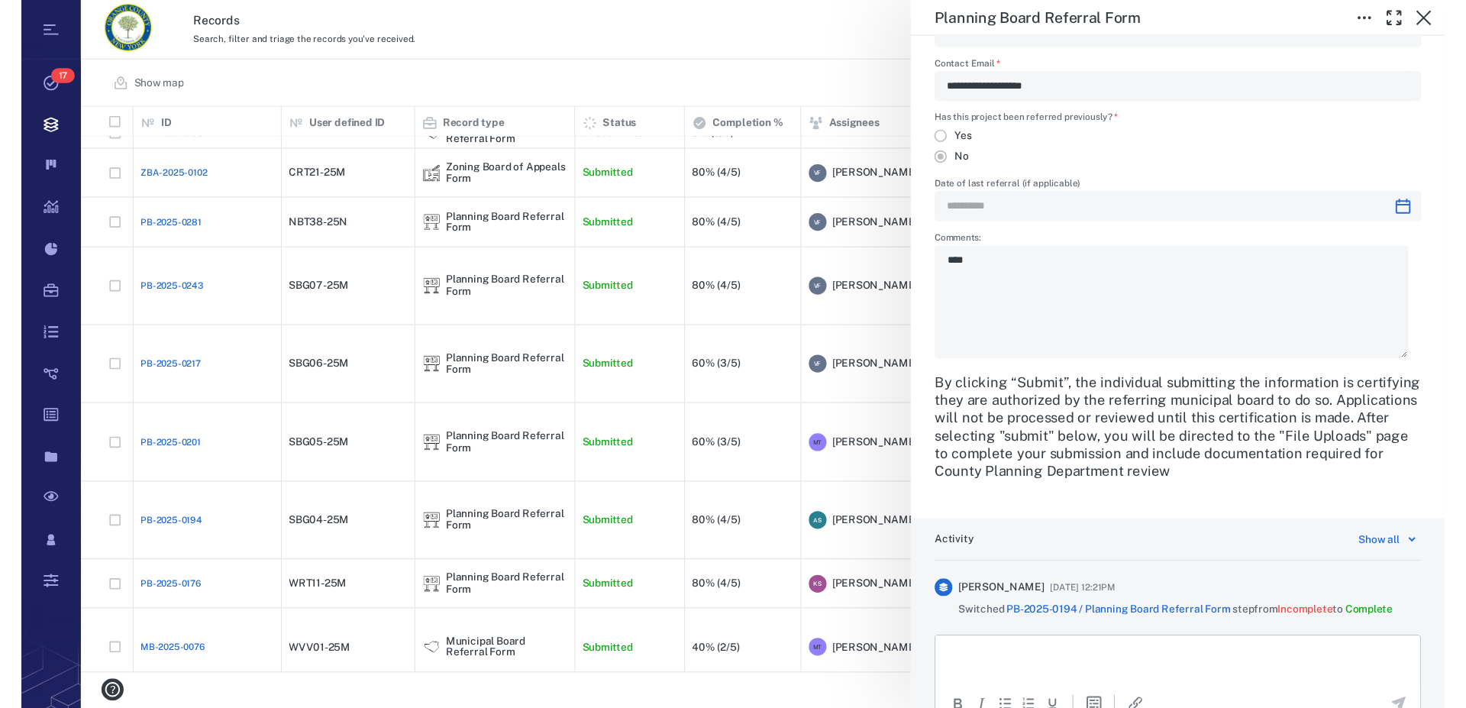
scroll to position [3424, 0]
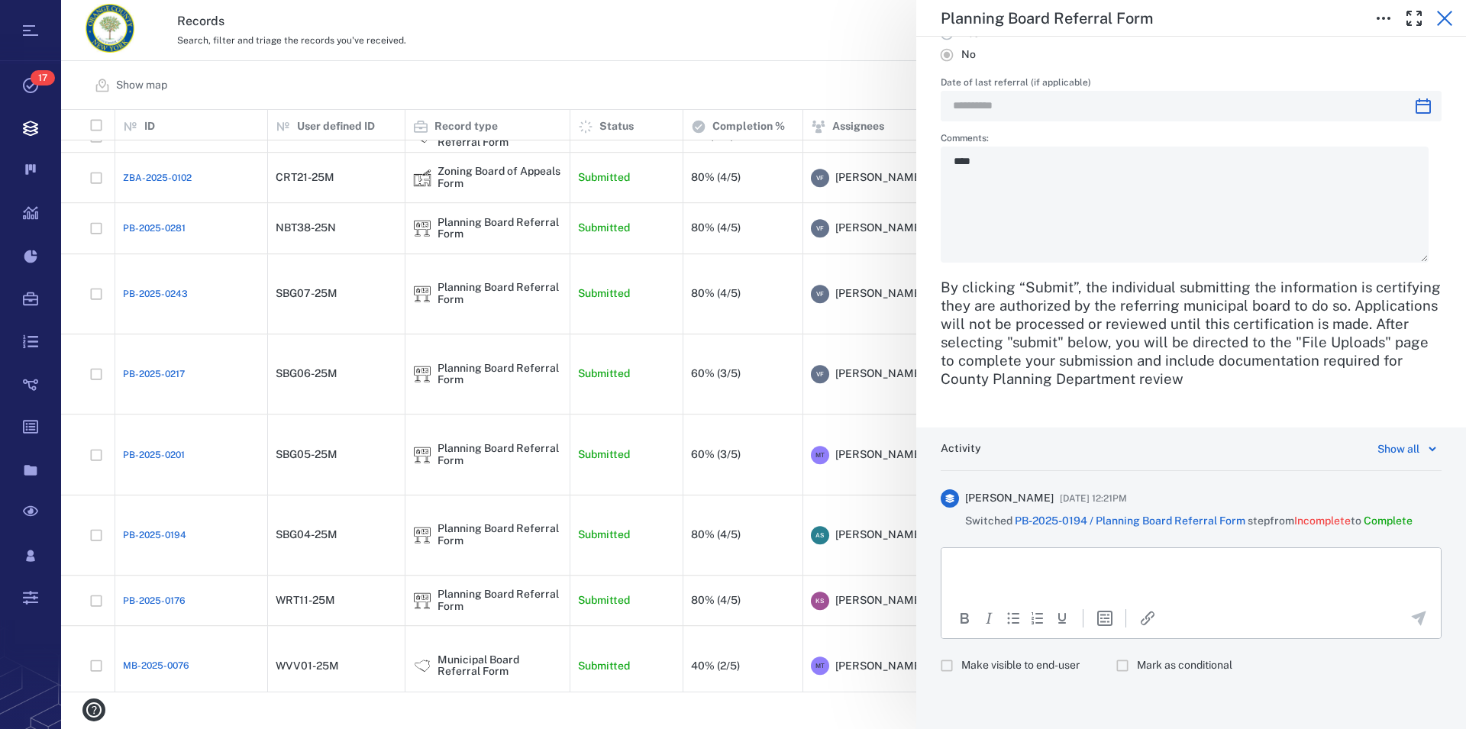
click at [1448, 24] on icon "button" at bounding box center [1444, 18] width 18 height 18
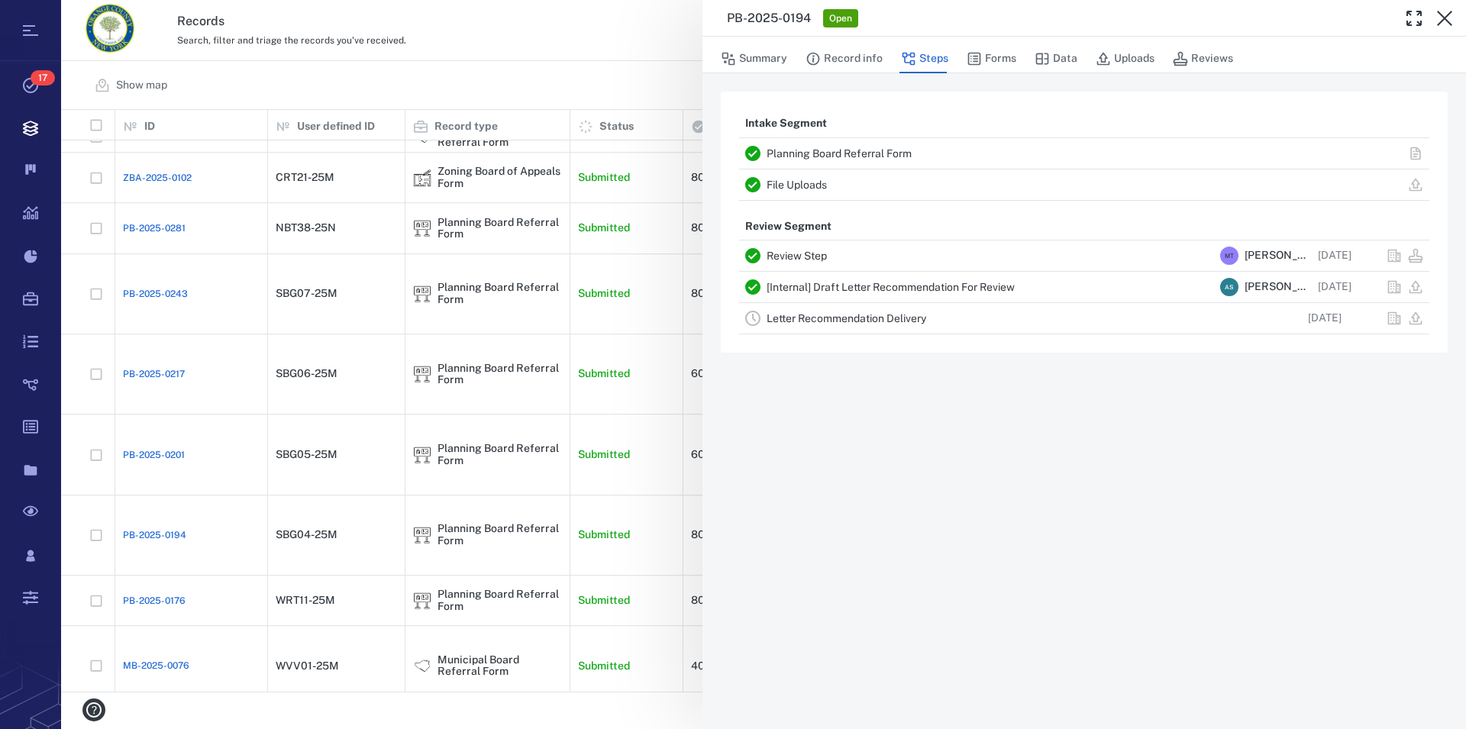
scroll to position [569, 1391]
click at [873, 150] on link "Planning Board Referral Form" at bounding box center [839, 153] width 145 height 12
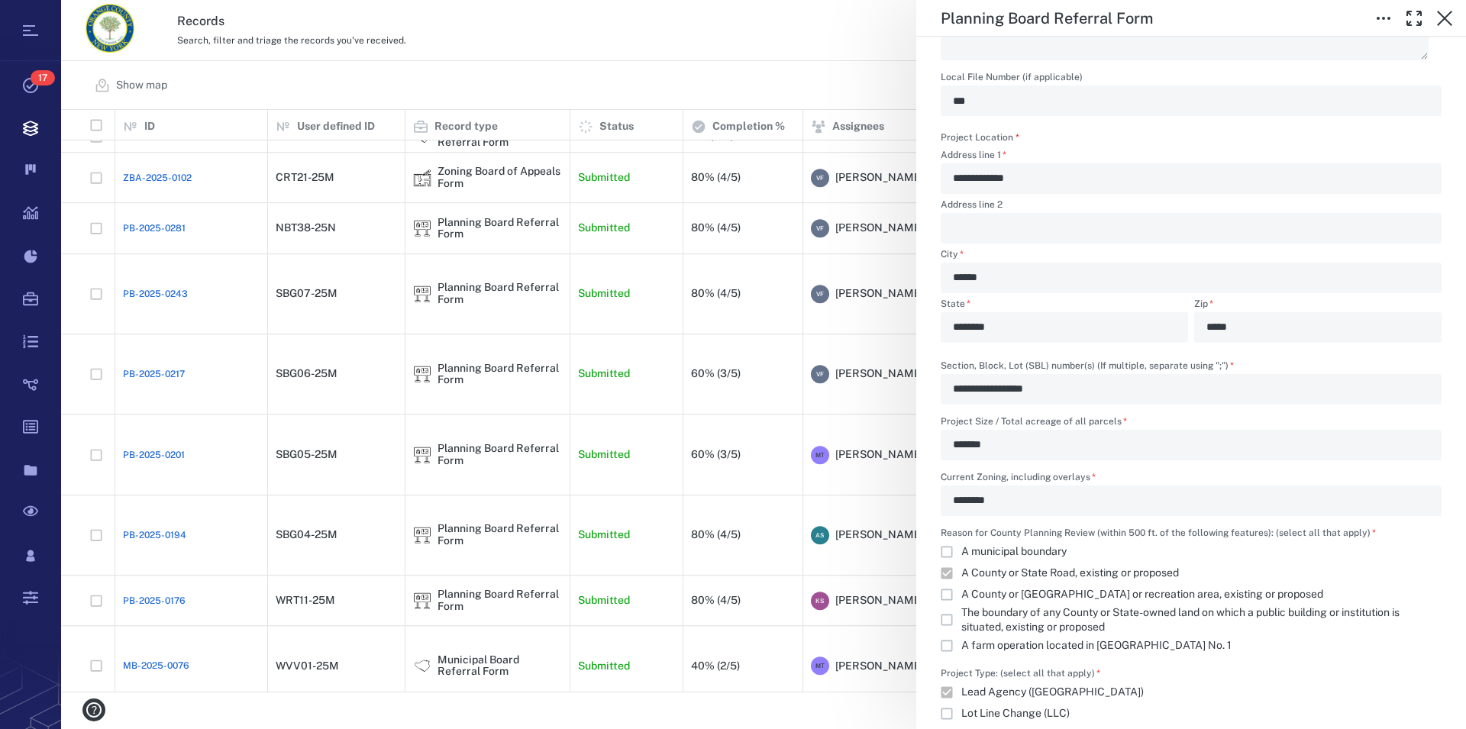
scroll to position [1044, 0]
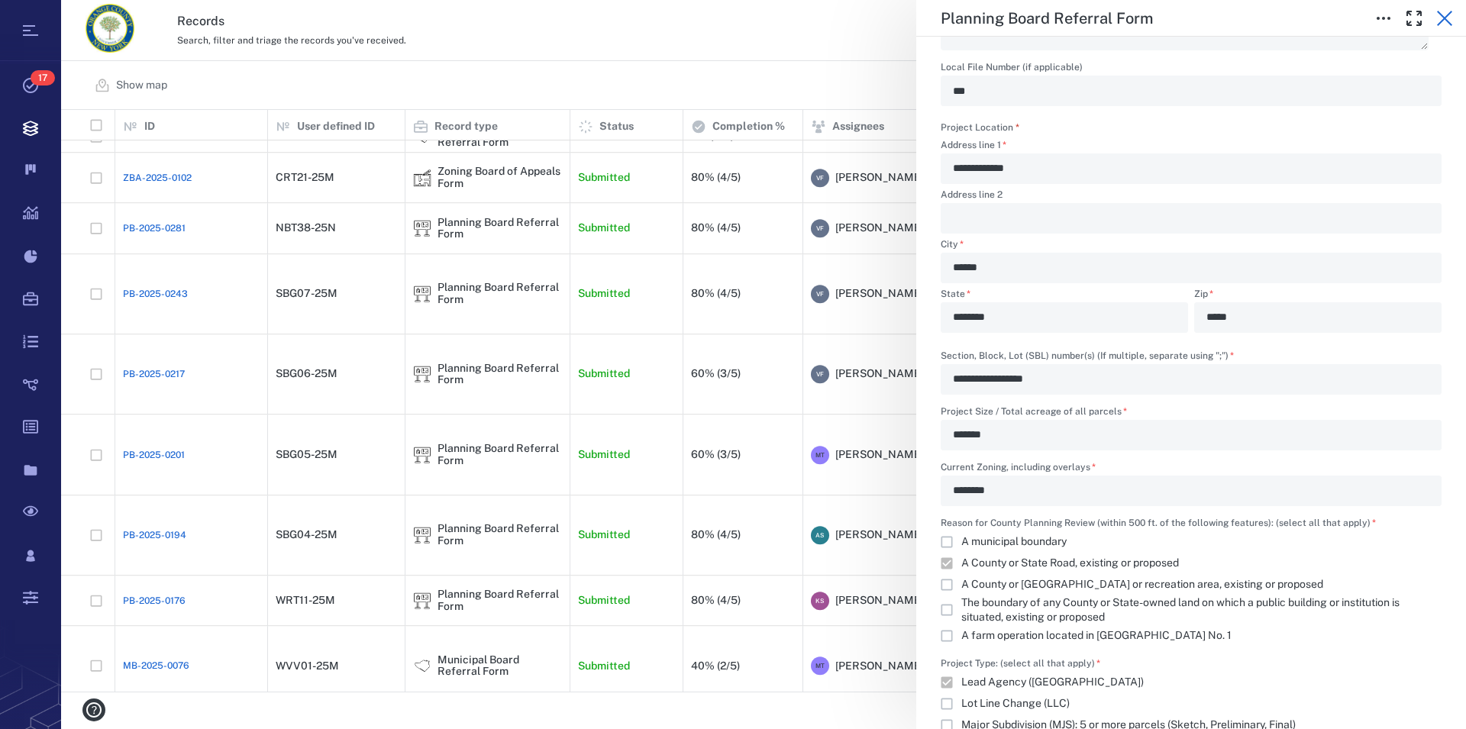
click at [1446, 16] on icon "button" at bounding box center [1444, 18] width 15 height 15
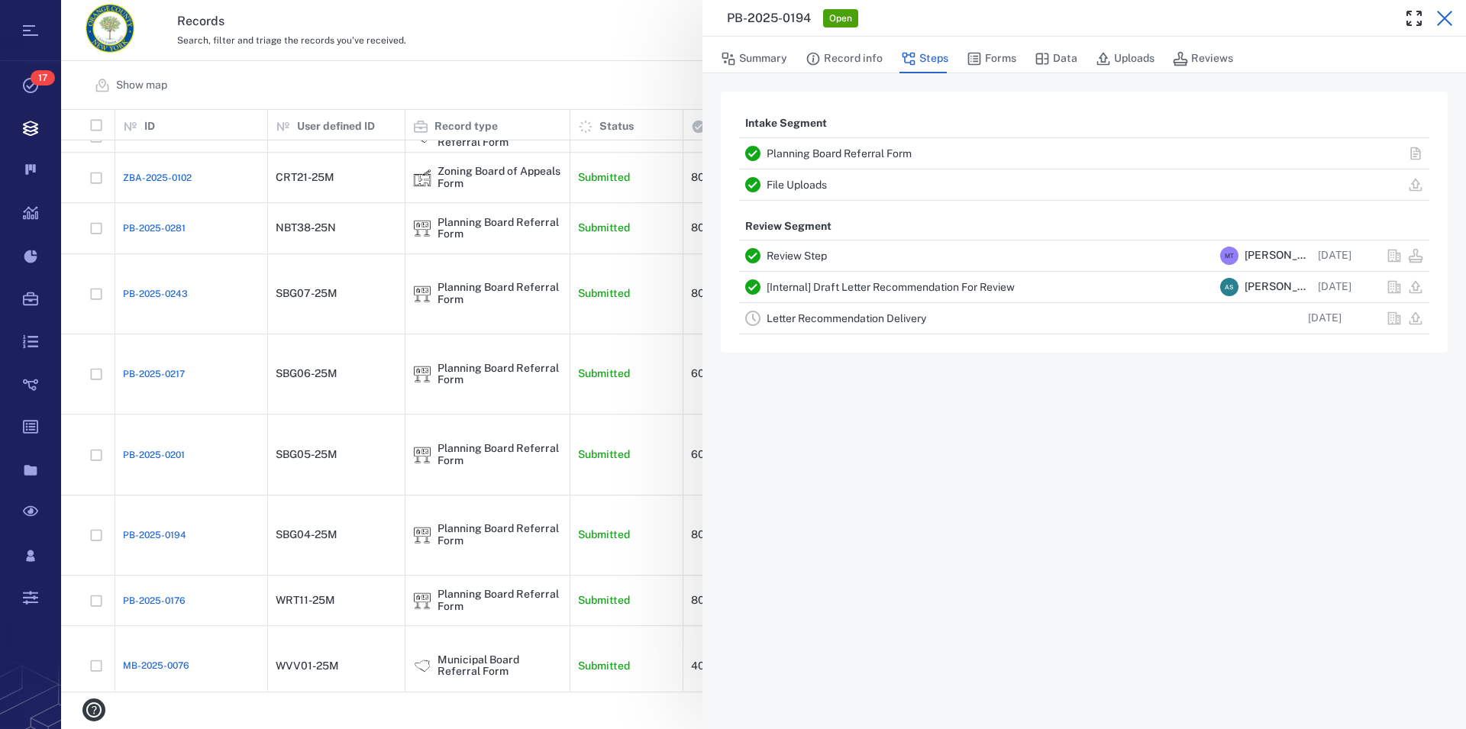
click at [1441, 21] on icon "button" at bounding box center [1444, 18] width 15 height 15
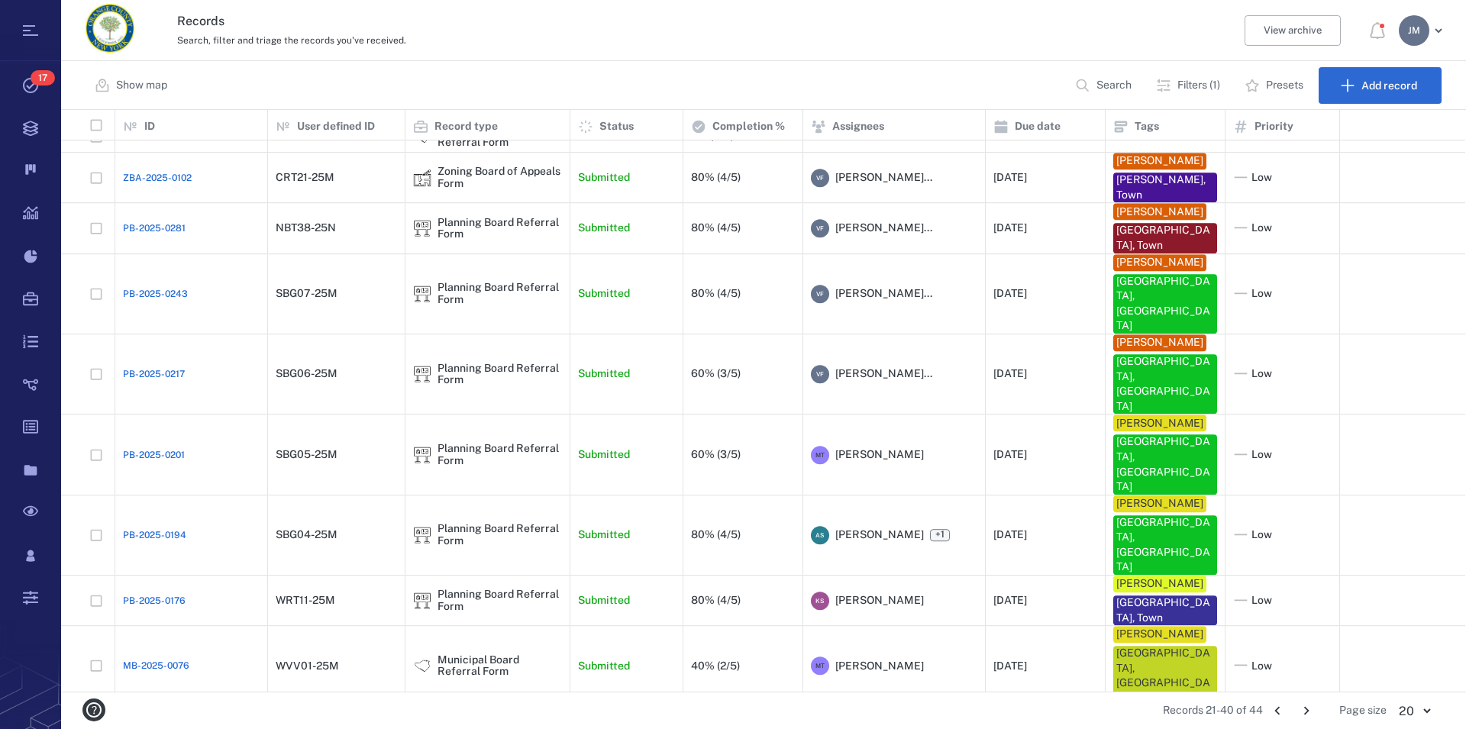
click at [1409, 40] on div "J M" at bounding box center [1414, 30] width 31 height 31
click at [1341, 134] on span "Log out" at bounding box center [1333, 132] width 37 height 15
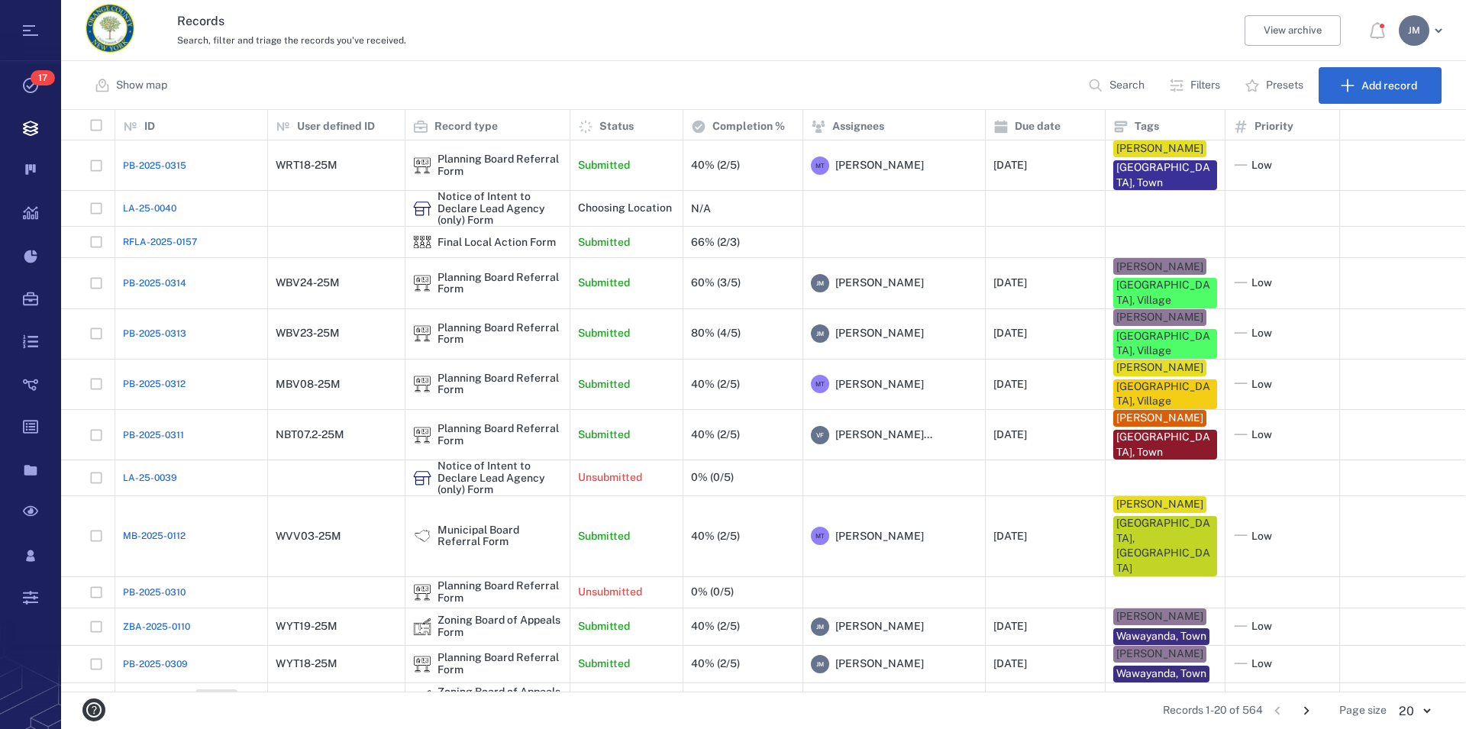
click at [1132, 86] on p "Search" at bounding box center [1126, 85] width 35 height 15
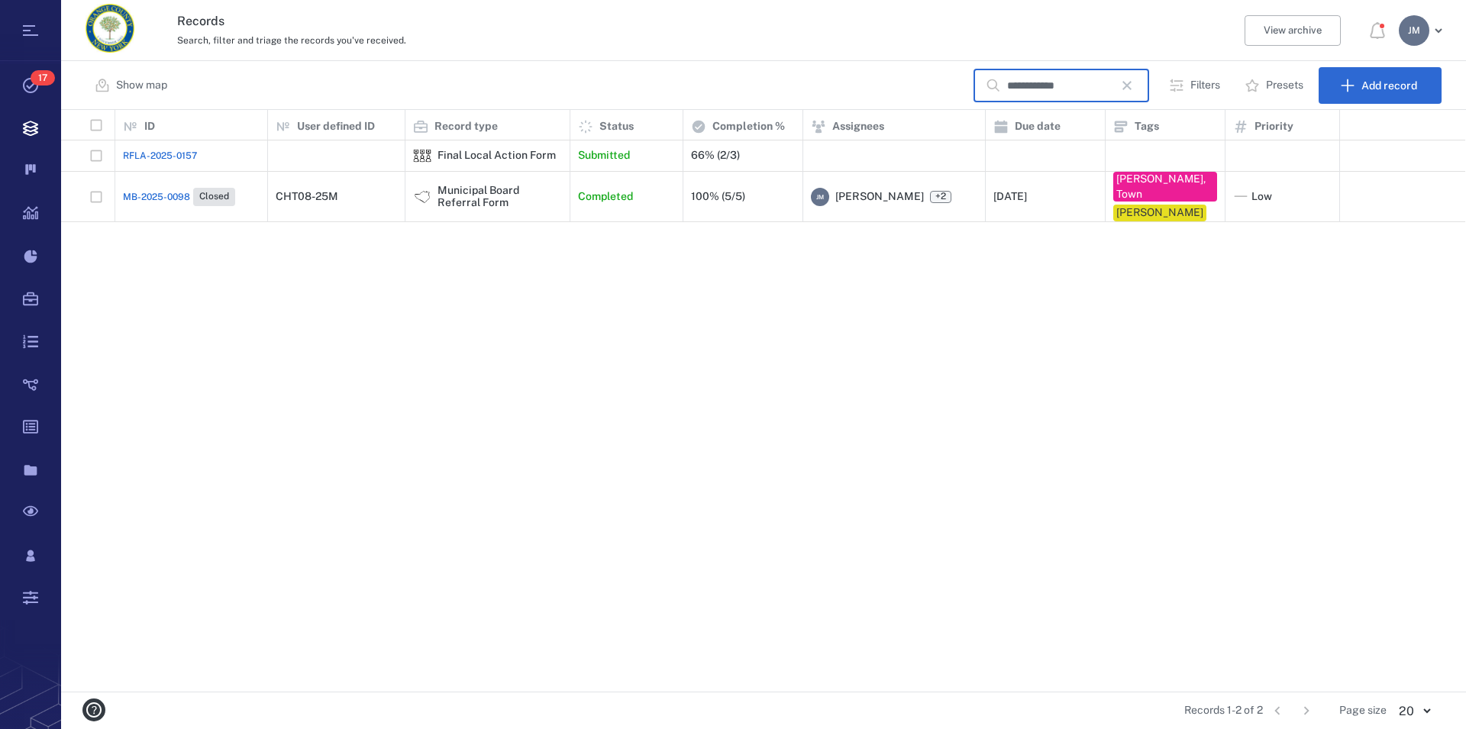
type input "**********"
click at [441, 193] on div "Municipal Board Referral Form" at bounding box center [499, 197] width 124 height 24
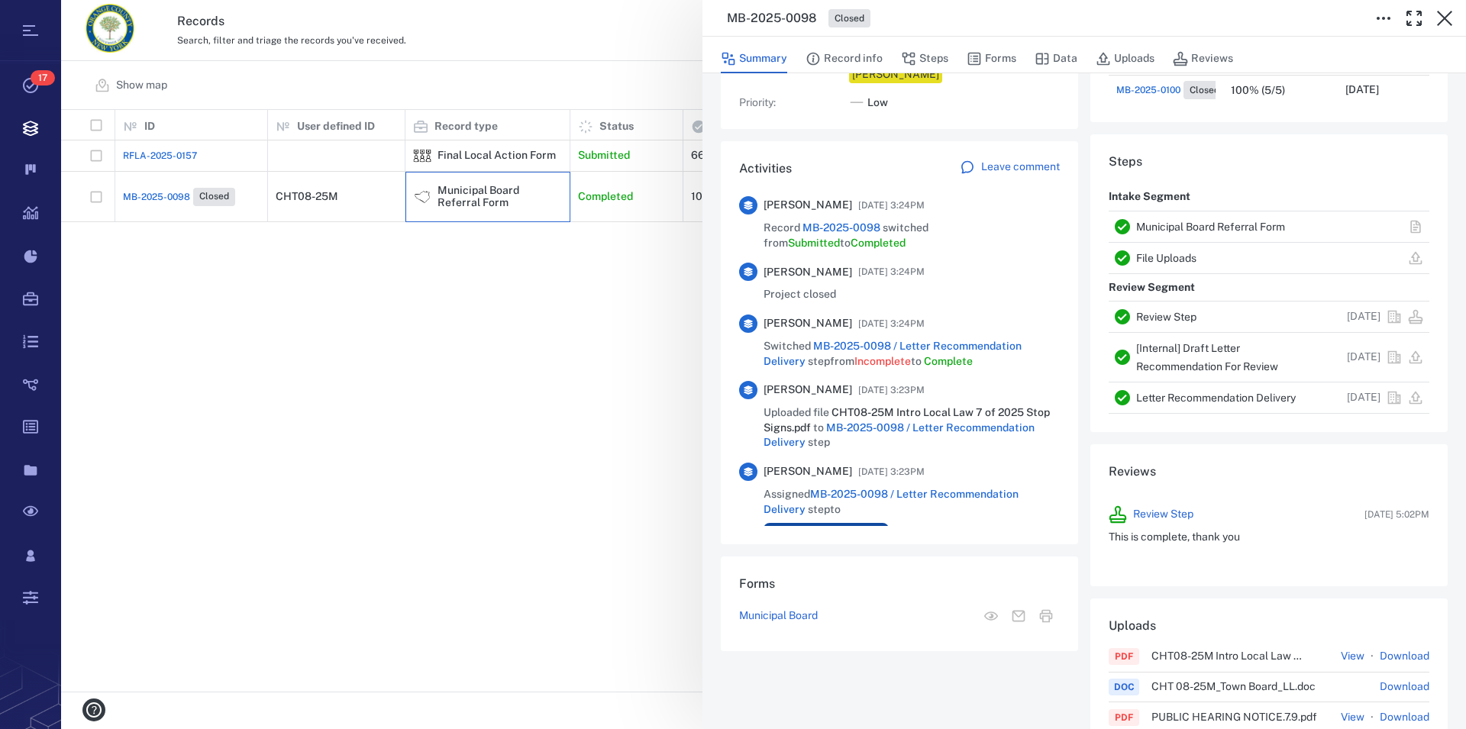
scroll to position [261, 0]
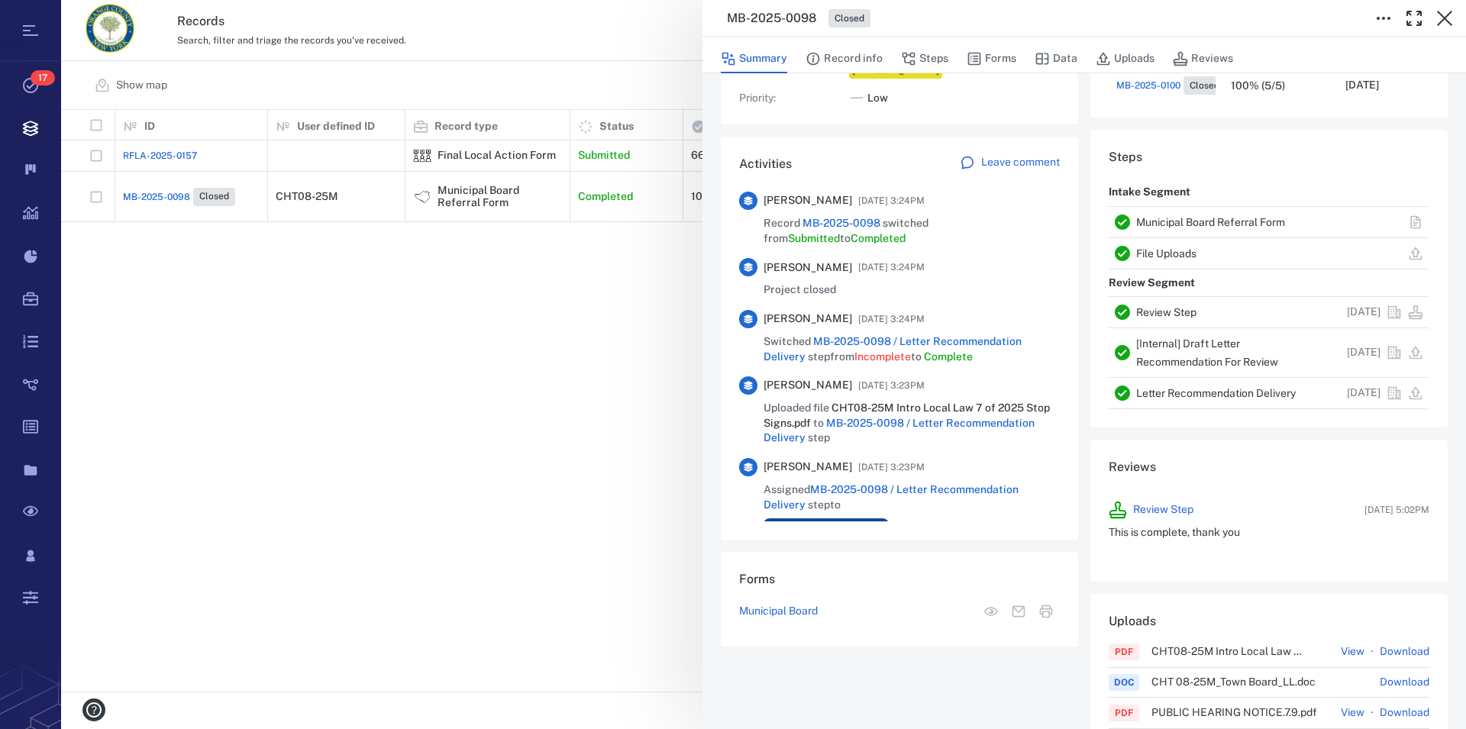
click at [1177, 218] on link "Municipal Board Referral Form" at bounding box center [1210, 222] width 149 height 12
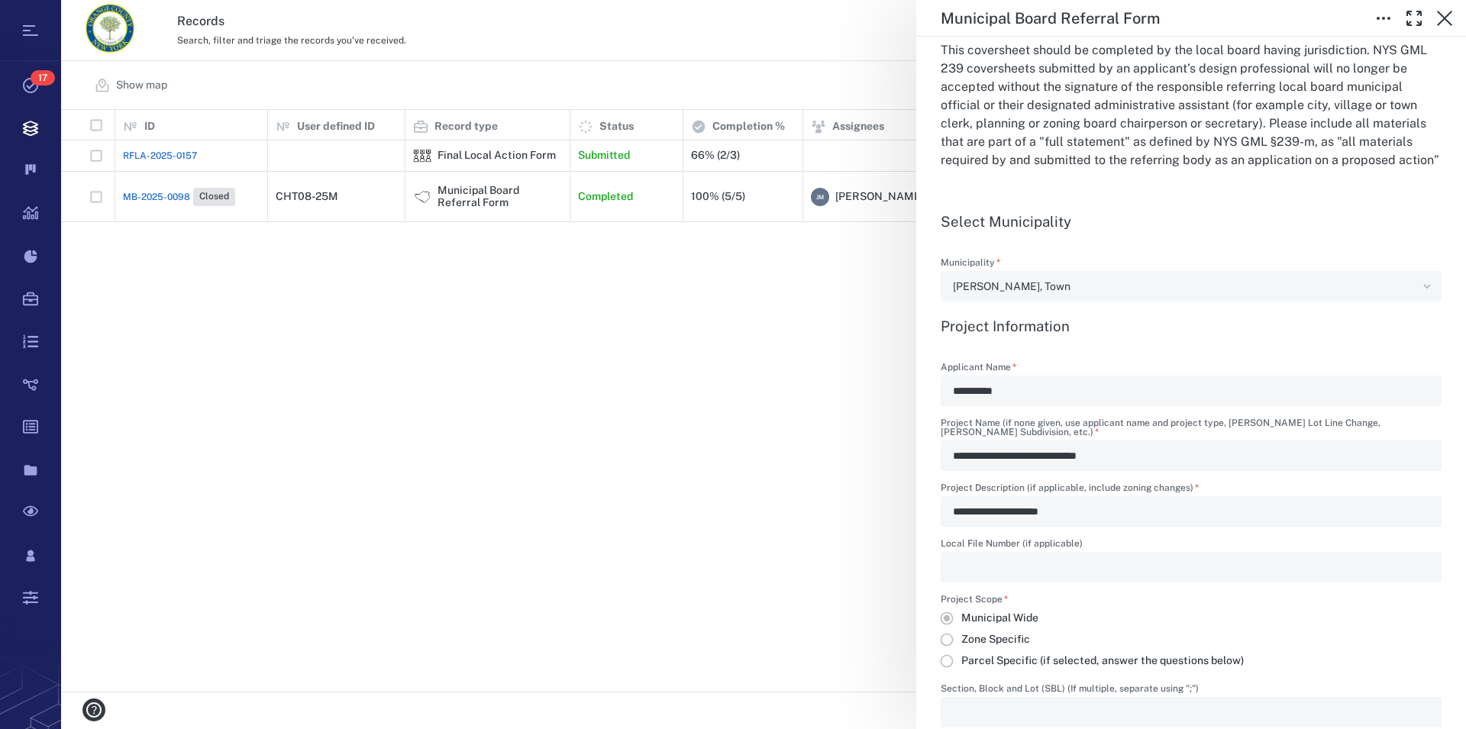
scroll to position [435, 0]
click at [1437, 17] on icon "button" at bounding box center [1444, 18] width 18 height 18
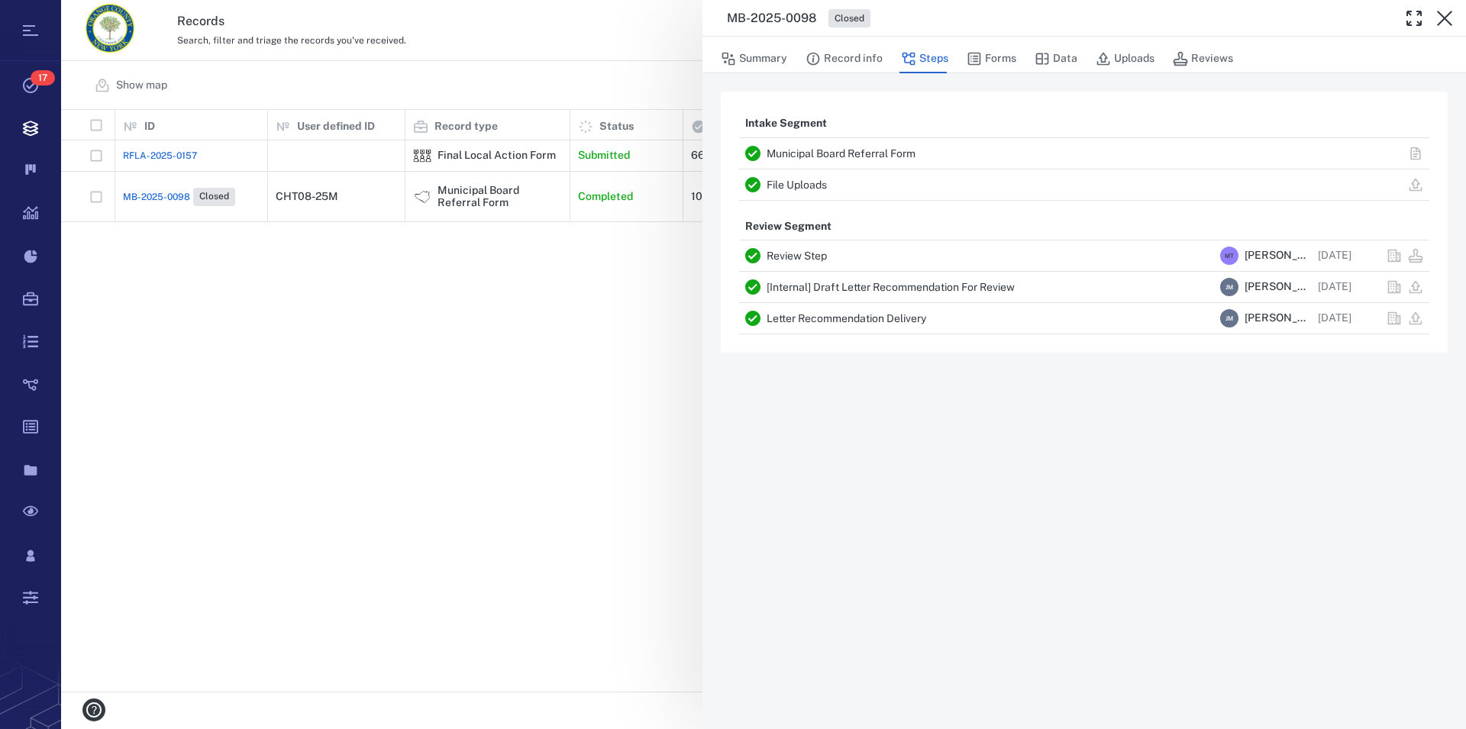
click at [792, 186] on link "File Uploads" at bounding box center [797, 185] width 60 height 12
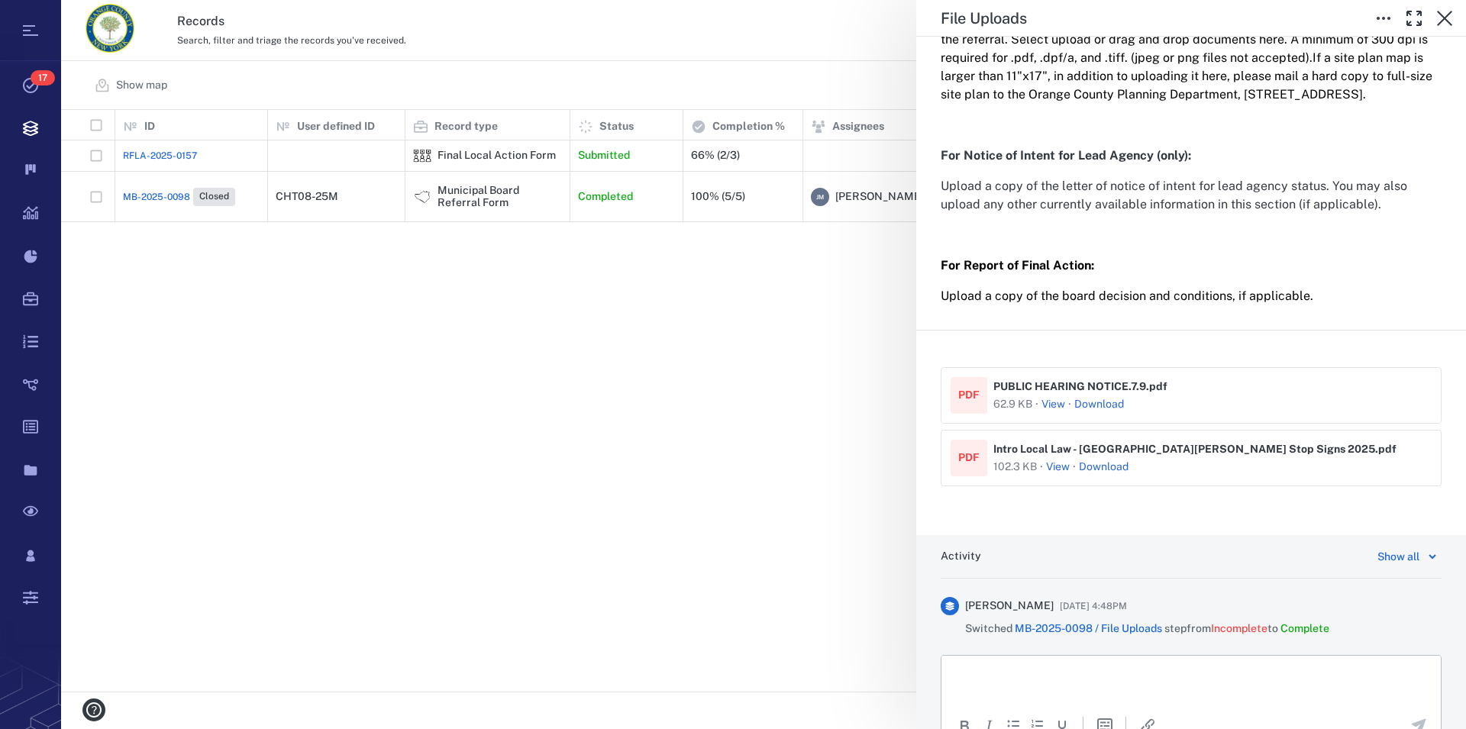
scroll to position [348, 0]
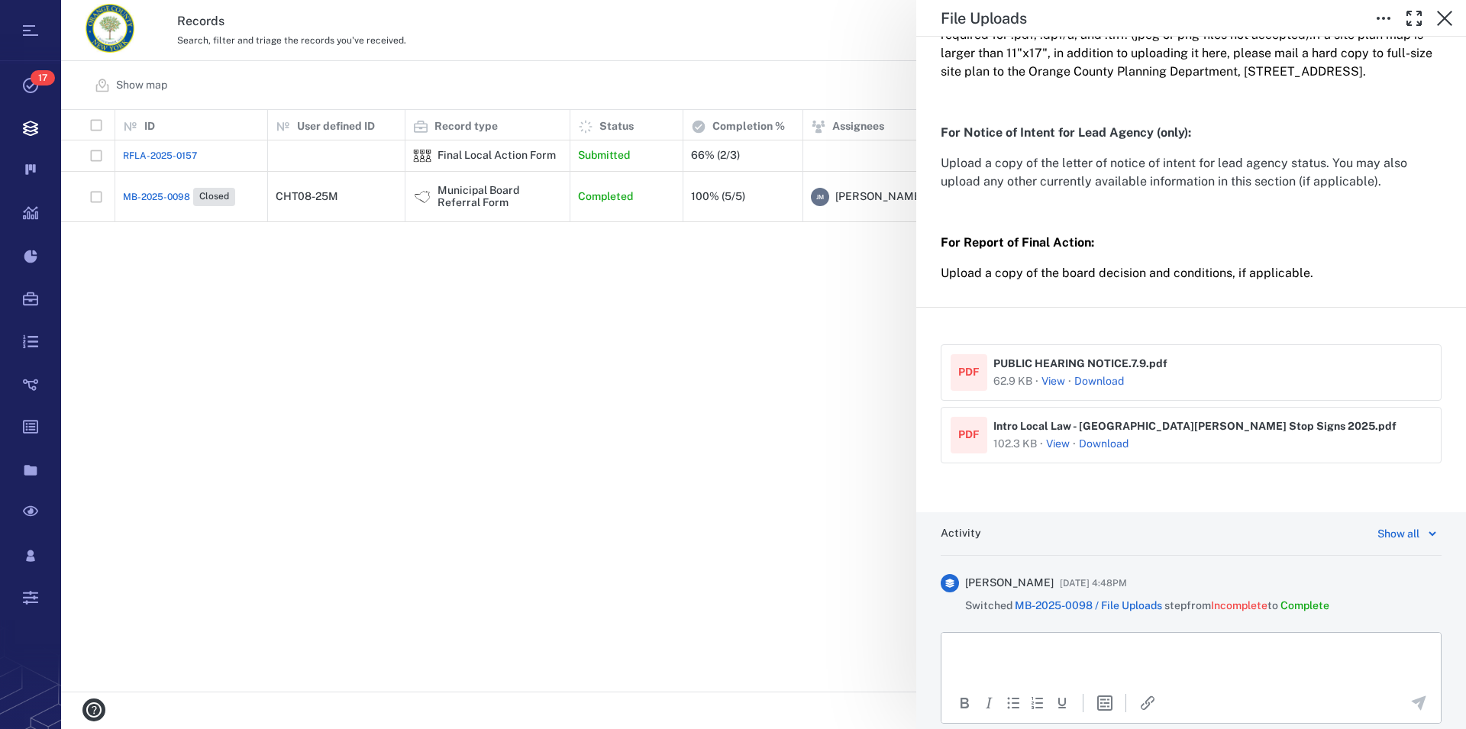
click at [1111, 452] on link "Download" at bounding box center [1104, 444] width 50 height 15
